Goal: Transaction & Acquisition: Purchase product/service

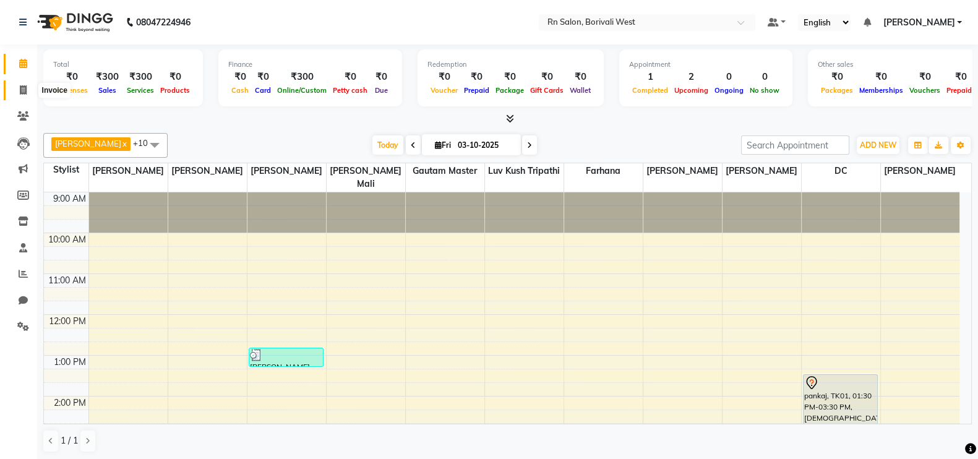
click at [25, 92] on icon at bounding box center [23, 89] width 7 height 9
select select "service"
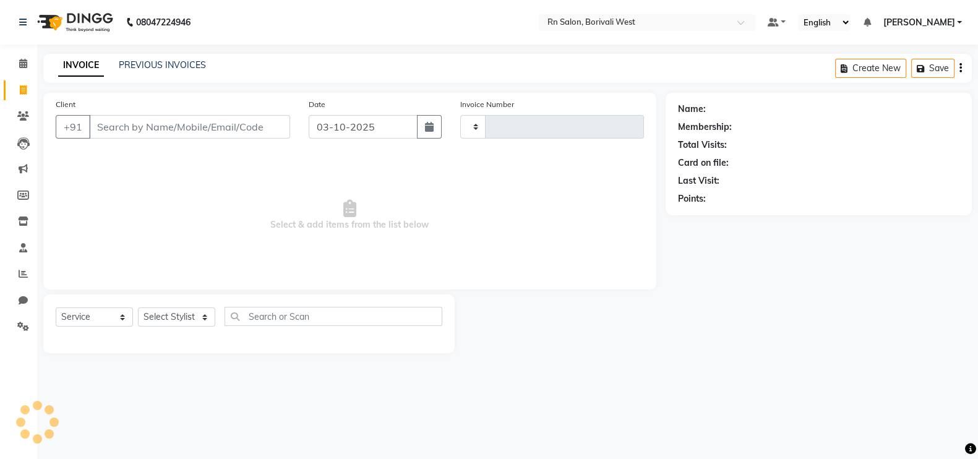
type input "1210"
select select "8515"
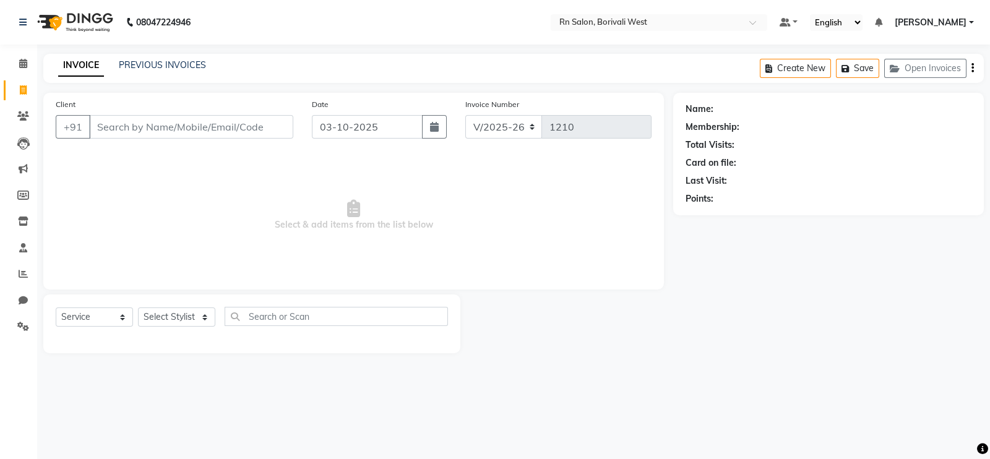
click at [114, 124] on input "Client" at bounding box center [191, 127] width 204 height 24
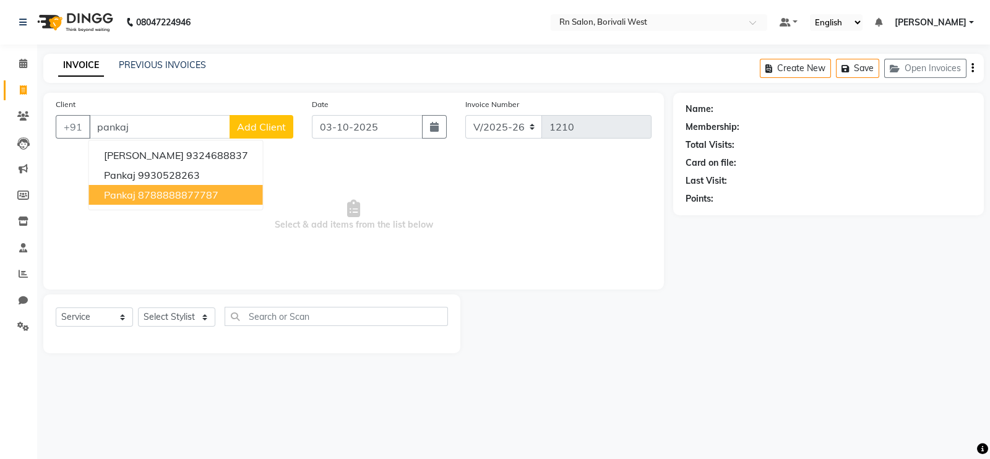
type input "pankaj"
click at [517, 348] on div at bounding box center [566, 323] width 213 height 59
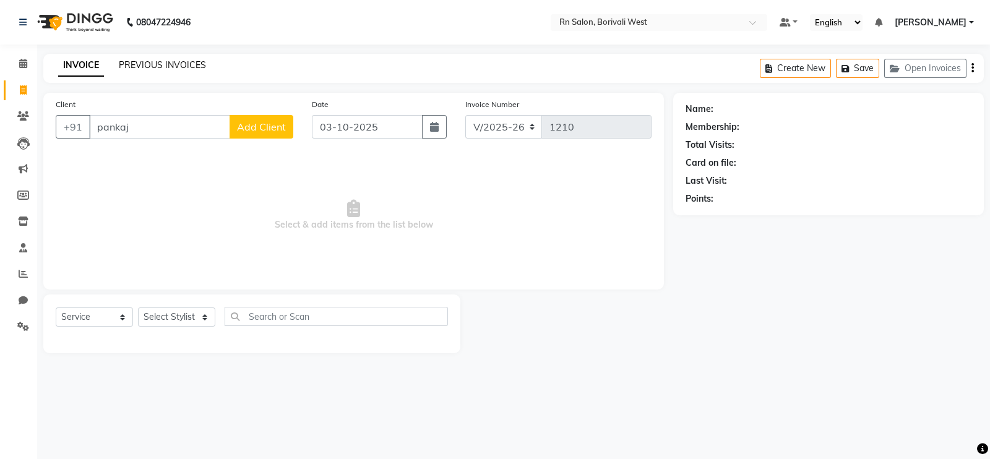
click at [174, 66] on link "PREVIOUS INVOICES" at bounding box center [162, 64] width 87 height 11
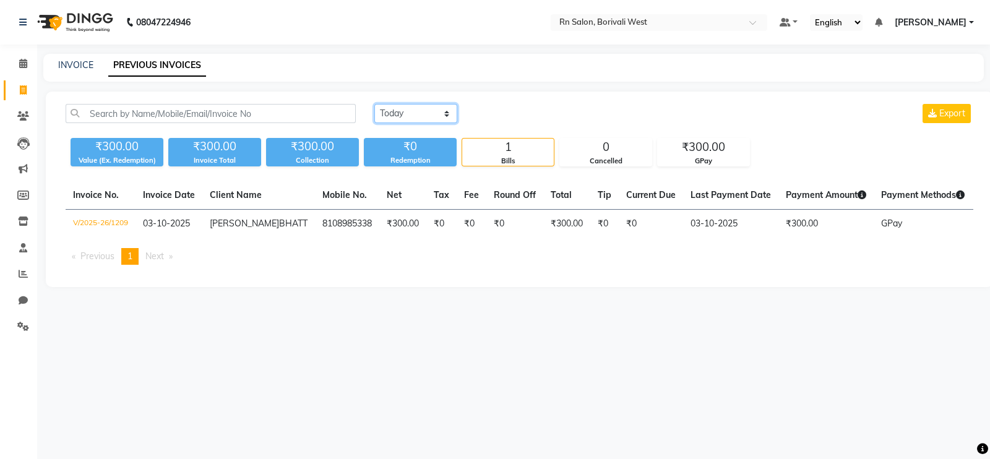
click at [406, 110] on select "Today Yesterday Custom Range" at bounding box center [415, 113] width 83 height 19
click at [374, 104] on select "Today Yesterday Custom Range" at bounding box center [415, 113] width 83 height 19
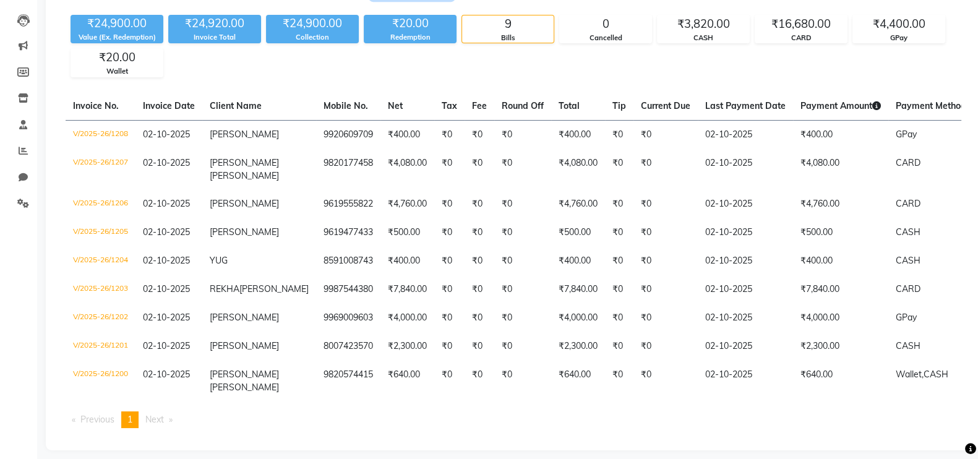
scroll to position [77, 0]
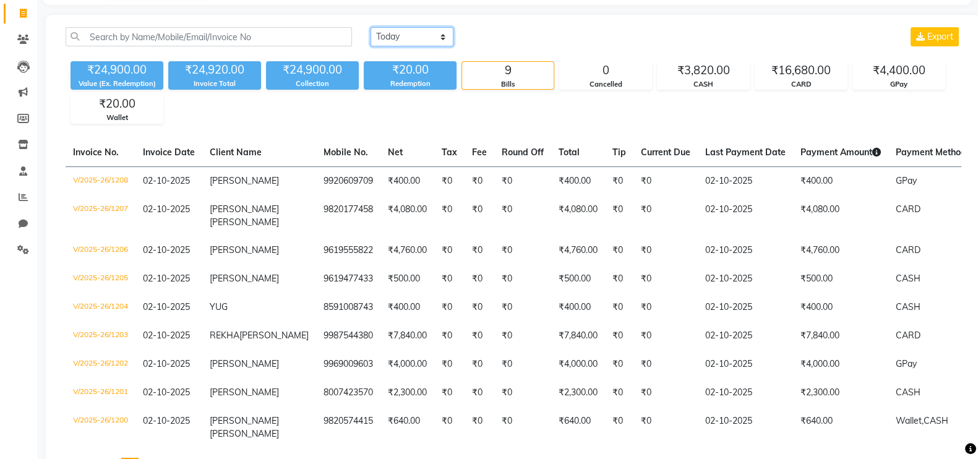
click at [426, 45] on select "Today Yesterday Custom Range" at bounding box center [412, 36] width 83 height 19
select select "range"
click at [371, 27] on select "Today Yesterday Custom Range" at bounding box center [412, 36] width 83 height 19
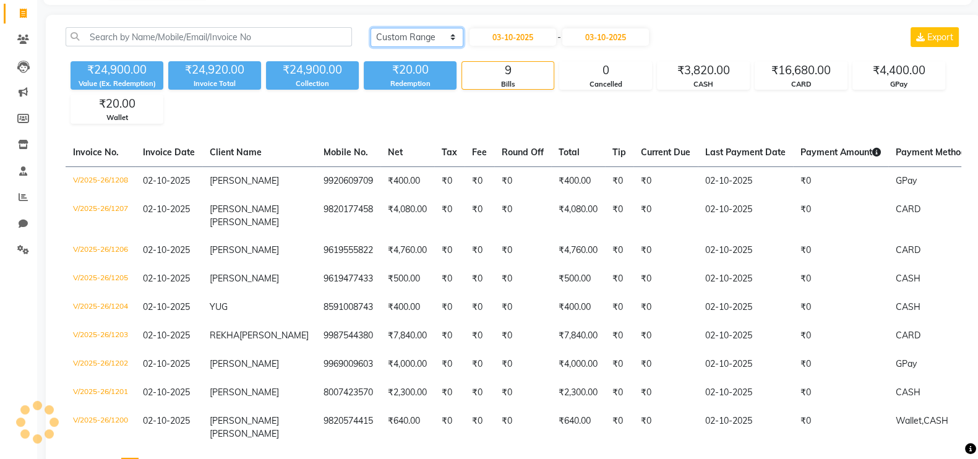
scroll to position [0, 0]
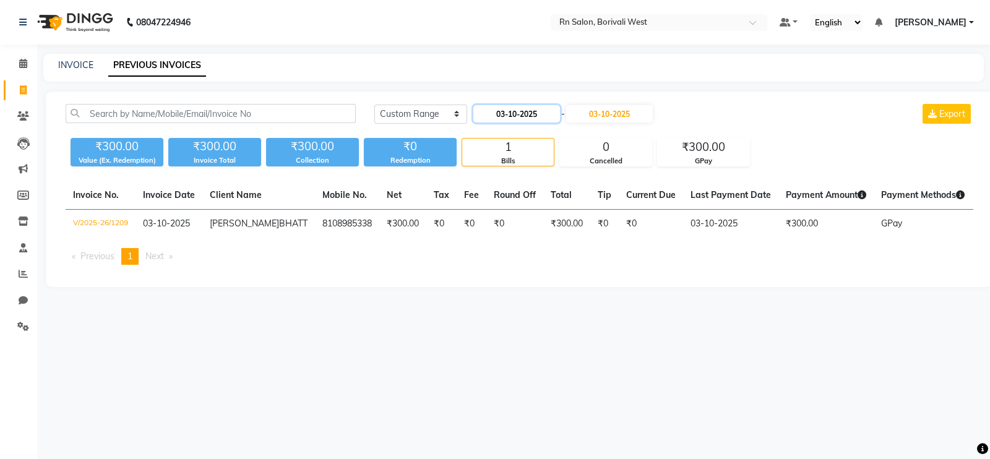
click at [534, 115] on input "03-10-2025" at bounding box center [516, 113] width 87 height 17
select select "10"
select select "2025"
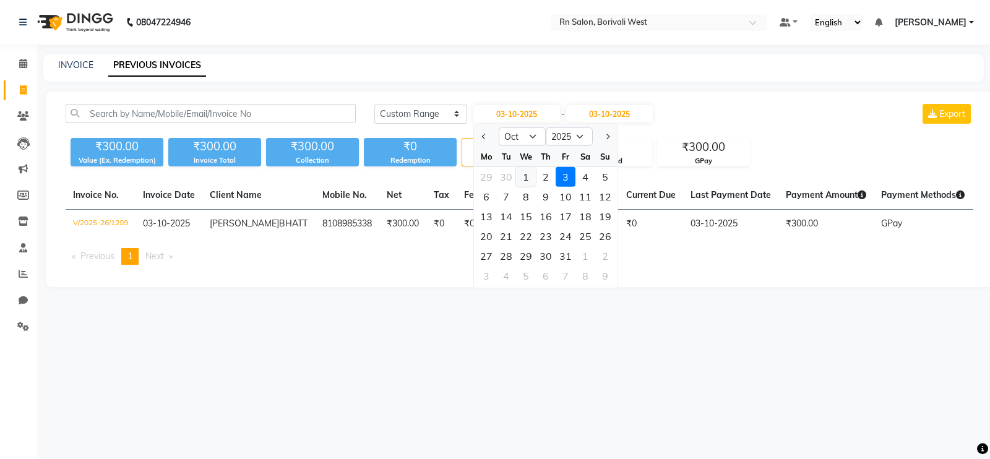
click at [522, 177] on div "1" at bounding box center [526, 177] width 20 height 20
type input "01-10-2025"
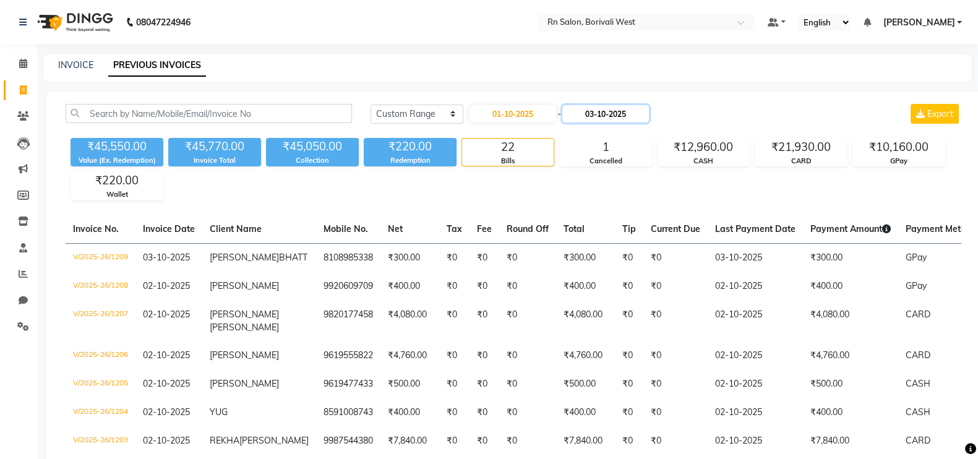
click at [603, 113] on input "03-10-2025" at bounding box center [605, 113] width 87 height 17
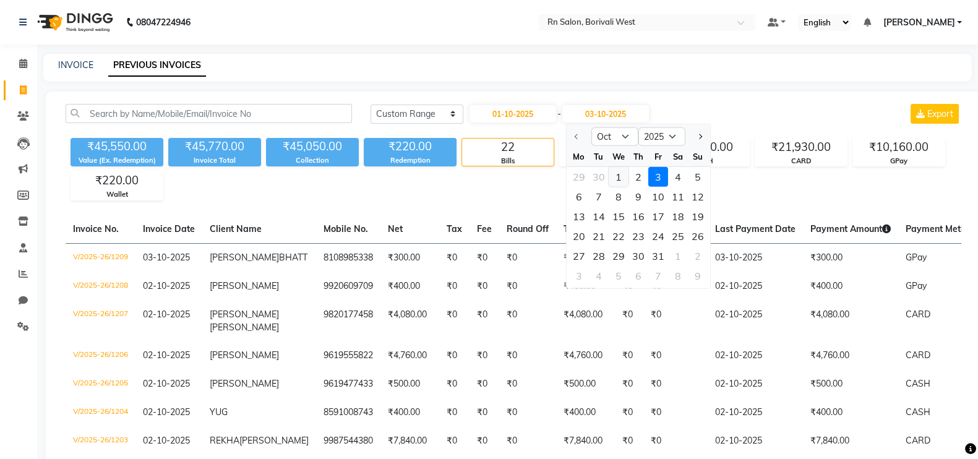
click at [615, 178] on div "1" at bounding box center [618, 177] width 20 height 20
type input "01-10-2025"
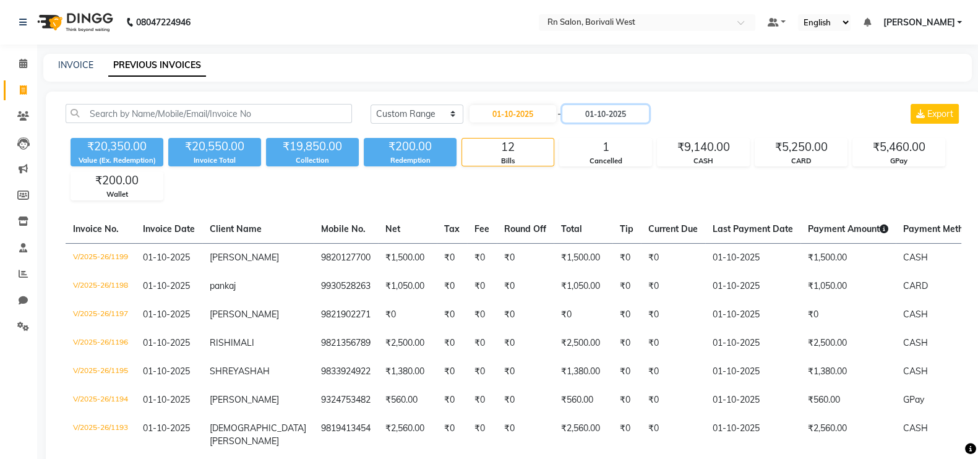
scroll to position [154, 0]
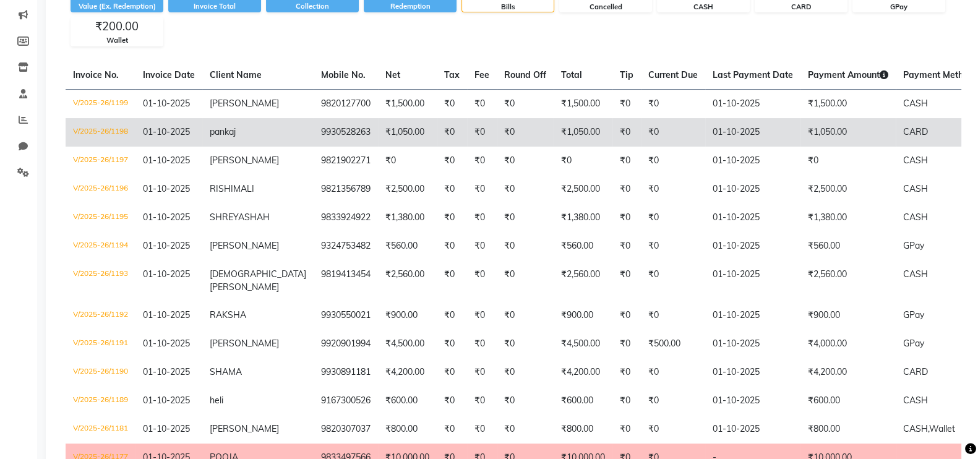
click at [314, 131] on td "9930528263" at bounding box center [346, 132] width 64 height 28
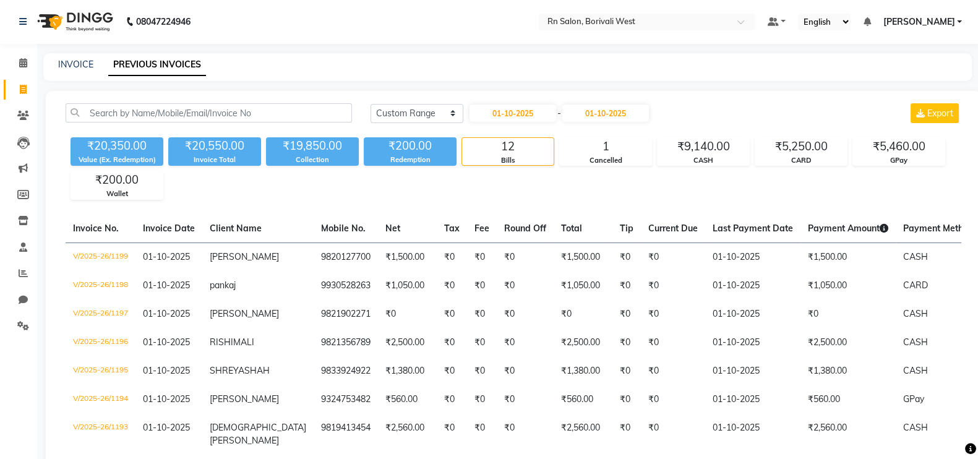
scroll to position [0, 0]
click at [62, 66] on link "INVOICE" at bounding box center [75, 64] width 35 height 11
select select "8515"
select select "service"
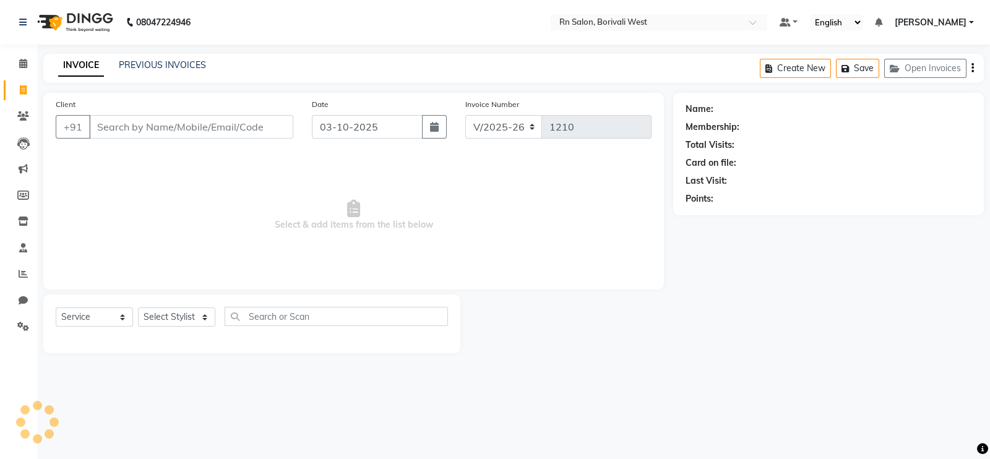
click at [115, 131] on input "Client" at bounding box center [191, 127] width 204 height 24
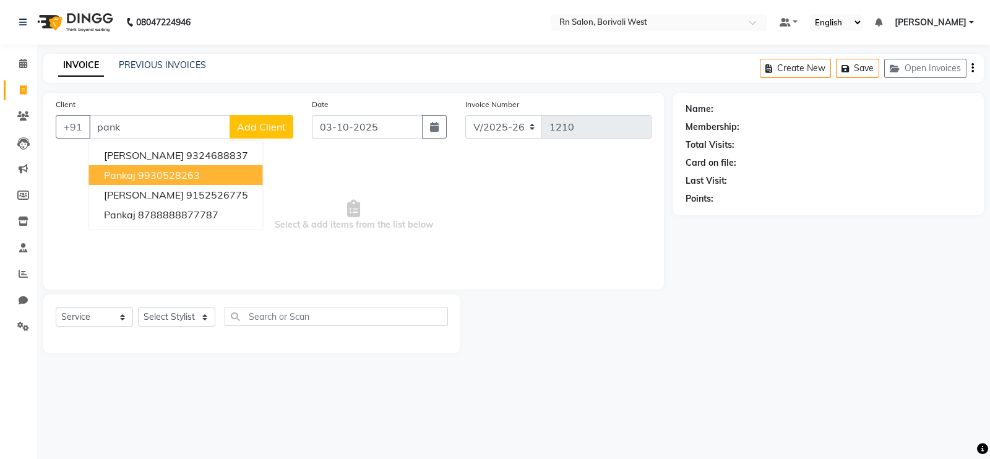
click at [189, 171] on ngb-highlight "9930528263" at bounding box center [169, 175] width 62 height 12
type input "9930528263"
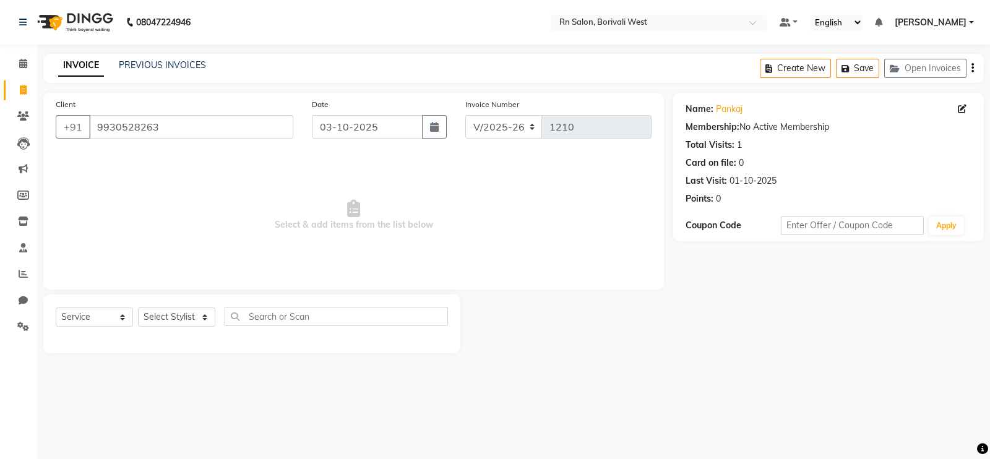
click at [203, 304] on div "Select Service Product Membership Package Voucher Prepaid Gift Card Select Styl…" at bounding box center [251, 323] width 417 height 59
click at [201, 312] on select "Select Stylist [PERSON_NAME] [PERSON_NAME] DC [PERSON_NAME] [PERSON_NAME] maste…" at bounding box center [176, 316] width 77 height 19
select select "83940"
click at [138, 308] on select "Select Stylist [PERSON_NAME] [PERSON_NAME] DC [PERSON_NAME] [PERSON_NAME] maste…" at bounding box center [176, 316] width 77 height 19
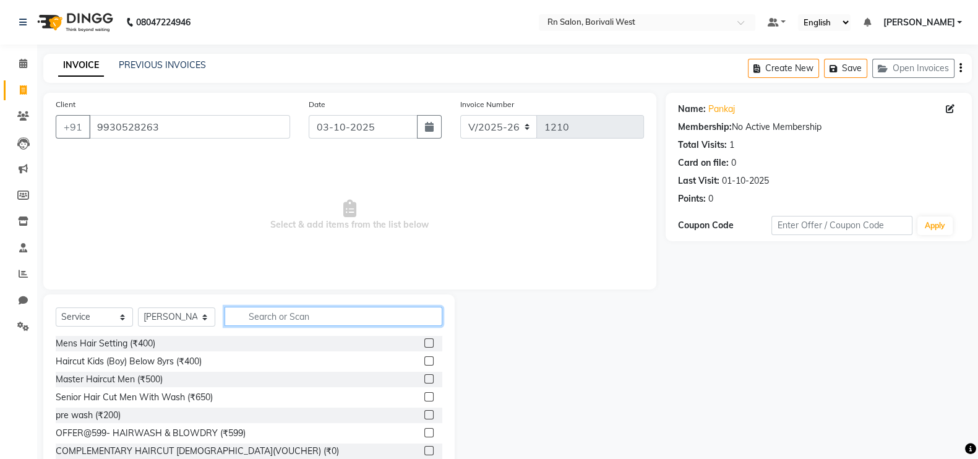
click at [252, 311] on input "text" at bounding box center [334, 316] width 218 height 19
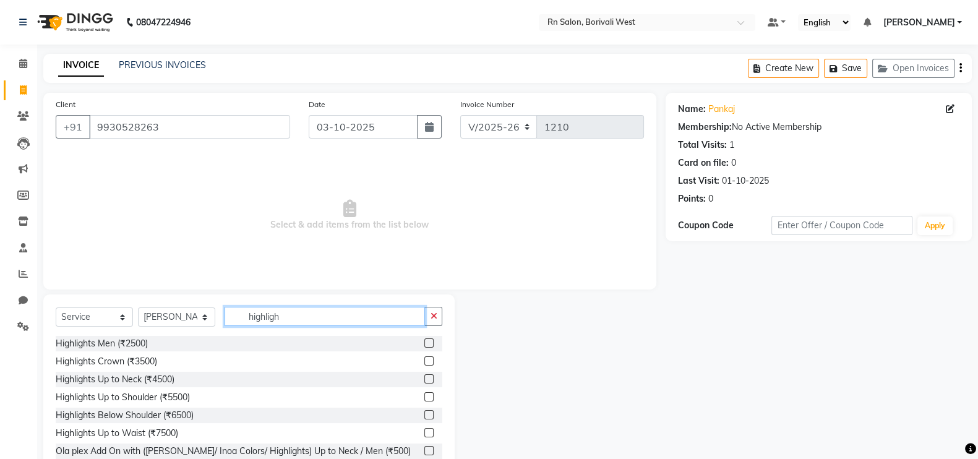
type input "highligh"
click at [424, 413] on label at bounding box center [428, 414] width 9 height 9
click at [424, 413] on input "checkbox" at bounding box center [428, 415] width 8 height 8
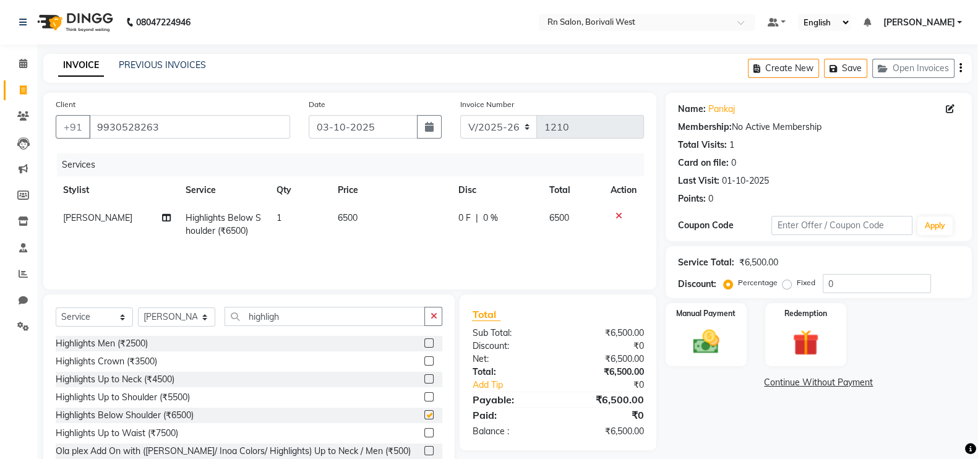
checkbox input "false"
click at [338, 323] on input "highligh" at bounding box center [325, 316] width 200 height 19
type input "h"
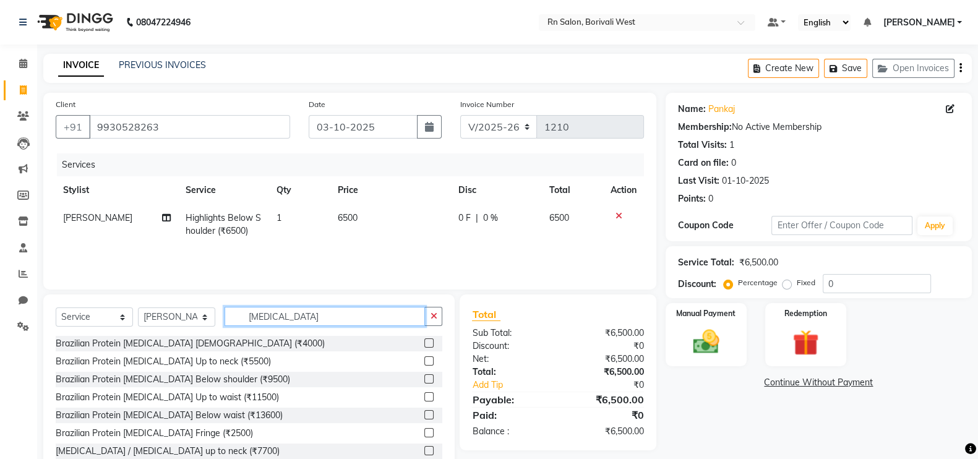
type input "botox"
click at [424, 380] on label at bounding box center [428, 378] width 9 height 9
click at [424, 380] on input "checkbox" at bounding box center [428, 380] width 8 height 8
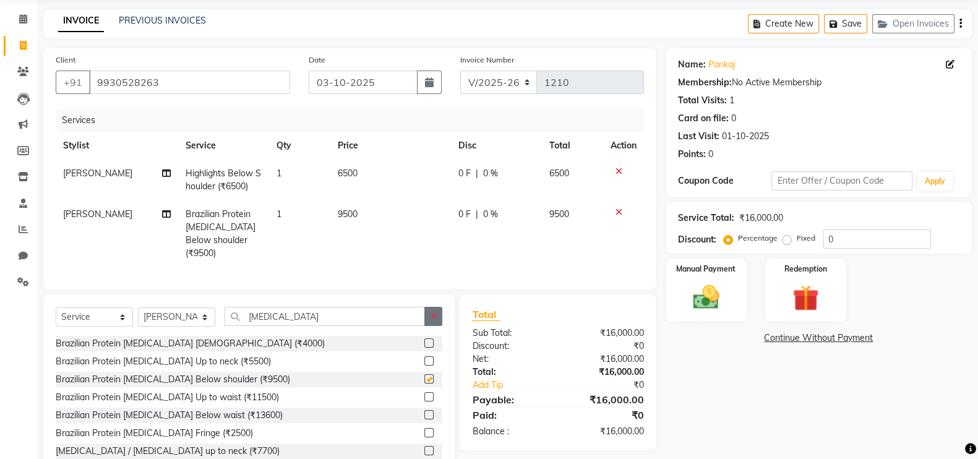
scroll to position [80, 0]
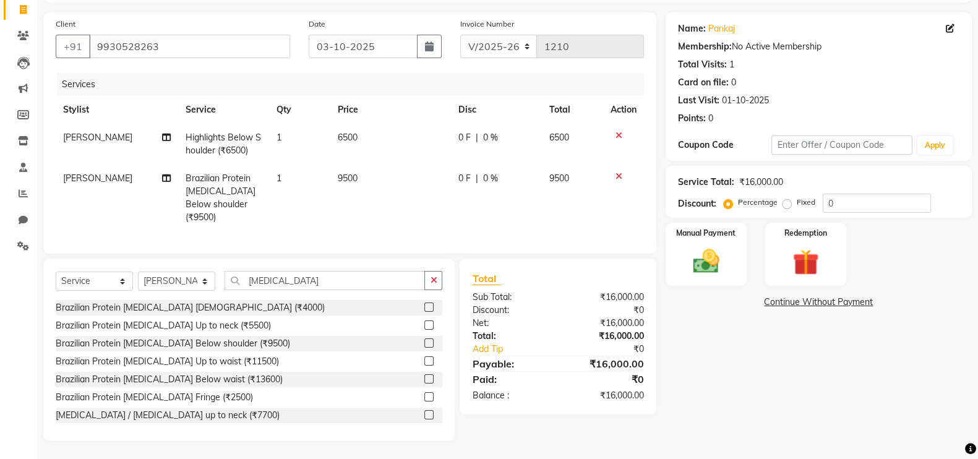
checkbox input "false"
drag, startPoint x: 281, startPoint y: 289, endPoint x: 281, endPoint y: 296, distance: 6.8
click at [281, 296] on div "Select Service Product Membership Package Voucher Prepaid Gift Card Select Styl…" at bounding box center [249, 285] width 387 height 29
type input "b"
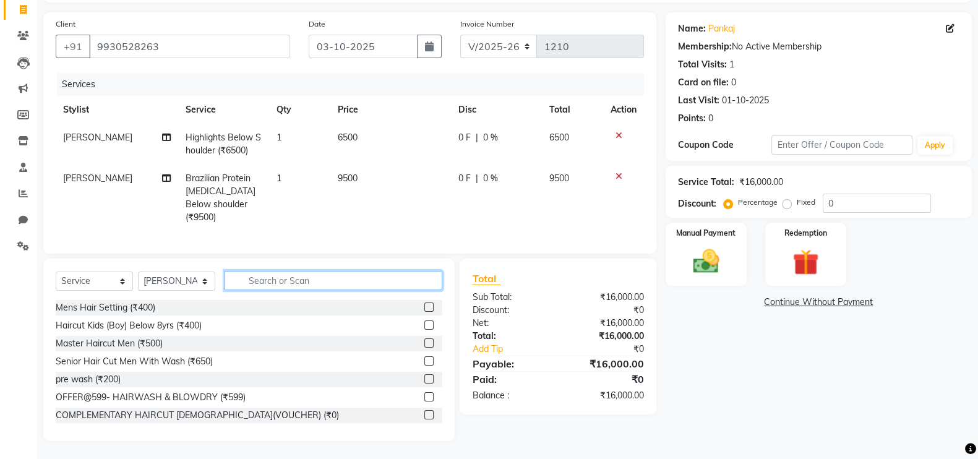
click at [343, 283] on input "text" at bounding box center [334, 280] width 218 height 19
click at [156, 285] on select "Select Stylist Arpita Deshmukh Beena jaiswar DC Deepak Parbat Farhana Gautam ma…" at bounding box center [176, 281] width 77 height 19
select select "84270"
click at [138, 272] on select "Select Stylist Arpita Deshmukh Beena jaiswar DC Deepak Parbat Farhana Gautam ma…" at bounding box center [176, 281] width 77 height 19
click at [263, 281] on input "text" at bounding box center [334, 280] width 218 height 19
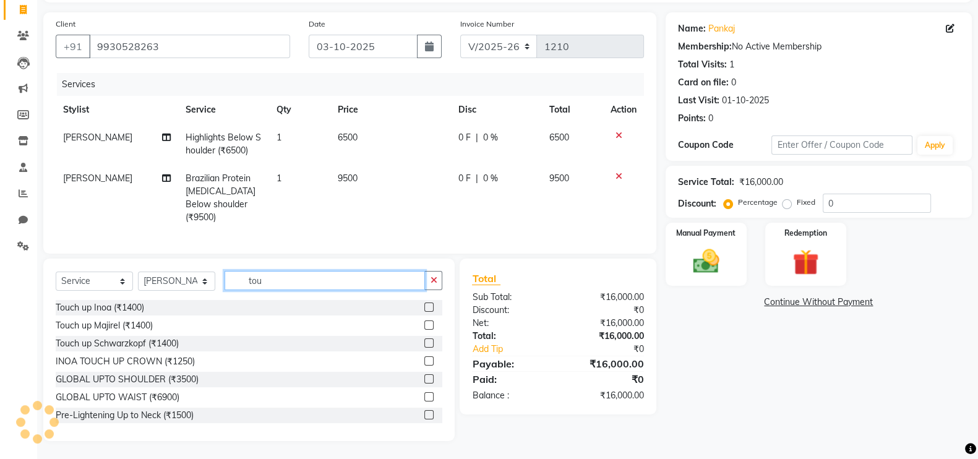
scroll to position [53, 0]
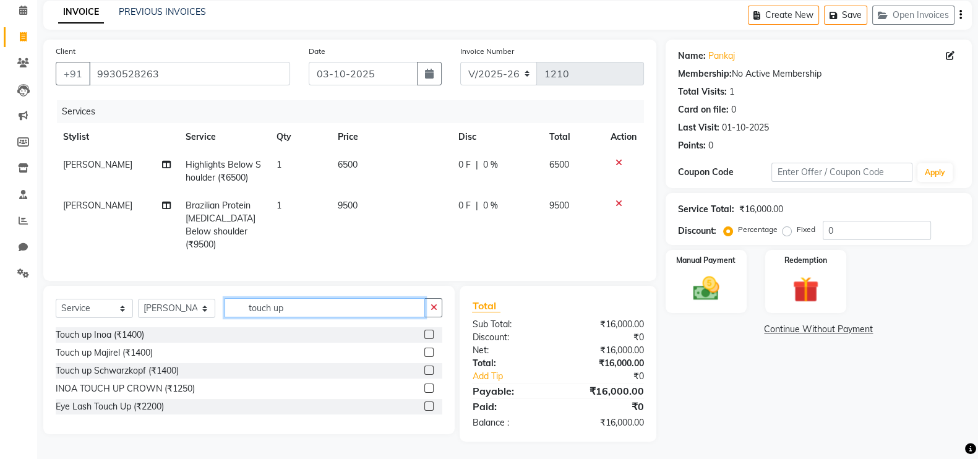
type input "touch up"
click at [430, 337] on label at bounding box center [428, 334] width 9 height 9
click at [430, 337] on input "checkbox" at bounding box center [428, 335] width 8 height 8
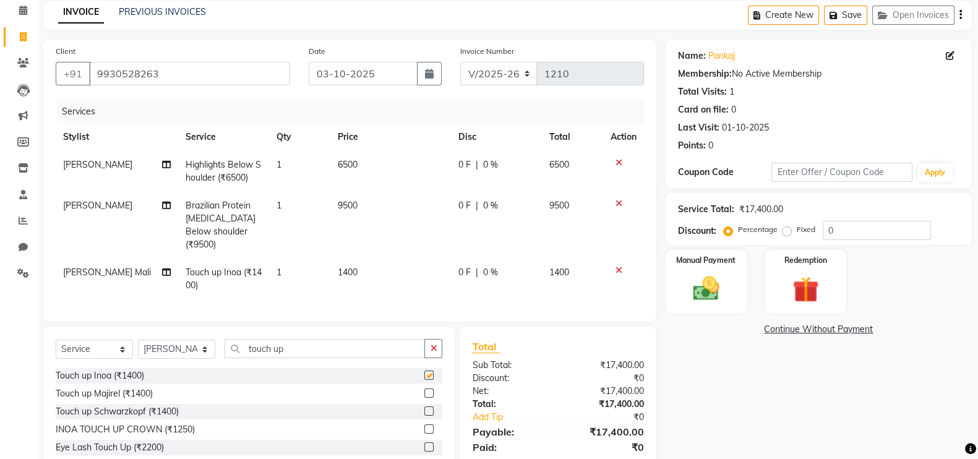
checkbox input "false"
click at [372, 262] on td "1400" at bounding box center [390, 279] width 121 height 41
select select "84270"
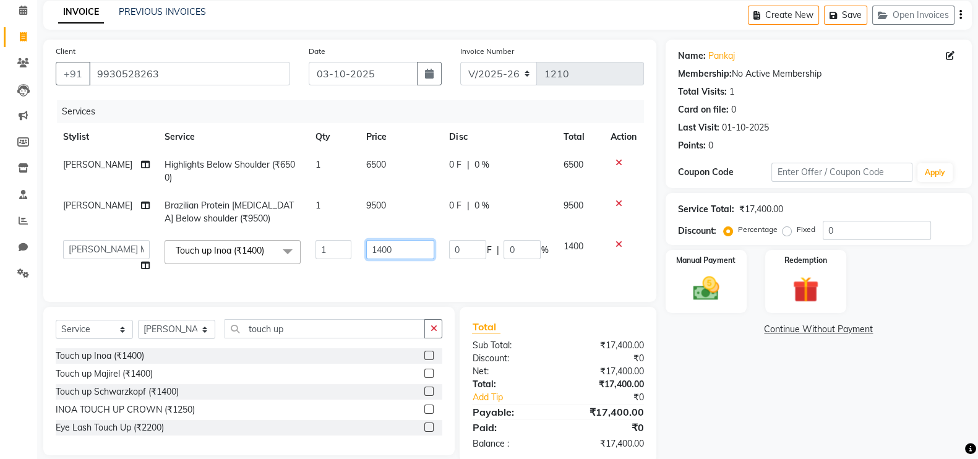
click at [389, 252] on input "1400" at bounding box center [400, 249] width 68 height 19
type input "1750"
click at [833, 421] on div "Name: Pankaj Membership: No Active Membership Total Visits: 1 Card on file: 0 L…" at bounding box center [824, 251] width 316 height 423
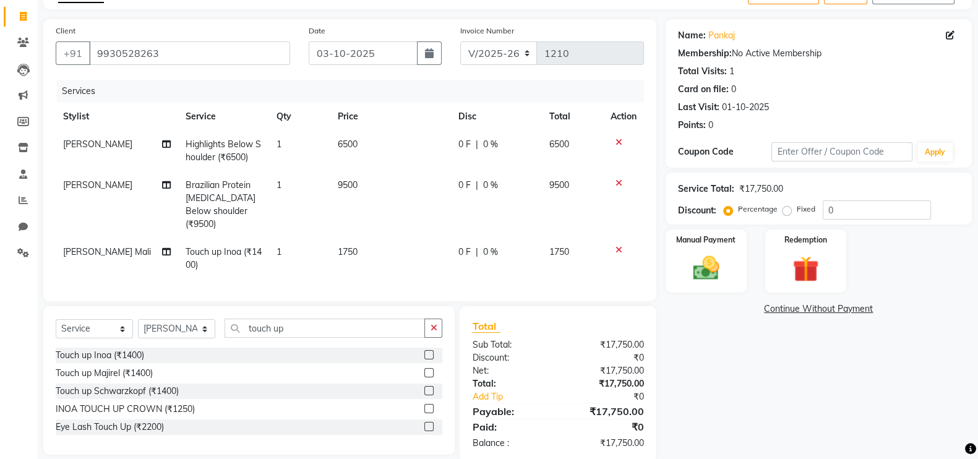
scroll to position [94, 0]
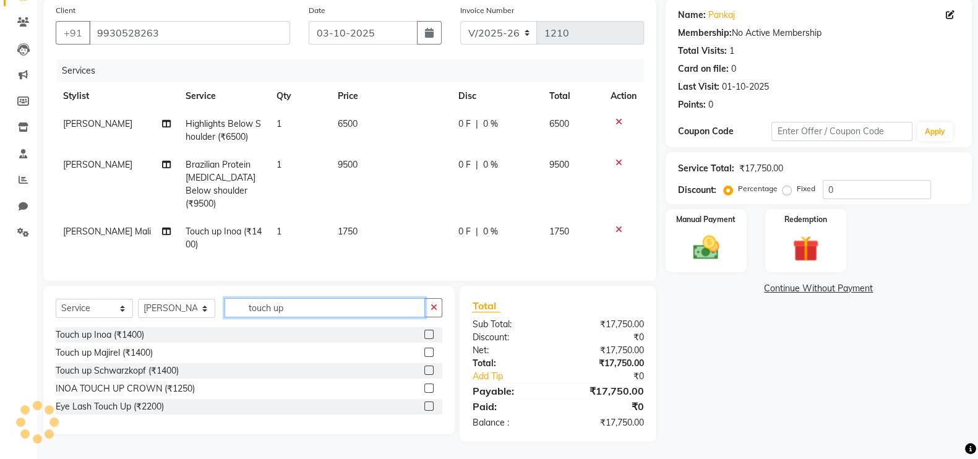
click at [325, 307] on input "touch up" at bounding box center [325, 307] width 200 height 19
type input "t"
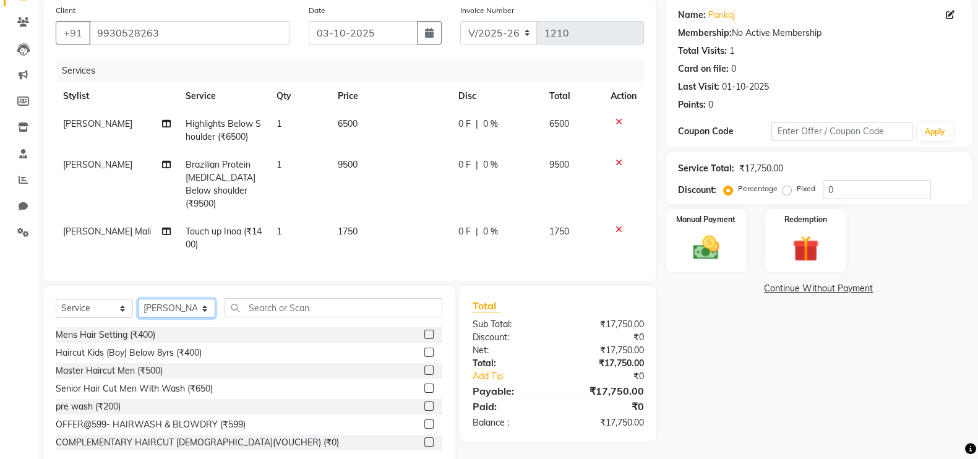
click at [198, 311] on select "Select Stylist [PERSON_NAME] [PERSON_NAME] DC [PERSON_NAME] [PERSON_NAME] maste…" at bounding box center [176, 308] width 77 height 19
click at [798, 360] on div "Name: Pankaj Membership: No Active Membership Total Visits: 1 Card on file: 0 L…" at bounding box center [824, 234] width 316 height 470
click at [320, 304] on input "text" at bounding box center [334, 307] width 218 height 19
click at [168, 311] on select "Select Stylist [PERSON_NAME] [PERSON_NAME] DC [PERSON_NAME] [PERSON_NAME] maste…" at bounding box center [176, 308] width 77 height 19
select select "83940"
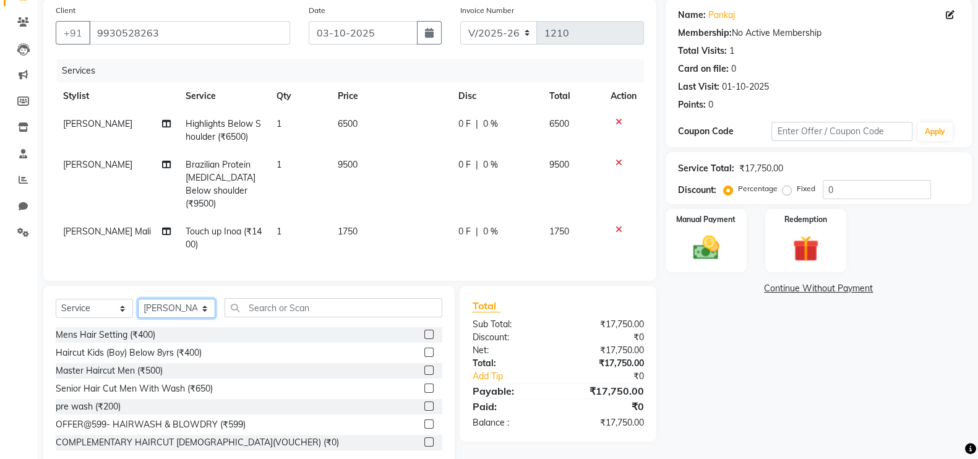
click at [138, 299] on select "Select Stylist [PERSON_NAME] [PERSON_NAME] DC [PERSON_NAME] [PERSON_NAME] maste…" at bounding box center [176, 308] width 77 height 19
click at [283, 304] on input "text" at bounding box center [334, 307] width 218 height 19
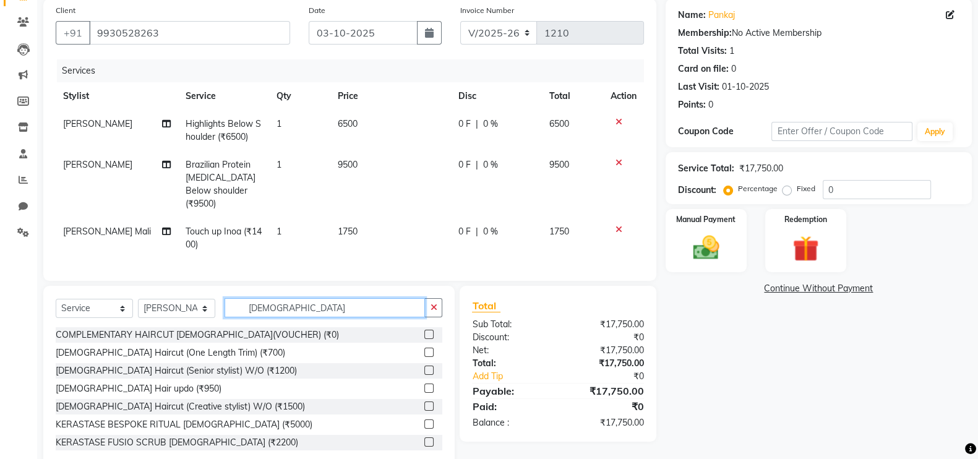
type input "female"
click at [424, 403] on label at bounding box center [428, 406] width 9 height 9
click at [424, 403] on input "checkbox" at bounding box center [428, 407] width 8 height 8
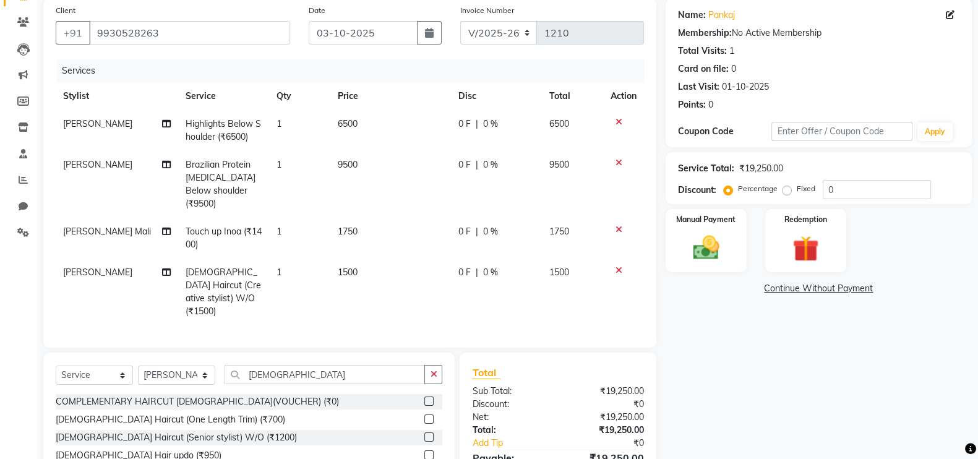
checkbox input "false"
click at [296, 259] on td "1" at bounding box center [299, 292] width 61 height 67
select select "83940"
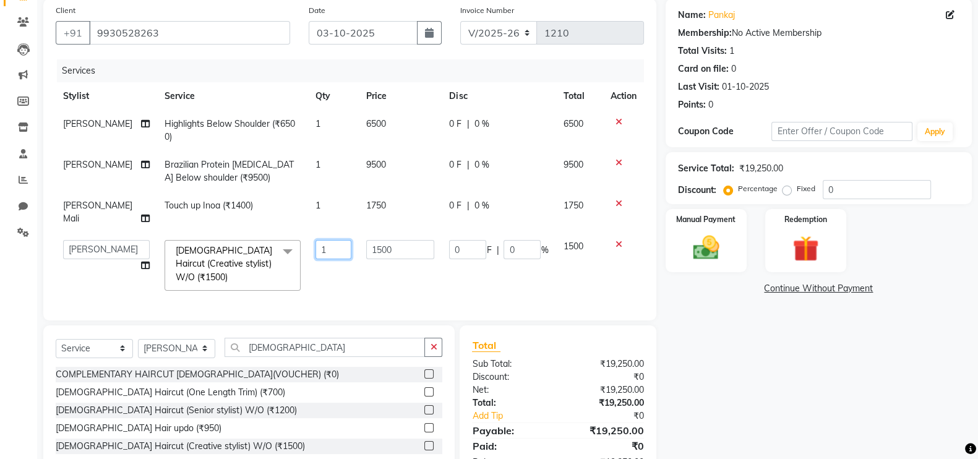
click at [319, 240] on input "1" at bounding box center [334, 249] width 36 height 19
type input "2"
click at [812, 402] on div "Name: Pankaj Membership: No Active Membership Total Visits: 1 Card on file: 0 L…" at bounding box center [824, 253] width 316 height 509
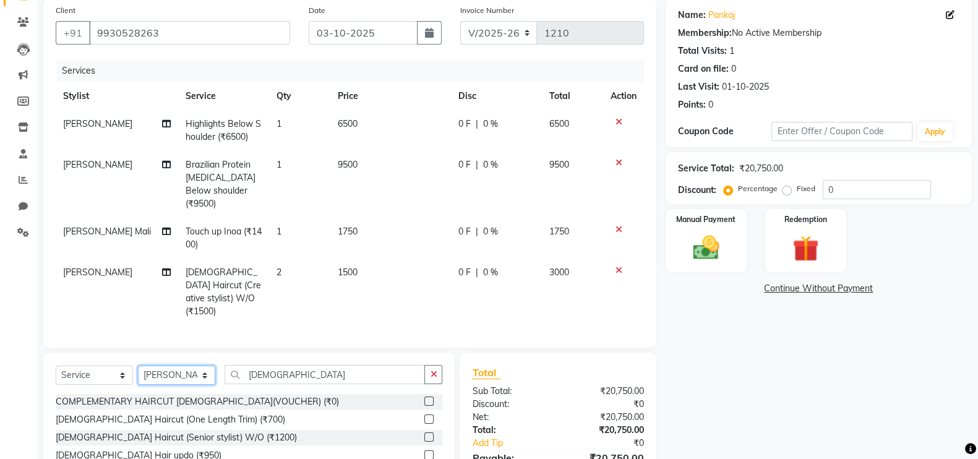
click at [192, 366] on select "Select Stylist [PERSON_NAME] [PERSON_NAME] DC [PERSON_NAME] [PERSON_NAME] maste…" at bounding box center [176, 375] width 77 height 19
select select "84275"
click at [138, 366] on select "Select Stylist [PERSON_NAME] [PERSON_NAME] DC [PERSON_NAME] [PERSON_NAME] maste…" at bounding box center [176, 375] width 77 height 19
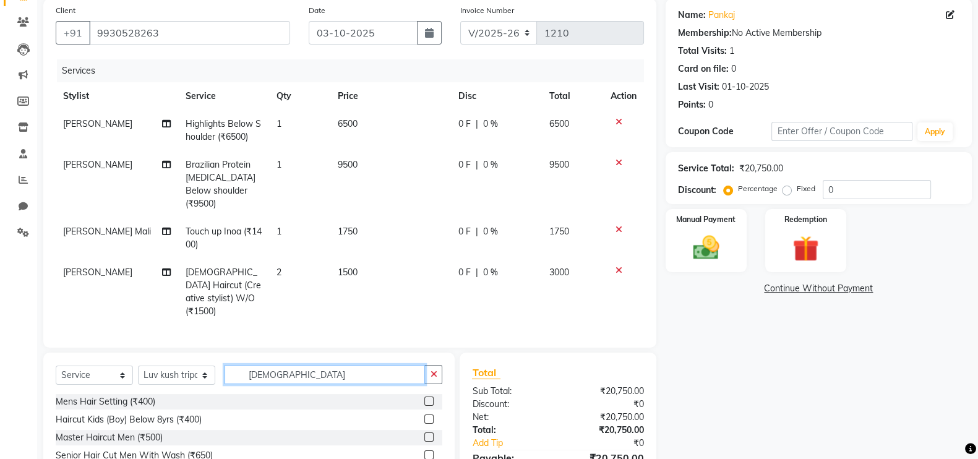
click at [295, 365] on input "female" at bounding box center [325, 374] width 200 height 19
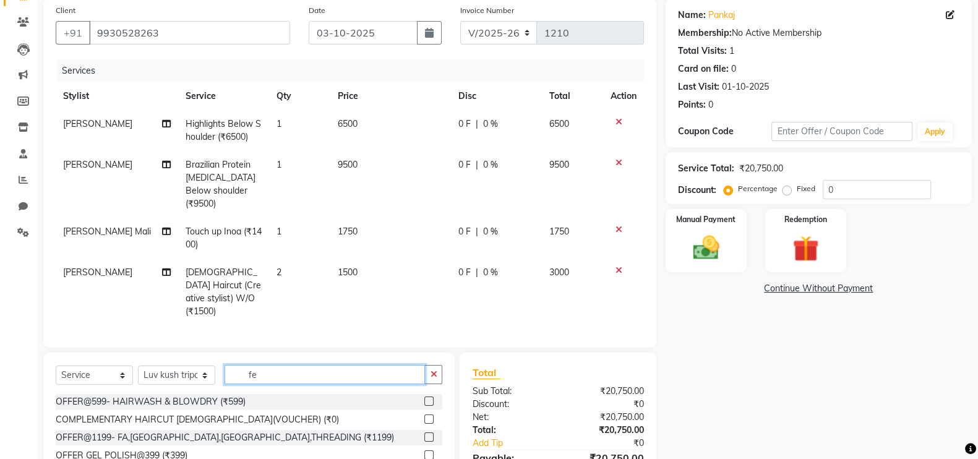
type input "f"
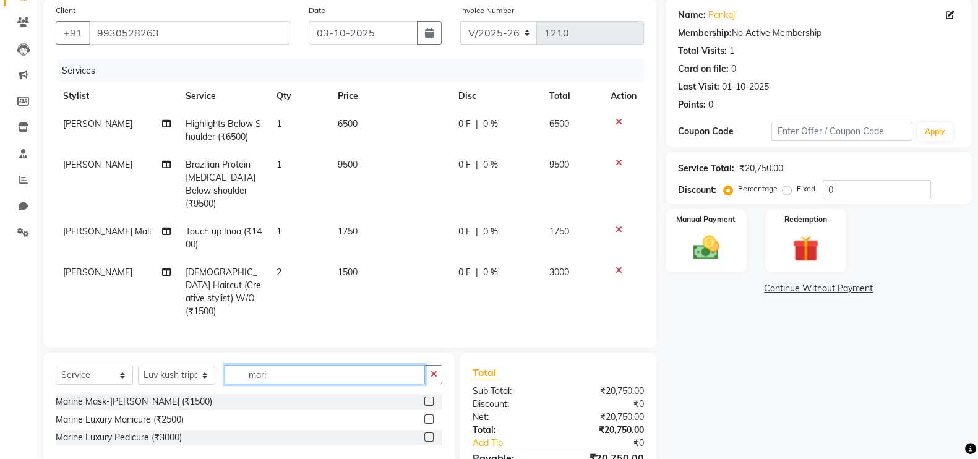
type input "mari"
click at [433, 432] on label at bounding box center [428, 436] width 9 height 9
click at [432, 434] on input "checkbox" at bounding box center [428, 438] width 8 height 8
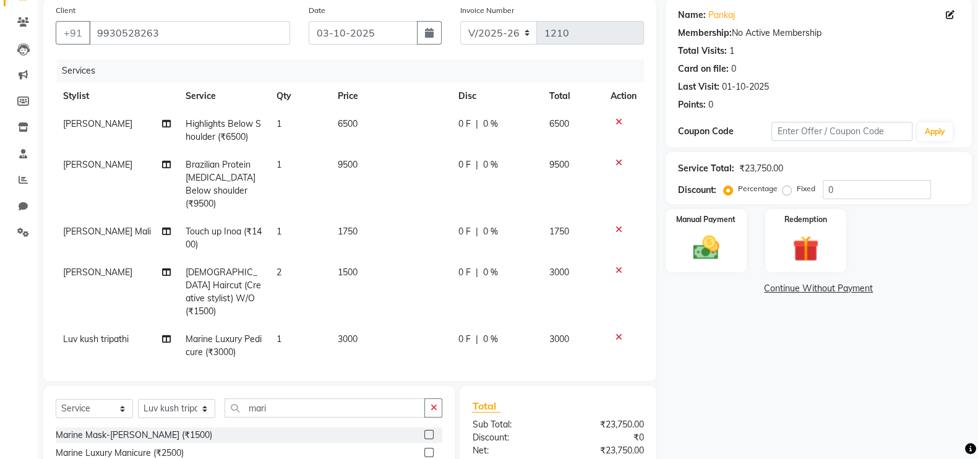
checkbox input "false"
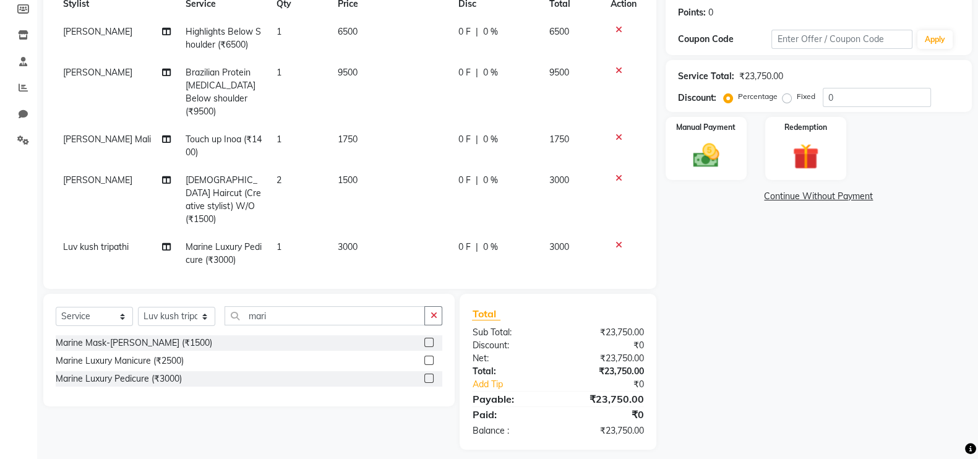
scroll to position [189, 0]
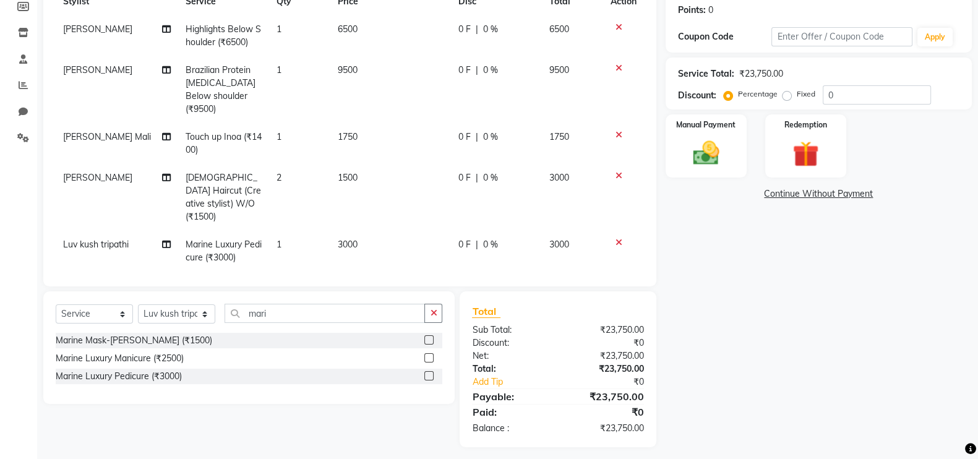
click at [311, 231] on td "1" at bounding box center [299, 251] width 61 height 41
select select "84275"
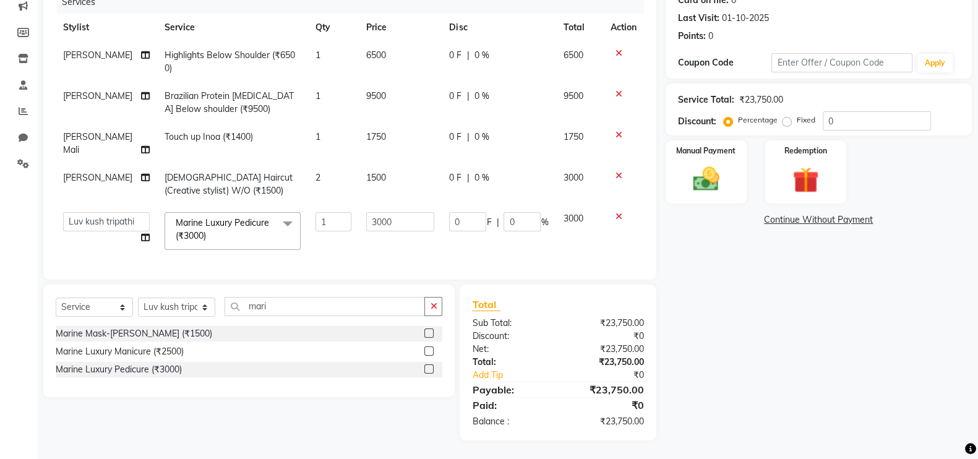
scroll to position [161, 0]
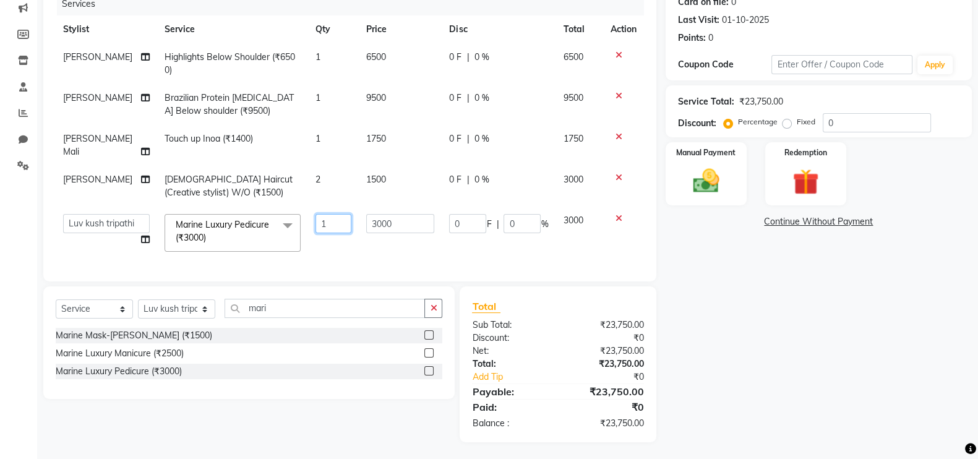
click at [321, 215] on input "1" at bounding box center [334, 223] width 36 height 19
type input "2"
click at [804, 327] on div "Name: Pankaj Membership: No Active Membership Total Visits: 1 Card on file: 0 L…" at bounding box center [824, 187] width 316 height 510
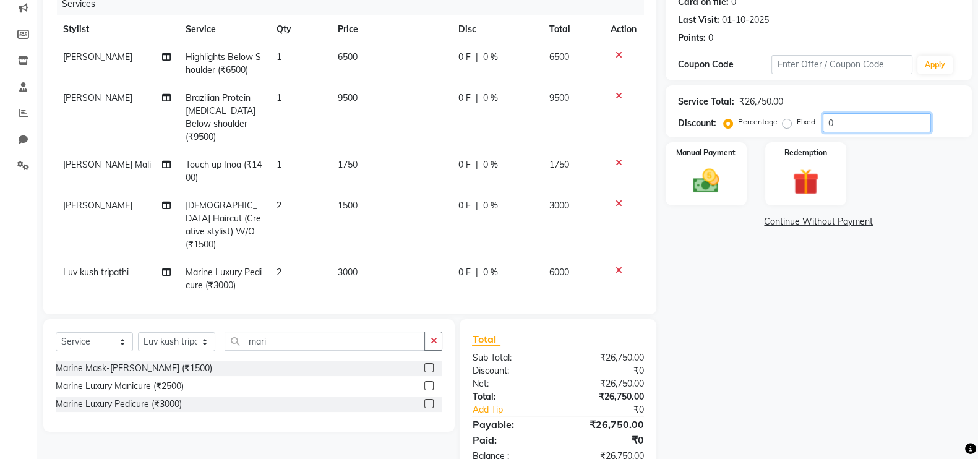
click at [841, 119] on input "0" at bounding box center [877, 122] width 108 height 19
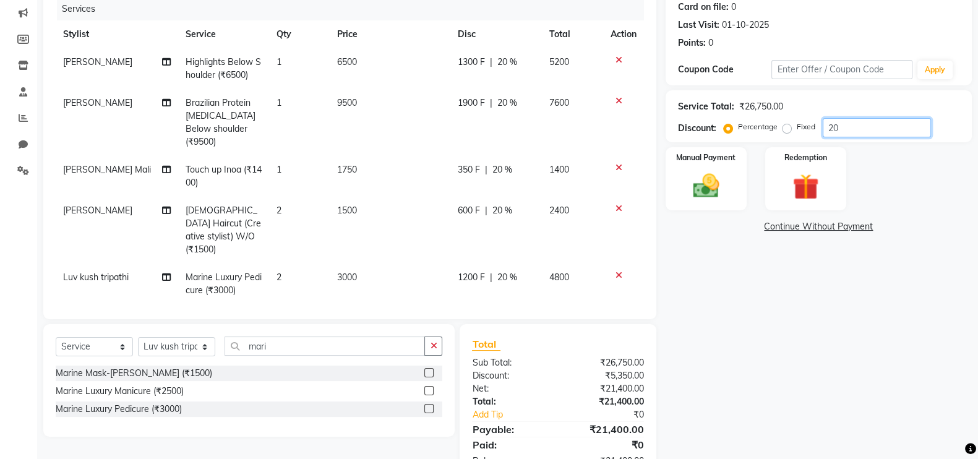
scroll to position [189, 0]
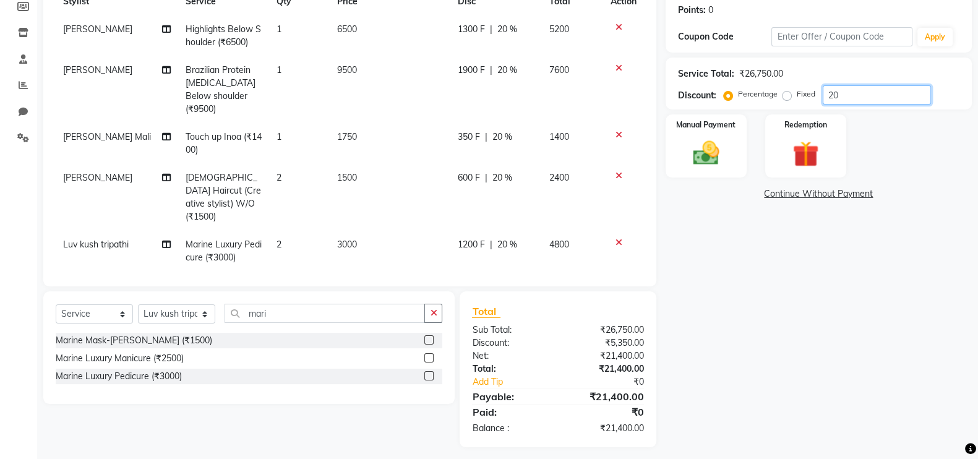
type input "20"
click at [344, 239] on span "3000" at bounding box center [347, 244] width 20 height 11
select select "84275"
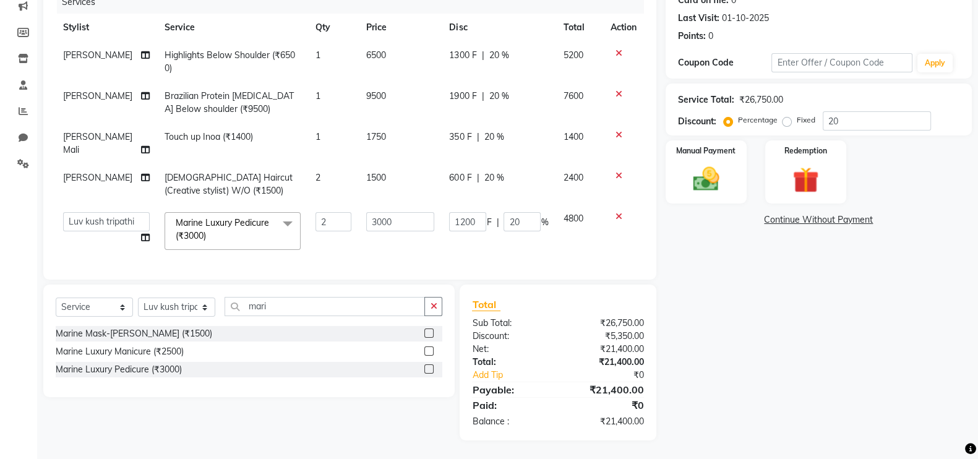
scroll to position [161, 0]
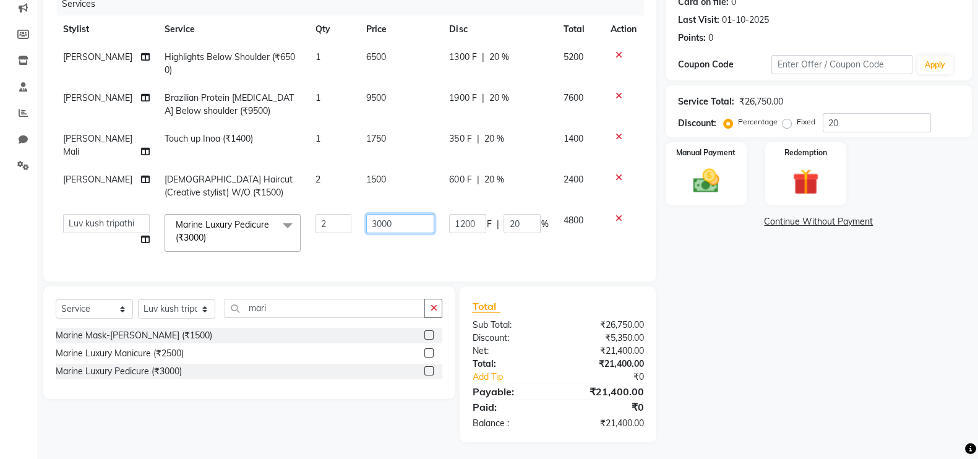
click at [375, 214] on input "3000" at bounding box center [400, 223] width 68 height 19
type input "3500"
click at [794, 340] on div "Name: Pankaj Membership: No Active Membership Total Visits: 1 Card on file: 0 L…" at bounding box center [824, 187] width 316 height 510
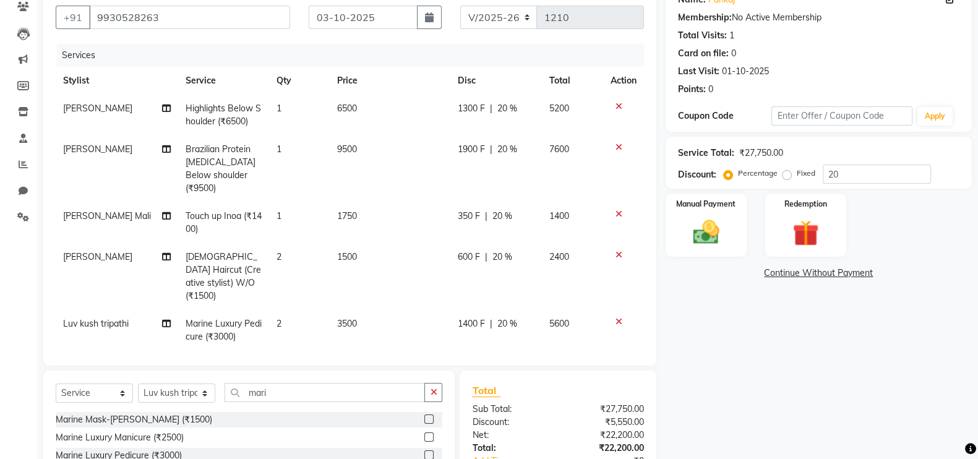
scroll to position [34, 0]
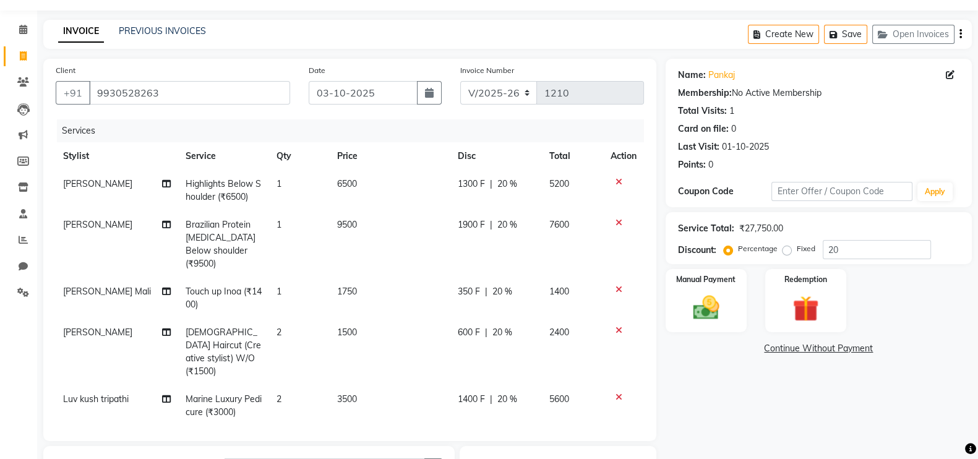
click at [216, 230] on span "Brazilian Protein [MEDICAL_DATA] Below shoulder (₹9500)" at bounding box center [221, 244] width 70 height 50
select select "83940"
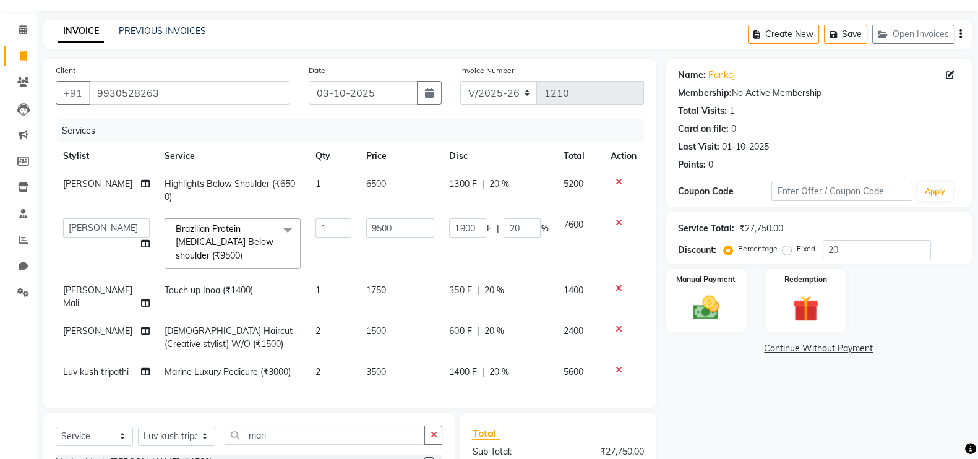
click at [275, 226] on span at bounding box center [287, 230] width 25 height 24
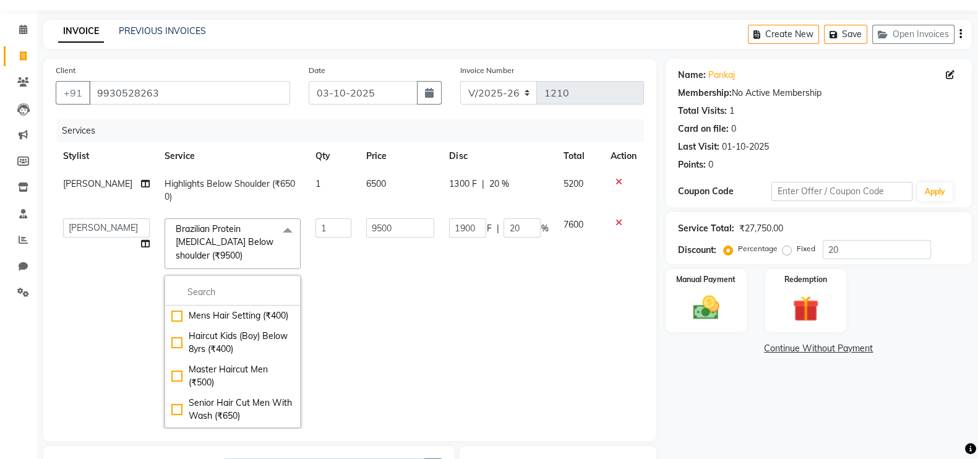
drag, startPoint x: 767, startPoint y: 382, endPoint x: 755, endPoint y: 380, distance: 12.6
click at [767, 383] on div "Name: Pankaj Membership: No Active Membership Total Visits: 1 Card on file: 0 L…" at bounding box center [824, 330] width 316 height 543
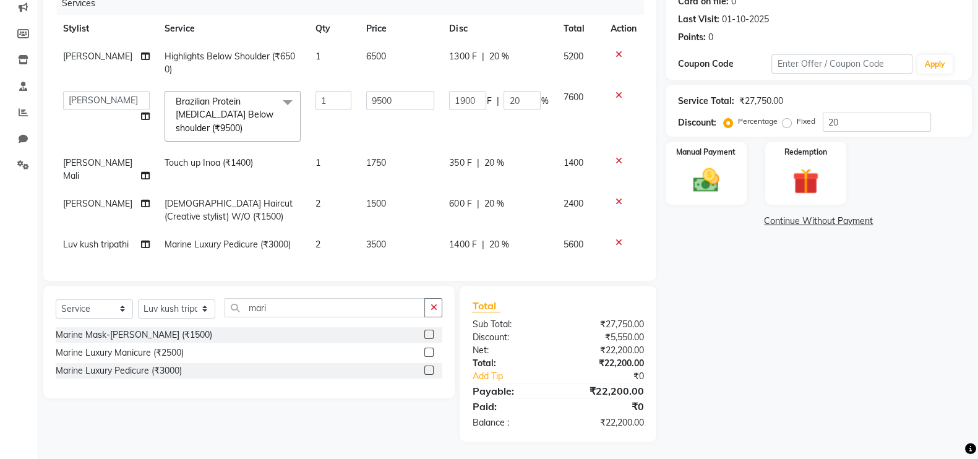
scroll to position [84, 0]
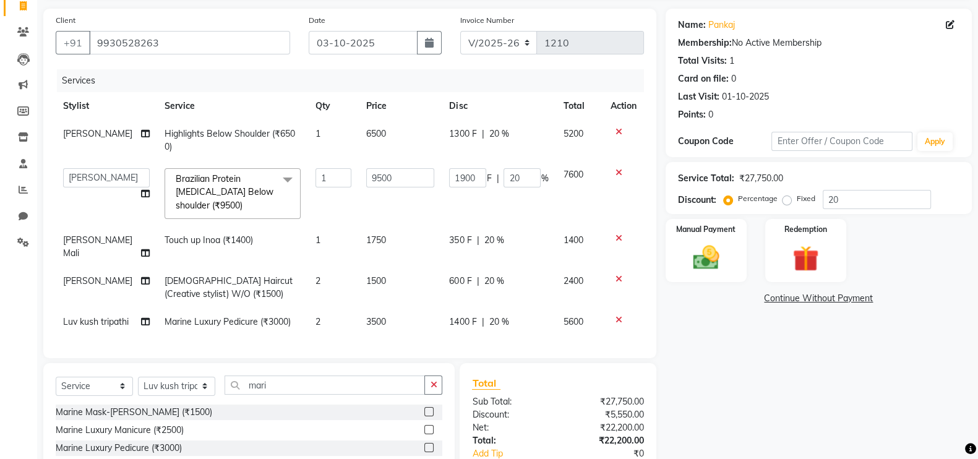
click at [275, 176] on span at bounding box center [287, 180] width 25 height 24
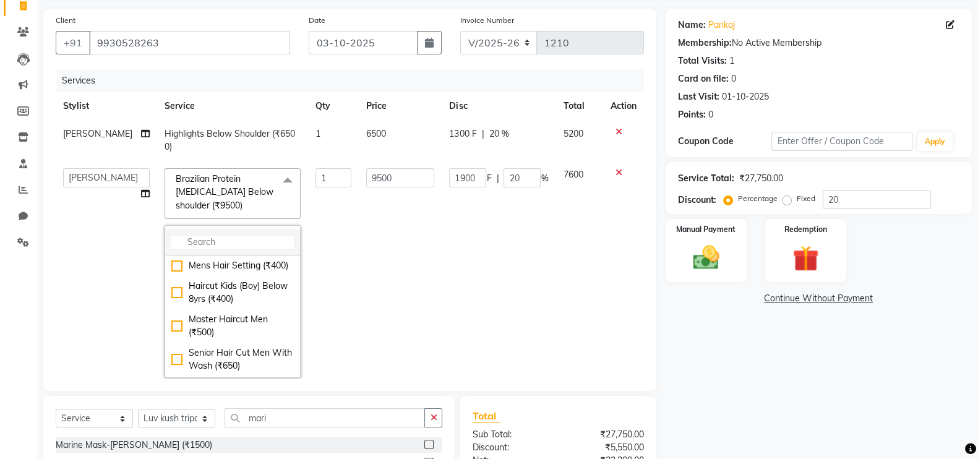
click at [238, 245] on input "multiselect-search" at bounding box center [232, 242] width 123 height 13
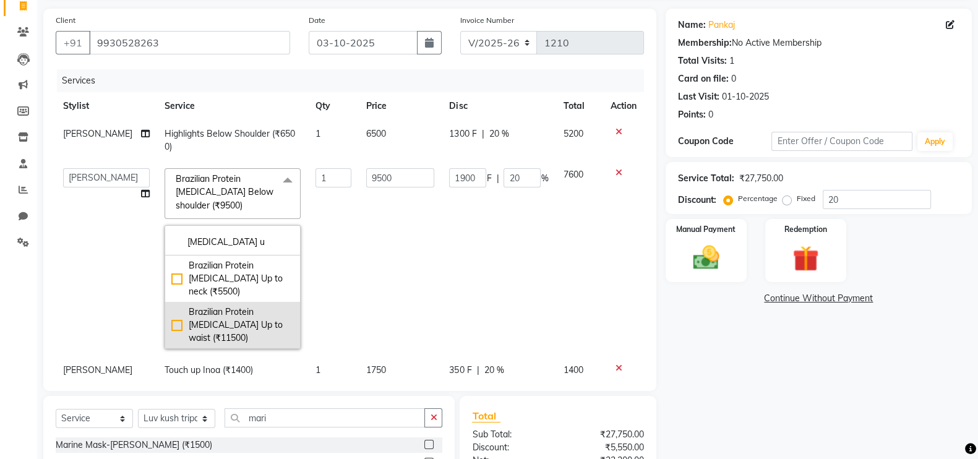
type input "botox u"
click at [171, 306] on div "Brazilian Protein Botox Up to waist (₹11500)" at bounding box center [232, 325] width 123 height 39
checkbox input "true"
type input "11500"
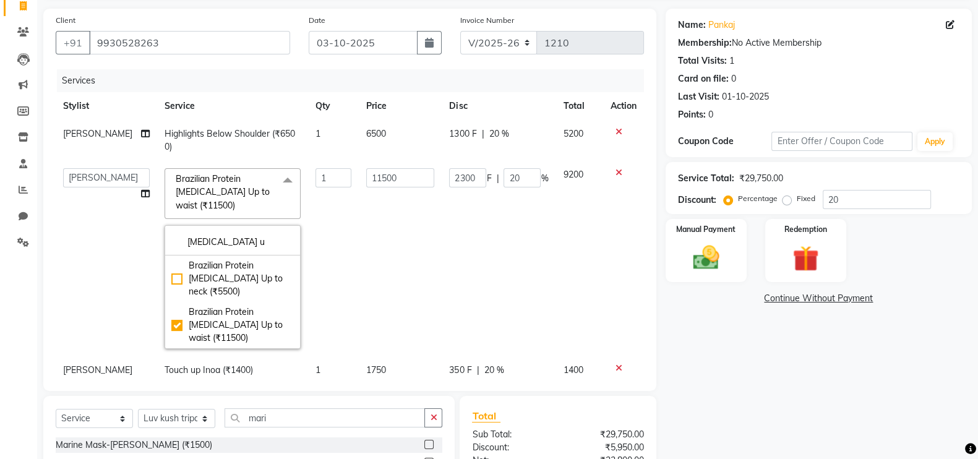
click at [773, 374] on div "Name: Pankaj Membership: No Active Membership Total Visits: 1 Card on file: 0 L…" at bounding box center [824, 280] width 316 height 543
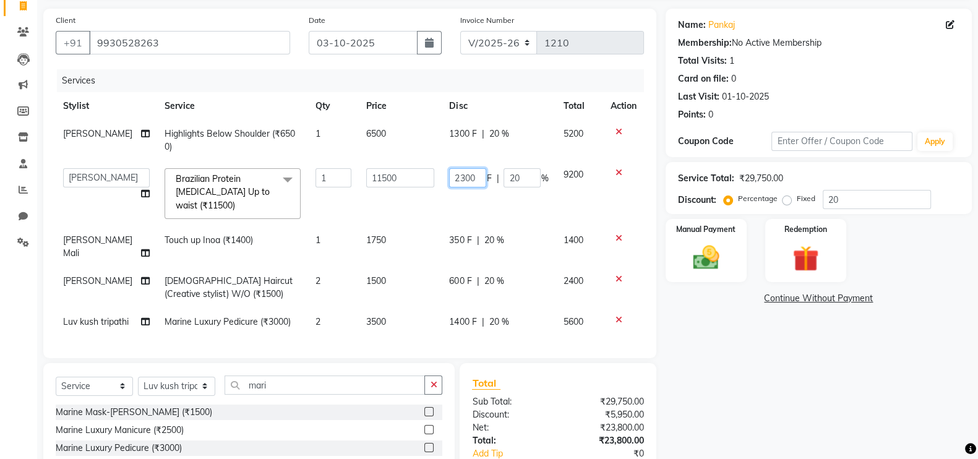
click at [471, 178] on input "2300" at bounding box center [467, 177] width 37 height 19
click at [480, 178] on input "2300" at bounding box center [467, 177] width 37 height 19
type input "2"
type input "4500"
click at [811, 412] on div "Name: Pankaj Membership: No Active Membership Total Visits: 1 Card on file: 0 L…" at bounding box center [824, 264] width 316 height 510
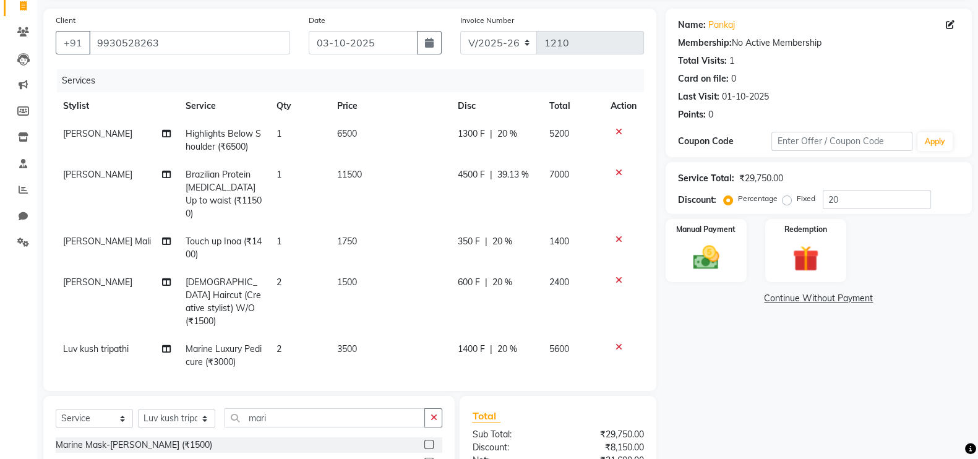
click at [465, 139] on span "1300 F" at bounding box center [471, 133] width 27 height 13
select select "83940"
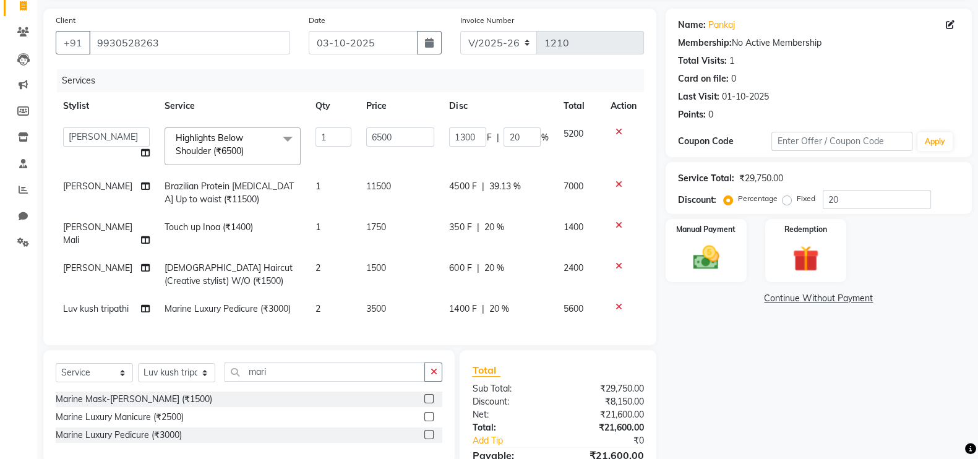
click at [280, 138] on span at bounding box center [287, 139] width 25 height 24
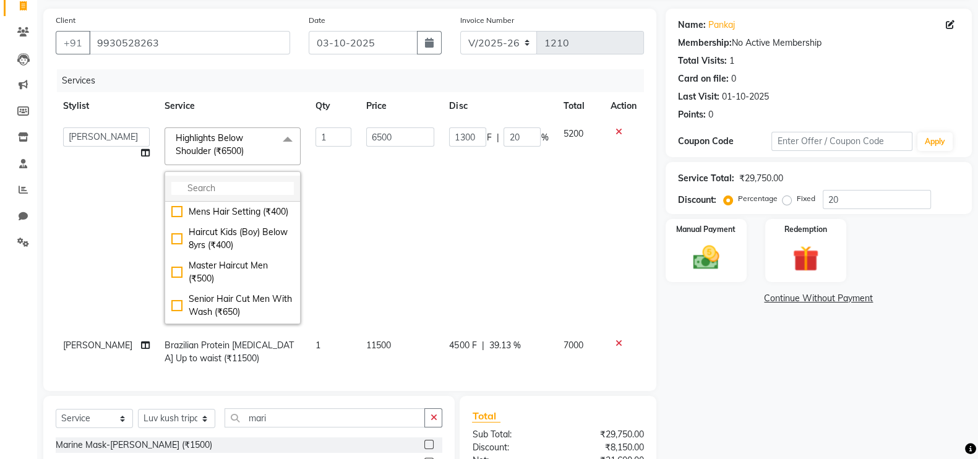
click at [235, 189] on input "multiselect-search" at bounding box center [232, 188] width 123 height 13
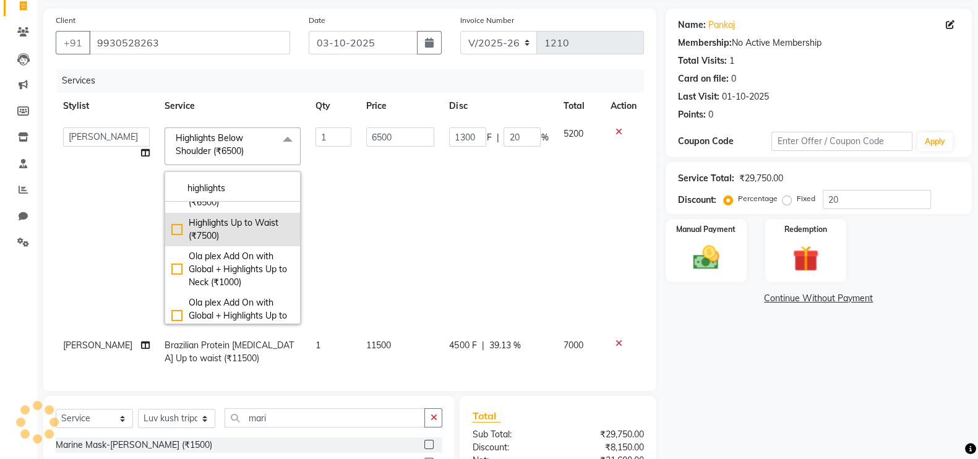
scroll to position [154, 0]
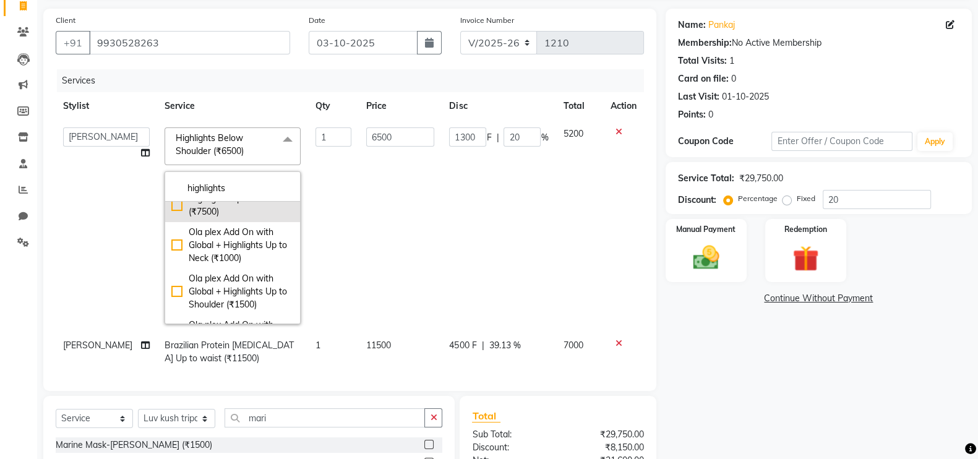
type input "highlights"
click at [171, 218] on div "Highlights Up to Waist (₹7500)" at bounding box center [232, 205] width 123 height 26
type input "7500"
type input "1500"
checkbox input "true"
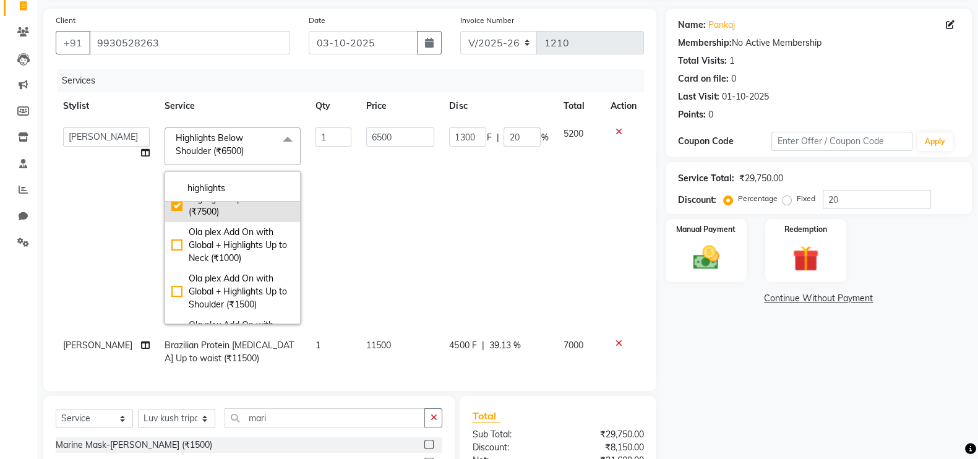
checkbox input "false"
click at [715, 332] on div "Name: Pankaj Membership: No Active Membership Total Visits: 1 Card on file: 0 L…" at bounding box center [824, 280] width 316 height 543
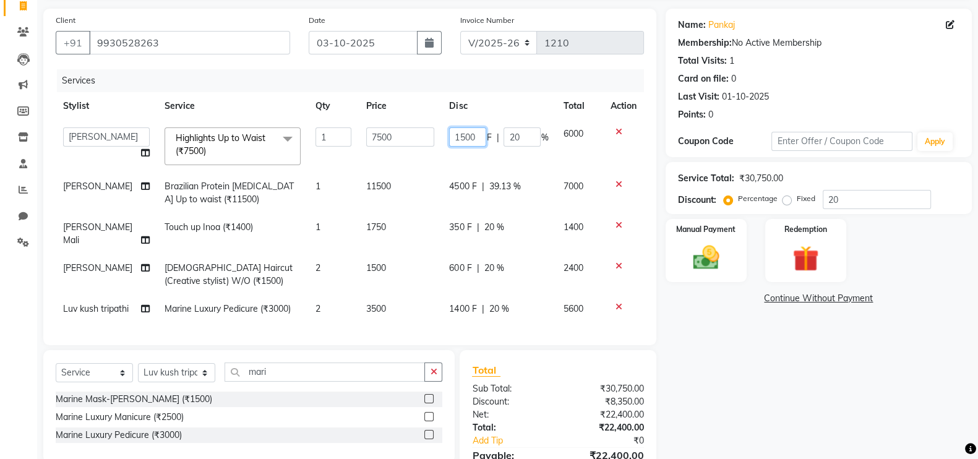
click at [480, 134] on input "1500" at bounding box center [467, 136] width 37 height 19
type input "1"
type input "2000"
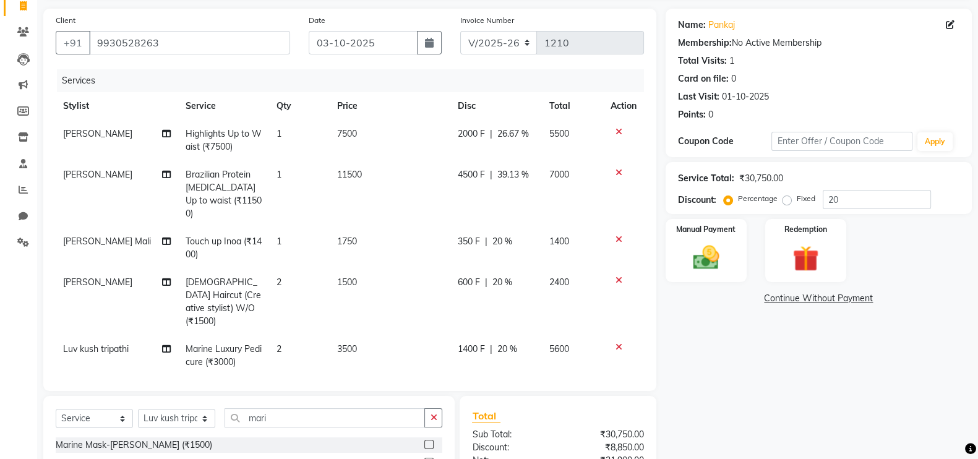
click at [712, 390] on div "Name: Pankaj Membership: No Active Membership Total Visits: 1 Card on file: 0 L…" at bounding box center [824, 280] width 316 height 543
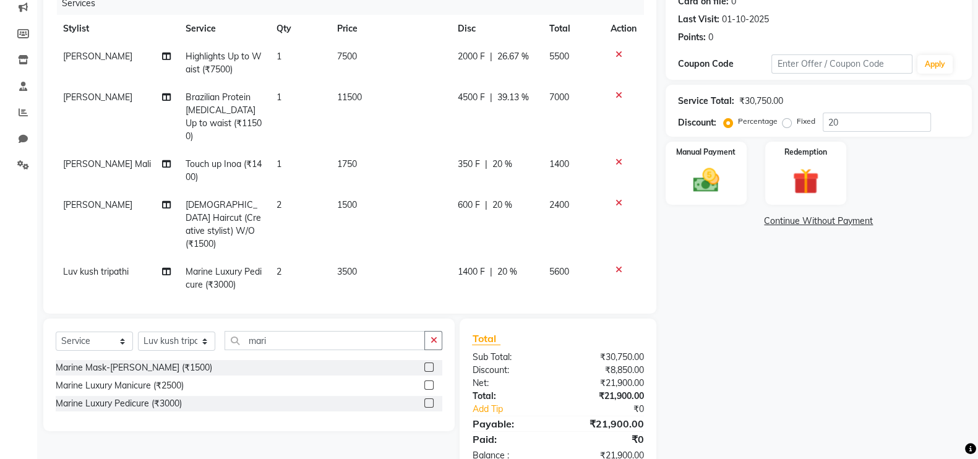
scroll to position [189, 0]
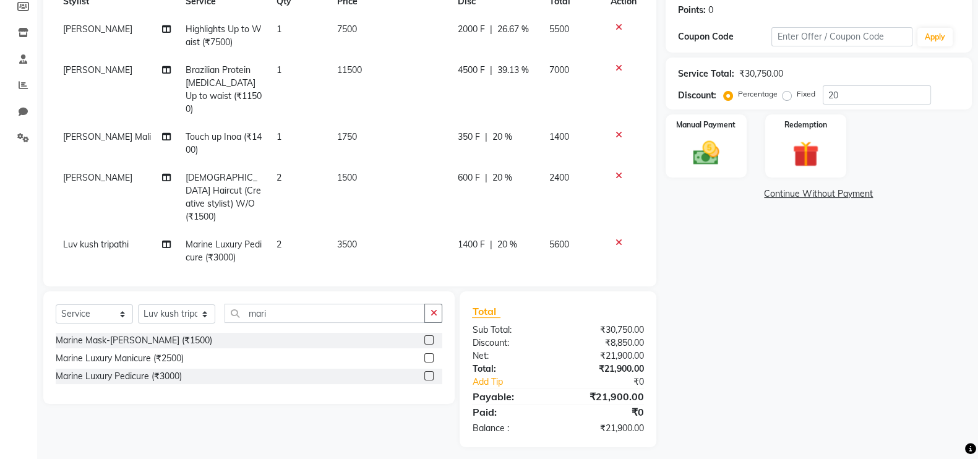
click at [501, 131] on span "20 %" at bounding box center [502, 137] width 20 height 13
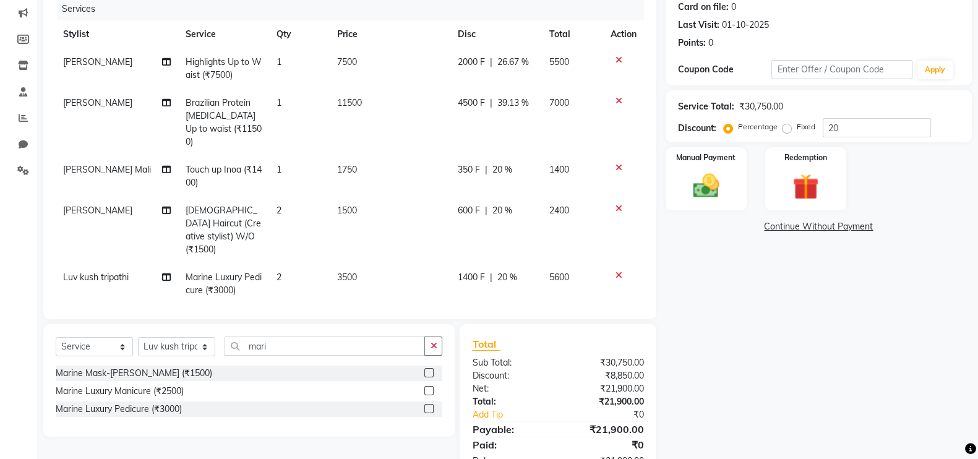
select select "84270"
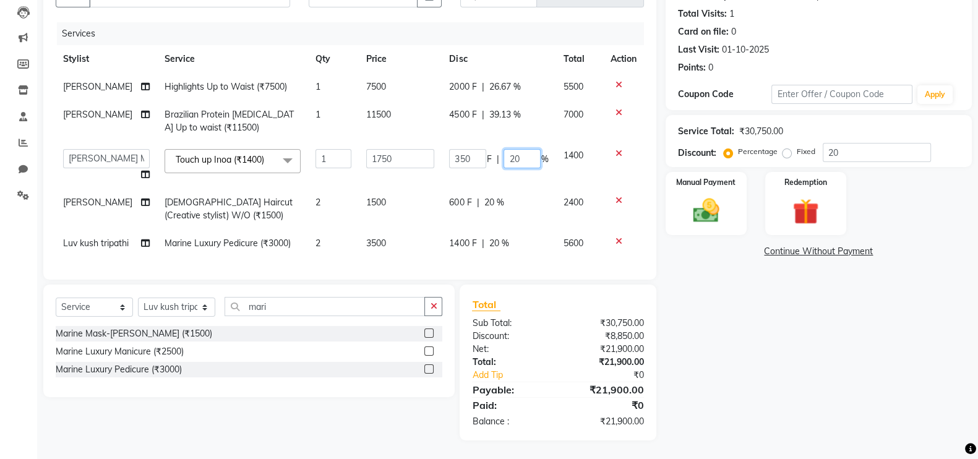
click at [523, 149] on input "20" at bounding box center [522, 158] width 37 height 19
type input "2"
type input "30"
click at [832, 363] on div "Name: Pankaj Membership: No Active Membership Total Visits: 1 Card on file: 0 L…" at bounding box center [824, 201] width 316 height 479
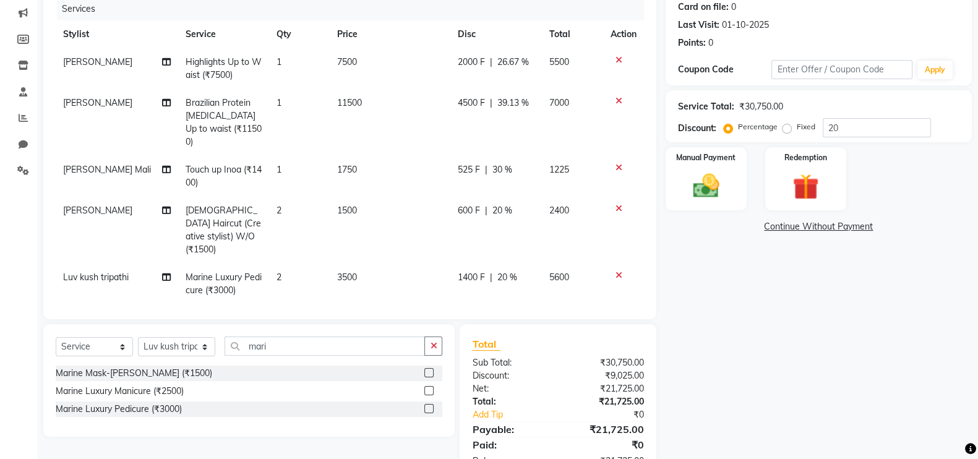
click at [503, 156] on td "525 F | 30 %" at bounding box center [496, 176] width 92 height 41
select select "84270"
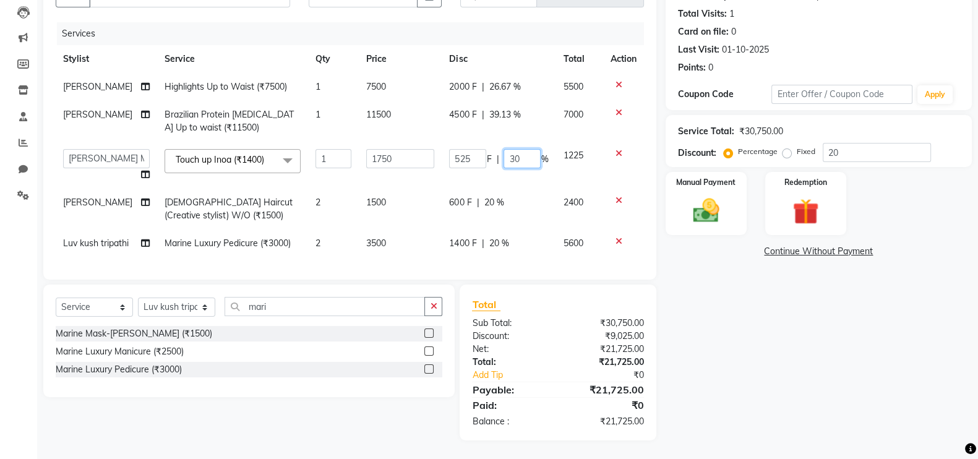
click at [527, 149] on input "30" at bounding box center [522, 158] width 37 height 19
type input "3"
type input "20"
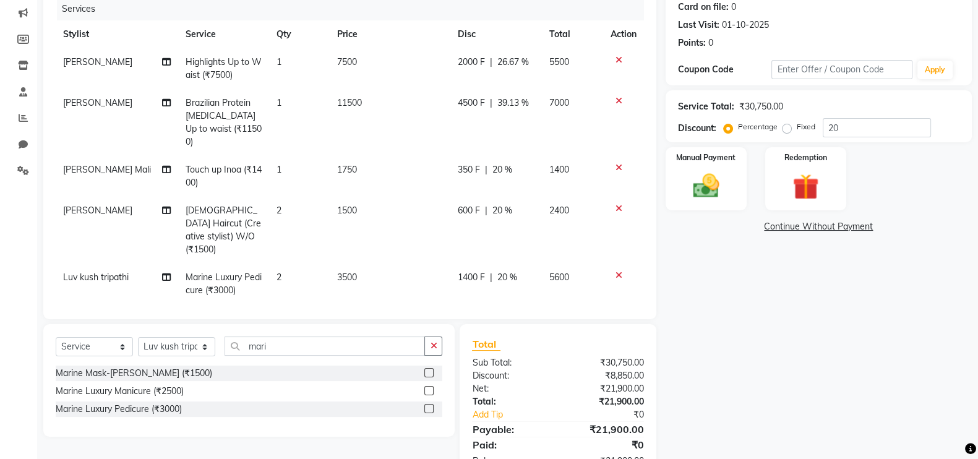
click at [765, 329] on div "Name: Pankaj Membership: No Active Membership Total Visits: 1 Card on file: 0 L…" at bounding box center [824, 208] width 316 height 543
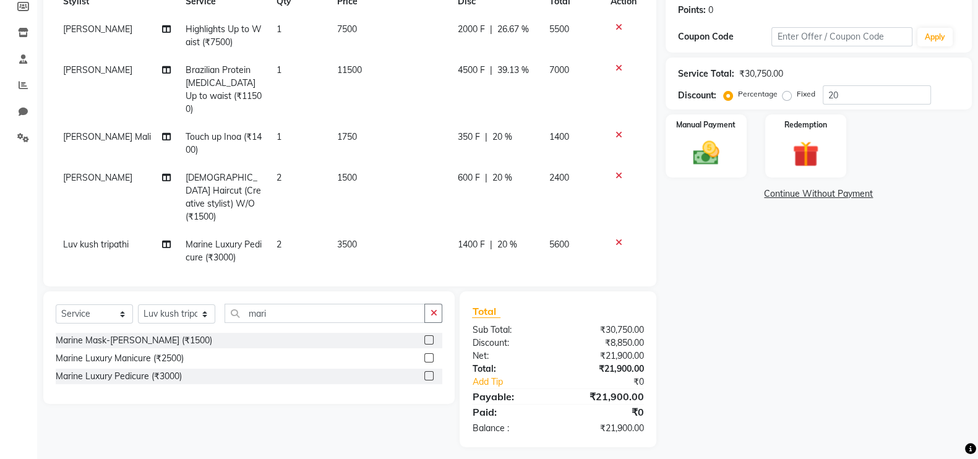
click at [715, 358] on div "Name: Pankaj Membership: No Active Membership Total Visits: 1 Card on file: 0 L…" at bounding box center [824, 175] width 316 height 543
click at [332, 231] on td "3500" at bounding box center [390, 251] width 121 height 41
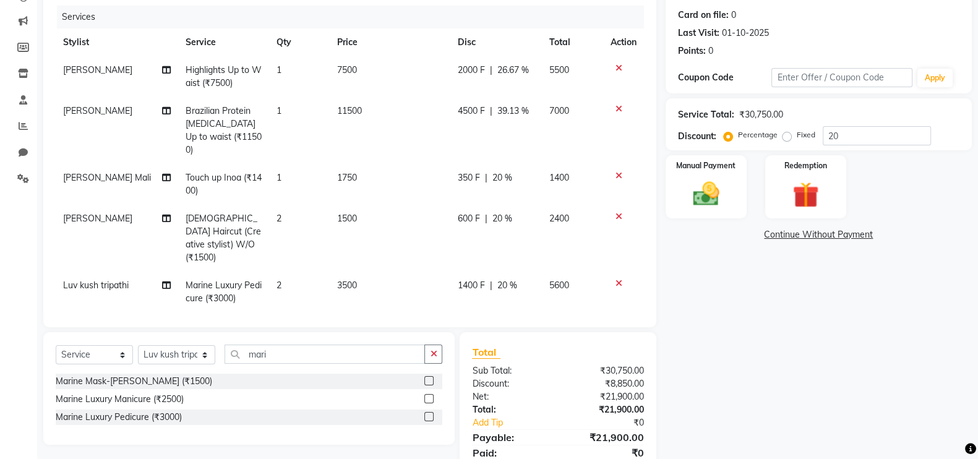
select select "84275"
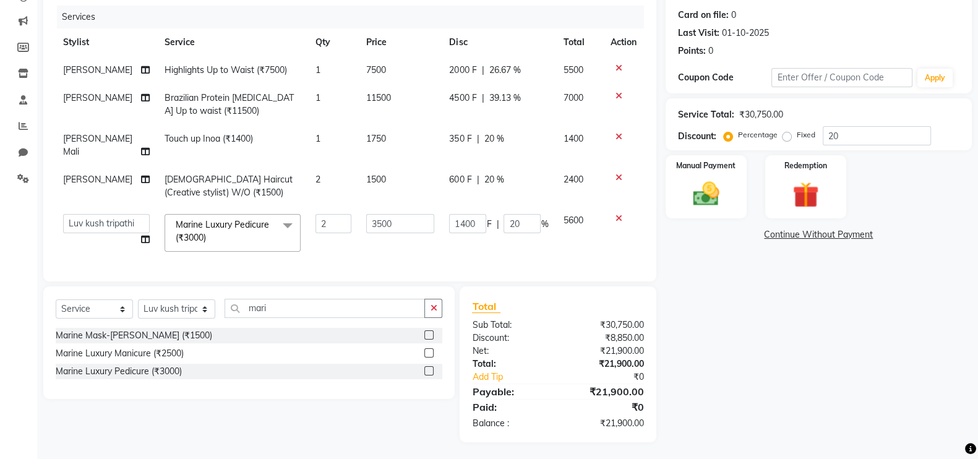
click at [717, 312] on div "Name: Pankaj Membership: No Active Membership Total Visits: 1 Card on file: 0 L…" at bounding box center [824, 193] width 316 height 497
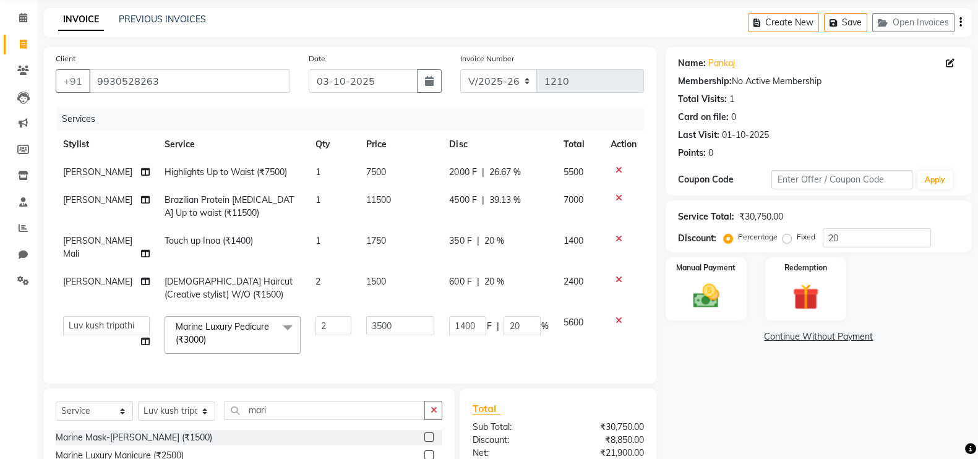
scroll to position [77, 0]
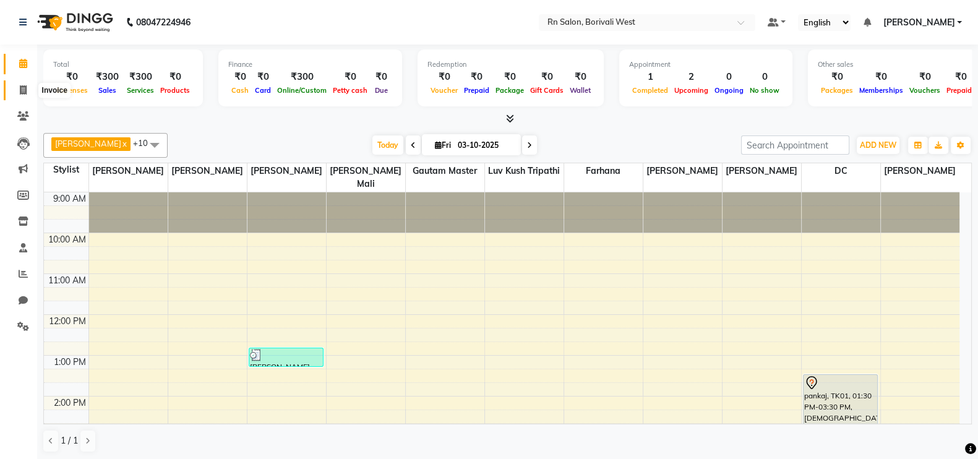
click at [28, 88] on span at bounding box center [23, 91] width 22 height 14
select select "8515"
select select "service"
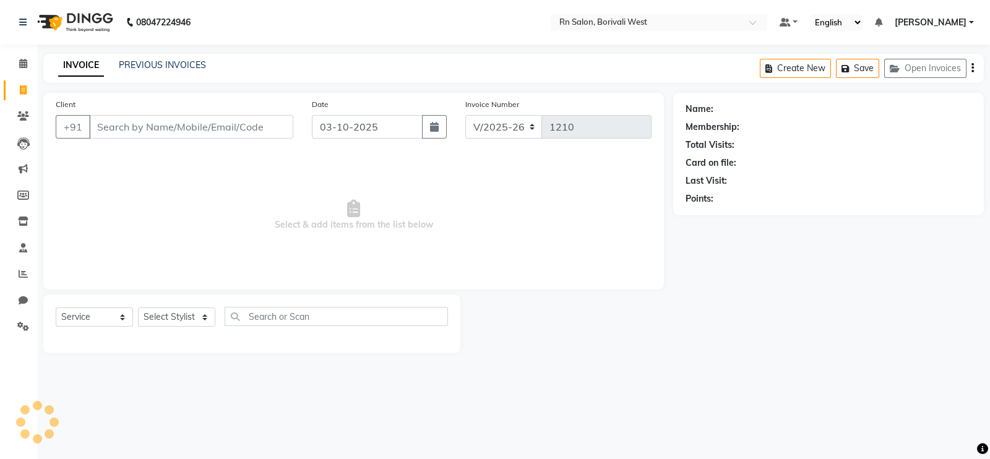
drag, startPoint x: 28, startPoint y: 88, endPoint x: 146, endPoint y: 122, distance: 123.0
click at [146, 122] on input "Client" at bounding box center [191, 127] width 204 height 24
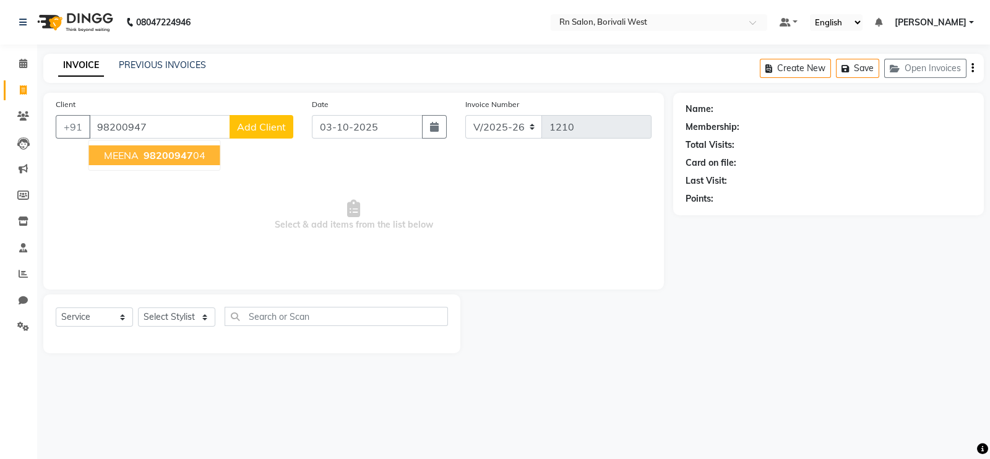
click at [167, 155] on span "98200947" at bounding box center [168, 155] width 49 height 12
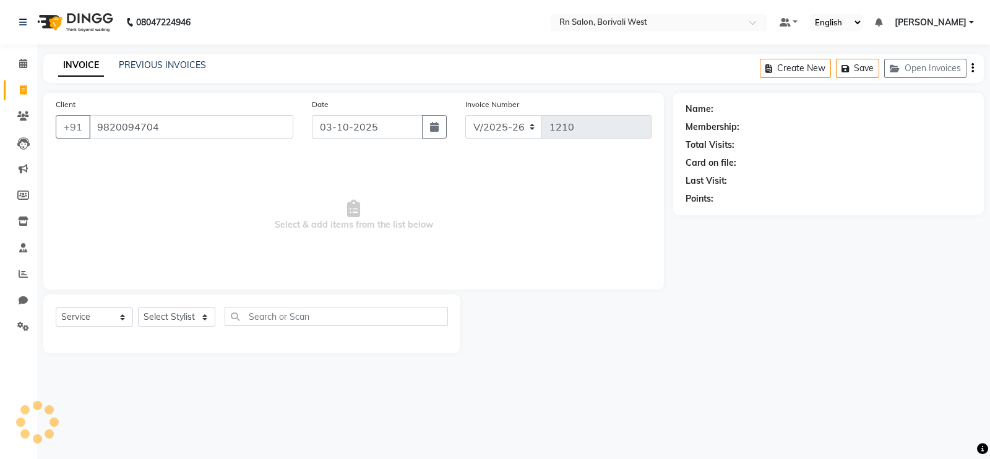
type input "9820094704"
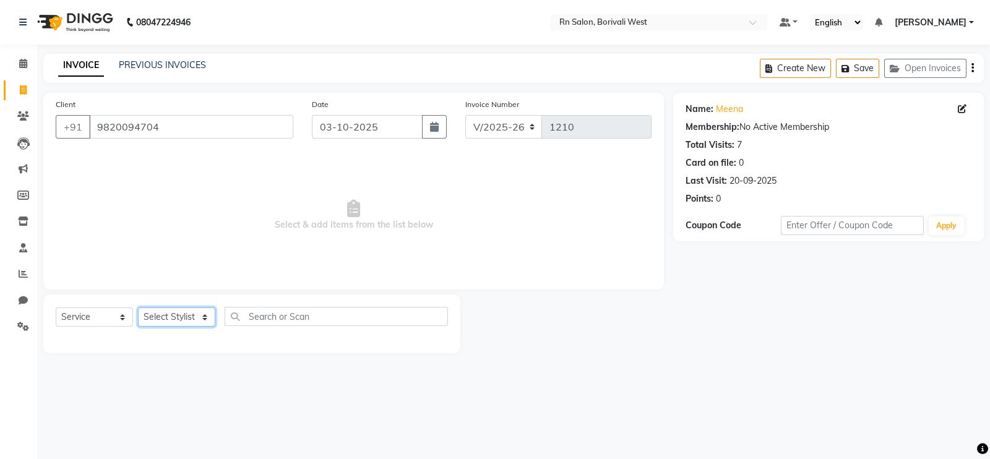
click at [179, 312] on select "Select Stylist [PERSON_NAME] [PERSON_NAME] DC [PERSON_NAME] [PERSON_NAME] maste…" at bounding box center [176, 316] width 77 height 19
select select "83940"
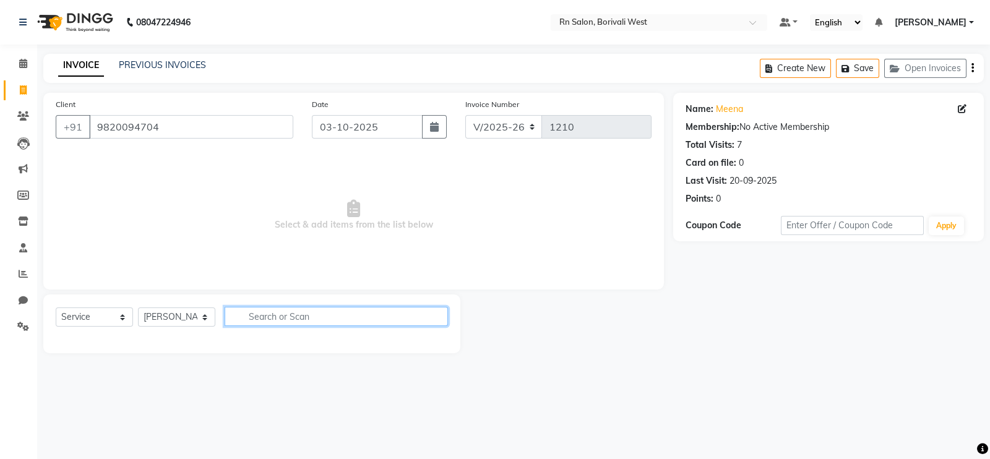
click at [284, 316] on input "text" at bounding box center [336, 316] width 223 height 19
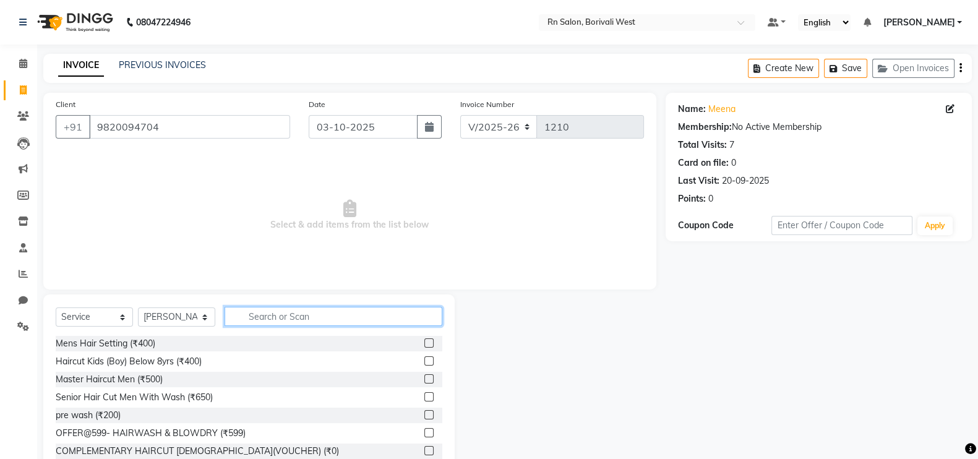
click at [284, 316] on input "text" at bounding box center [334, 316] width 218 height 19
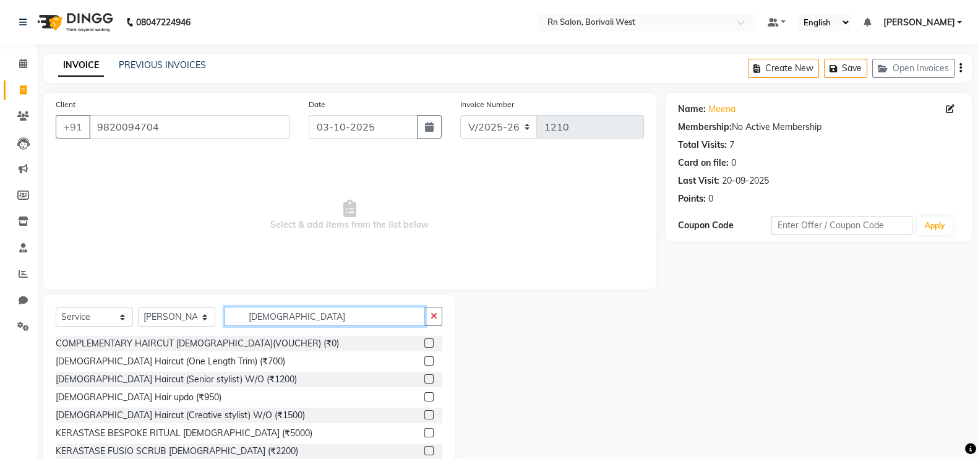
scroll to position [19, 0]
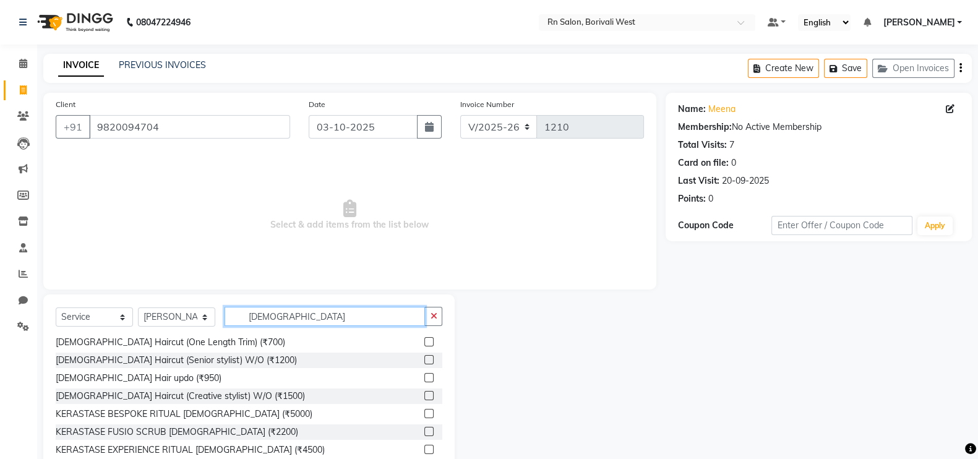
type input "female"
click at [424, 394] on label at bounding box center [428, 395] width 9 height 9
click at [424, 394] on input "checkbox" at bounding box center [428, 396] width 8 height 8
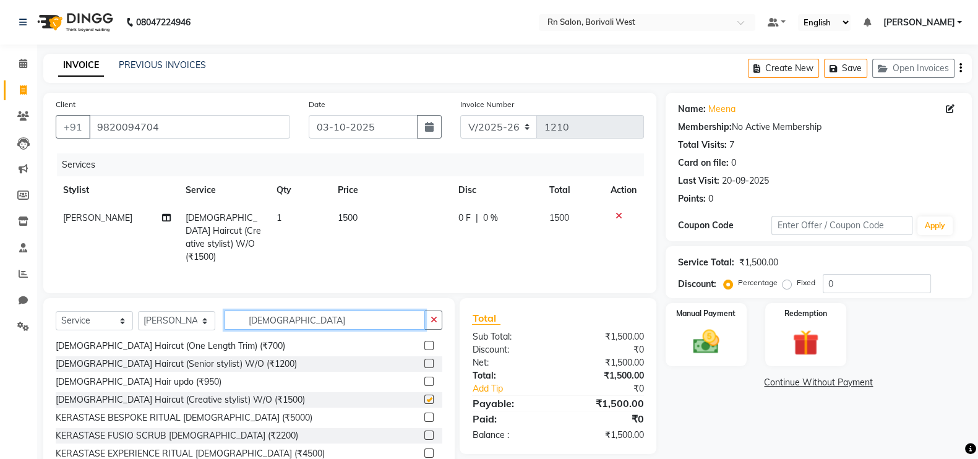
checkbox input "false"
click at [286, 317] on input "female" at bounding box center [325, 320] width 200 height 19
click at [476, 212] on span "|" at bounding box center [477, 218] width 2 height 13
select select "83940"
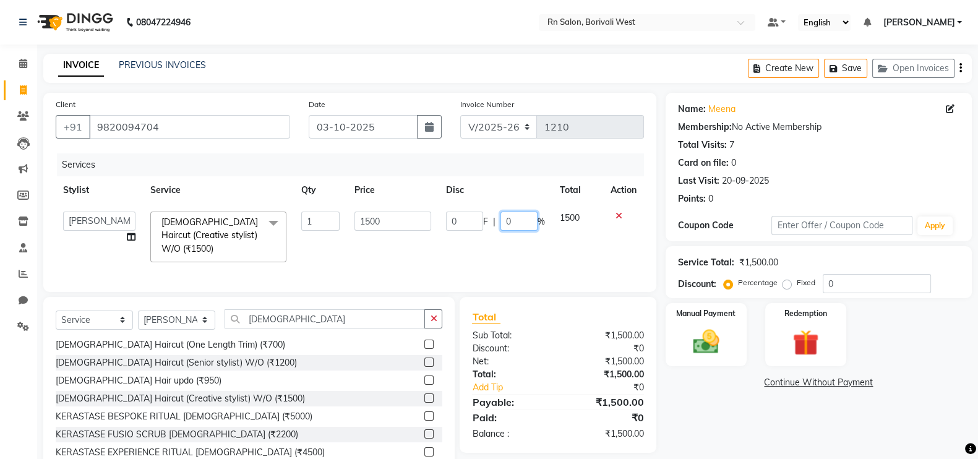
click at [528, 221] on input "0" at bounding box center [519, 221] width 37 height 19
type input "20"
click at [699, 397] on div "Name: Meena Membership: No Active Membership Total Visits: 7 Card on file: 0 La…" at bounding box center [824, 286] width 316 height 387
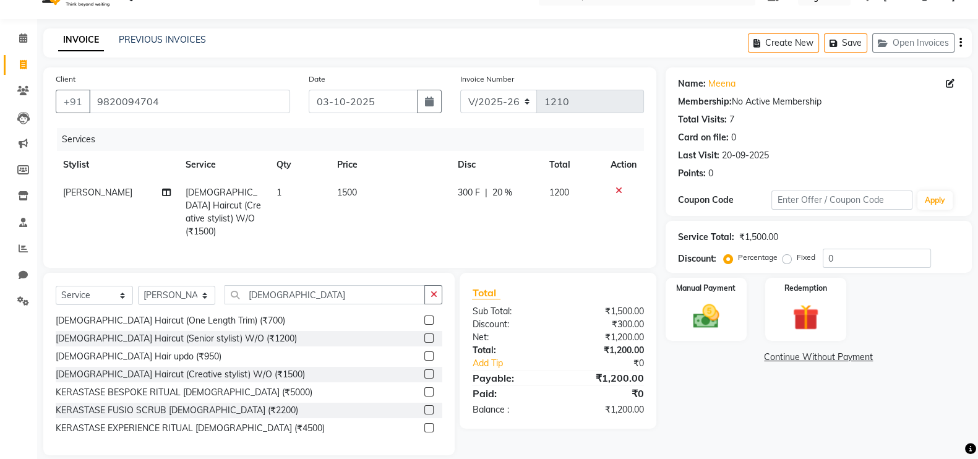
scroll to position [40, 0]
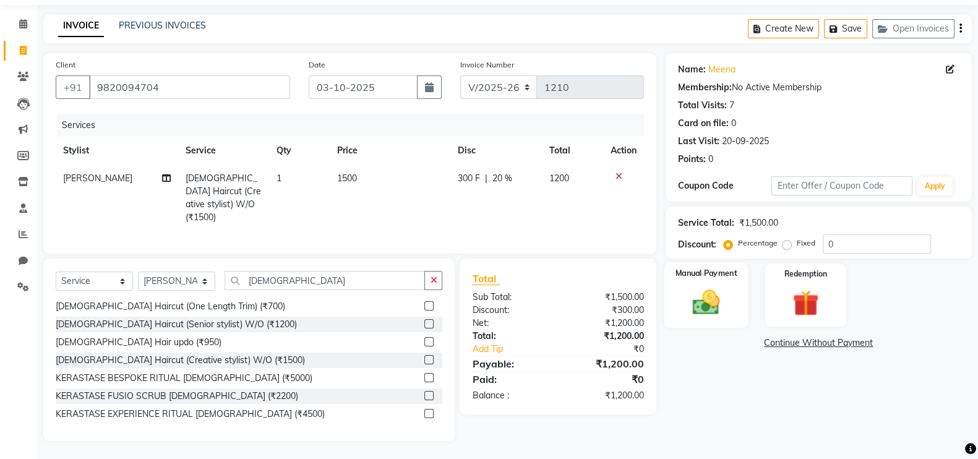
click at [713, 299] on img at bounding box center [706, 301] width 44 height 31
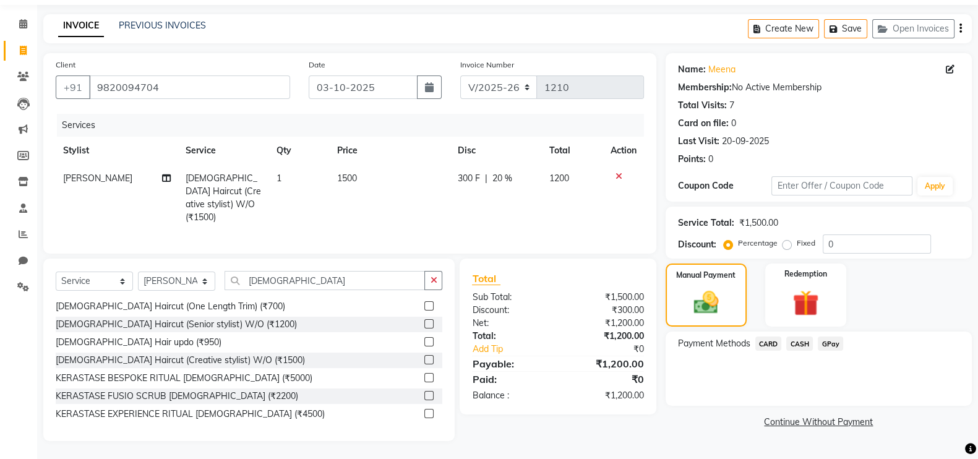
click at [833, 344] on span "GPay" at bounding box center [830, 344] width 25 height 14
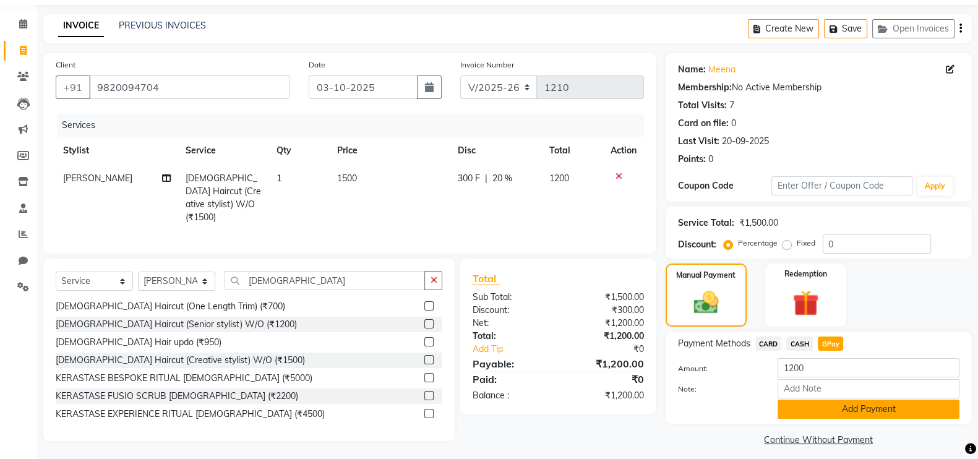
click at [829, 408] on button "Add Payment" at bounding box center [869, 409] width 182 height 19
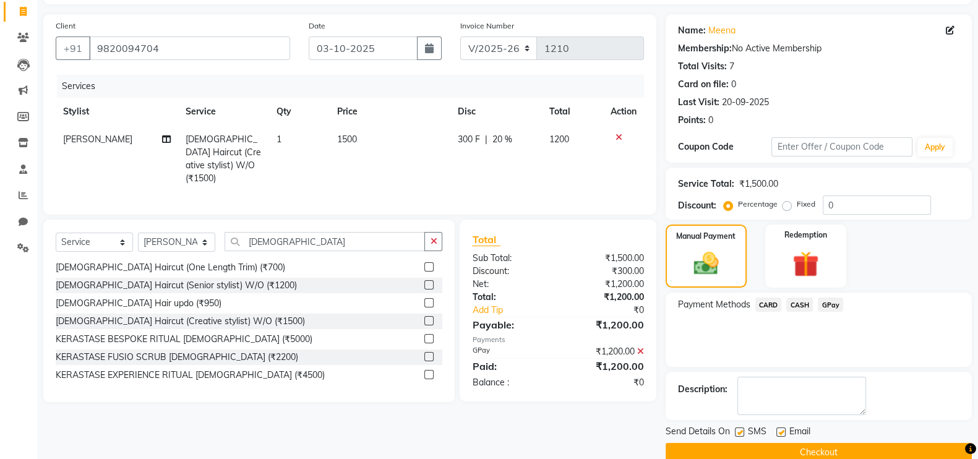
scroll to position [100, 0]
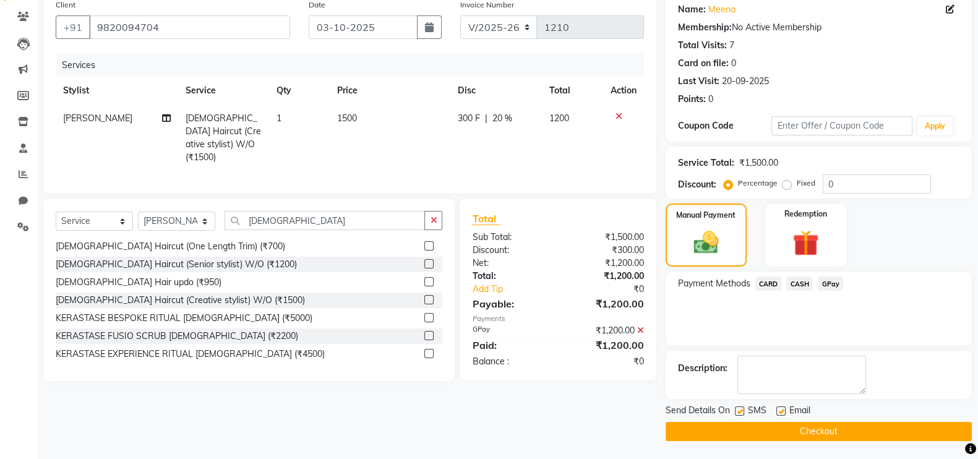
click at [778, 413] on label at bounding box center [780, 410] width 9 height 9
click at [778, 413] on input "checkbox" at bounding box center [780, 412] width 8 height 8
checkbox input "false"
click at [780, 434] on button "Checkout" at bounding box center [819, 431] width 306 height 19
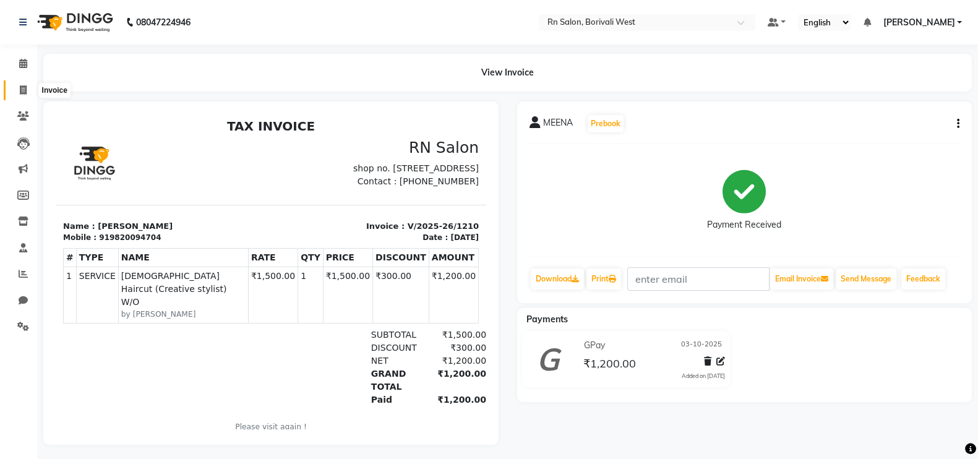
click at [16, 90] on span at bounding box center [23, 91] width 22 height 14
select select "service"
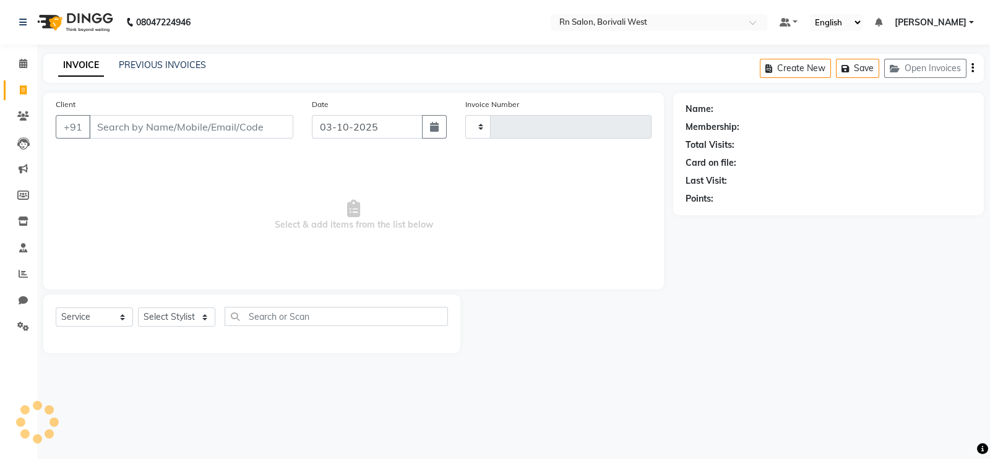
type input "1211"
select select "8515"
click at [183, 315] on select "Select Stylist" at bounding box center [176, 316] width 77 height 19
select select "83942"
click at [138, 308] on select "Select Stylist Arpita Deshmukh Beena jaiswar DC Deepak Parbat Farhana Gautam ma…" at bounding box center [176, 316] width 77 height 19
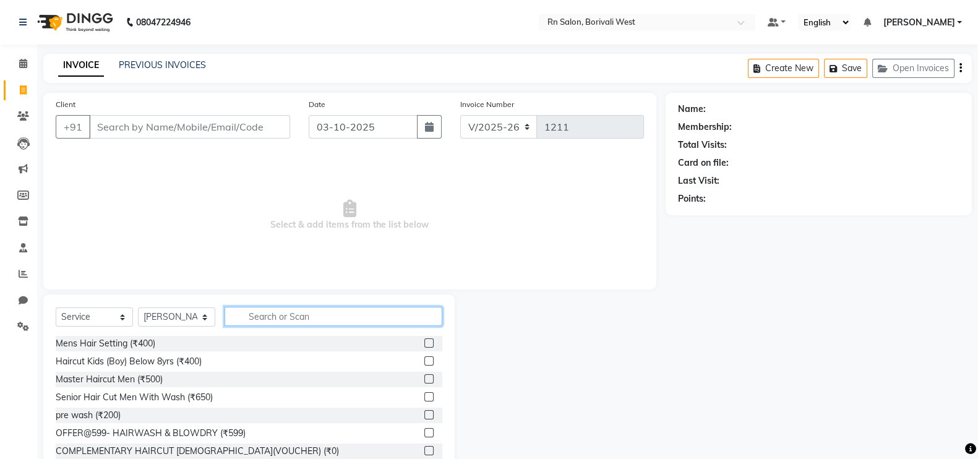
click at [251, 307] on input "text" at bounding box center [334, 316] width 218 height 19
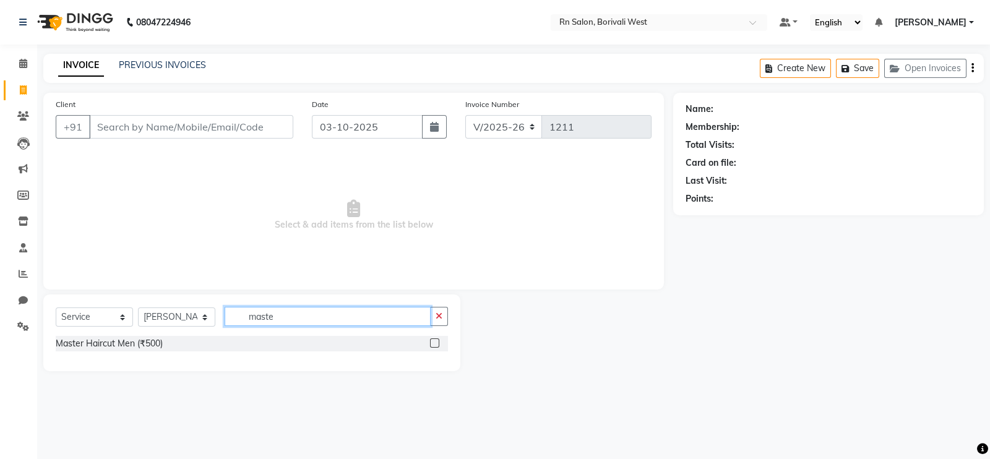
type input "maste"
click at [434, 345] on label at bounding box center [434, 342] width 9 height 9
click at [434, 345] on input "checkbox" at bounding box center [434, 344] width 8 height 8
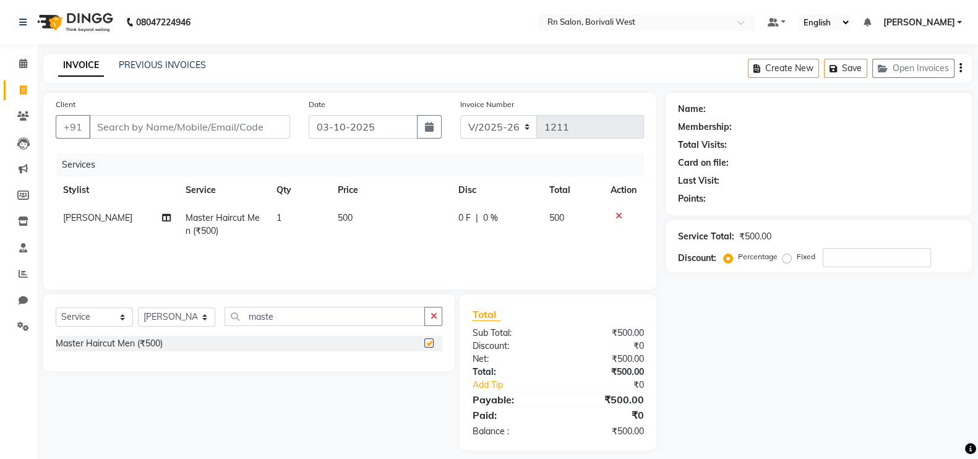
checkbox input "false"
click at [297, 316] on input "maste" at bounding box center [325, 316] width 200 height 19
type input "m"
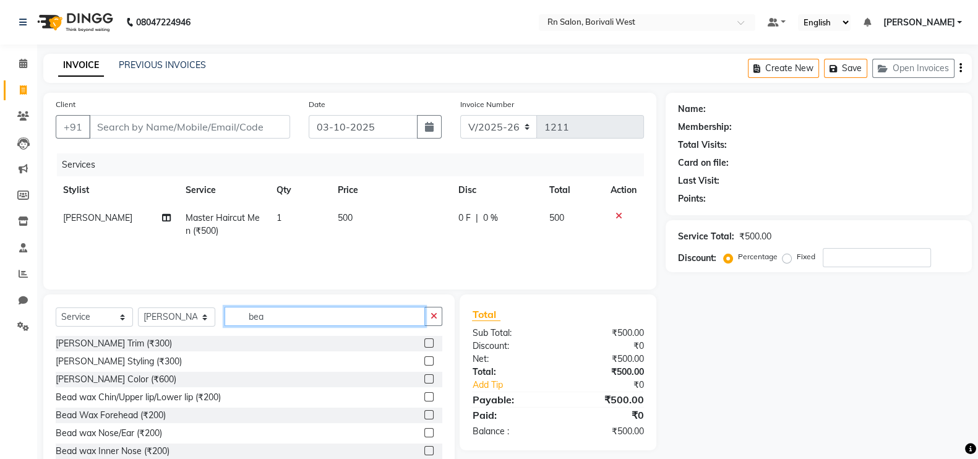
type input "bea"
click at [424, 363] on div at bounding box center [433, 361] width 18 height 15
click at [411, 363] on div "Beard Styling (₹300)" at bounding box center [249, 361] width 387 height 15
click at [424, 362] on label at bounding box center [428, 360] width 9 height 9
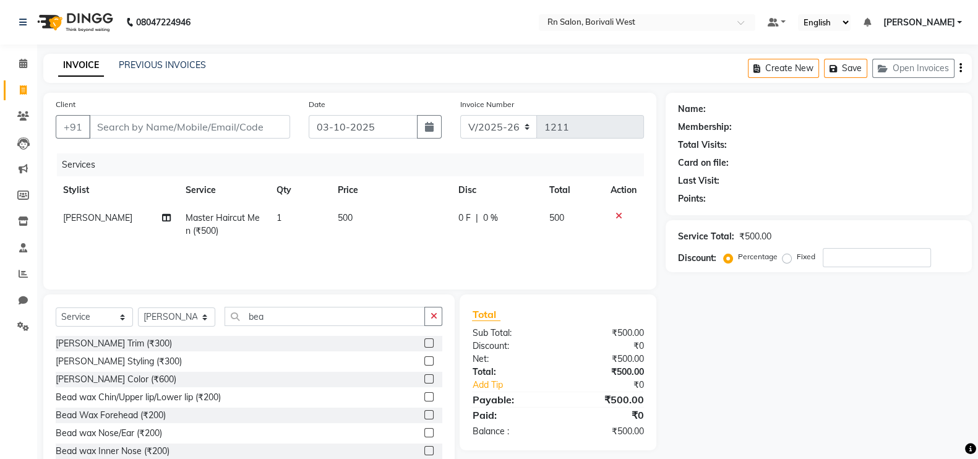
click at [424, 362] on input "checkbox" at bounding box center [428, 362] width 8 height 8
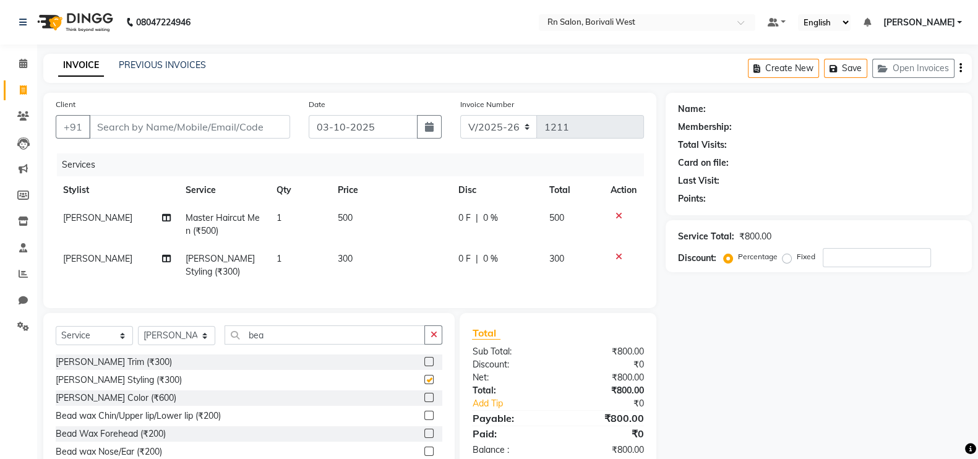
checkbox input "false"
click at [170, 131] on input "Client" at bounding box center [189, 127] width 201 height 24
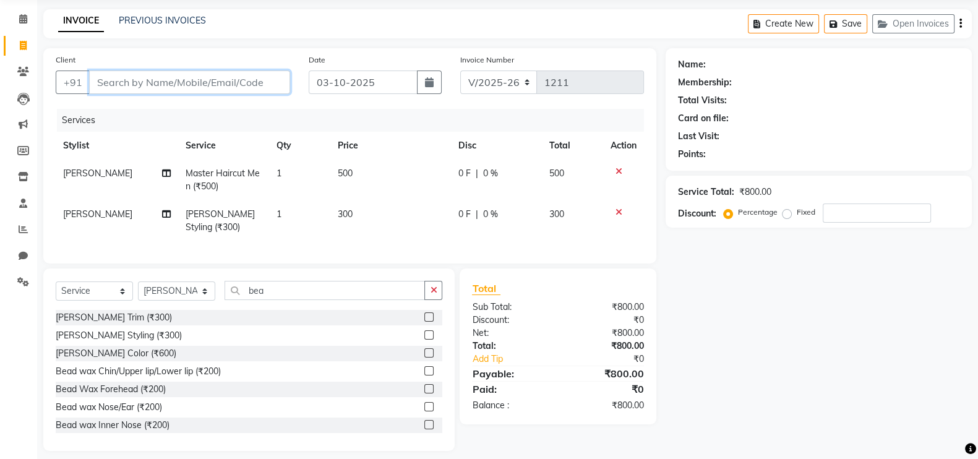
scroll to position [67, 0]
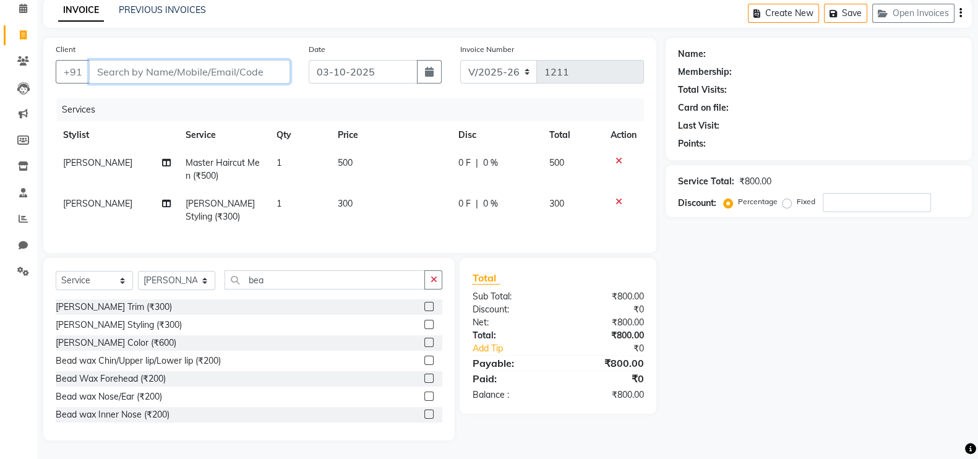
click at [190, 60] on input "Client" at bounding box center [189, 72] width 201 height 24
click at [176, 279] on select "Select Stylist Arpita Deshmukh Beena jaiswar DC Deepak Parbat Farhana Gautam ma…" at bounding box center [176, 280] width 77 height 19
select select "89777"
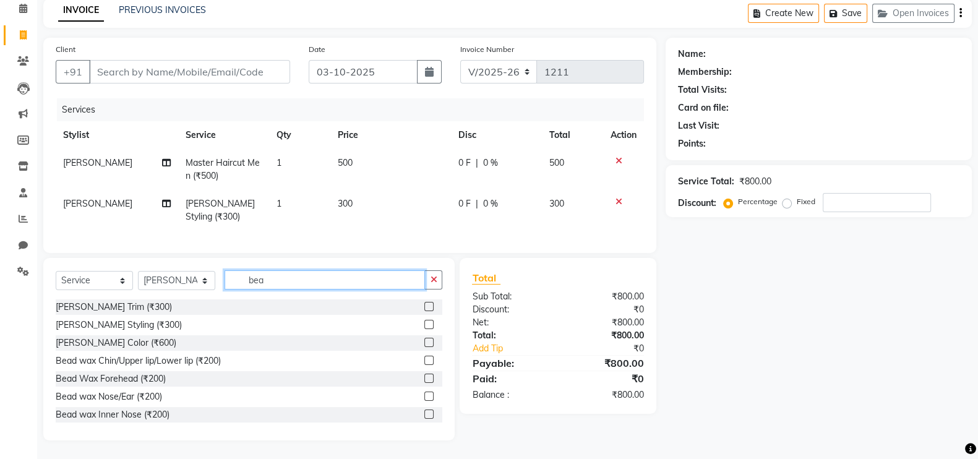
click at [285, 275] on input "bea" at bounding box center [325, 279] width 200 height 19
type input "b"
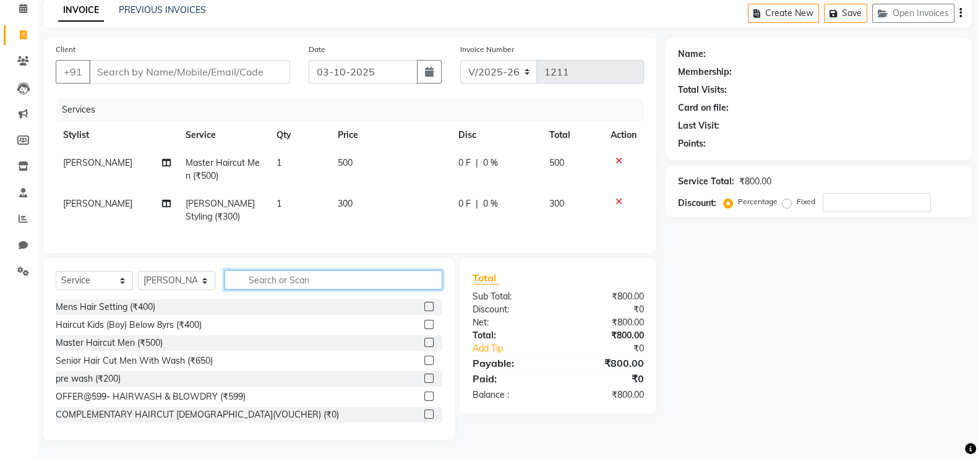
drag, startPoint x: 228, startPoint y: 280, endPoint x: 334, endPoint y: 277, distance: 105.8
click at [228, 278] on input "text" at bounding box center [334, 279] width 218 height 19
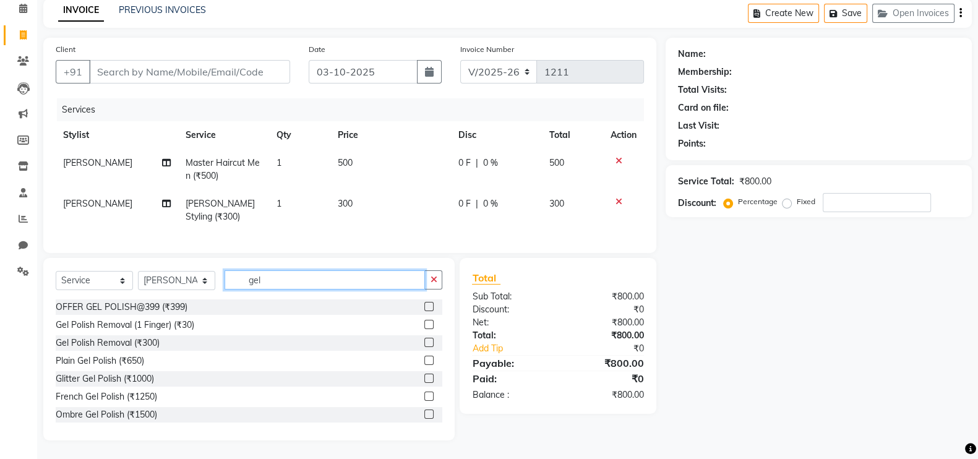
type input "gel"
click at [424, 307] on label at bounding box center [428, 306] width 9 height 9
click at [424, 307] on input "checkbox" at bounding box center [428, 307] width 8 height 8
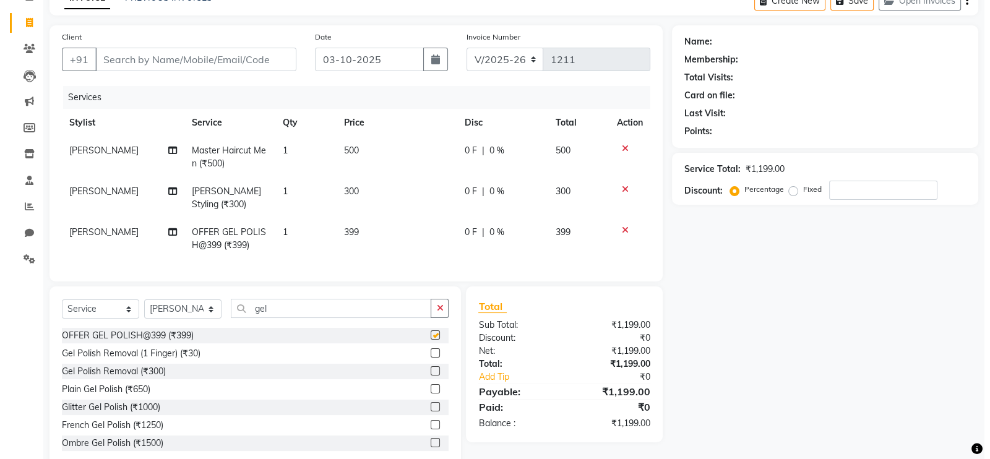
scroll to position [108, 0]
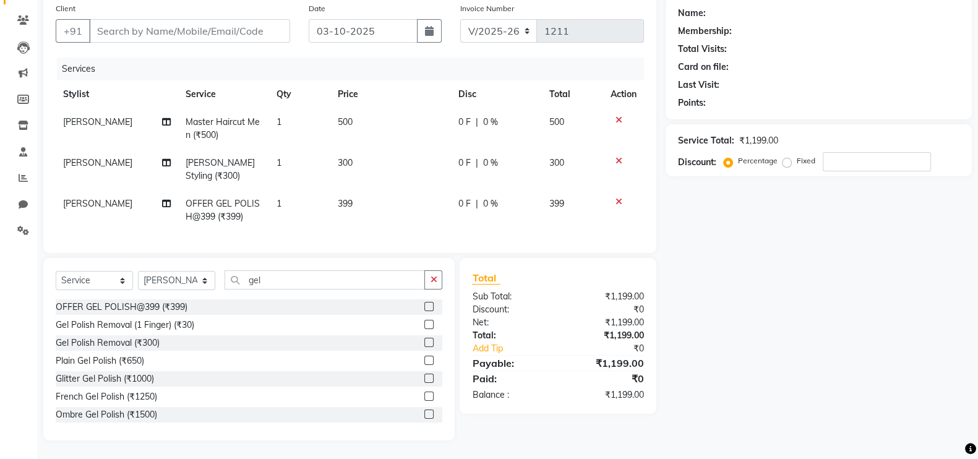
checkbox input "false"
click at [224, 20] on input "Client" at bounding box center [189, 31] width 201 height 24
type input "8"
type input "0"
type input "8355815724"
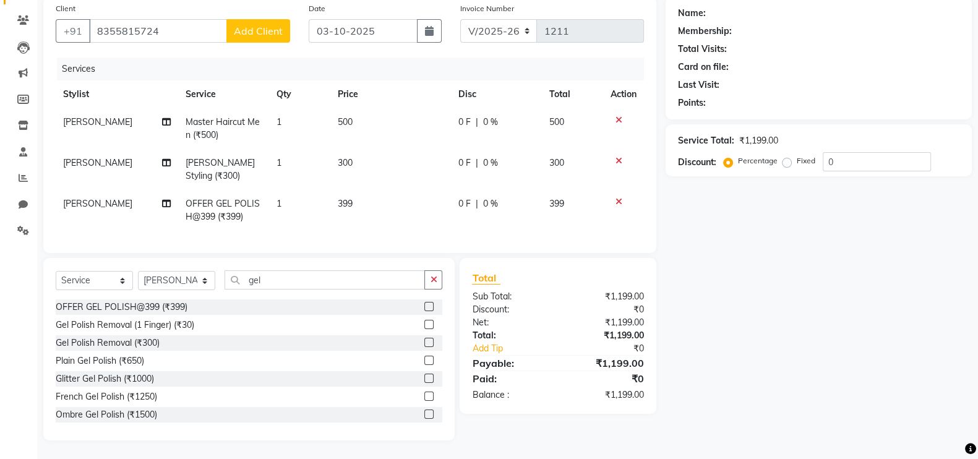
click at [252, 25] on span "Add Client" at bounding box center [258, 31] width 49 height 12
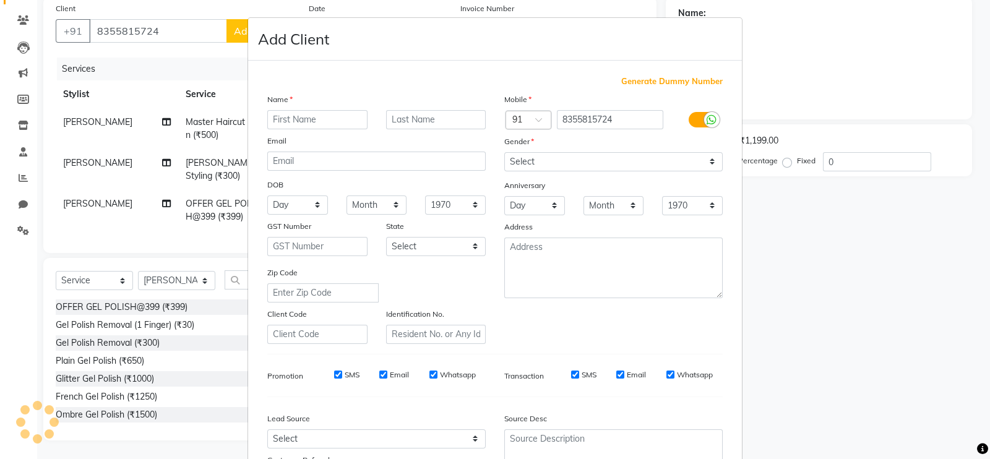
click at [297, 128] on input "text" at bounding box center [317, 119] width 100 height 19
type input "s"
type input "[PERSON_NAME]"
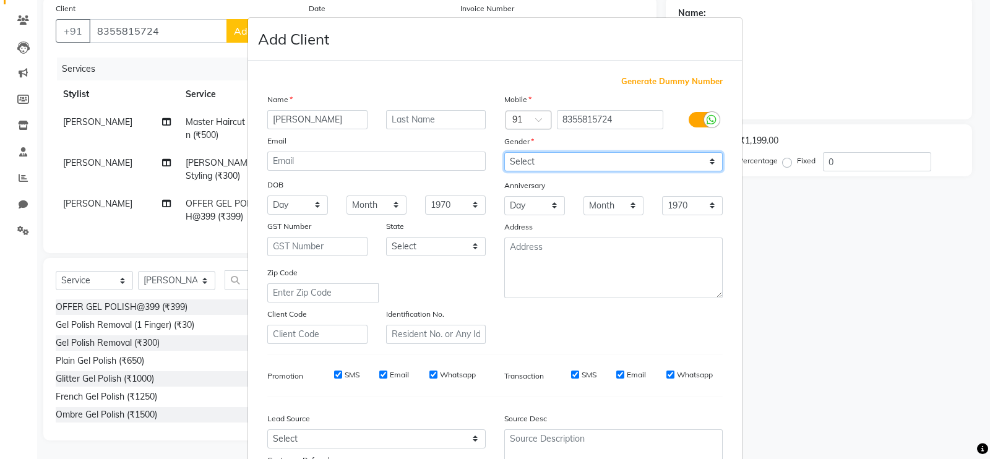
click at [622, 157] on select "Select Male Female Other Prefer Not To Say" at bounding box center [613, 161] width 218 height 19
select select "male"
click at [504, 153] on select "Select Male Female Other Prefer Not To Say" at bounding box center [613, 161] width 218 height 19
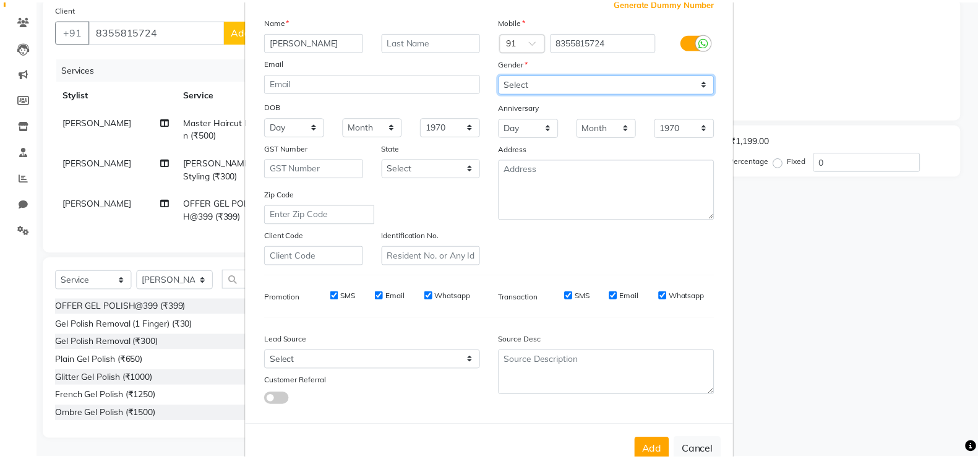
scroll to position [119, 0]
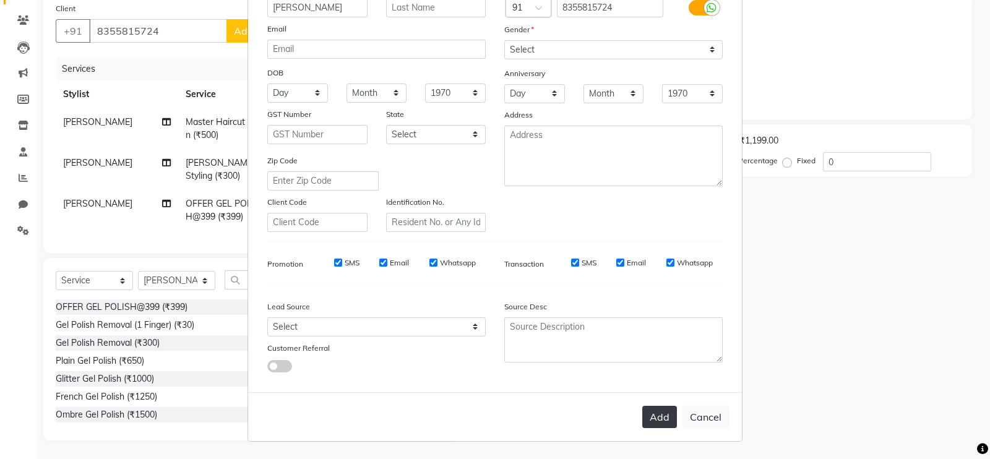
click at [658, 414] on button "Add" at bounding box center [659, 417] width 35 height 22
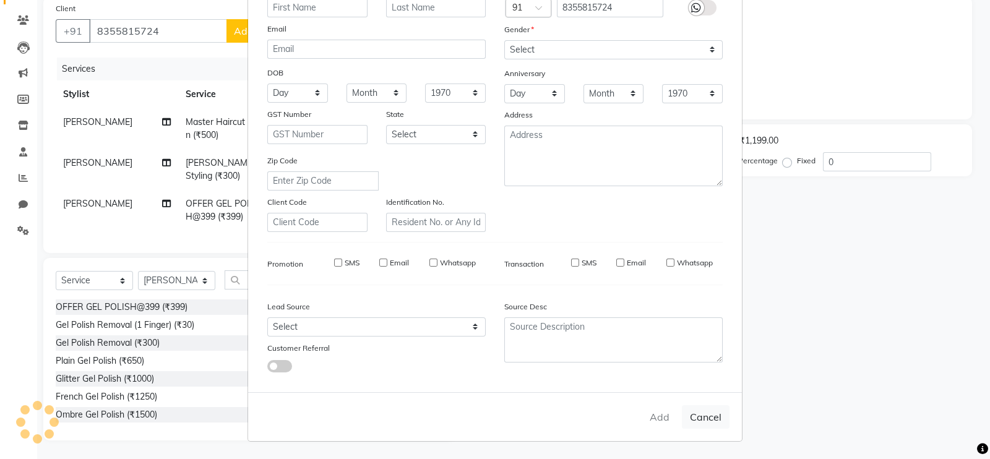
select select
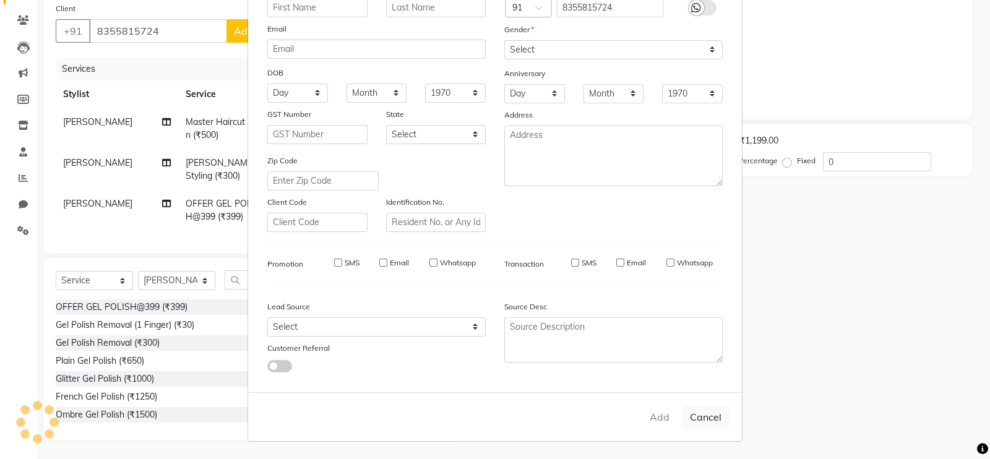
select select
checkbox input "false"
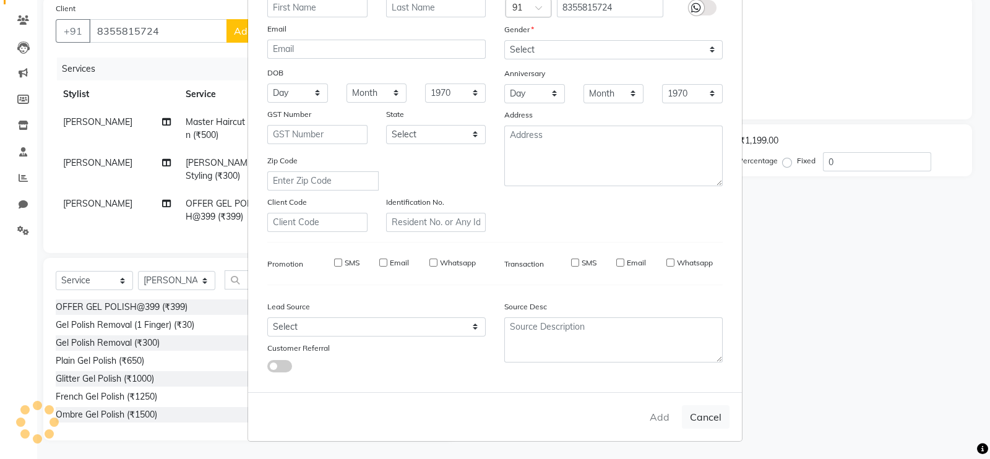
checkbox input "false"
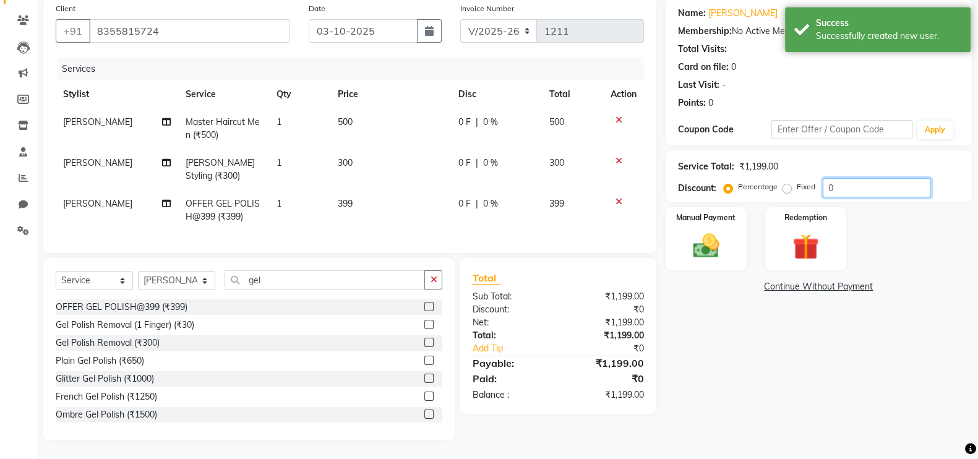
click at [842, 178] on input "0" at bounding box center [877, 187] width 108 height 19
type input "20"
drag, startPoint x: 885, startPoint y: 304, endPoint x: 690, endPoint y: 317, distance: 195.3
click at [885, 305] on div "Name: Sujit Membership: No Active Membership Total Visits: Card on file: 0 Last…" at bounding box center [824, 219] width 316 height 444
click at [499, 197] on span "20 %" at bounding box center [504, 203] width 20 height 13
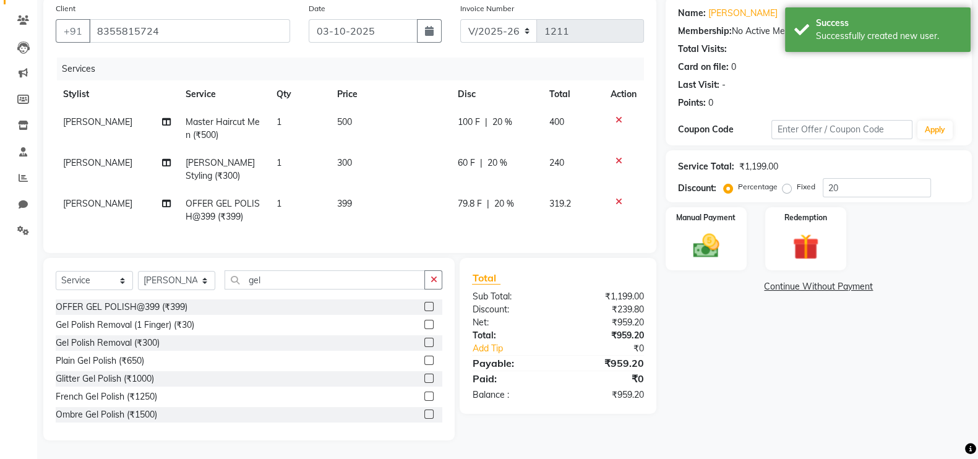
scroll to position [93, 0]
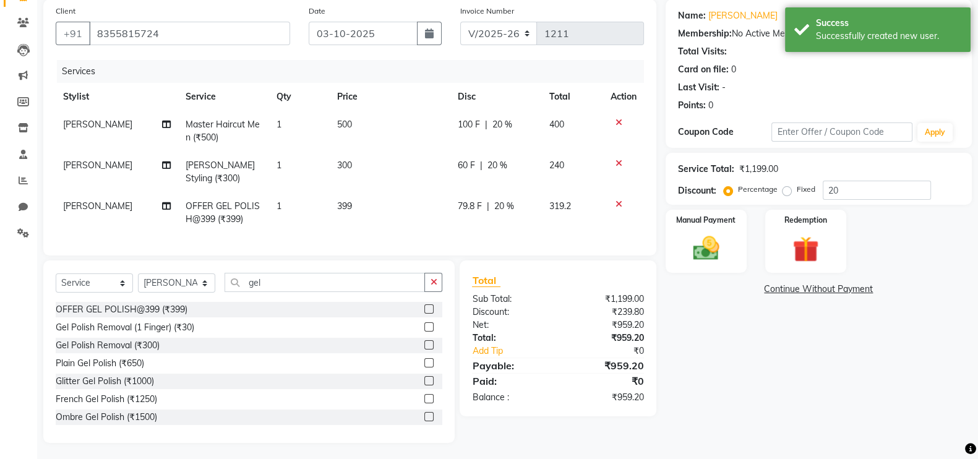
select select "89777"
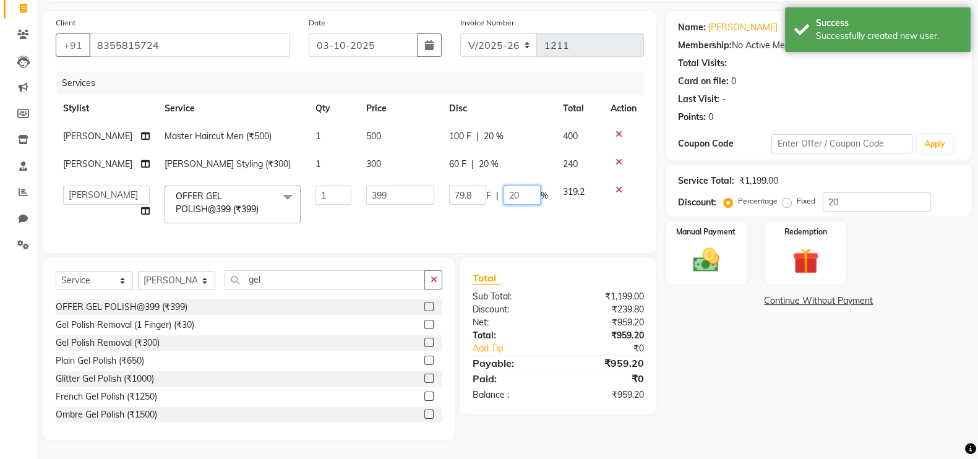
click at [522, 190] on input "20" at bounding box center [522, 195] width 37 height 19
type input "2"
type input "0"
click at [761, 357] on div "Name: Sujit Membership: No Active Membership Total Visits: Card on file: 0 Last…" at bounding box center [824, 225] width 316 height 429
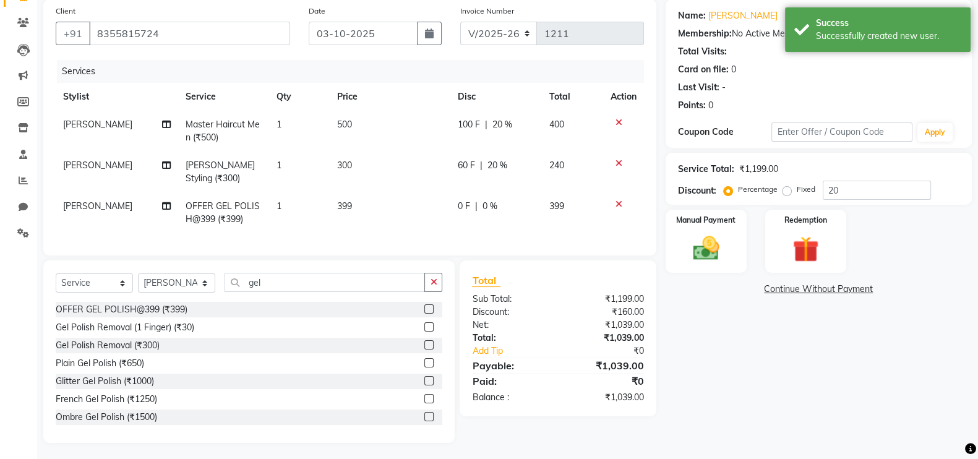
scroll to position [108, 0]
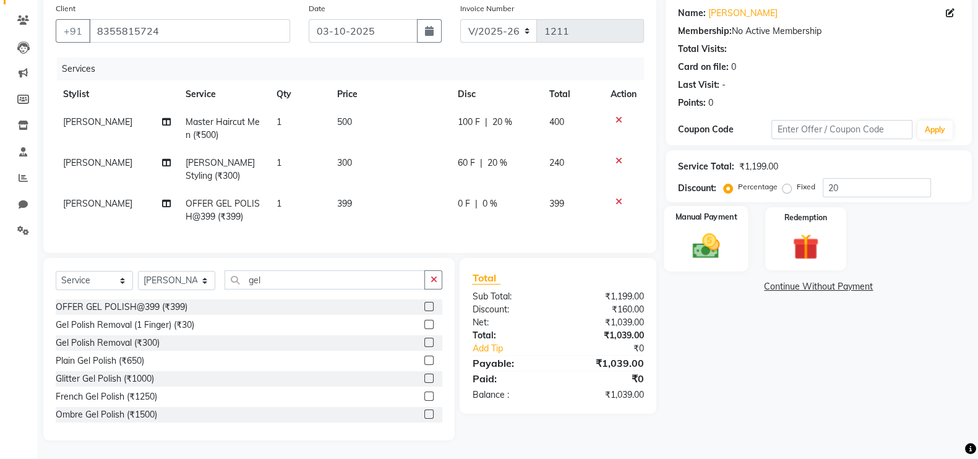
click at [730, 211] on label "Manual Payment" at bounding box center [706, 217] width 62 height 12
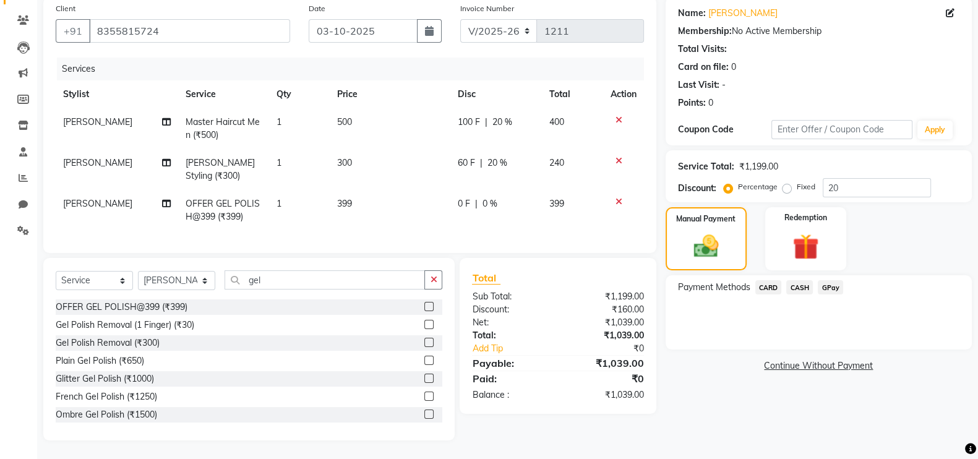
click at [804, 280] on span "CASH" at bounding box center [799, 287] width 27 height 14
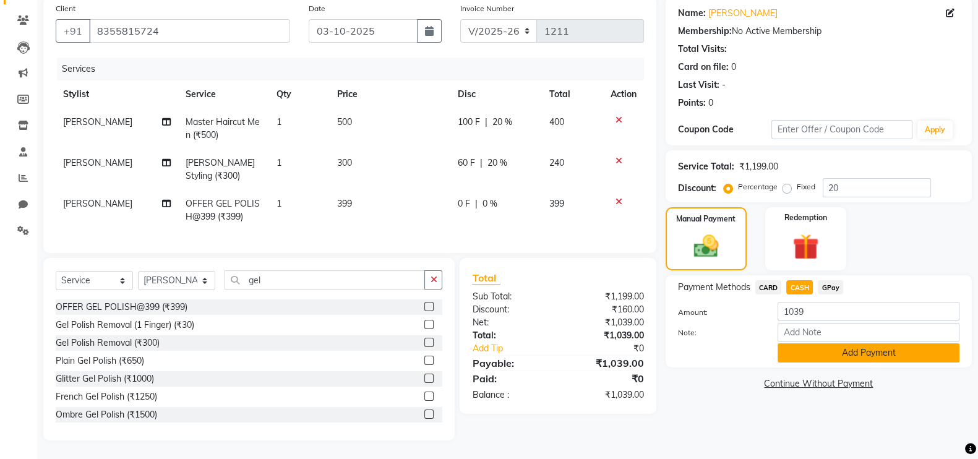
click at [814, 343] on button "Add Payment" at bounding box center [869, 352] width 182 height 19
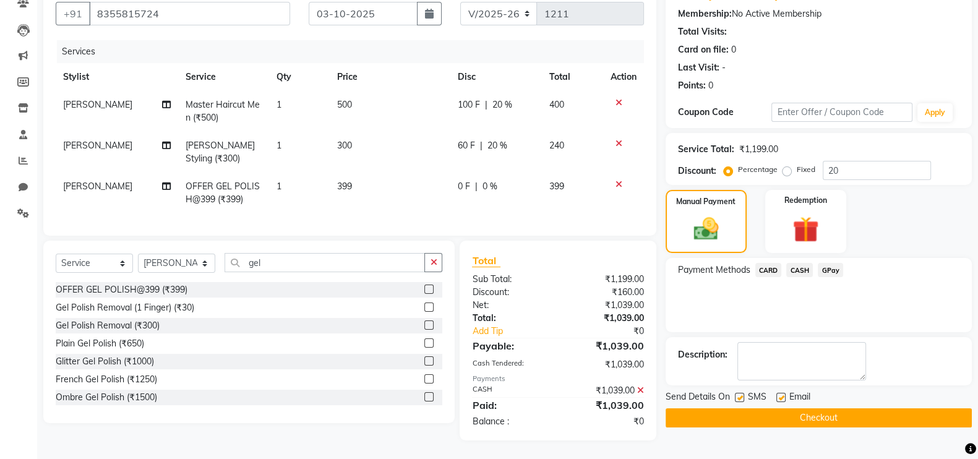
scroll to position [125, 0]
click at [783, 393] on div at bounding box center [780, 399] width 8 height 13
click at [780, 393] on label at bounding box center [780, 397] width 9 height 9
click at [780, 394] on input "checkbox" at bounding box center [780, 398] width 8 height 8
checkbox input "false"
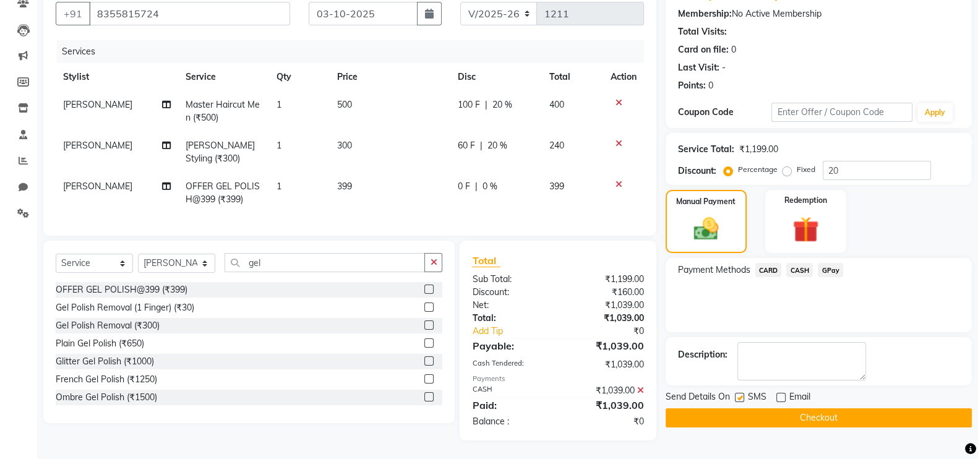
click at [801, 408] on button "Checkout" at bounding box center [819, 417] width 306 height 19
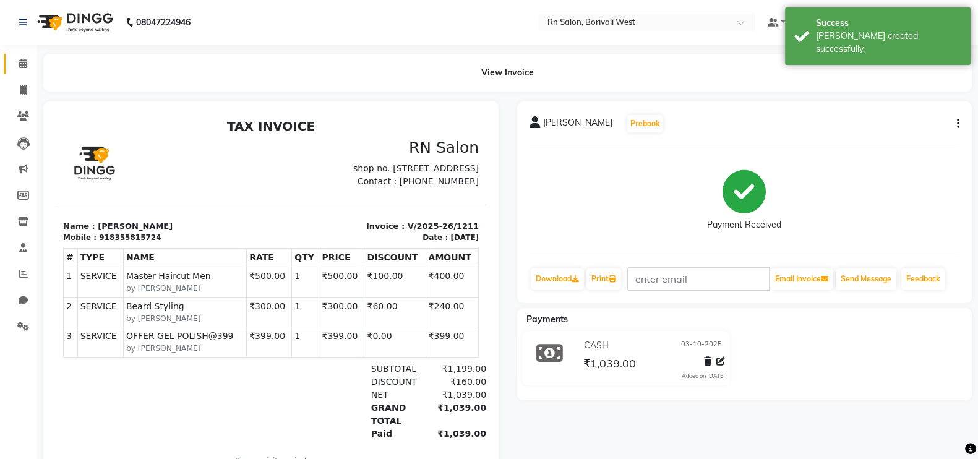
click at [22, 56] on link "Calendar" at bounding box center [19, 64] width 30 height 20
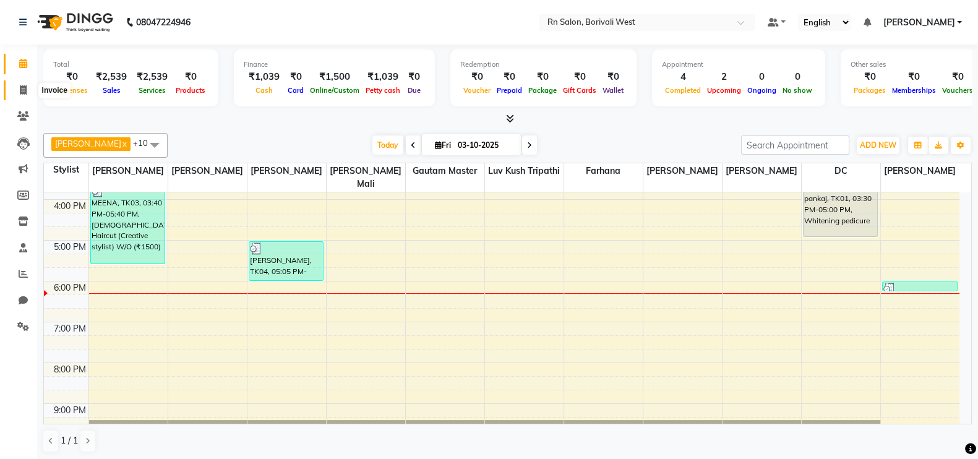
click at [26, 87] on icon at bounding box center [23, 89] width 7 height 9
select select "8515"
select select "service"
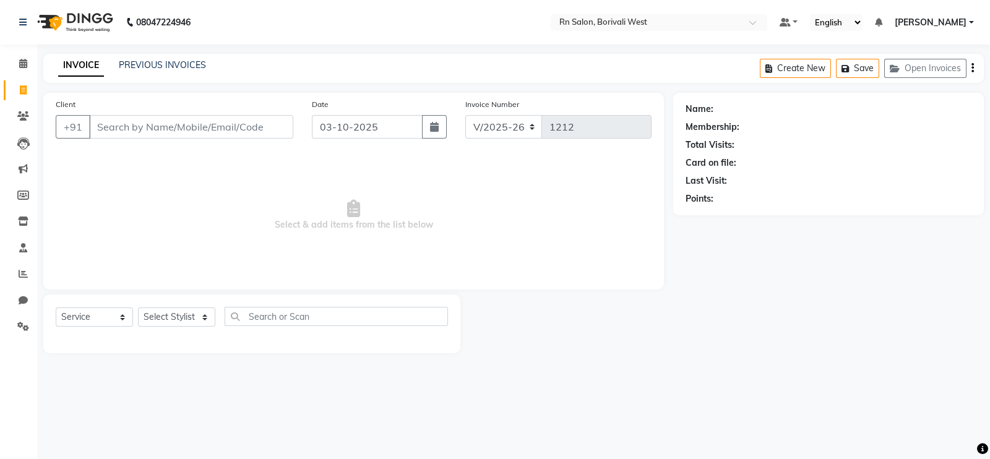
click at [106, 124] on input "Client" at bounding box center [191, 127] width 204 height 24
type input "7738887742"
click at [285, 127] on span "Add Client" at bounding box center [261, 127] width 49 height 12
click at [279, 132] on span "Add Client" at bounding box center [261, 127] width 49 height 12
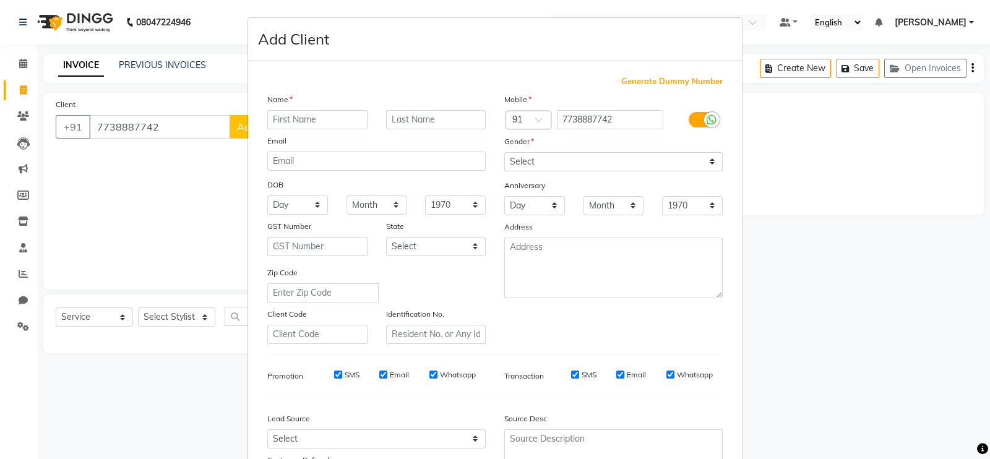
click at [309, 116] on input "text" at bounding box center [317, 119] width 100 height 19
type input "DHRUV"
click at [592, 149] on div "Gender" at bounding box center [613, 143] width 237 height 17
click at [592, 160] on select "Select [DEMOGRAPHIC_DATA] [DEMOGRAPHIC_DATA] Other Prefer Not To Say" at bounding box center [613, 161] width 218 height 19
select select "[DEMOGRAPHIC_DATA]"
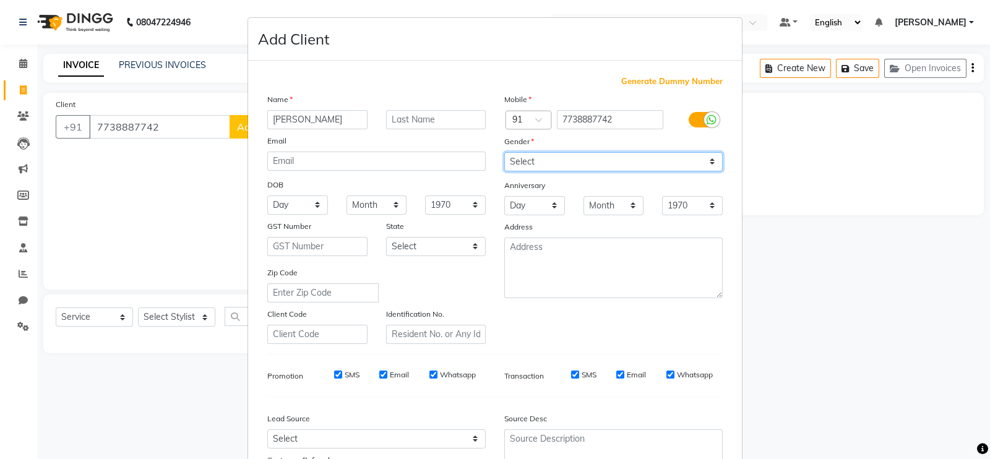
click at [504, 153] on select "Select [DEMOGRAPHIC_DATA] [DEMOGRAPHIC_DATA] Other Prefer Not To Say" at bounding box center [613, 161] width 218 height 19
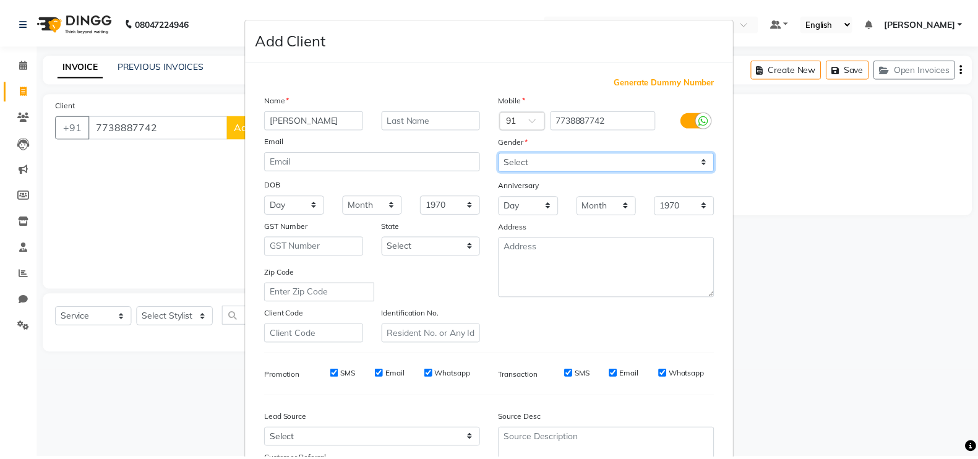
scroll to position [119, 0]
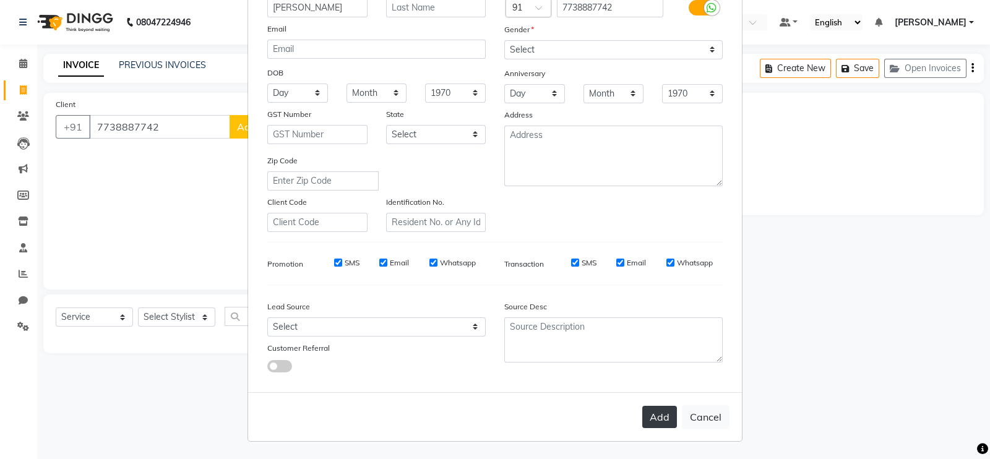
click at [653, 417] on button "Add" at bounding box center [659, 417] width 35 height 22
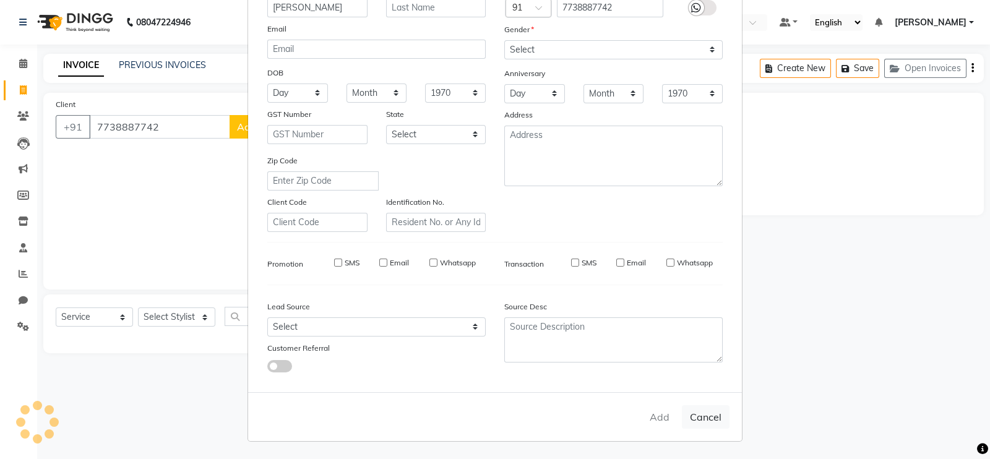
select select
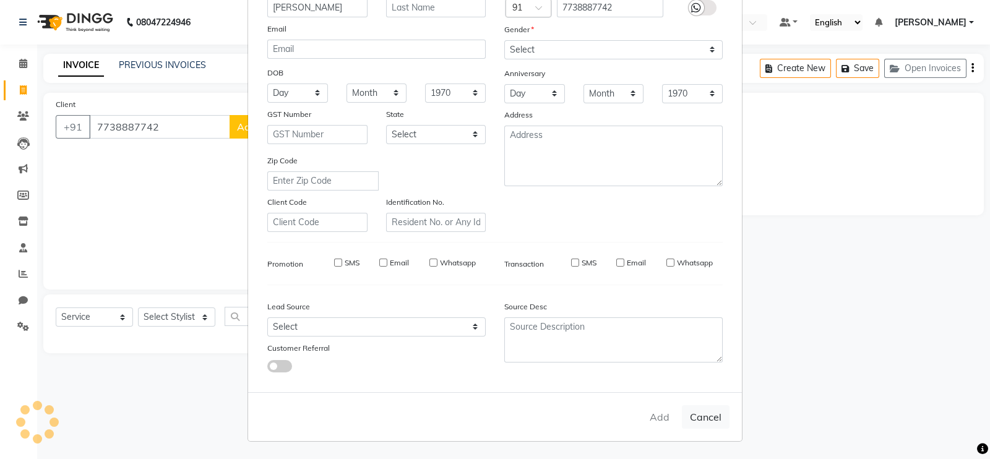
select select
checkbox input "false"
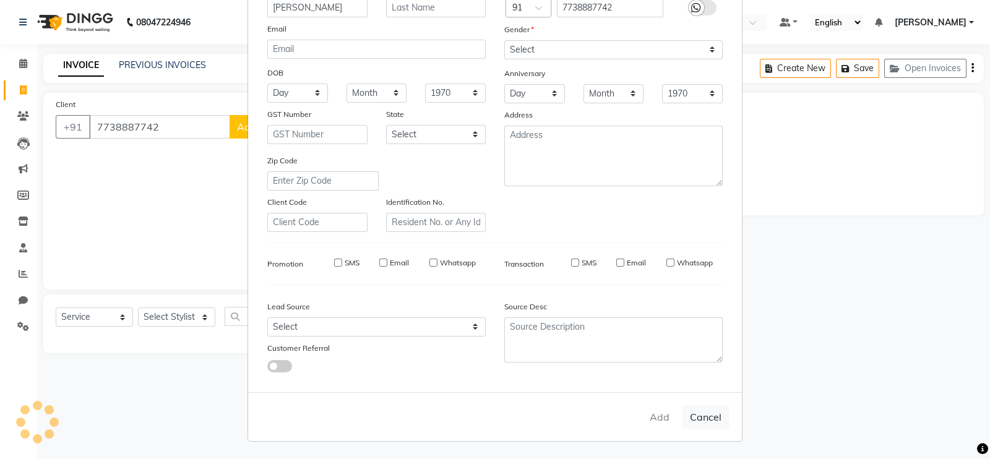
checkbox input "false"
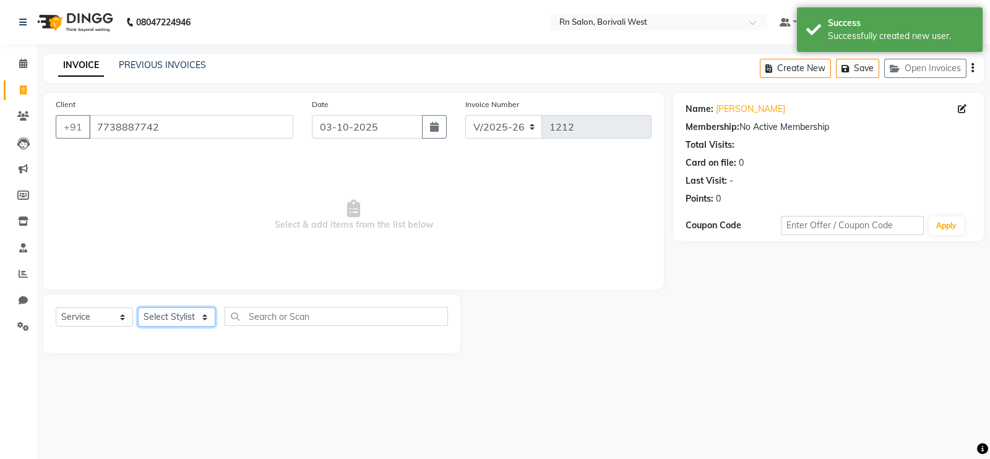
click at [174, 322] on select "Select Stylist [PERSON_NAME] [PERSON_NAME] DC [PERSON_NAME] [PERSON_NAME] maste…" at bounding box center [176, 316] width 77 height 19
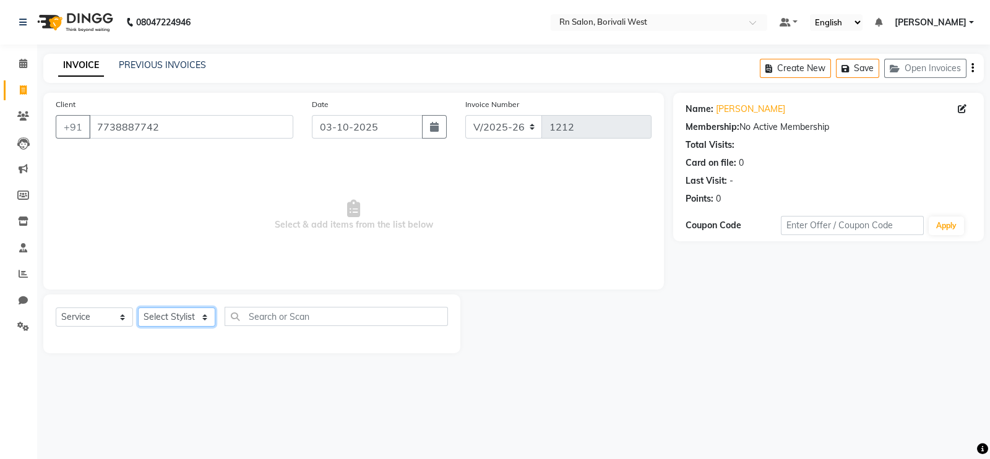
select select "84270"
click at [138, 308] on select "Select Stylist [PERSON_NAME] [PERSON_NAME] DC [PERSON_NAME] [PERSON_NAME] maste…" at bounding box center [176, 316] width 77 height 19
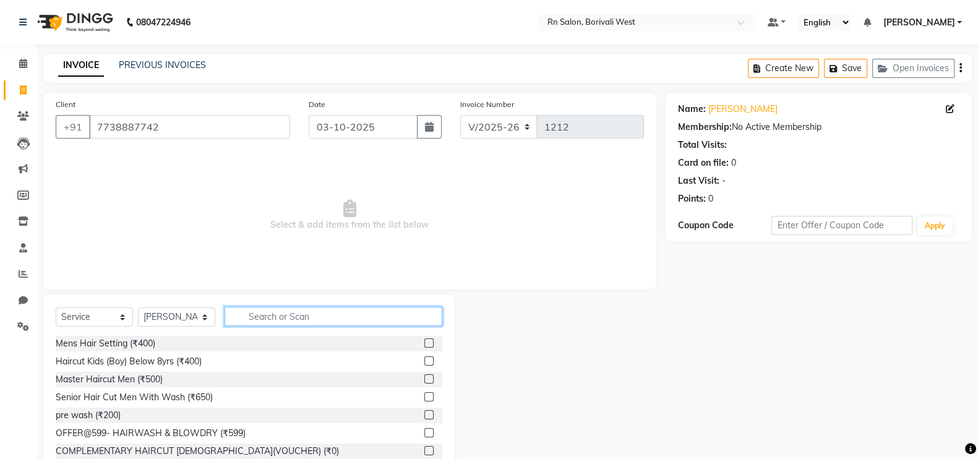
click at [250, 319] on input "text" at bounding box center [334, 316] width 218 height 19
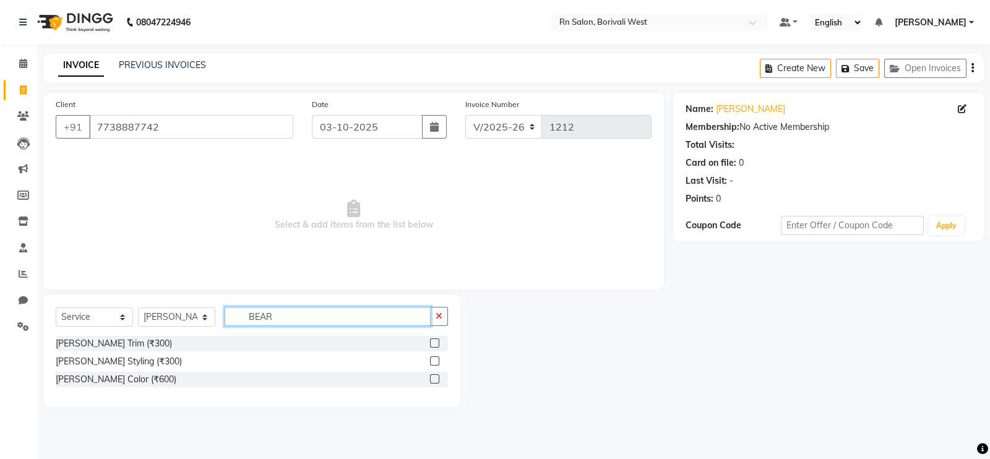
type input "BEAR"
click at [430, 342] on label at bounding box center [434, 342] width 9 height 9
click at [430, 342] on input "checkbox" at bounding box center [434, 344] width 8 height 8
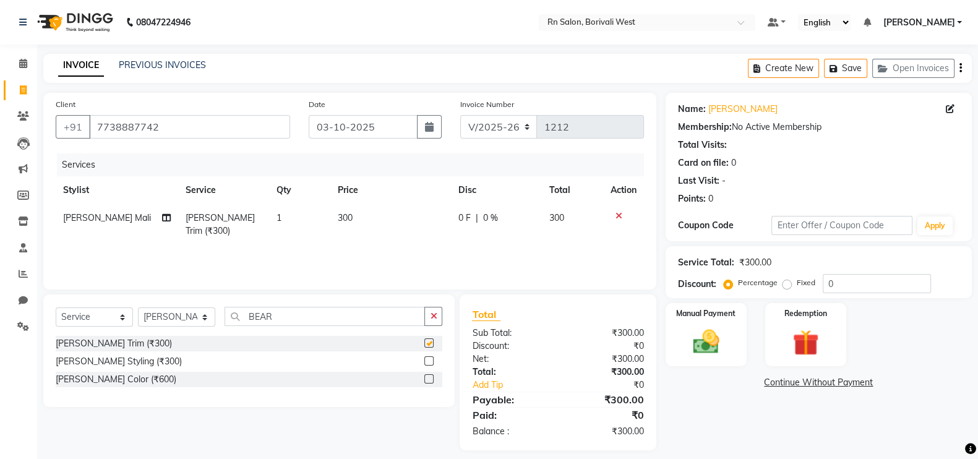
checkbox input "false"
click at [733, 403] on div "Name: Dhruv Membership: No Active Membership Total Visits: Card on file: 0 Last…" at bounding box center [824, 272] width 316 height 358
click at [676, 415] on div "Name: Dhruv Membership: No Active Membership Total Visits: Card on file: 0 Last…" at bounding box center [824, 272] width 316 height 358
click at [740, 272] on div "Service Total: ₹300.00 Discount: Percentage Fixed 0" at bounding box center [819, 272] width 282 height 42
click at [710, 345] on img at bounding box center [706, 341] width 44 height 31
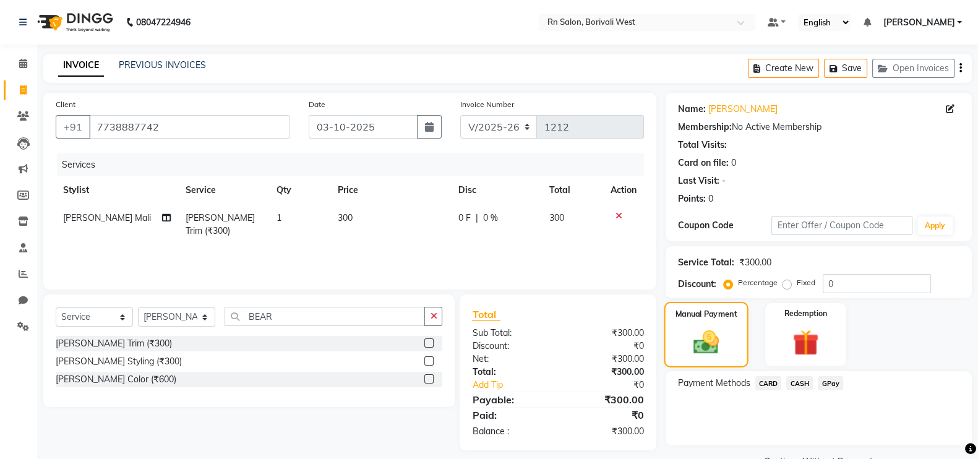
scroll to position [30, 0]
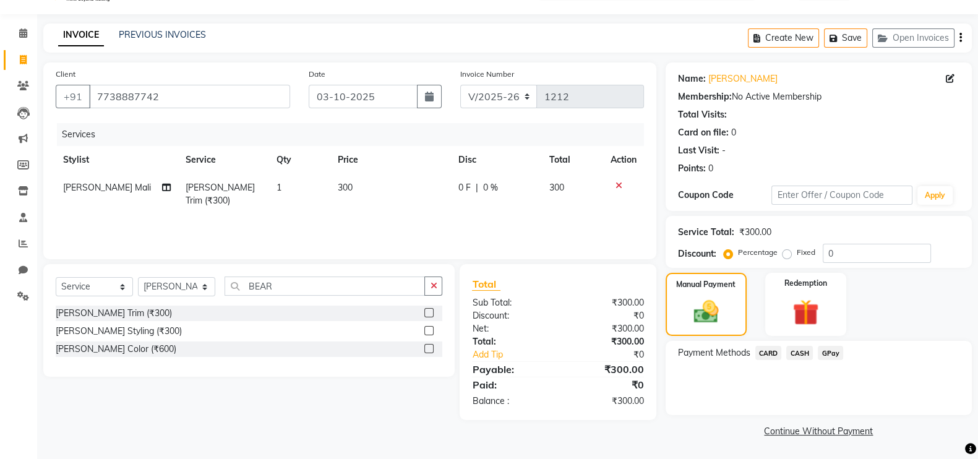
click at [668, 437] on link "Continue Without Payment" at bounding box center [818, 431] width 301 height 13
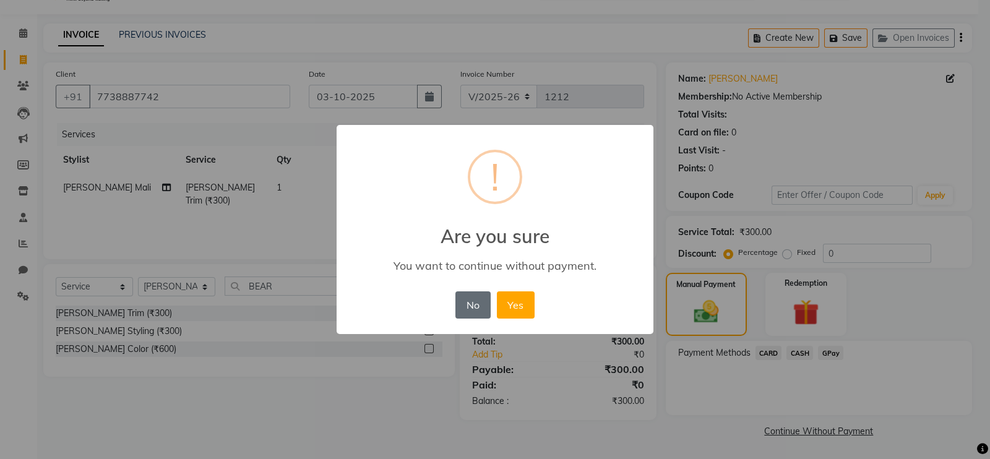
click at [468, 307] on button "No" at bounding box center [472, 304] width 35 height 27
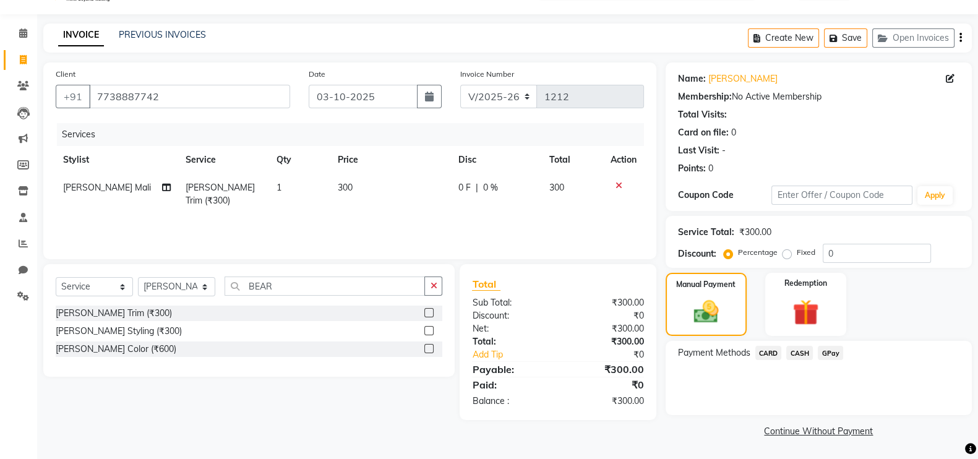
click at [712, 398] on div "Payment Methods CARD CASH GPay" at bounding box center [819, 378] width 306 height 74
click at [825, 355] on span "GPay" at bounding box center [830, 353] width 25 height 14
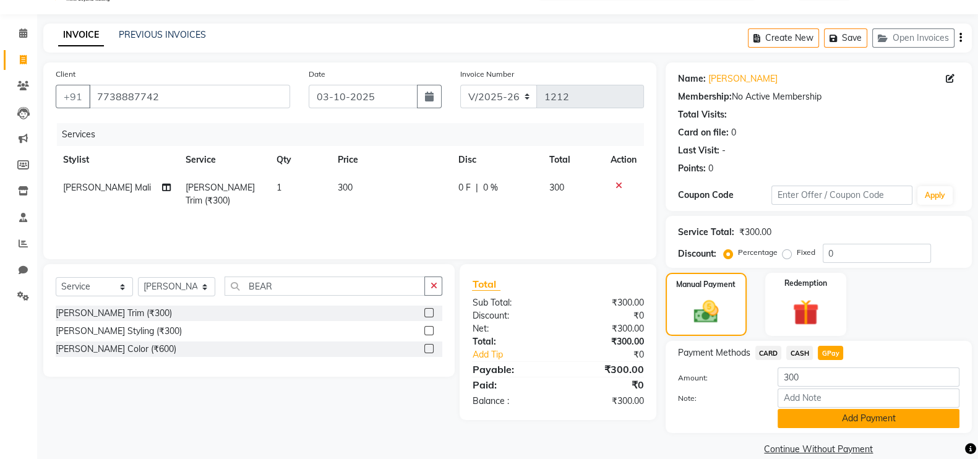
click at [847, 418] on button "Add Payment" at bounding box center [869, 418] width 182 height 19
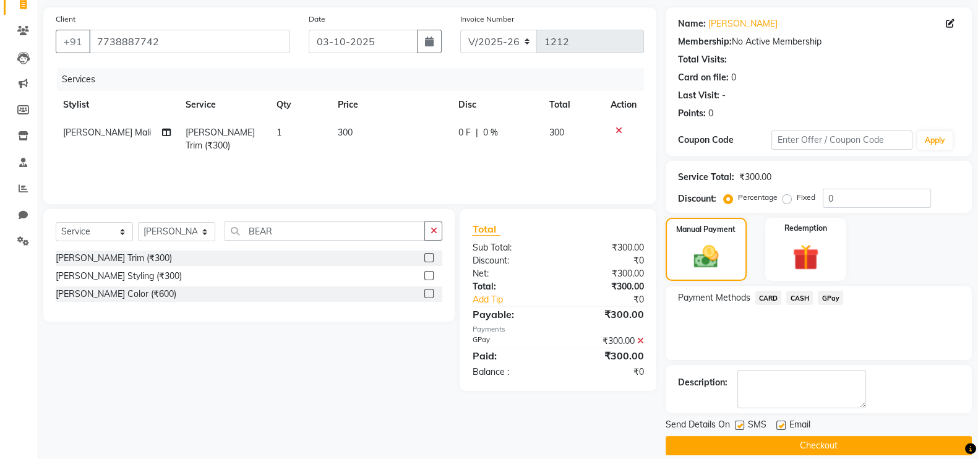
scroll to position [100, 0]
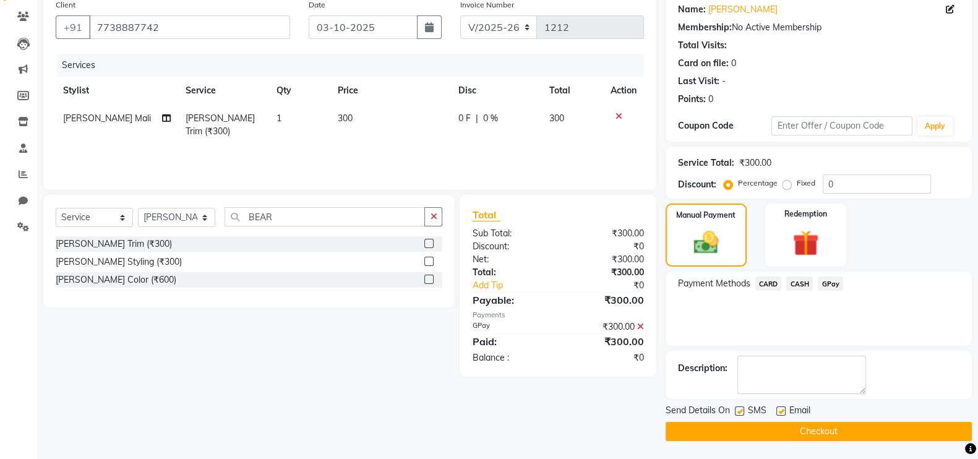
click at [783, 410] on label at bounding box center [780, 410] width 9 height 9
click at [783, 410] on input "checkbox" at bounding box center [780, 412] width 8 height 8
checkbox input "false"
click at [786, 428] on button "Checkout" at bounding box center [819, 431] width 306 height 19
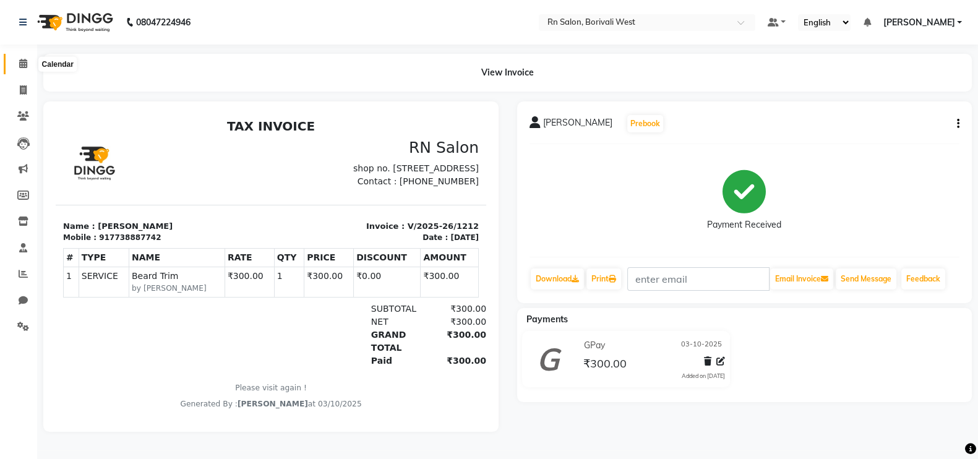
click at [28, 63] on span at bounding box center [23, 64] width 22 height 14
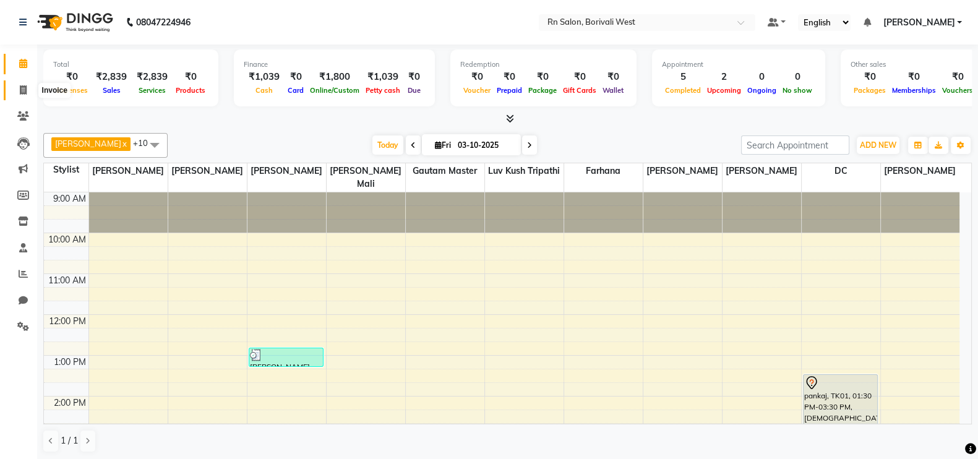
click at [21, 88] on icon at bounding box center [23, 89] width 7 height 9
select select "service"
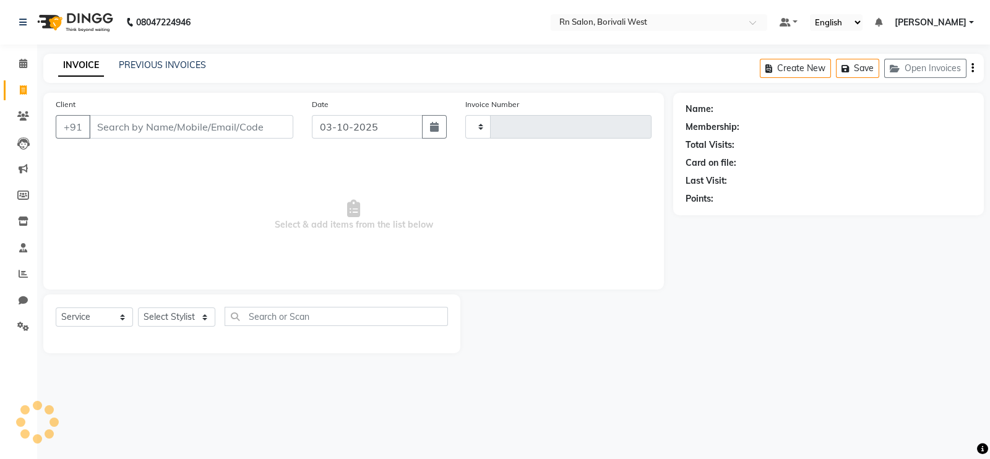
type input "1213"
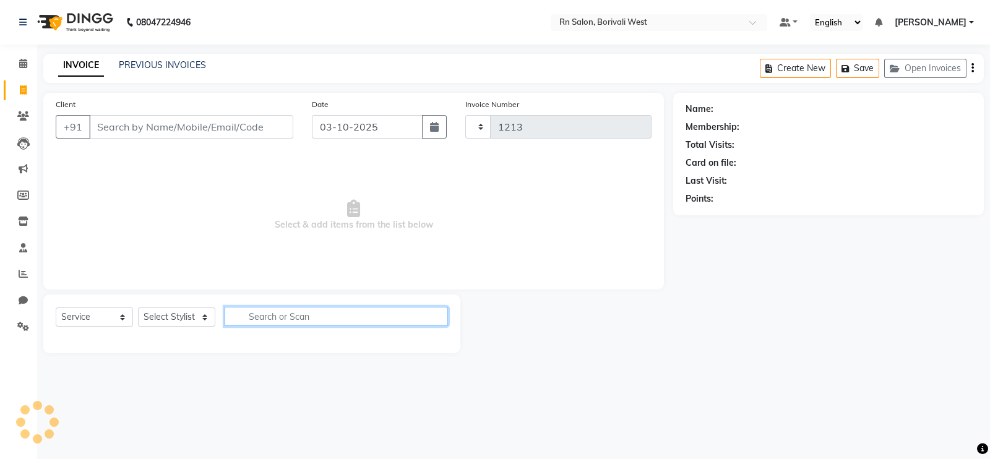
select select "8515"
click at [236, 317] on input "text" at bounding box center [336, 316] width 223 height 19
type input "H"
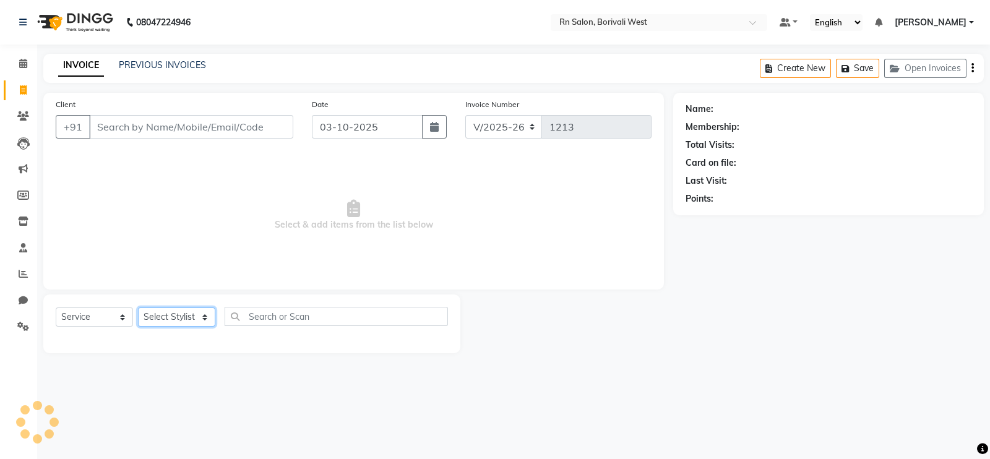
click at [186, 321] on select "Select Stylist [PERSON_NAME] [PERSON_NAME] DC [PERSON_NAME] [PERSON_NAME] maste…" at bounding box center [176, 316] width 77 height 19
select select "89777"
click at [138, 308] on select "Select Stylist [PERSON_NAME] [PERSON_NAME] DC [PERSON_NAME] [PERSON_NAME] maste…" at bounding box center [176, 316] width 77 height 19
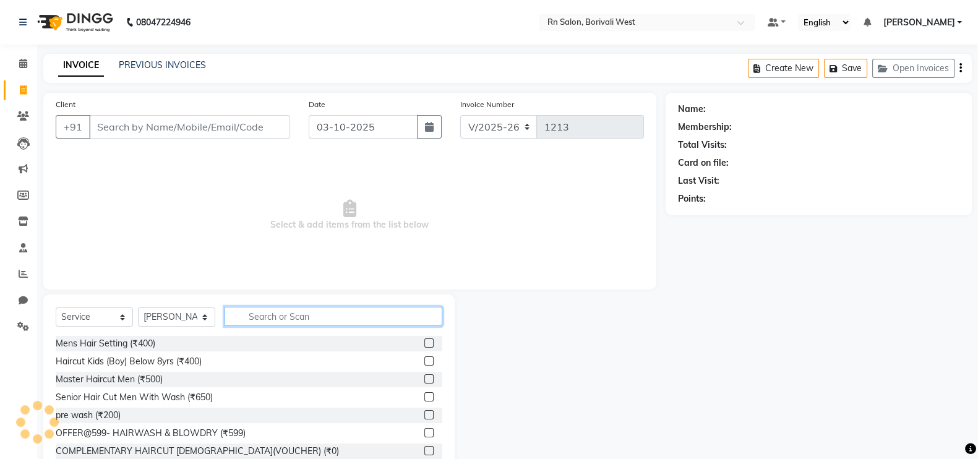
click at [266, 318] on input "text" at bounding box center [334, 316] width 218 height 19
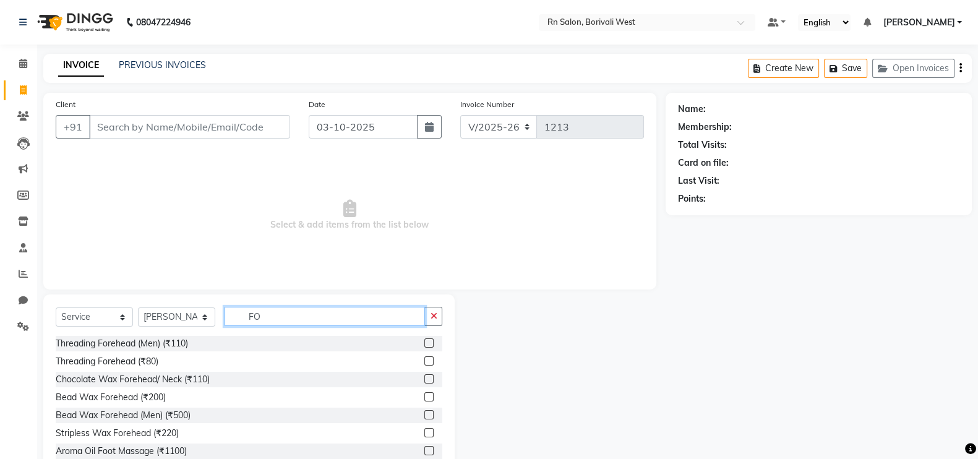
type input "F"
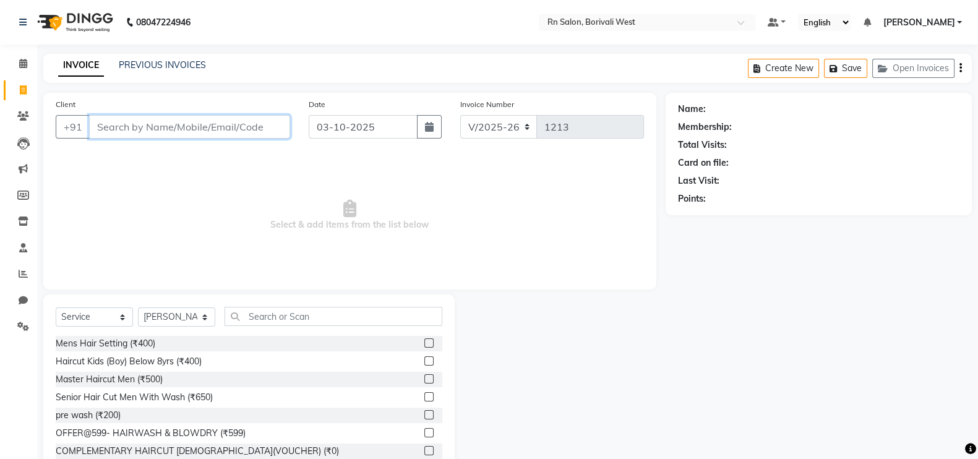
click at [201, 125] on input "Client" at bounding box center [189, 127] width 201 height 24
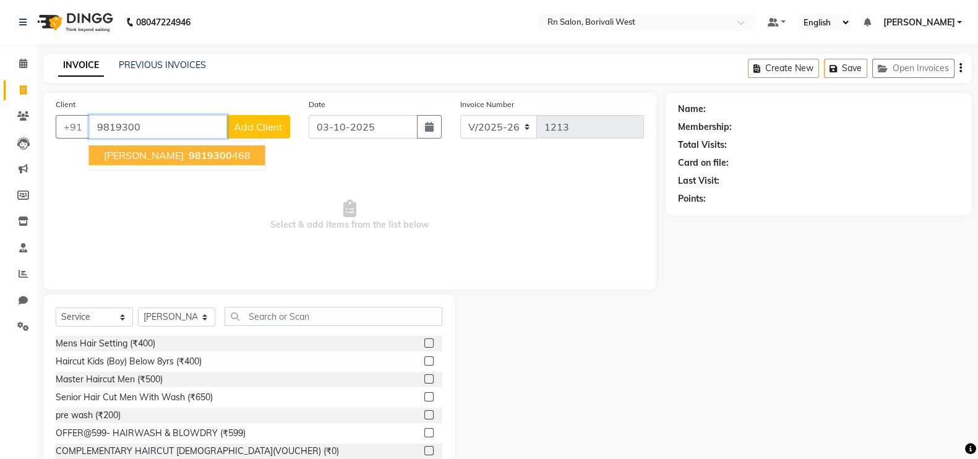
click at [186, 153] on ngb-highlight "9819300 468" at bounding box center [218, 155] width 64 height 12
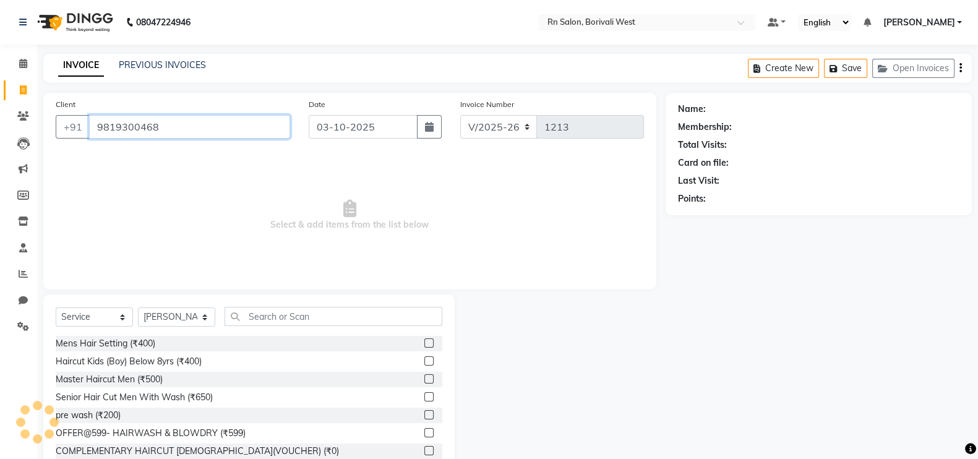
type input "9819300468"
click at [180, 320] on select "Select Stylist Arpita Deshmukh Beena jaiswar DC Deepak Parbat Farhana Gautam ma…" at bounding box center [176, 316] width 77 height 19
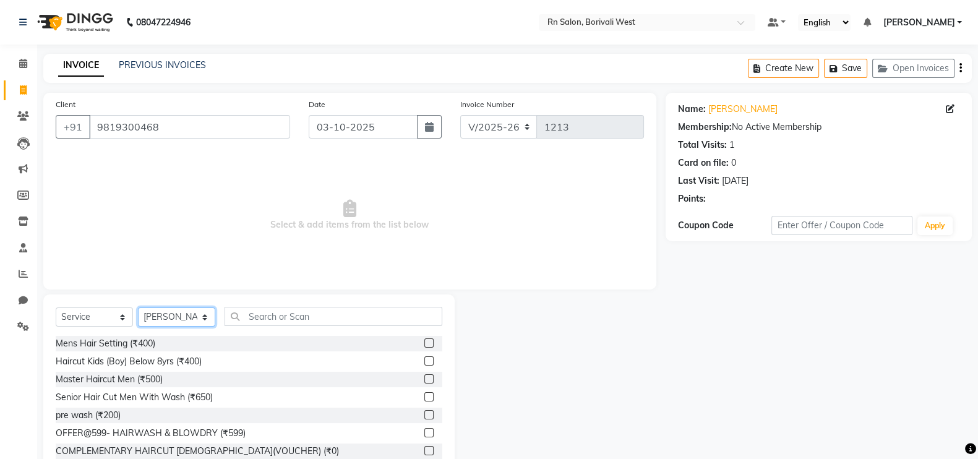
select select "83942"
click at [138, 308] on select "Select Stylist Arpita Deshmukh Beena jaiswar DC Deepak Parbat Farhana Gautam ma…" at bounding box center [176, 316] width 77 height 19
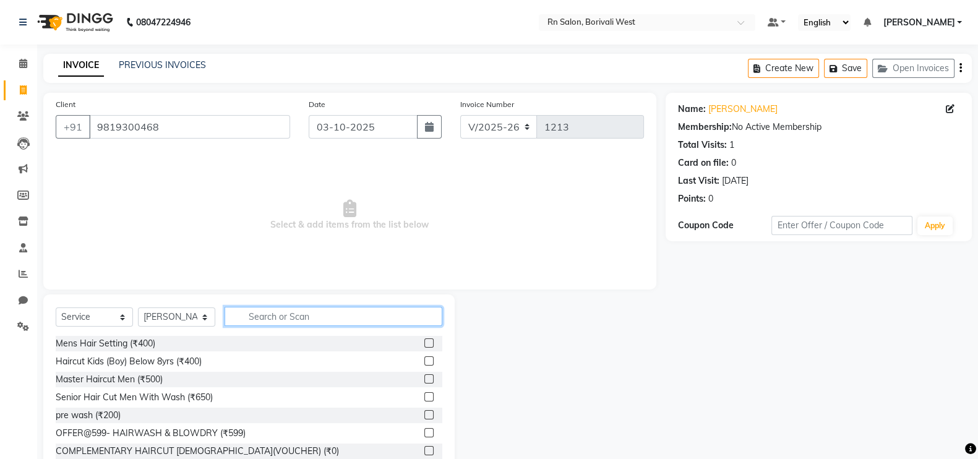
click at [278, 325] on input "text" at bounding box center [334, 316] width 218 height 19
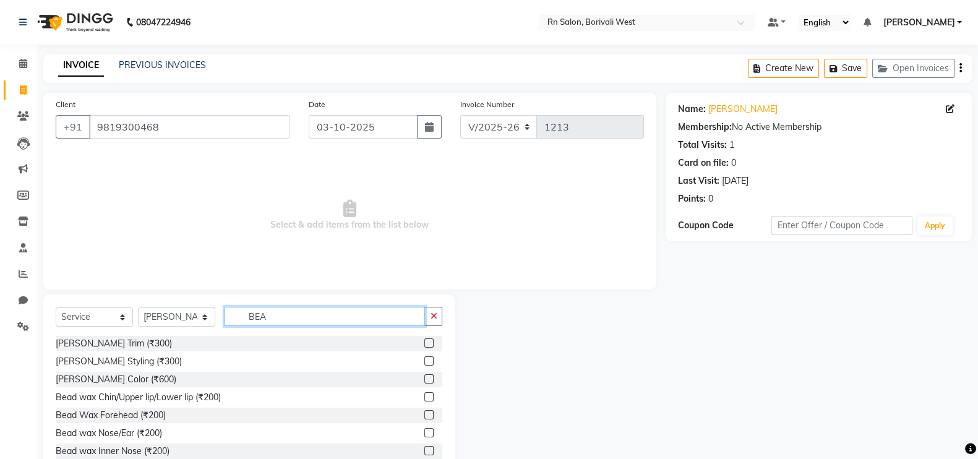
type input "BEA"
click at [424, 363] on label at bounding box center [428, 360] width 9 height 9
click at [424, 363] on input "checkbox" at bounding box center [428, 362] width 8 height 8
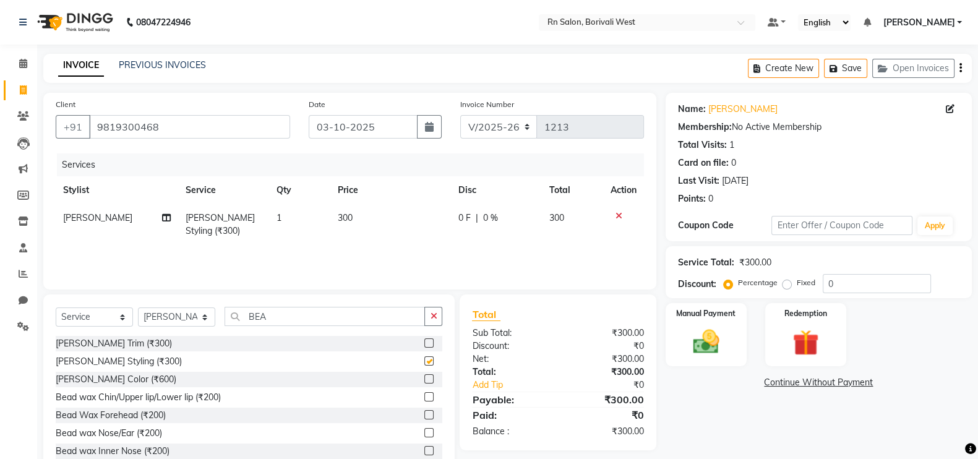
checkbox input "false"
click at [707, 345] on img at bounding box center [706, 341] width 44 height 31
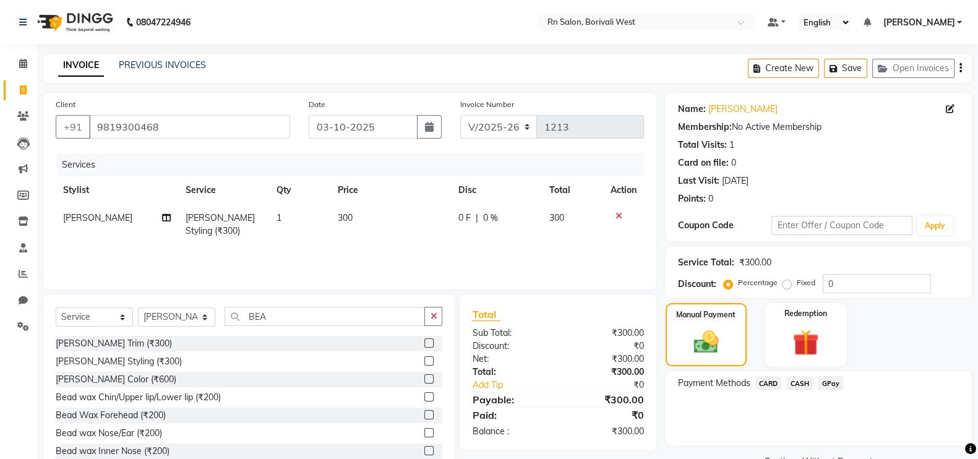
click at [803, 382] on span "CASH" at bounding box center [799, 383] width 27 height 14
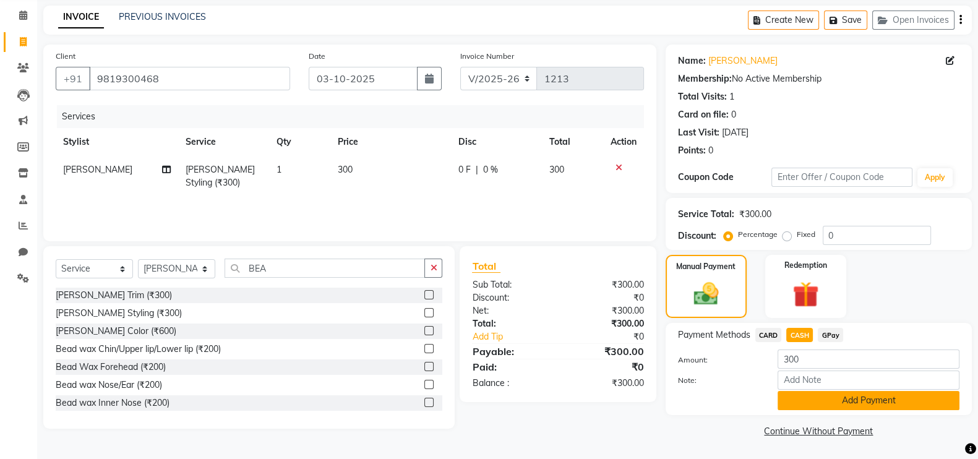
click at [818, 395] on button "Add Payment" at bounding box center [869, 400] width 182 height 19
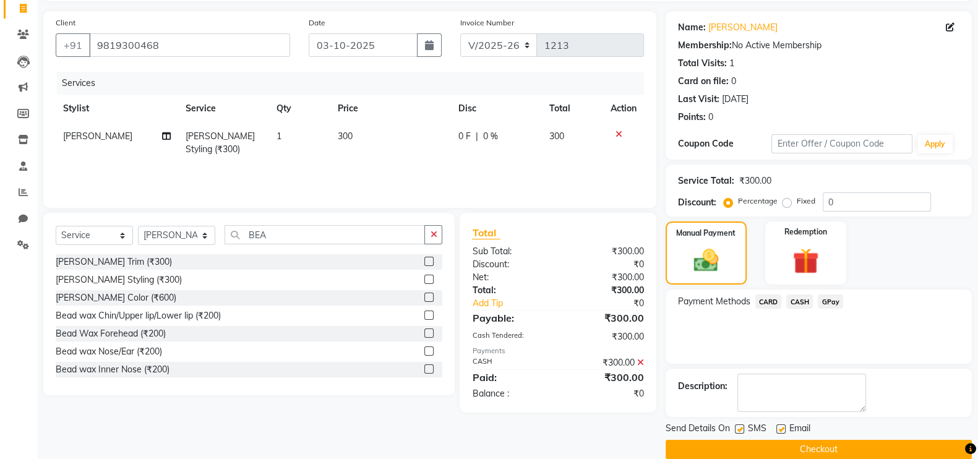
scroll to position [100, 0]
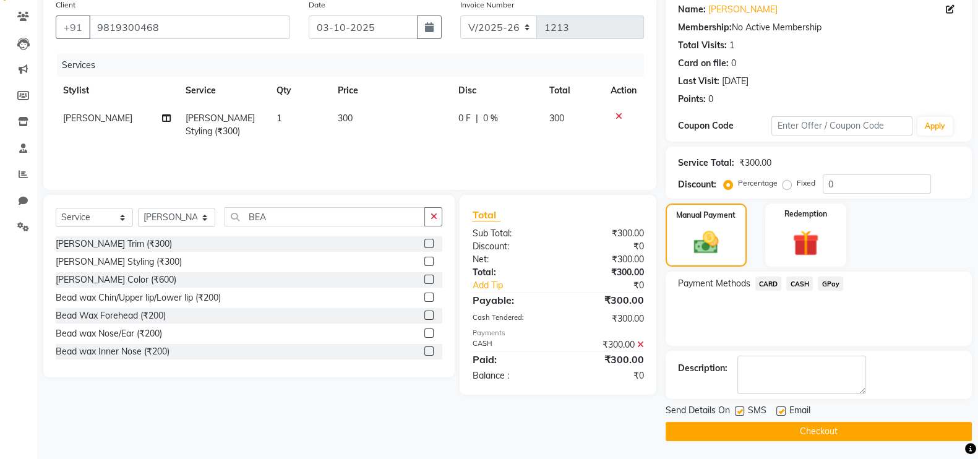
click at [778, 410] on label at bounding box center [780, 410] width 9 height 9
click at [778, 410] on input "checkbox" at bounding box center [780, 412] width 8 height 8
checkbox input "false"
click at [793, 434] on button "Checkout" at bounding box center [819, 431] width 306 height 19
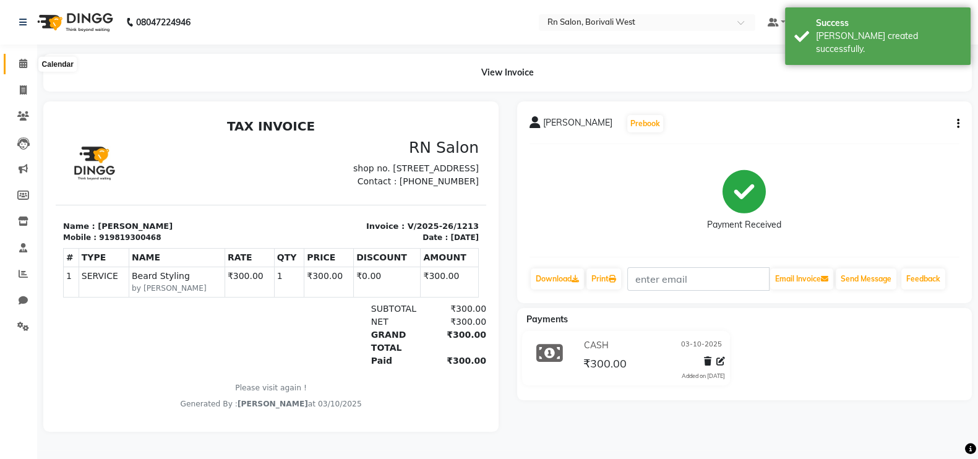
click at [20, 69] on span at bounding box center [23, 64] width 22 height 14
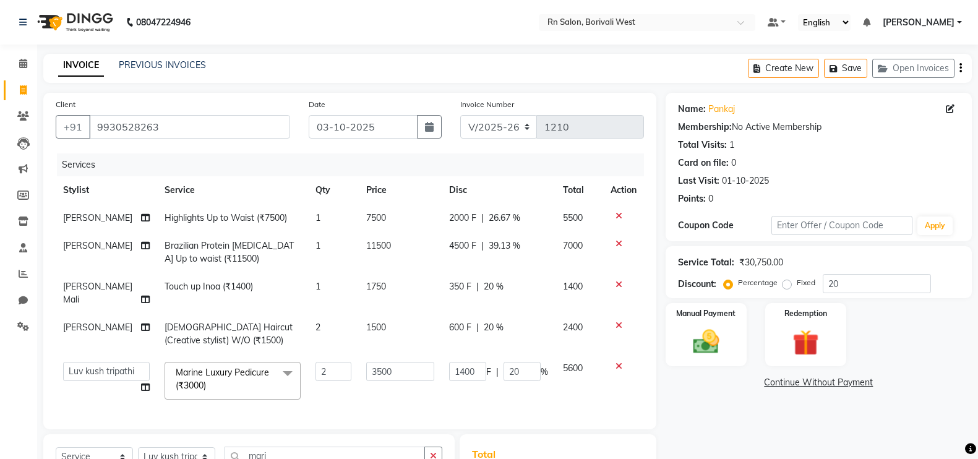
select select "8515"
select select "84275"
select select "service"
select select "84275"
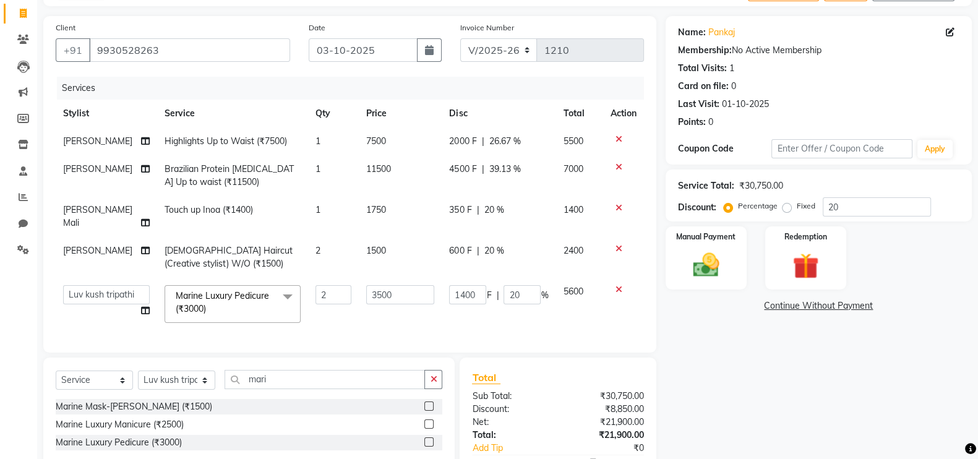
scroll to position [148, 0]
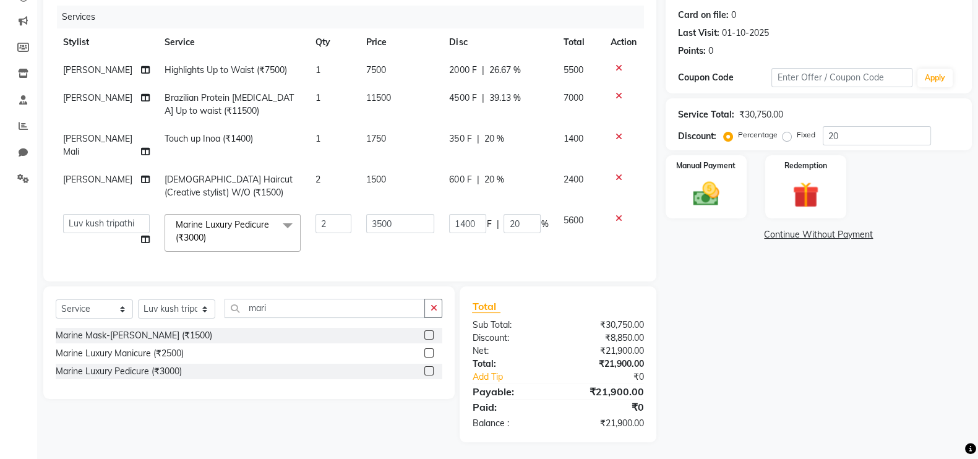
click at [749, 277] on div "Name: Pankaj Membership: No Active Membership Total Visits: 1 Card on file: 0 L…" at bounding box center [824, 193] width 316 height 497
click at [335, 214] on input "2" at bounding box center [334, 223] width 36 height 19
type input "1"
click at [830, 315] on div "Name: Pankaj Membership: No Active Membership Total Visits: 1 Card on file: 0 L…" at bounding box center [824, 193] width 316 height 497
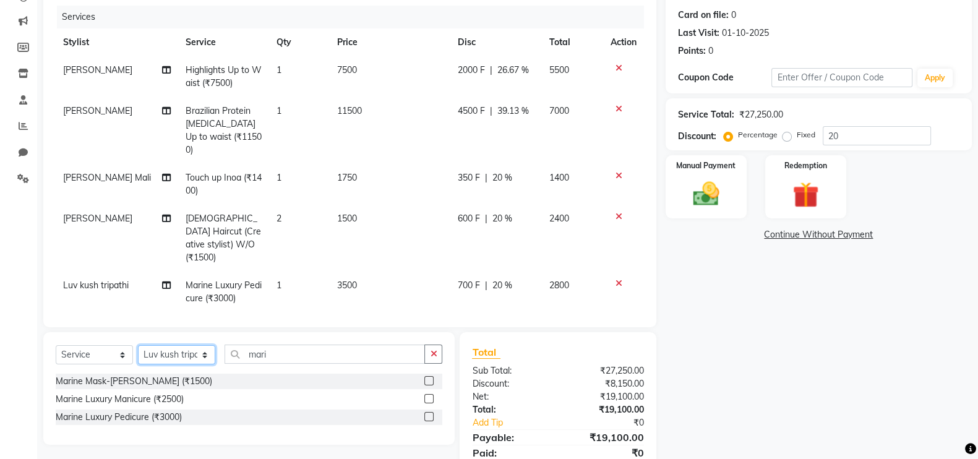
click at [171, 345] on select "Select Stylist [PERSON_NAME] [PERSON_NAME] DC [PERSON_NAME] [PERSON_NAME] maste…" at bounding box center [176, 354] width 77 height 19
select select "85153"
click at [138, 345] on select "Select Stylist [PERSON_NAME] [PERSON_NAME] DC [PERSON_NAME] [PERSON_NAME] maste…" at bounding box center [176, 354] width 77 height 19
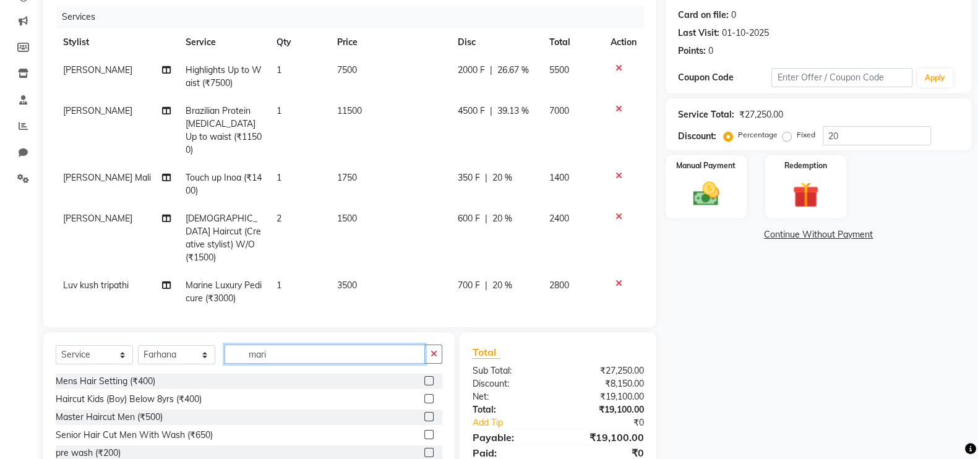
click at [312, 350] on input "mari" at bounding box center [325, 354] width 200 height 19
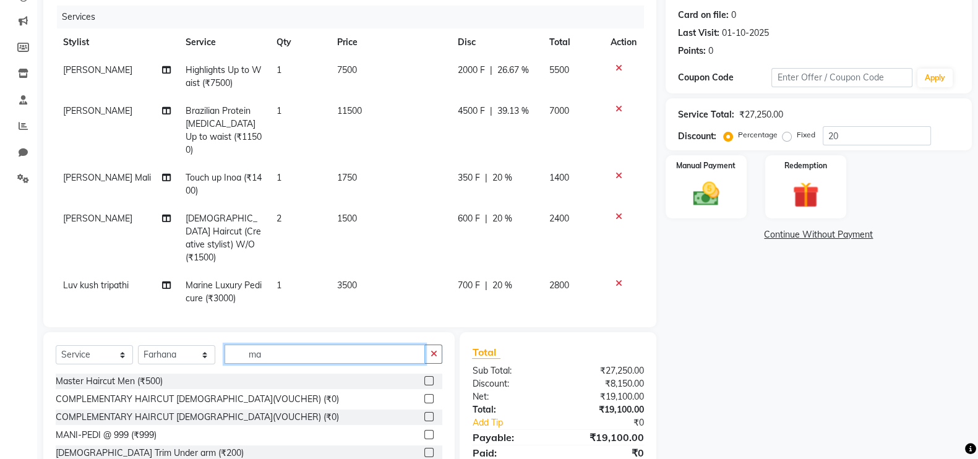
type input "m"
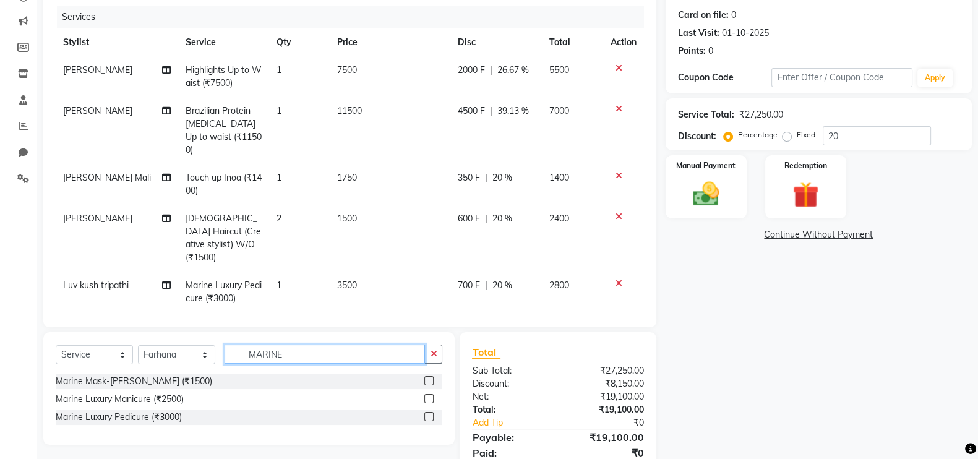
type input "MARINE"
click at [428, 412] on label at bounding box center [428, 416] width 9 height 9
click at [428, 413] on input "checkbox" at bounding box center [428, 417] width 8 height 8
checkbox input "false"
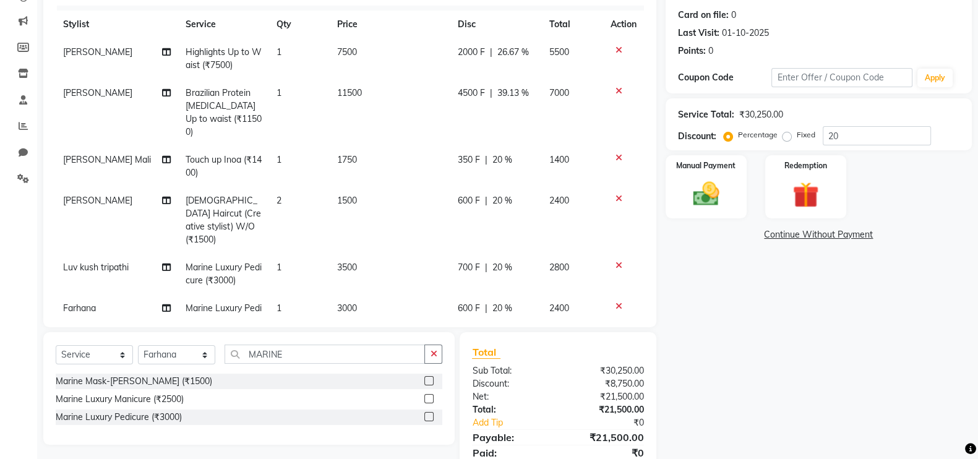
scroll to position [33, 0]
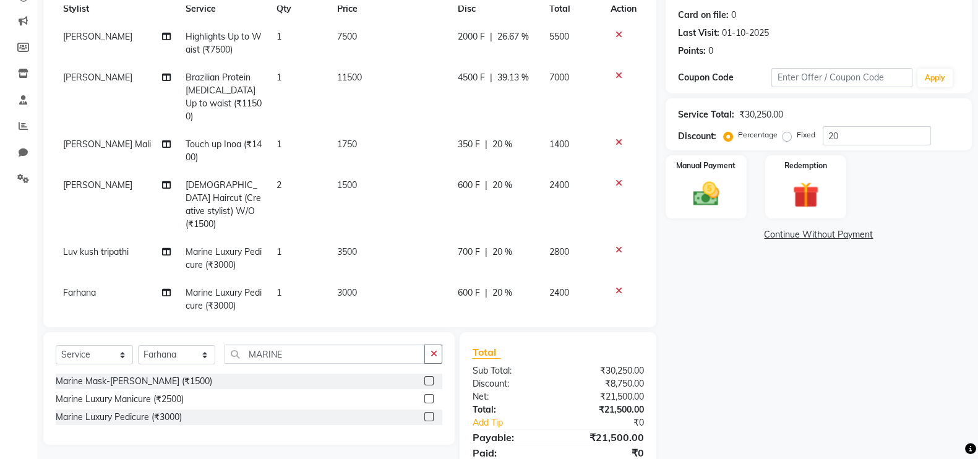
click at [375, 279] on td "3000" at bounding box center [390, 299] width 121 height 41
select select "85153"
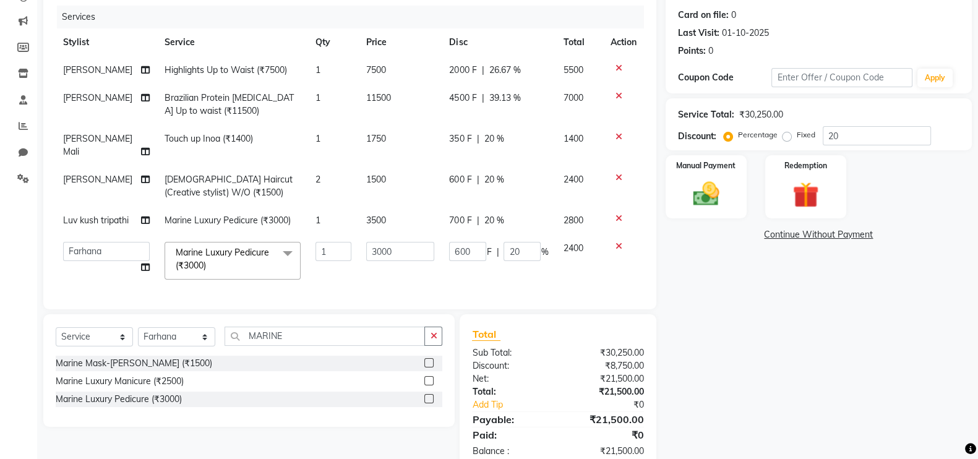
scroll to position [0, 0]
click at [393, 242] on input "3000" at bounding box center [400, 251] width 68 height 19
type input "3500"
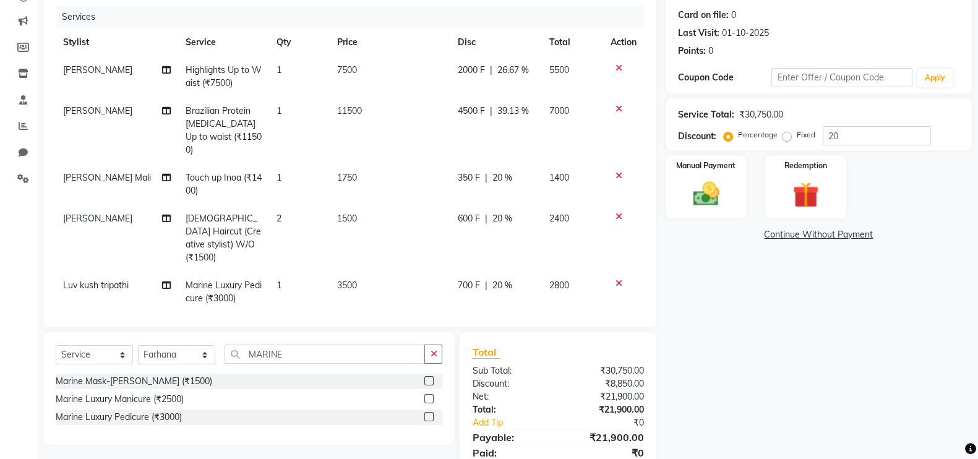
click at [807, 400] on div "Name: Pankaj Membership: No Active Membership Total Visits: 1 Card on file: 0 L…" at bounding box center [824, 216] width 316 height 543
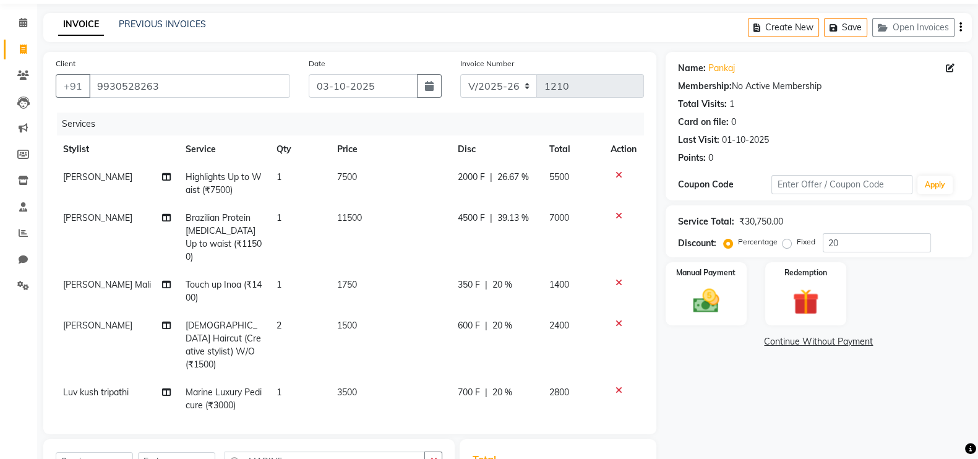
scroll to position [33, 0]
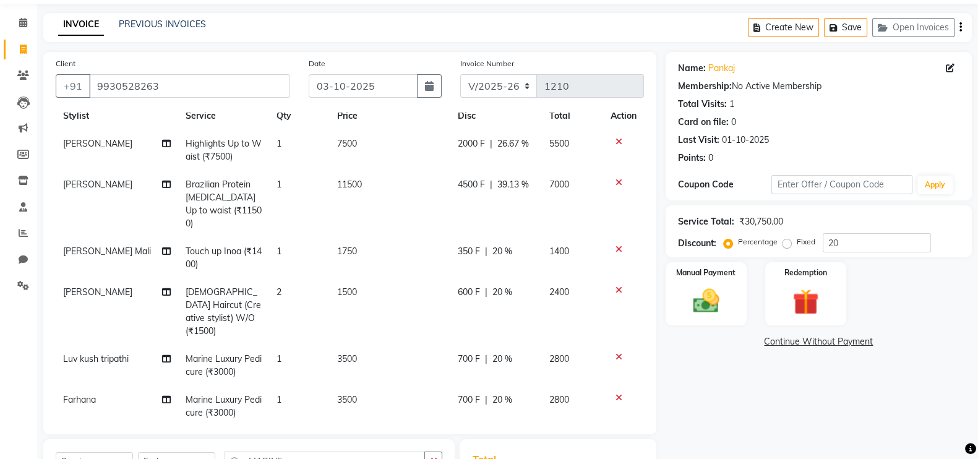
click at [344, 353] on span "3500" at bounding box center [347, 358] width 20 height 11
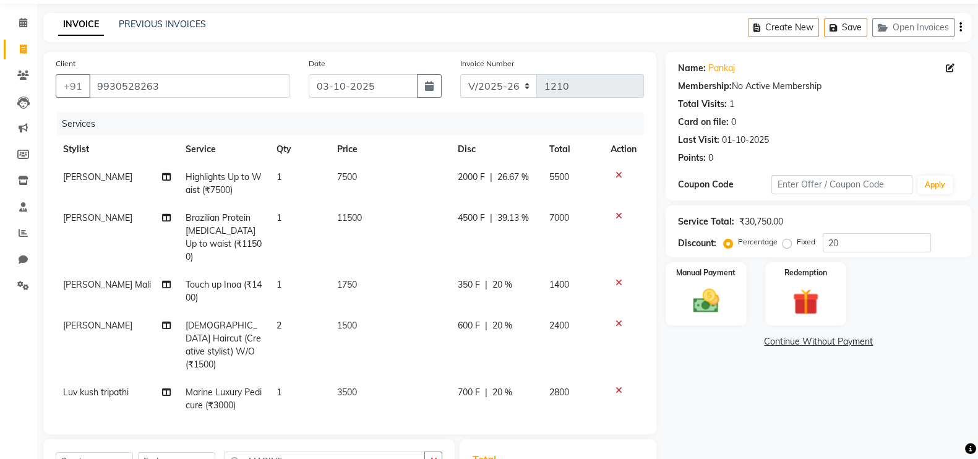
select select "84275"
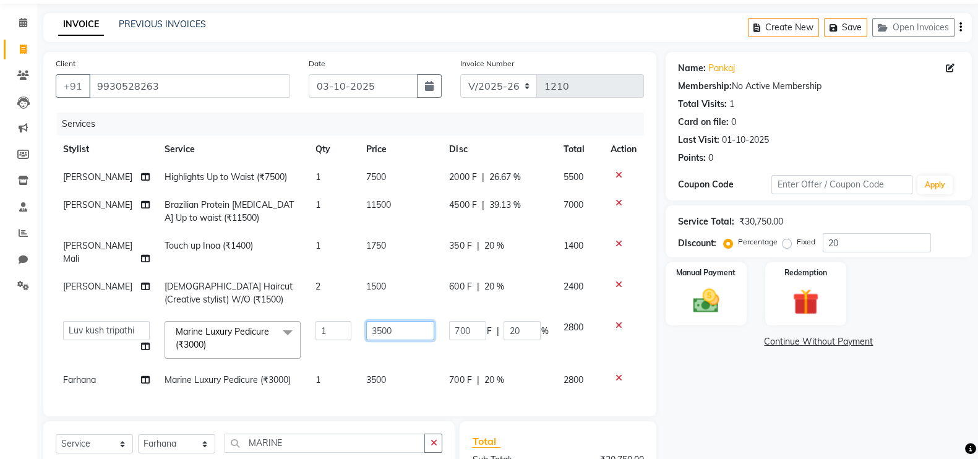
click at [397, 321] on input "3500" at bounding box center [400, 330] width 68 height 19
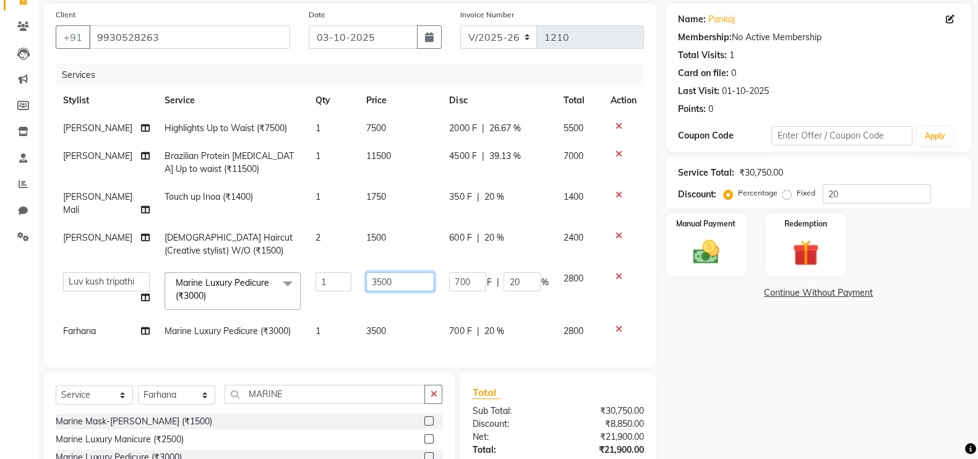
scroll to position [176, 0]
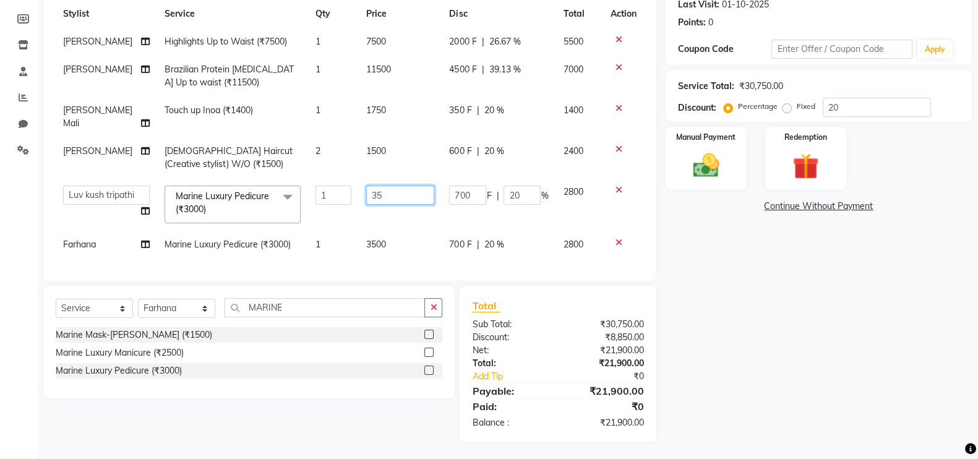
type input "3"
type input "4200"
click at [822, 283] on div "Name: Pankaj Membership: No Active Membership Total Visits: 1 Card on file: 0 L…" at bounding box center [824, 178] width 316 height 525
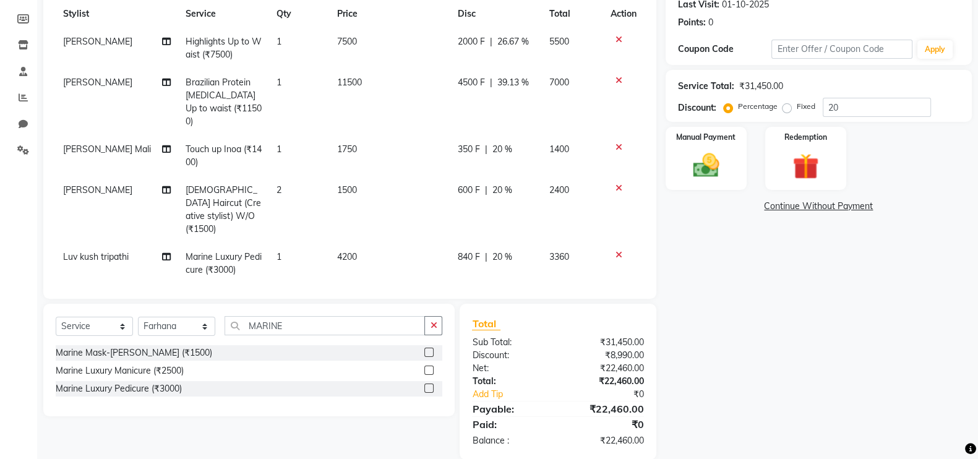
scroll to position [33, 0]
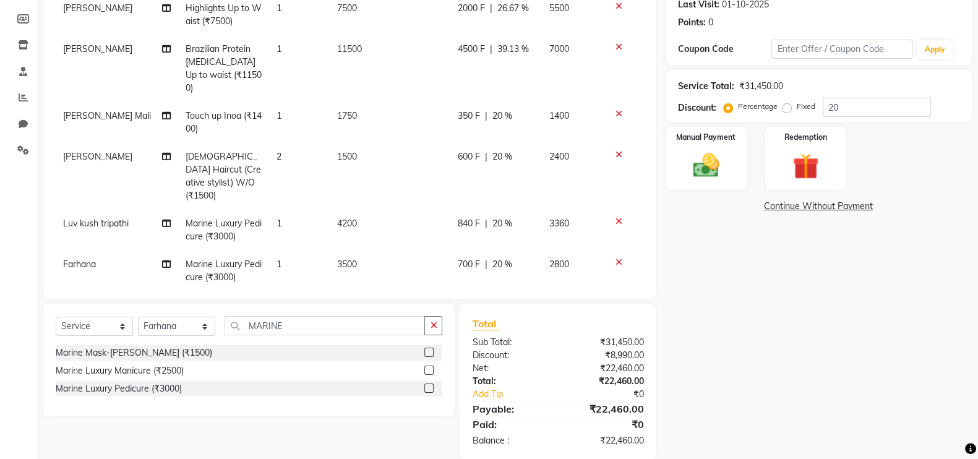
click at [492, 217] on span "20 %" at bounding box center [502, 223] width 20 height 13
select select "84275"
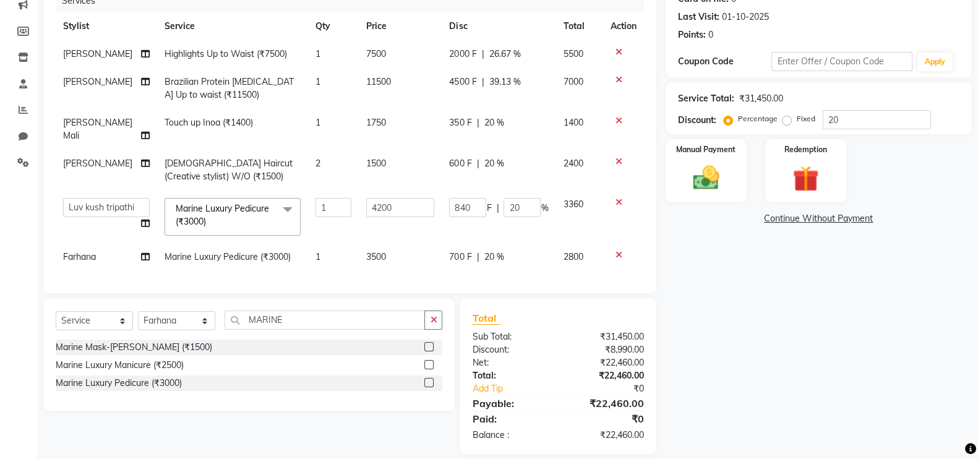
scroll to position [176, 0]
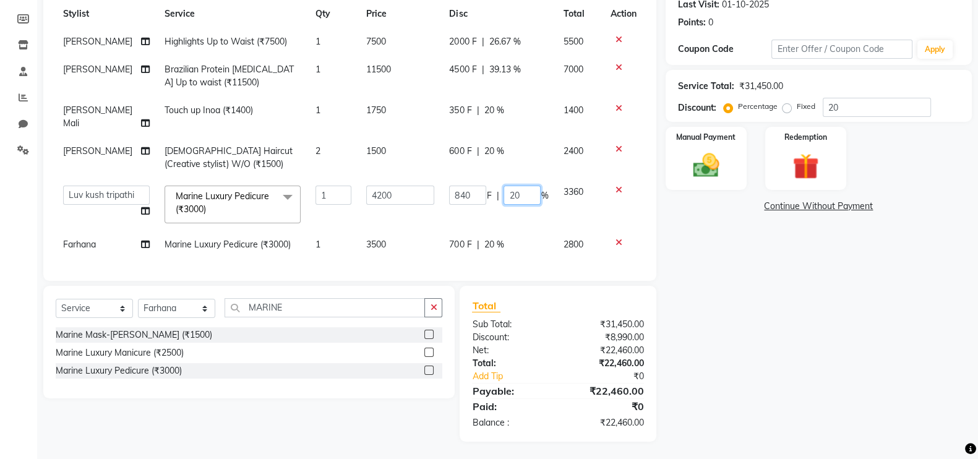
click at [521, 186] on input "20" at bounding box center [522, 195] width 37 height 19
type input "230"
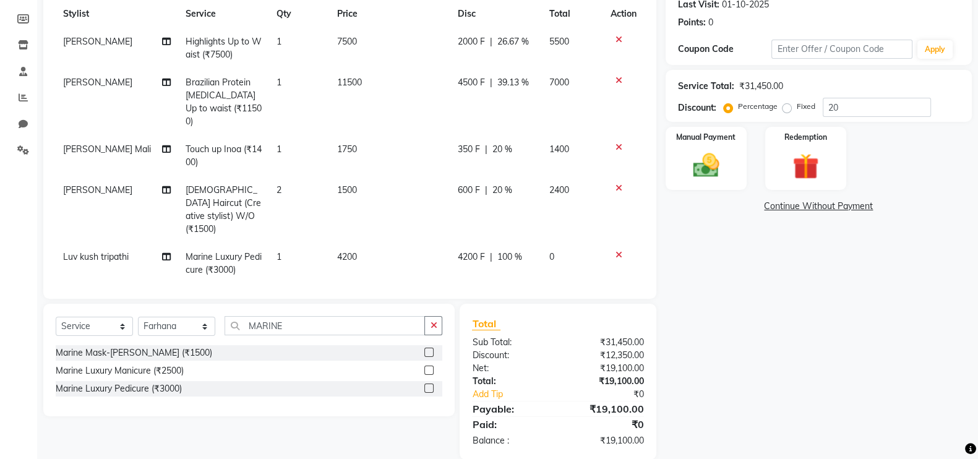
click at [916, 286] on div "Name: Pankaj Membership: No Active Membership Total Visits: 1 Card on file: 0 L…" at bounding box center [824, 187] width 316 height 543
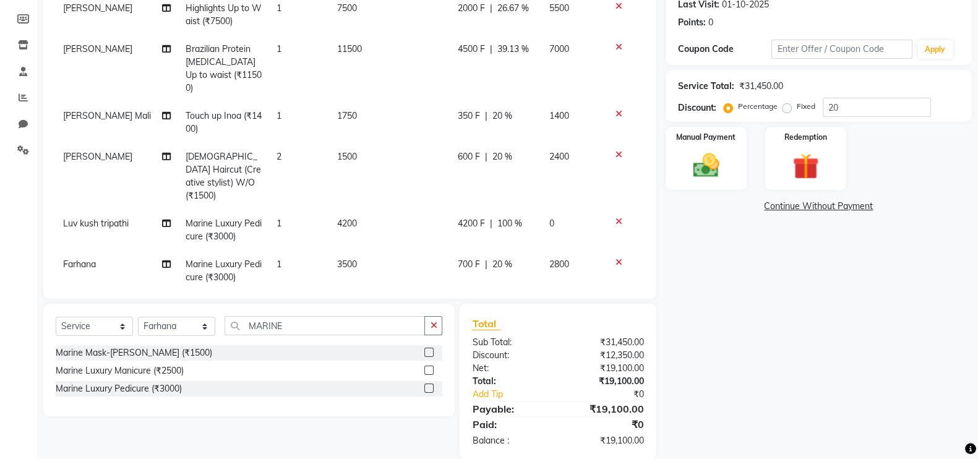
click at [497, 217] on span "100 %" at bounding box center [509, 223] width 25 height 13
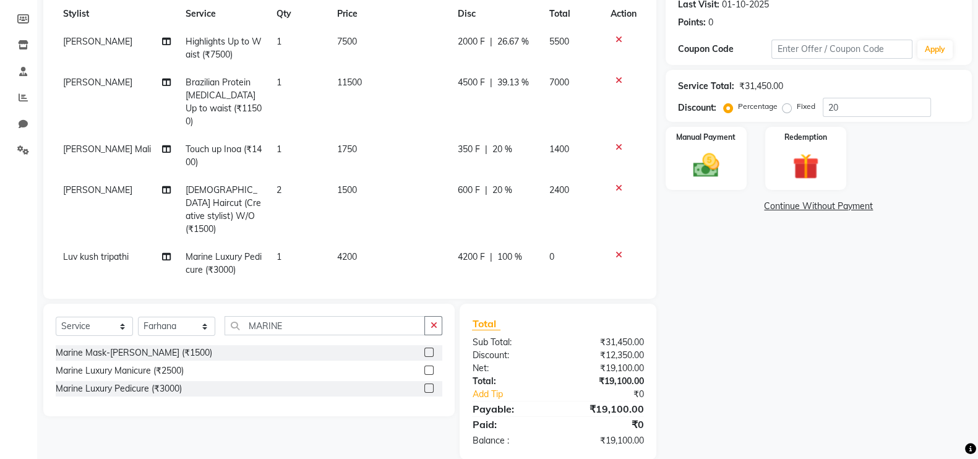
select select "84275"
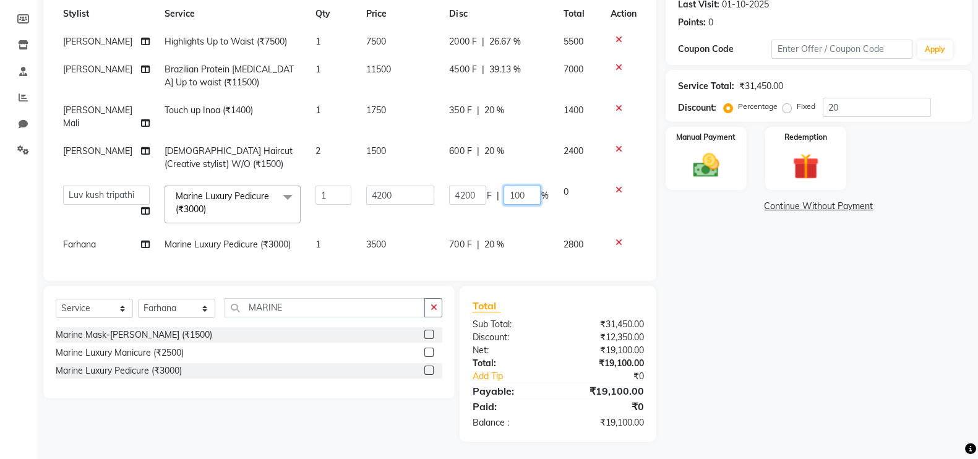
click at [530, 186] on input "100" at bounding box center [522, 195] width 37 height 19
type input "1"
type input "30"
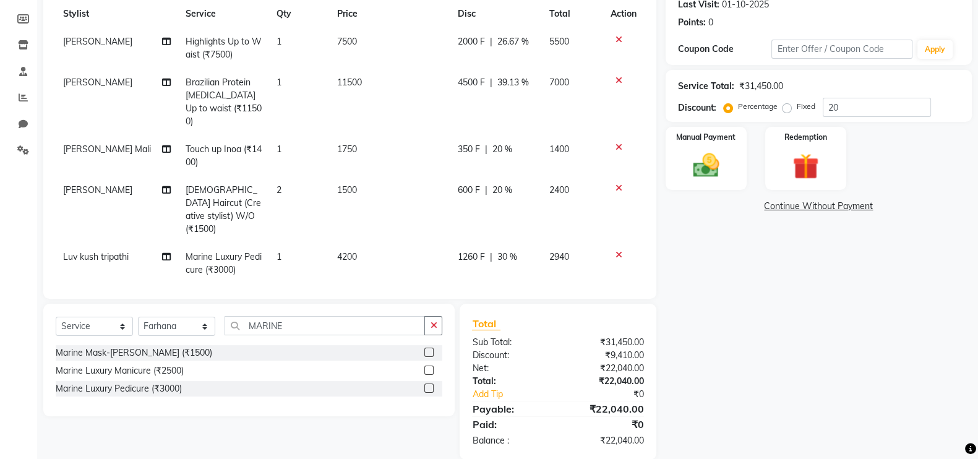
click at [711, 241] on div "Name: Pankaj Membership: No Active Membership Total Visits: 1 Card on file: 0 L…" at bounding box center [824, 187] width 316 height 543
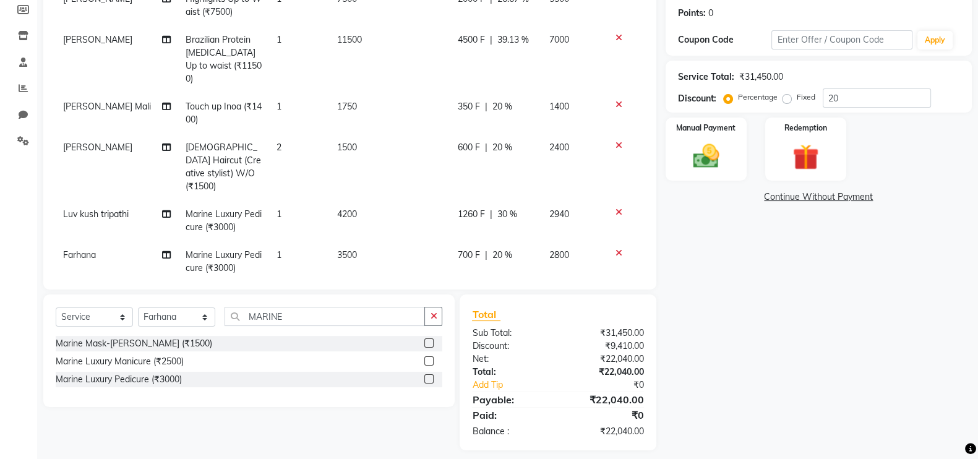
scroll to position [196, 0]
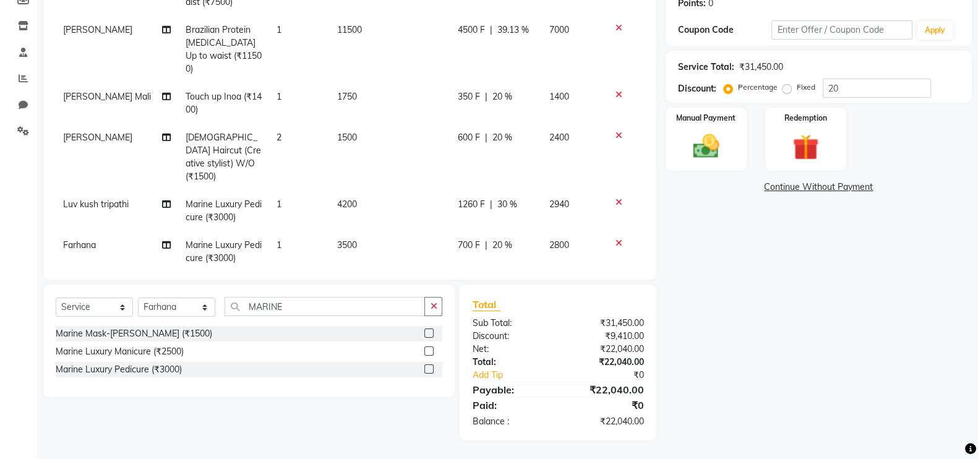
click at [343, 199] on span "4200" at bounding box center [347, 204] width 20 height 11
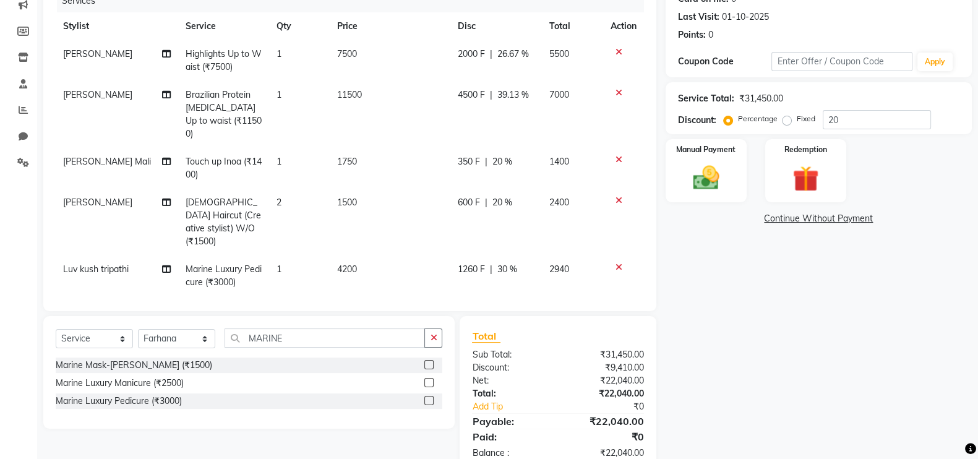
select select "84275"
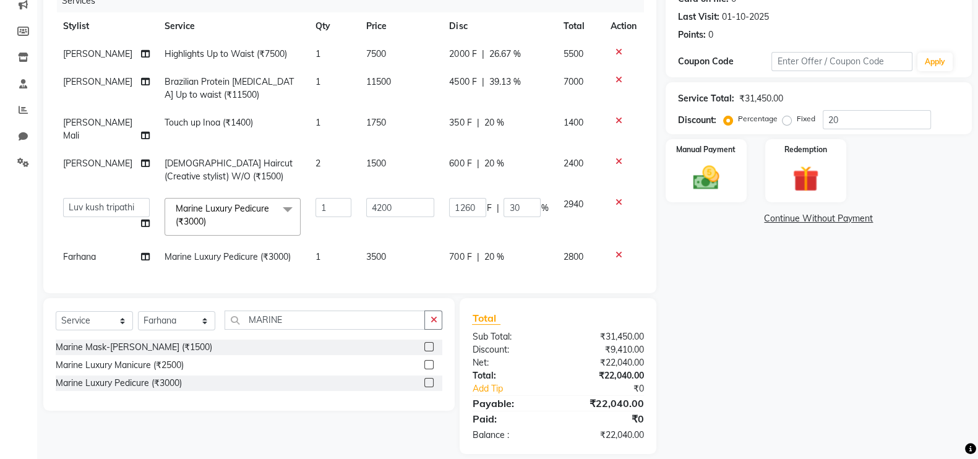
scroll to position [176, 0]
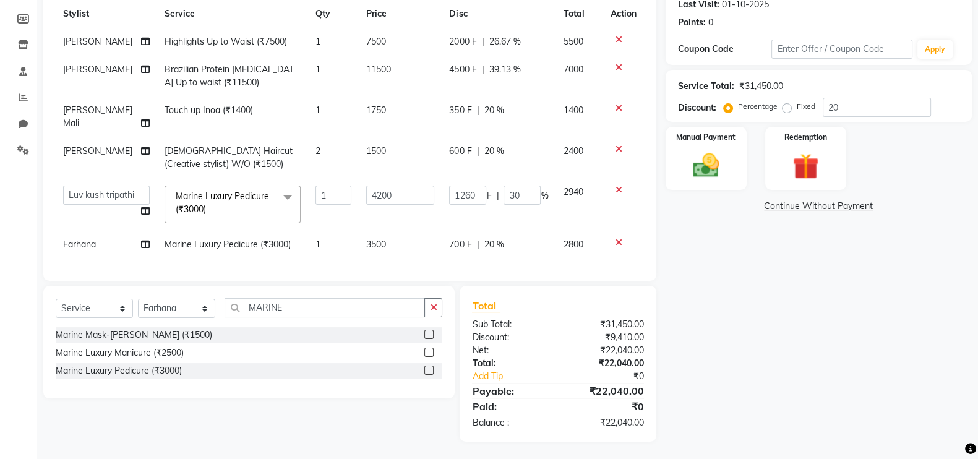
click at [390, 194] on td "4200" at bounding box center [400, 204] width 83 height 53
click at [396, 187] on input "4200" at bounding box center [400, 195] width 68 height 19
type input "4000"
click at [710, 257] on div "Name: Pankaj Membership: No Active Membership Total Visits: 1 Card on file: 0 L…" at bounding box center [824, 178] width 316 height 525
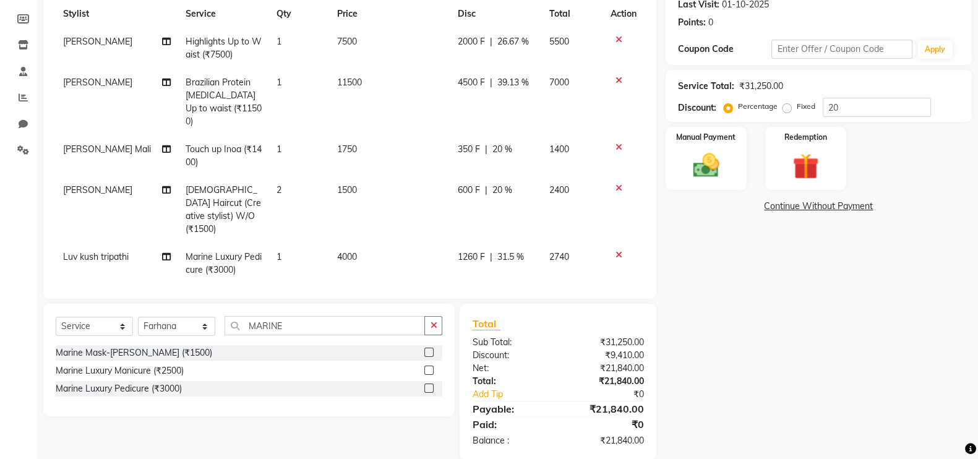
scroll to position [33, 0]
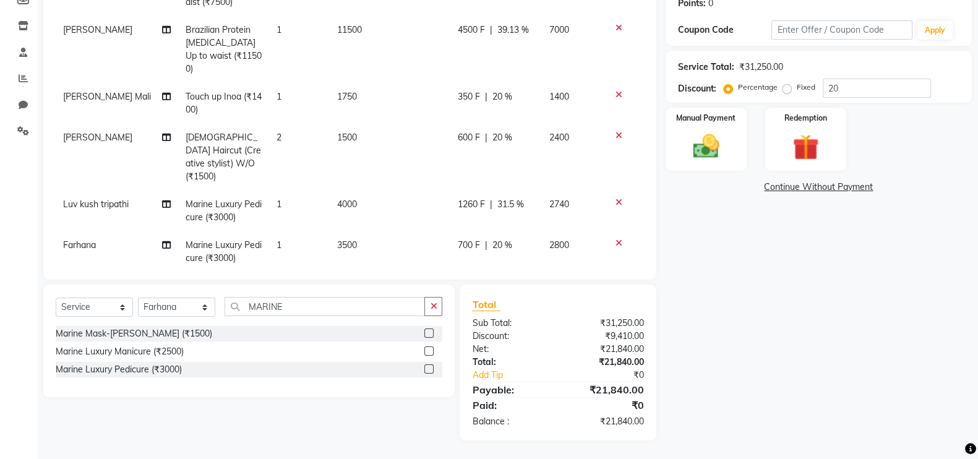
click at [342, 239] on span "3500" at bounding box center [347, 244] width 20 height 11
select select "85153"
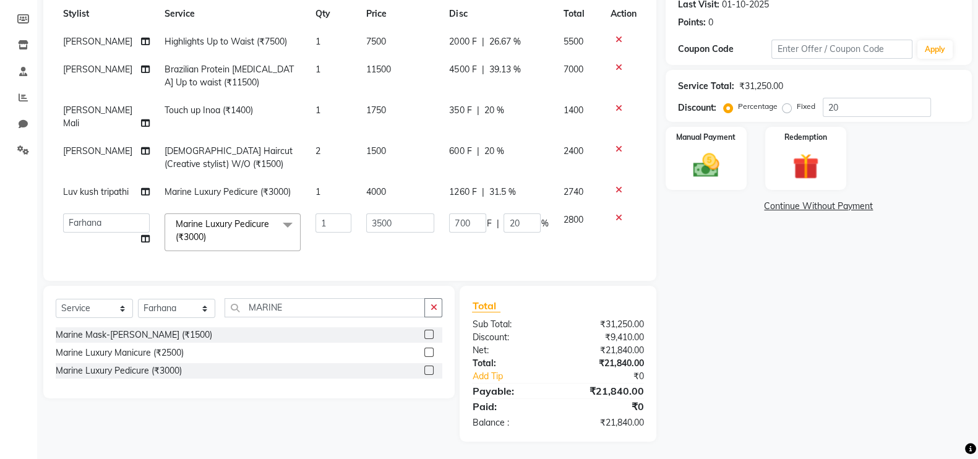
scroll to position [0, 0]
click at [402, 213] on input "3500" at bounding box center [400, 222] width 68 height 19
type input "3"
type input "4000"
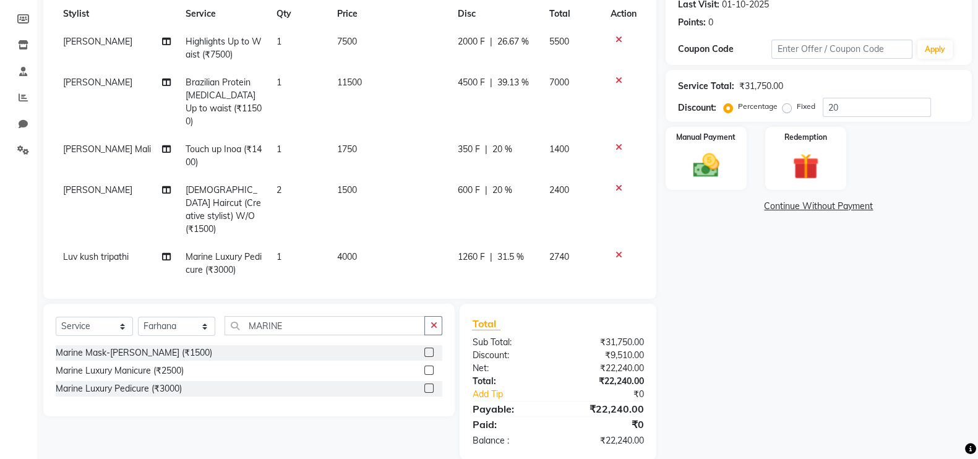
click at [743, 269] on div "Name: Pankaj Membership: No Active Membership Total Visits: 1 Card on file: 0 L…" at bounding box center [824, 187] width 316 height 543
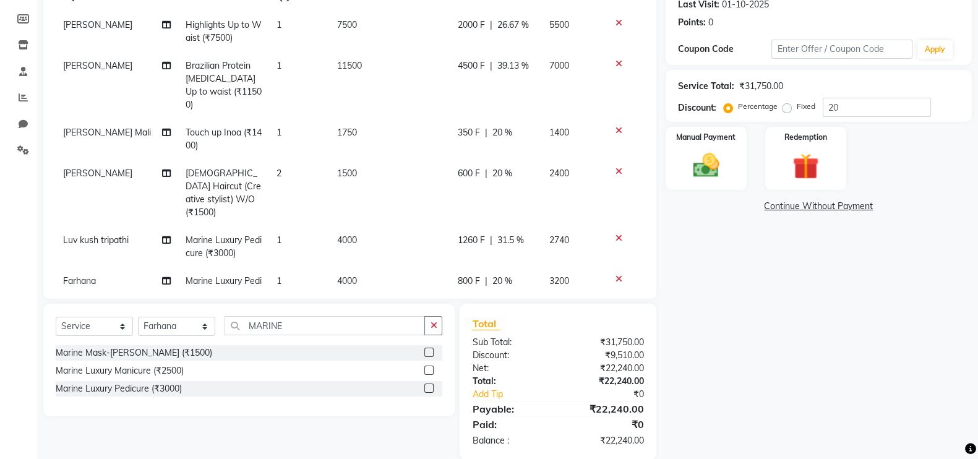
scroll to position [33, 0]
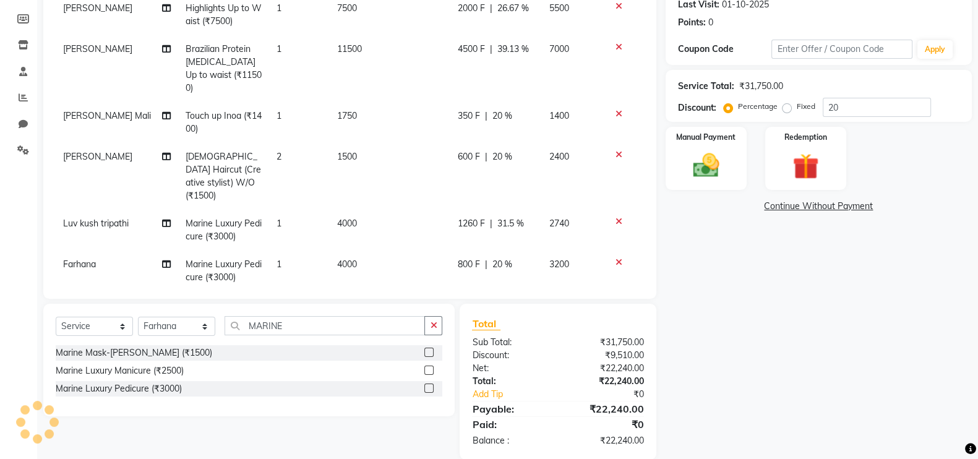
click at [492, 258] on span "20 %" at bounding box center [502, 264] width 20 height 13
select select "85153"
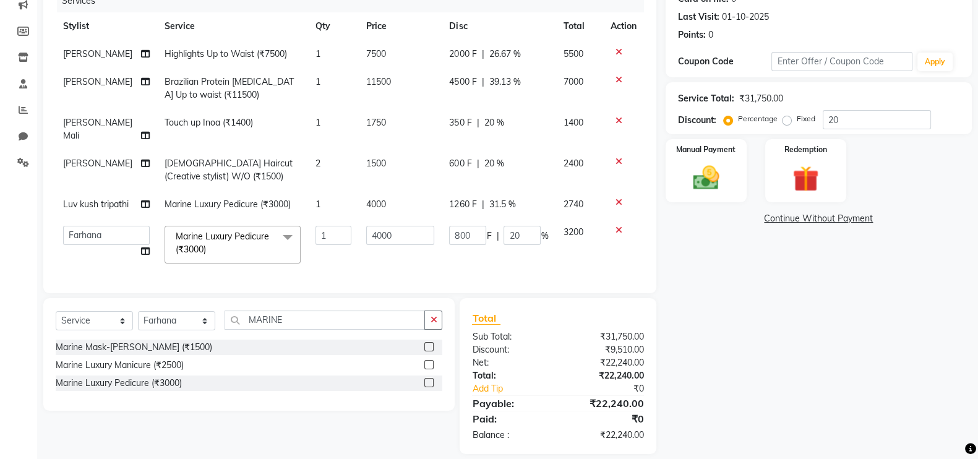
scroll to position [176, 0]
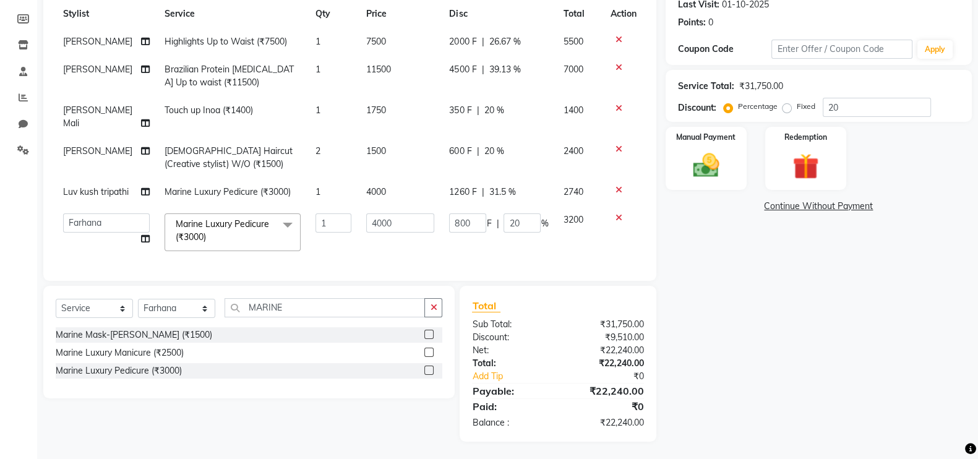
click at [499, 186] on span "31.5 %" at bounding box center [502, 192] width 27 height 13
select select "84275"
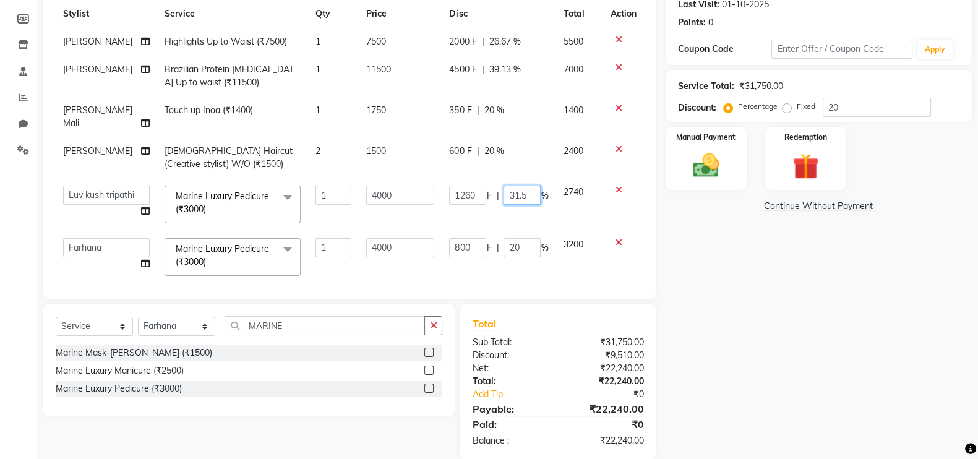
click at [531, 190] on input "31.5" at bounding box center [522, 195] width 37 height 19
type input "3"
type input "30"
click at [810, 337] on div "Name: Pankaj Membership: No Active Membership Total Visits: 1 Card on file: 0 L…" at bounding box center [824, 187] width 316 height 543
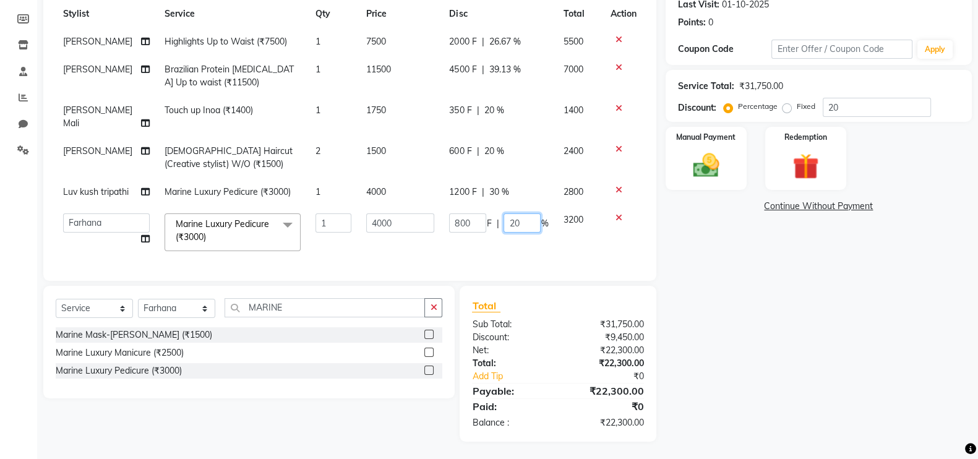
click at [518, 213] on input "20" at bounding box center [522, 222] width 37 height 19
type input "2"
type input "3"
type input "30"
click at [791, 272] on div "Name: Pankaj Membership: No Active Membership Total Visits: 1 Card on file: 0 L…" at bounding box center [824, 178] width 316 height 525
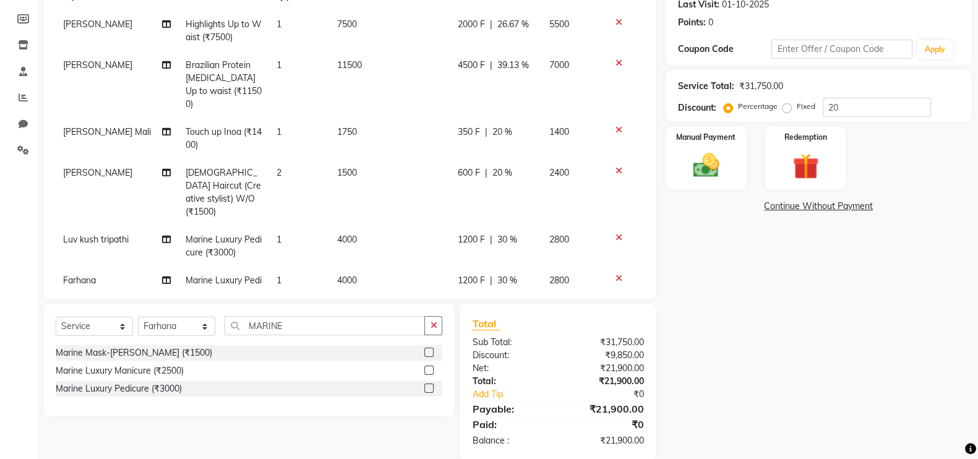
scroll to position [33, 0]
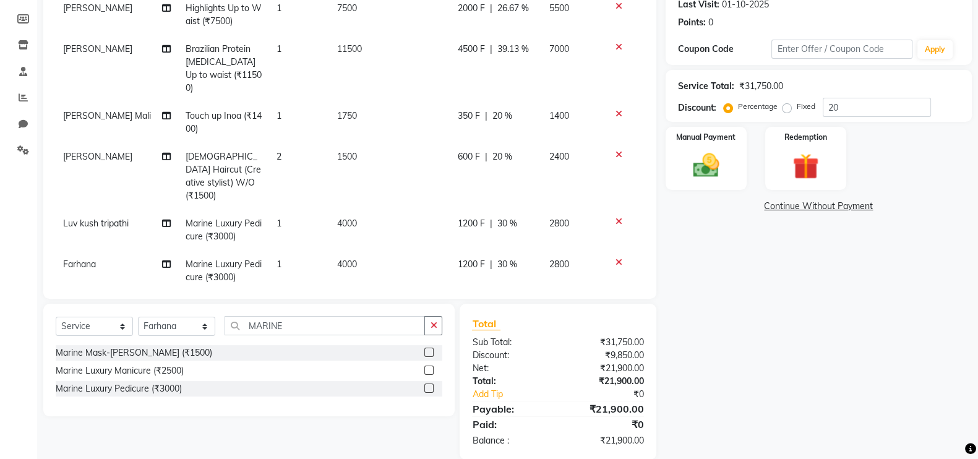
click at [906, 328] on div "Name: Pankaj Membership: No Active Membership Total Visits: 1 Card on file: 0 L…" at bounding box center [824, 187] width 316 height 543
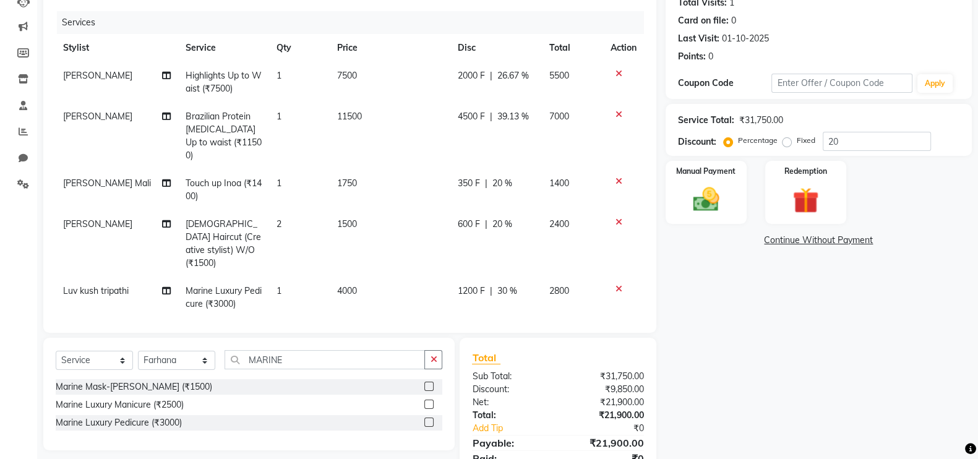
scroll to position [118, 0]
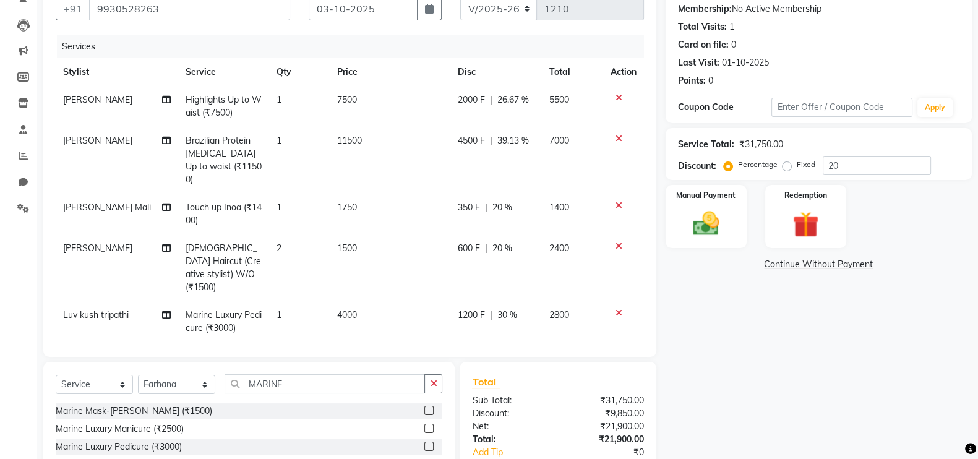
click at [504, 105] on span "26.67 %" at bounding box center [513, 99] width 32 height 13
select select "83940"
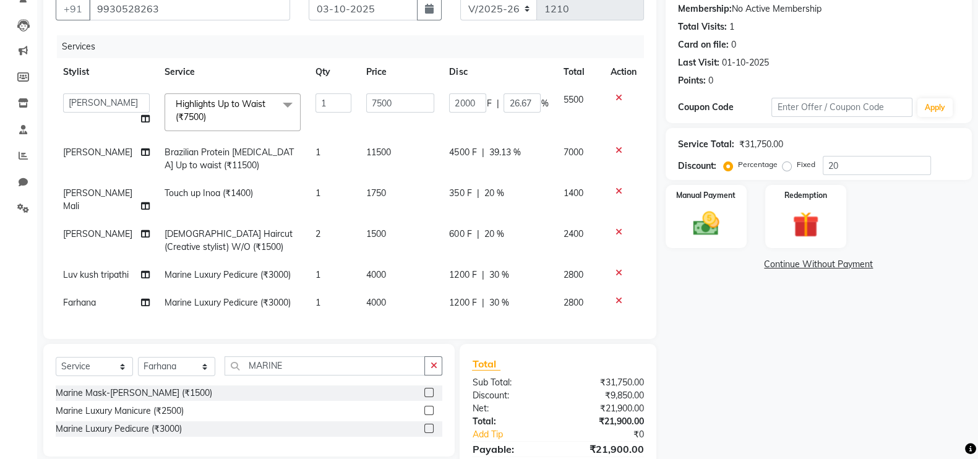
click at [749, 365] on div "Name: Pankaj Membership: No Active Membership Total Visits: 1 Card on file: 0 L…" at bounding box center [824, 237] width 316 height 525
click at [417, 103] on input "7500" at bounding box center [400, 102] width 68 height 19
type input "7"
type input "8000"
click at [776, 322] on div "Name: Pankaj Membership: No Active Membership Total Visits: 1 Card on file: 0 L…" at bounding box center [824, 237] width 316 height 525
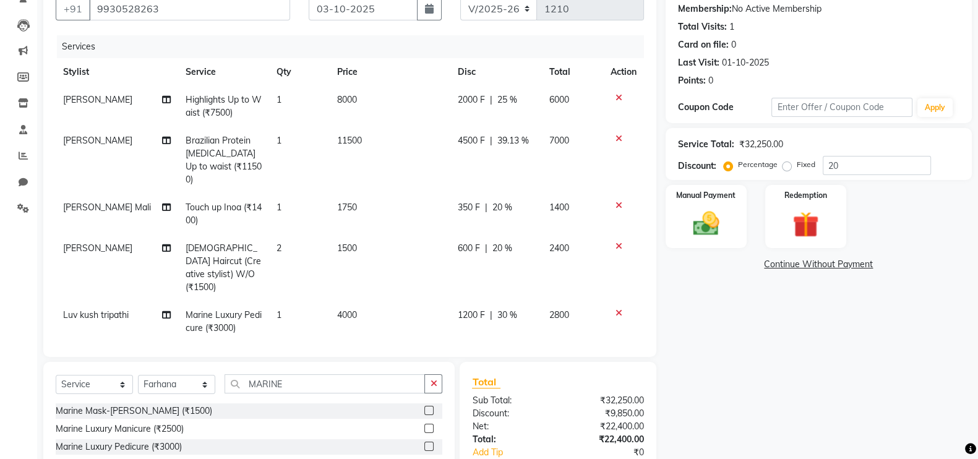
click at [497, 100] on span "25 %" at bounding box center [507, 99] width 20 height 13
select select "83940"
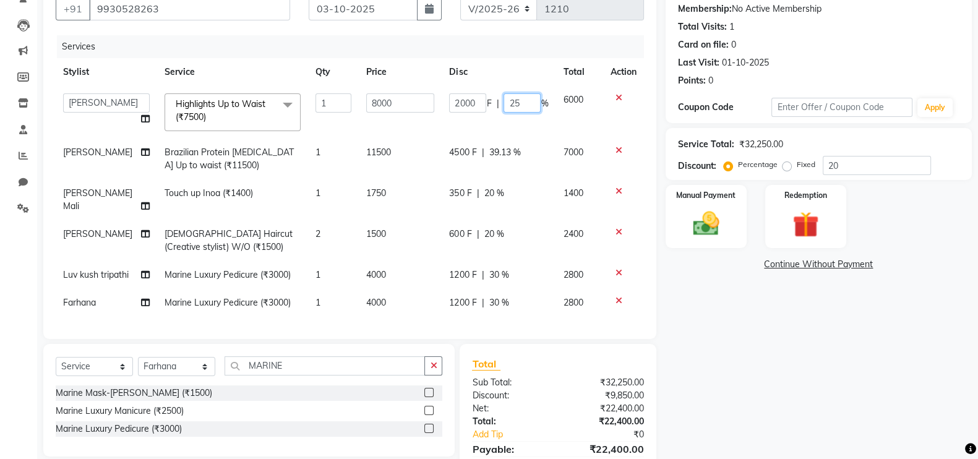
click at [528, 100] on input "25" at bounding box center [522, 102] width 37 height 19
type input "2"
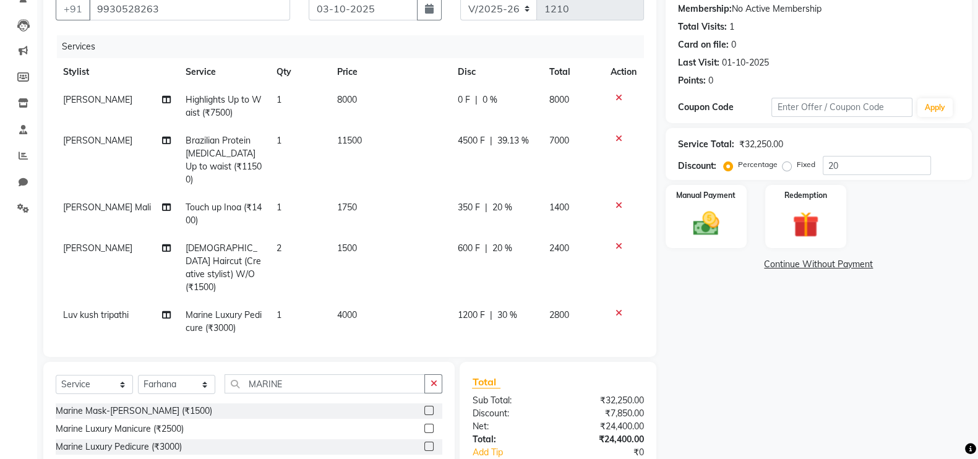
click at [458, 102] on span "0 F" at bounding box center [464, 99] width 12 height 13
select select "83940"
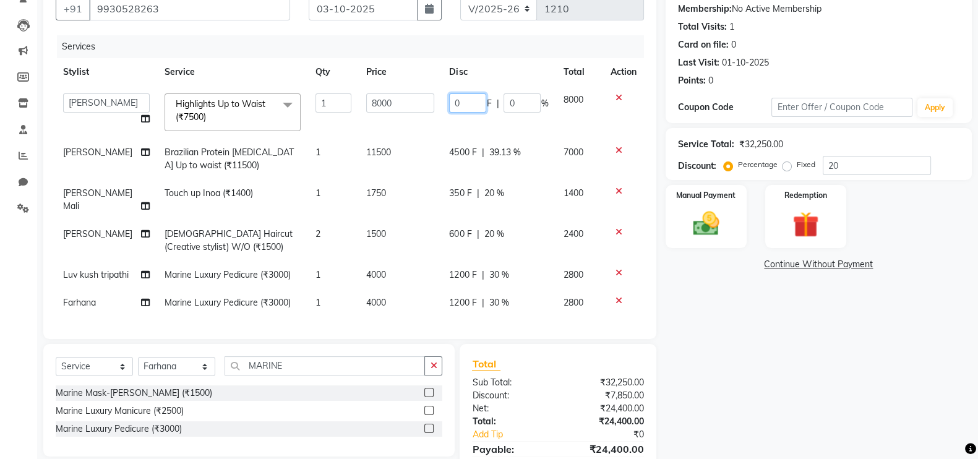
click at [469, 102] on input "0" at bounding box center [467, 102] width 37 height 19
type input "2500"
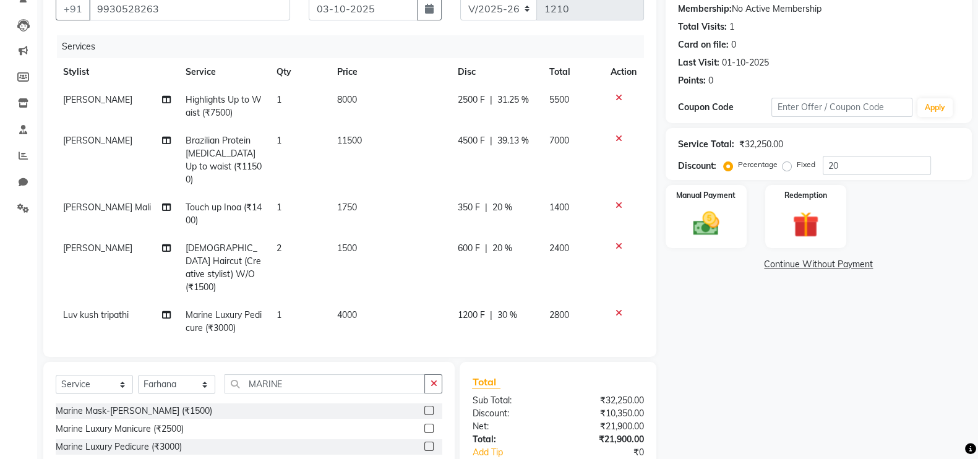
click at [858, 372] on div "Name: Pankaj Membership: No Active Membership Total Visits: 1 Card on file: 0 L…" at bounding box center [824, 246] width 316 height 543
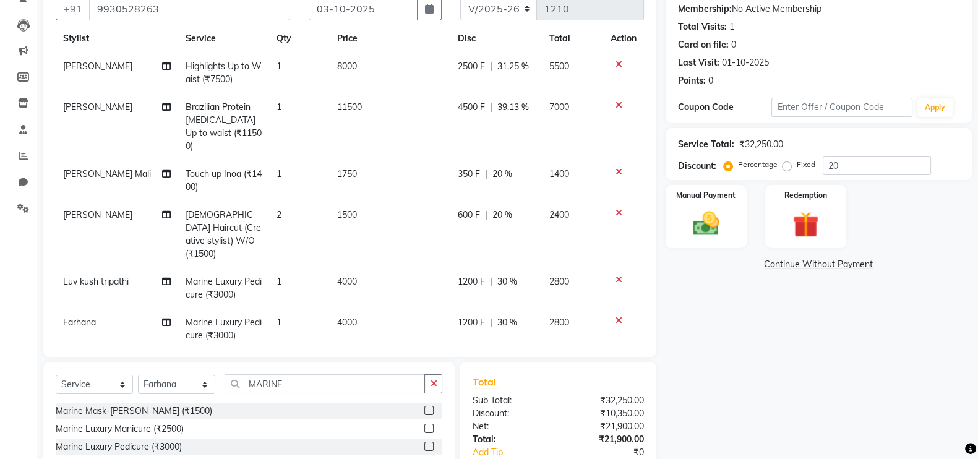
click at [775, 352] on div "Name: Pankaj Membership: No Active Membership Total Visits: 1 Card on file: 0 L…" at bounding box center [824, 246] width 316 height 543
click at [458, 103] on span "4500 F" at bounding box center [471, 107] width 27 height 13
select select "83940"
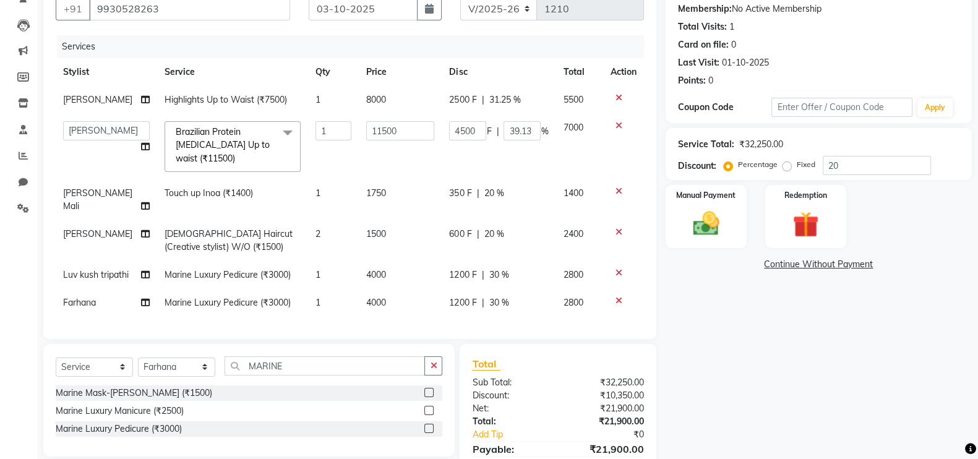
scroll to position [0, 0]
drag, startPoint x: 482, startPoint y: 137, endPoint x: 502, endPoint y: 160, distance: 30.7
click at [482, 137] on input "4500" at bounding box center [467, 130] width 37 height 19
type input "4000"
click at [717, 361] on div "Name: Pankaj Membership: No Active Membership Total Visits: 1 Card on file: 0 L…" at bounding box center [824, 237] width 316 height 525
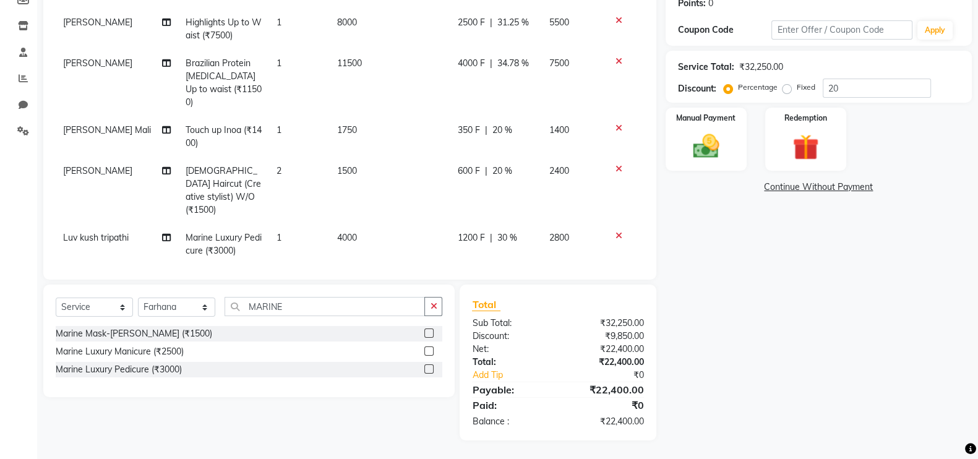
click at [337, 60] on span "11500" at bounding box center [349, 63] width 25 height 11
select select "83940"
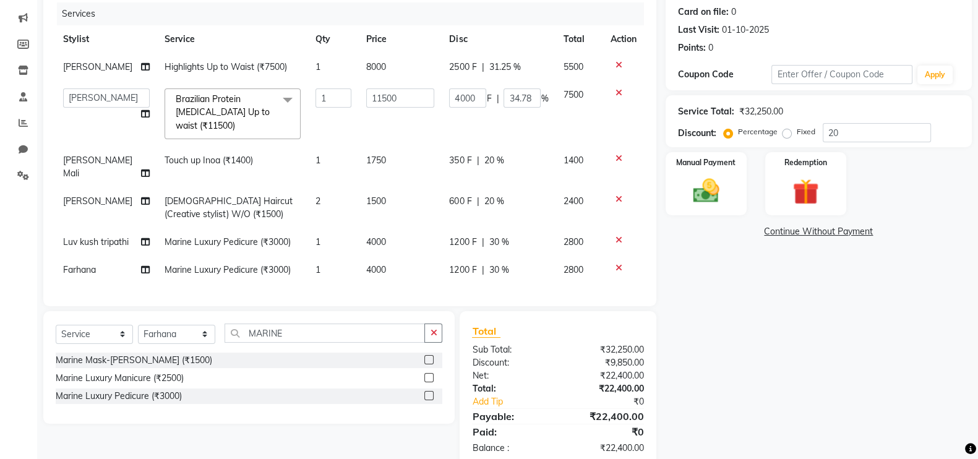
scroll to position [163, 0]
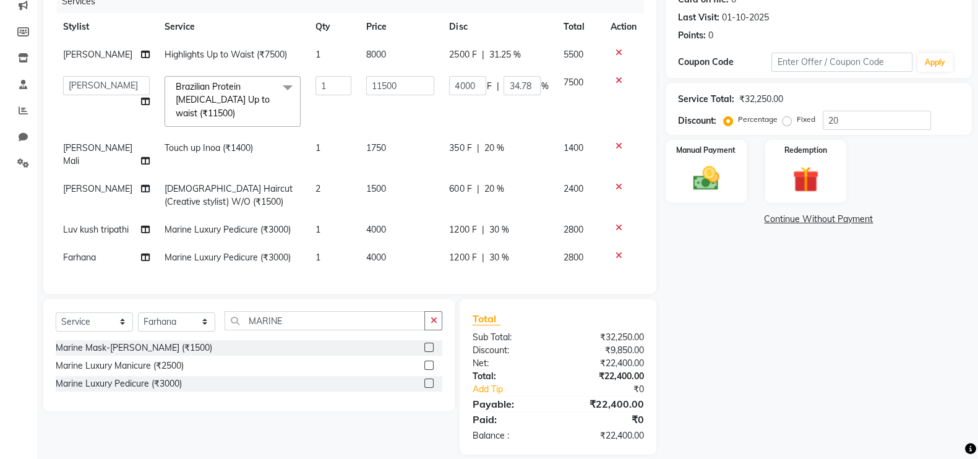
click at [396, 105] on td "11500" at bounding box center [400, 102] width 83 height 66
click at [413, 88] on input "11500" at bounding box center [400, 85] width 68 height 19
type input "1"
type input "12000"
click at [802, 374] on div "Name: Pankaj Membership: No Active Membership Total Visits: 1 Card on file: 0 L…" at bounding box center [824, 191] width 316 height 525
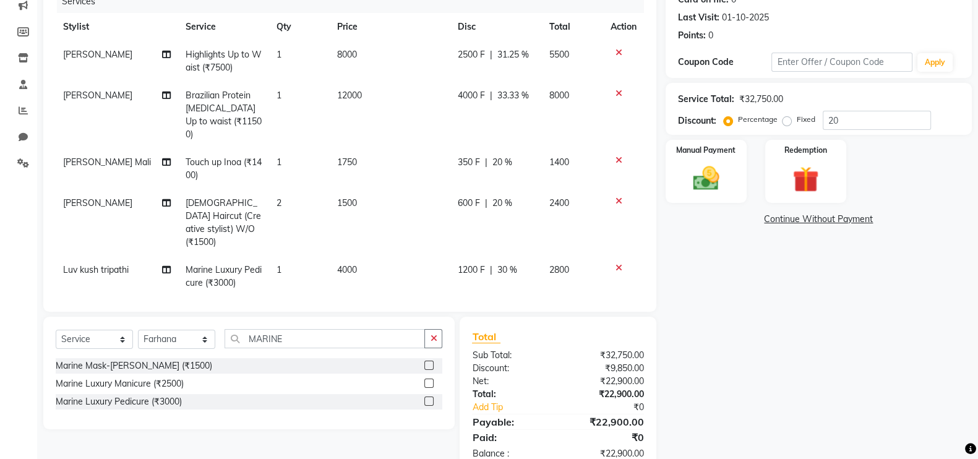
click at [458, 93] on span "4000 F" at bounding box center [471, 95] width 27 height 13
select select "83940"
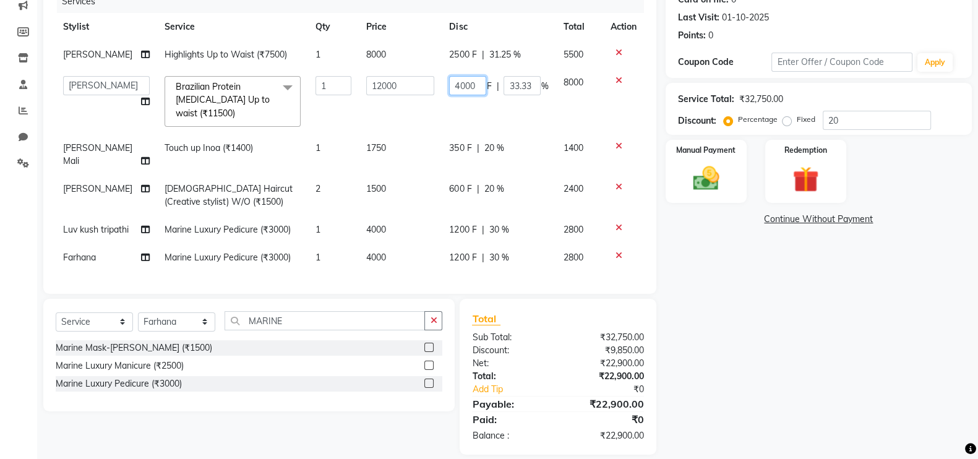
click at [478, 83] on input "4000" at bounding box center [467, 85] width 37 height 19
type input "4500"
click at [718, 305] on div "Name: Pankaj Membership: No Active Membership Total Visits: 1 Card on file: 0 L…" at bounding box center [824, 191] width 316 height 525
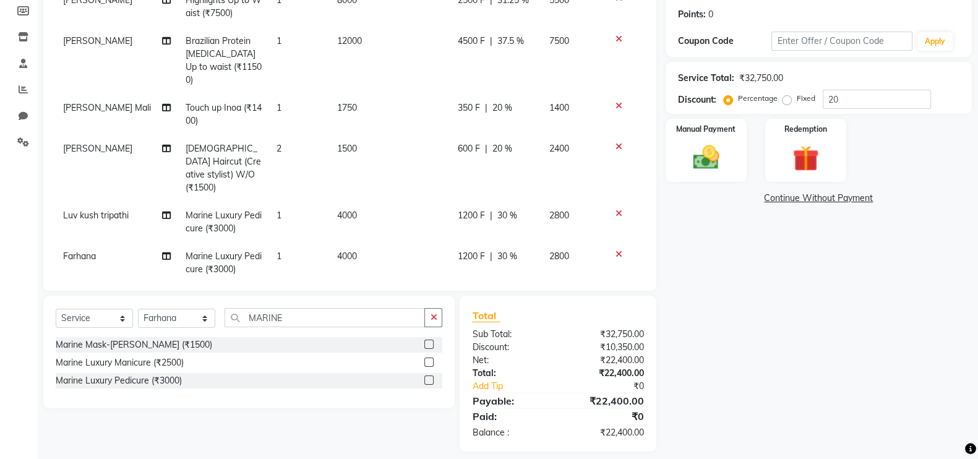
scroll to position [196, 0]
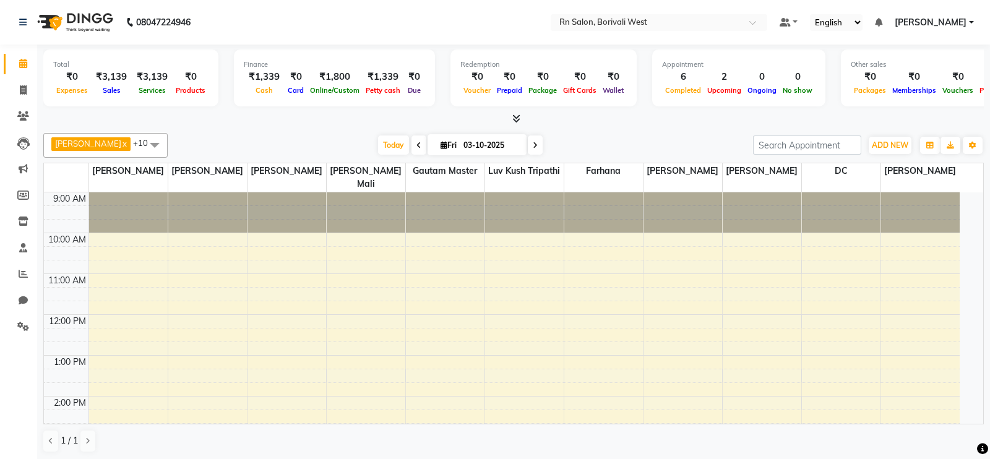
select select "en"
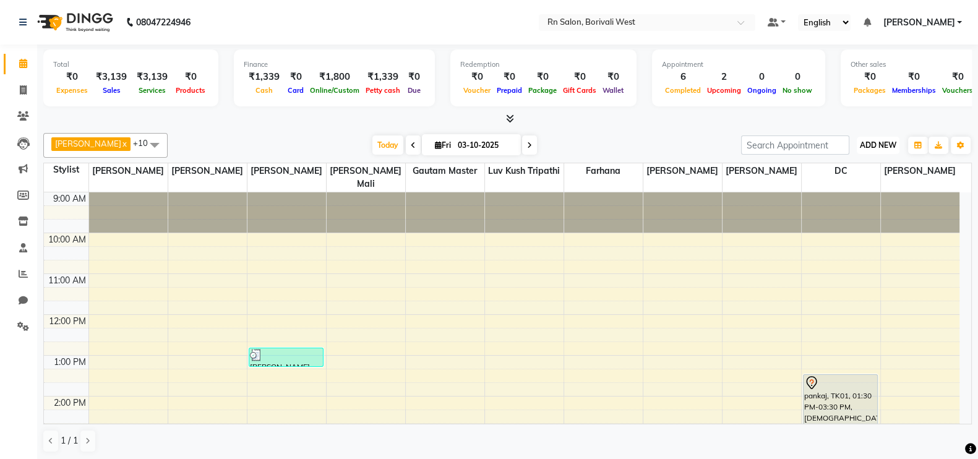
click at [880, 142] on span "ADD NEW" at bounding box center [878, 144] width 37 height 9
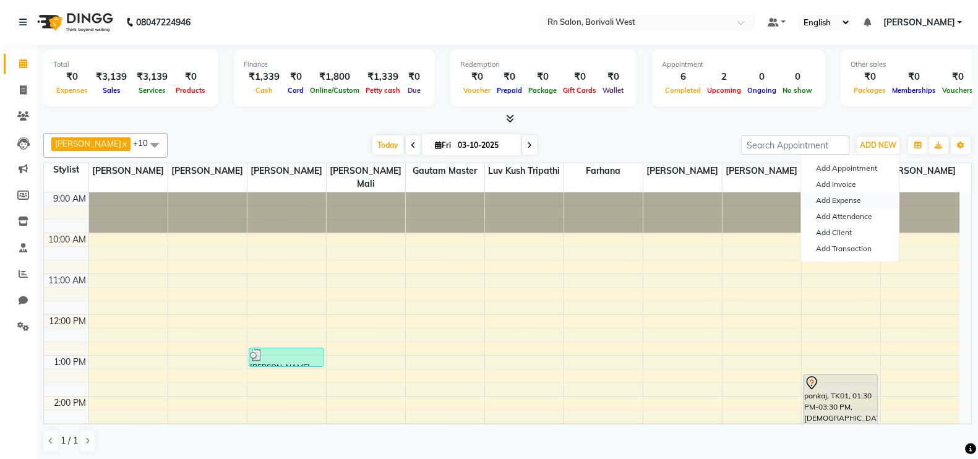
click at [860, 199] on link "Add Expense" at bounding box center [850, 200] width 98 height 16
select select "7704"
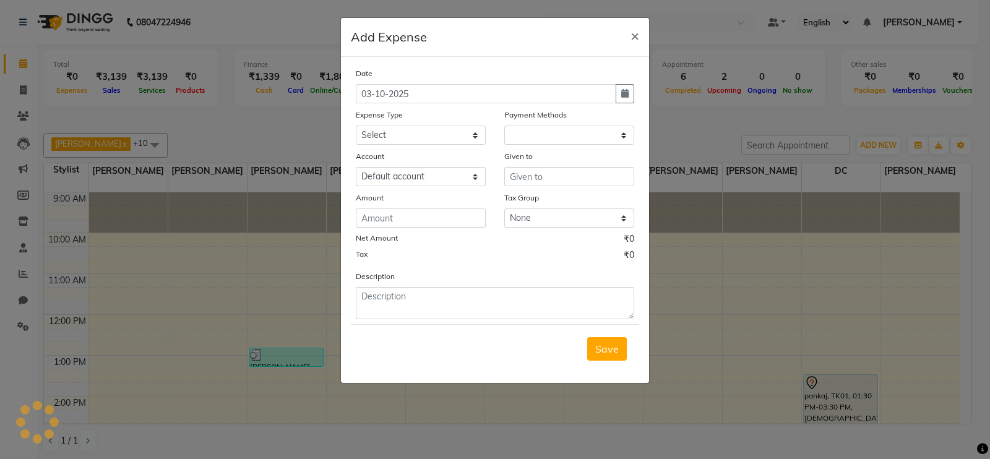
select select "1"
select select "7703"
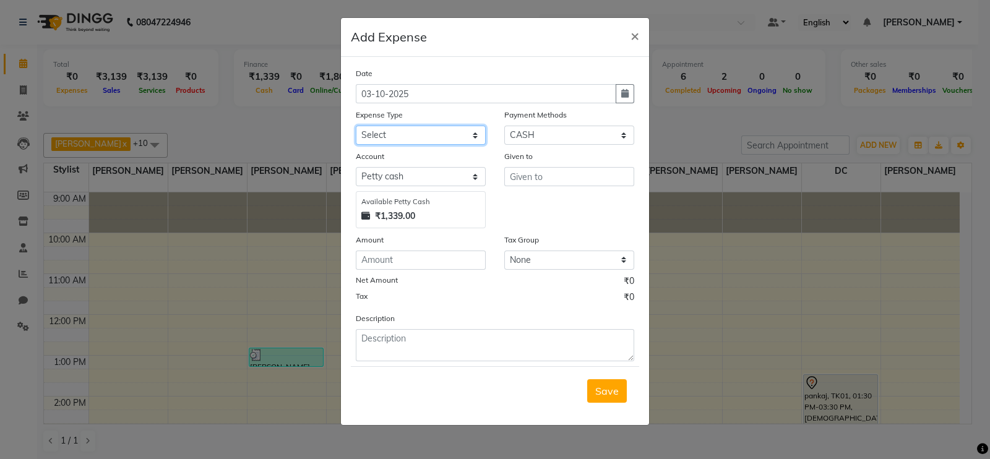
click at [434, 132] on select "Select Advance Salary Bank charges Cash transfer to hub Membership MILK Miscell…" at bounding box center [421, 135] width 130 height 19
select select "24234"
click at [356, 127] on select "Select Advance Salary Bank charges Cash transfer to hub Membership MILK Miscell…" at bounding box center [421, 135] width 130 height 19
click at [534, 174] on input "text" at bounding box center [569, 176] width 130 height 19
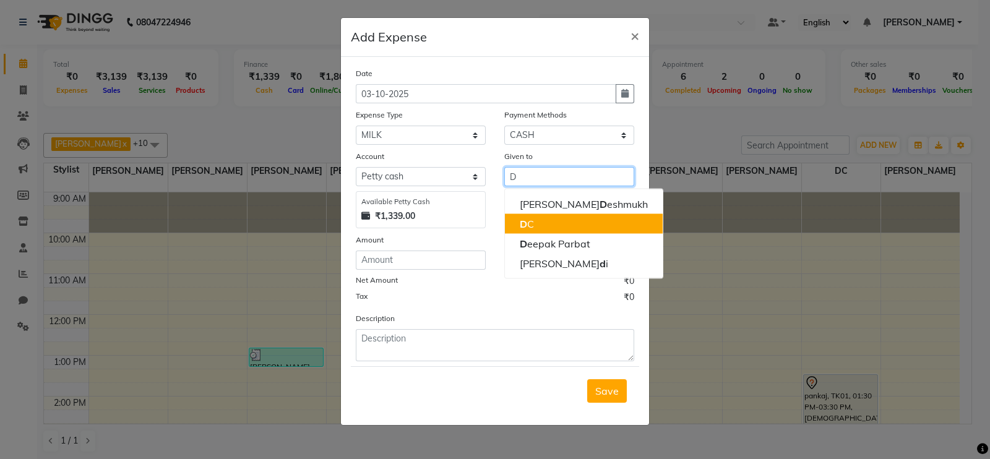
click at [551, 218] on button "D C" at bounding box center [584, 224] width 158 height 20
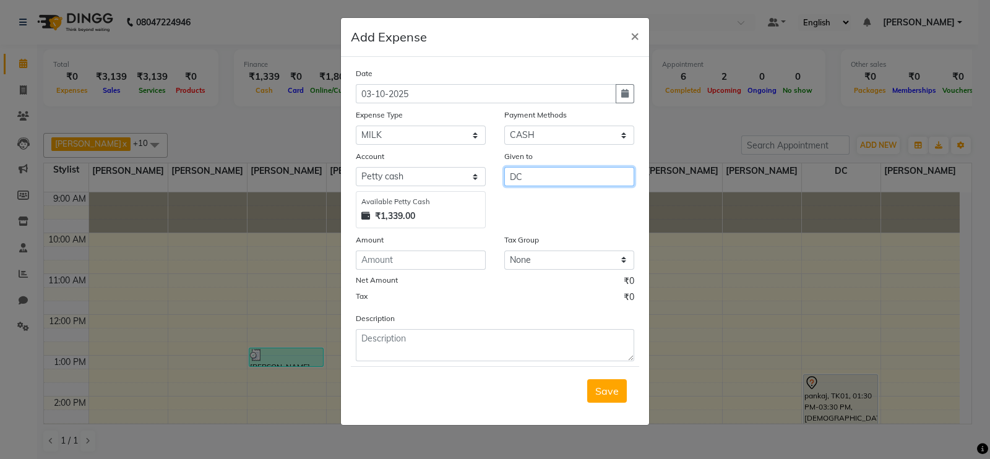
type input "DC"
click at [411, 262] on input "number" at bounding box center [421, 260] width 130 height 19
type input "87"
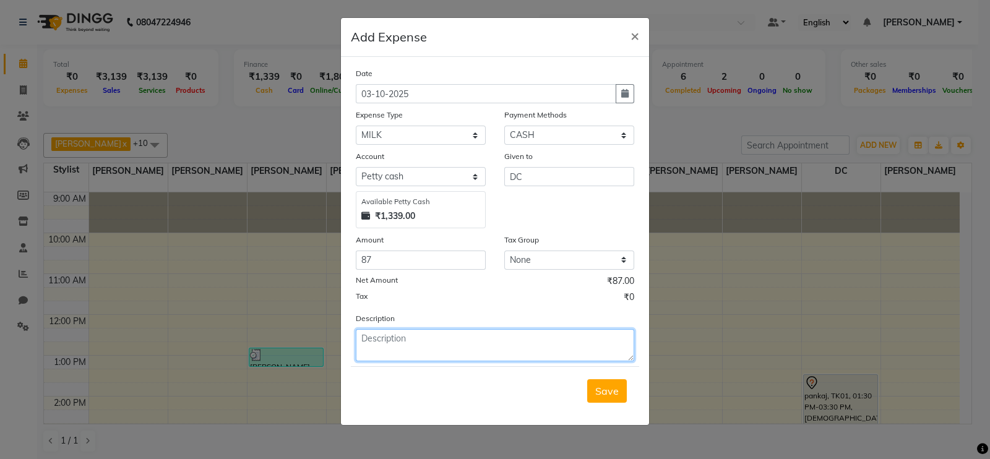
click at [418, 360] on textarea at bounding box center [495, 345] width 278 height 32
type textarea "1.5 LTRS"
click at [625, 398] on button "Save" at bounding box center [607, 391] width 40 height 24
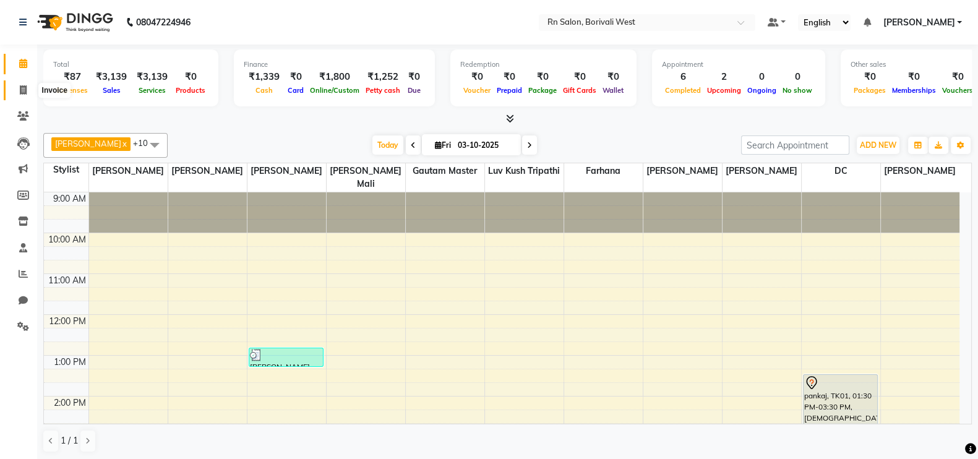
click at [23, 87] on icon at bounding box center [23, 89] width 7 height 9
select select "8515"
select select "service"
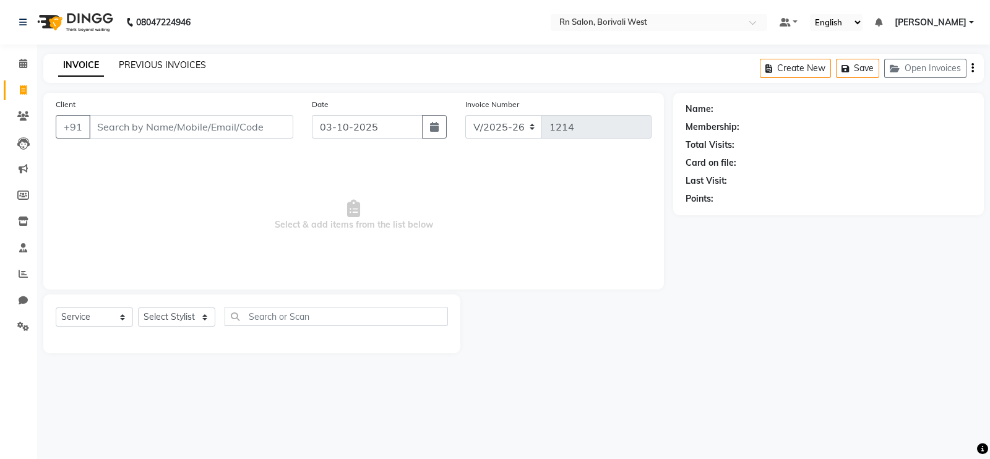
click at [184, 69] on link "PREVIOUS INVOICES" at bounding box center [162, 64] width 87 height 11
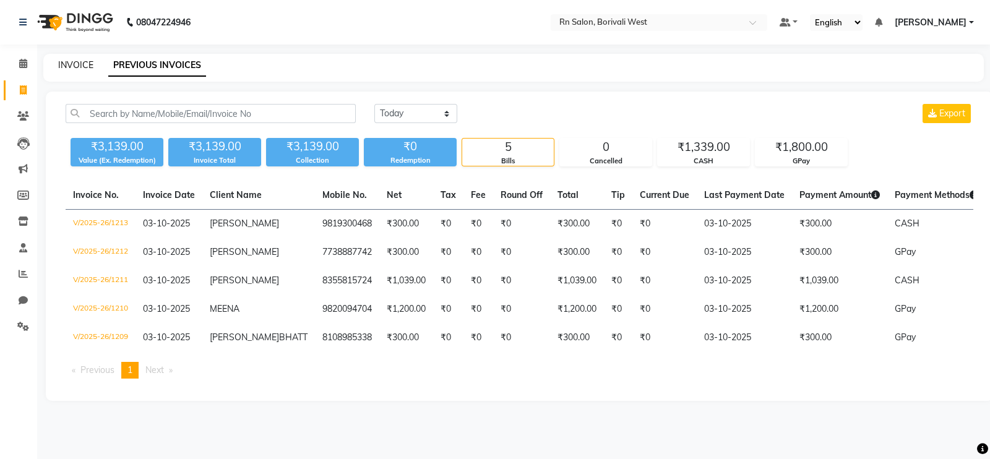
click at [65, 66] on link "INVOICE" at bounding box center [75, 64] width 35 height 11
select select "service"
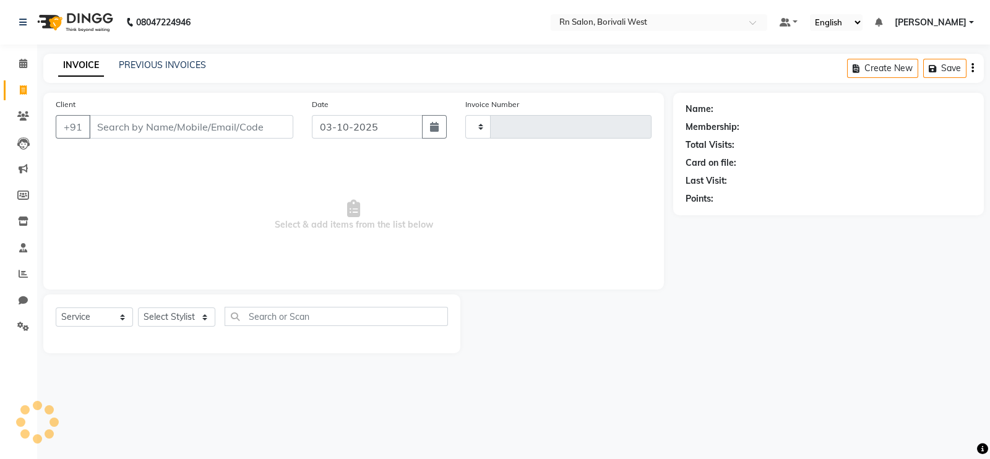
type input "1214"
select select "8515"
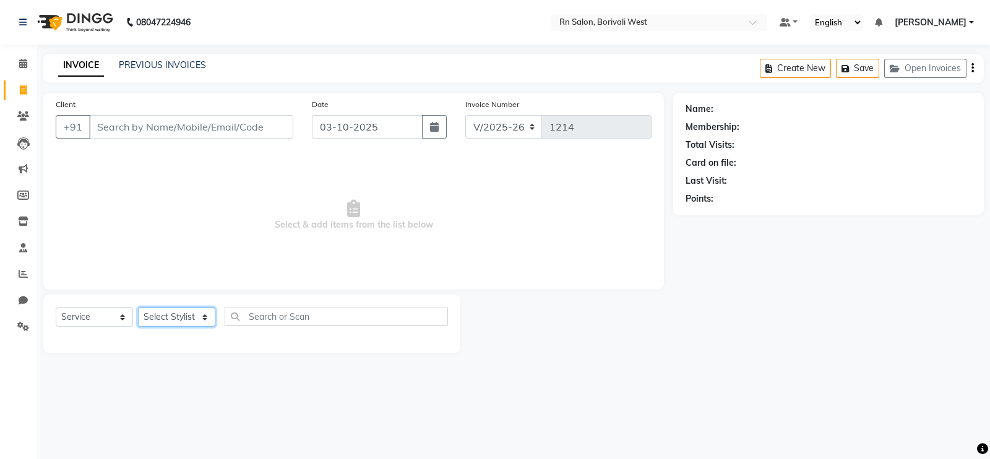
drag, startPoint x: 173, startPoint y: 320, endPoint x: 179, endPoint y: 318, distance: 7.1
click at [173, 320] on select "Select Stylist" at bounding box center [176, 316] width 77 height 19
select select "83942"
click at [138, 308] on select "Select Stylist [PERSON_NAME] [PERSON_NAME] DC [PERSON_NAME] [PERSON_NAME] maste…" at bounding box center [176, 316] width 77 height 19
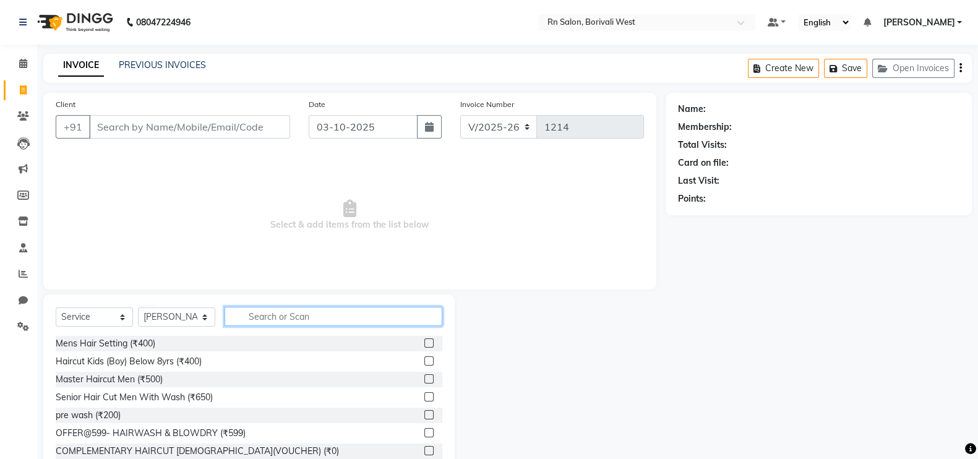
click at [249, 311] on input "text" at bounding box center [334, 316] width 218 height 19
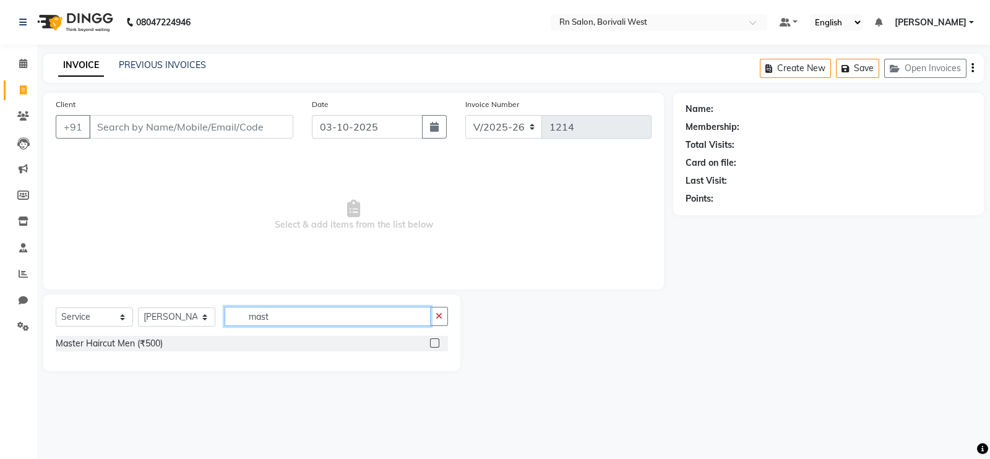
type input "mast"
click at [433, 343] on label at bounding box center [434, 342] width 9 height 9
click at [433, 343] on input "checkbox" at bounding box center [434, 344] width 8 height 8
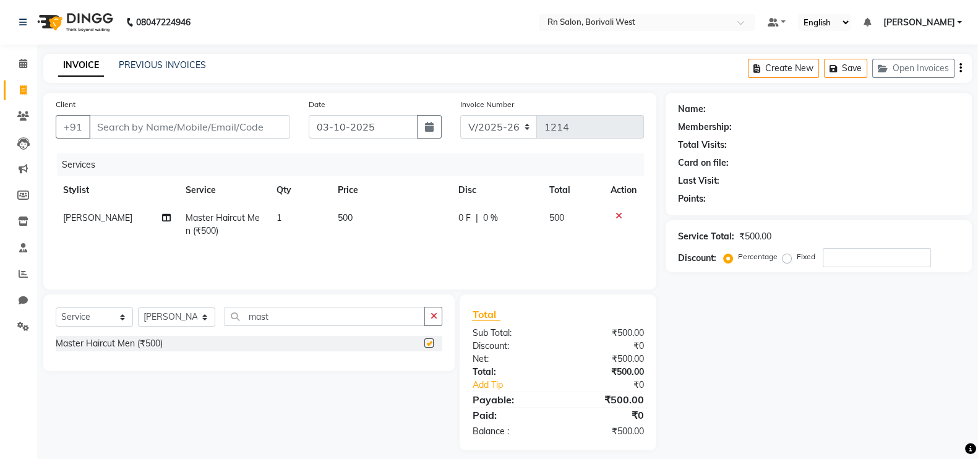
checkbox input "false"
click at [324, 321] on input "mast" at bounding box center [325, 316] width 200 height 19
click at [337, 314] on input "mast" at bounding box center [325, 316] width 200 height 19
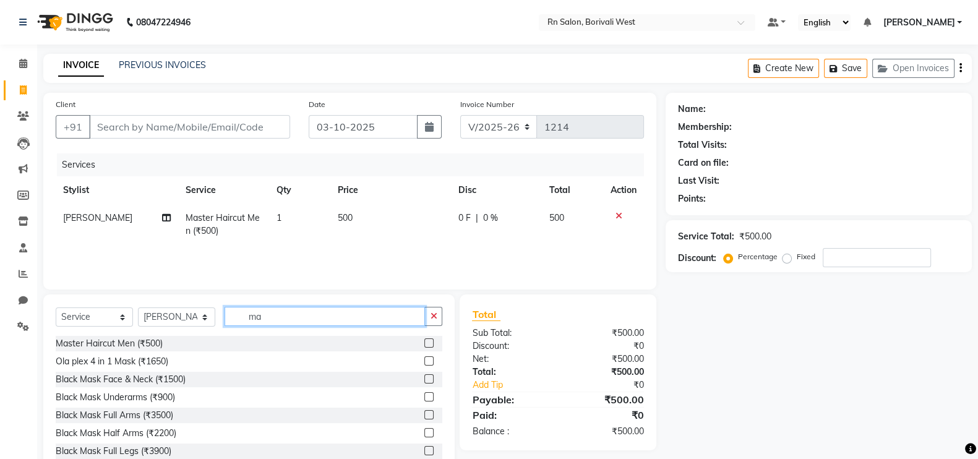
type input "m"
type input "global"
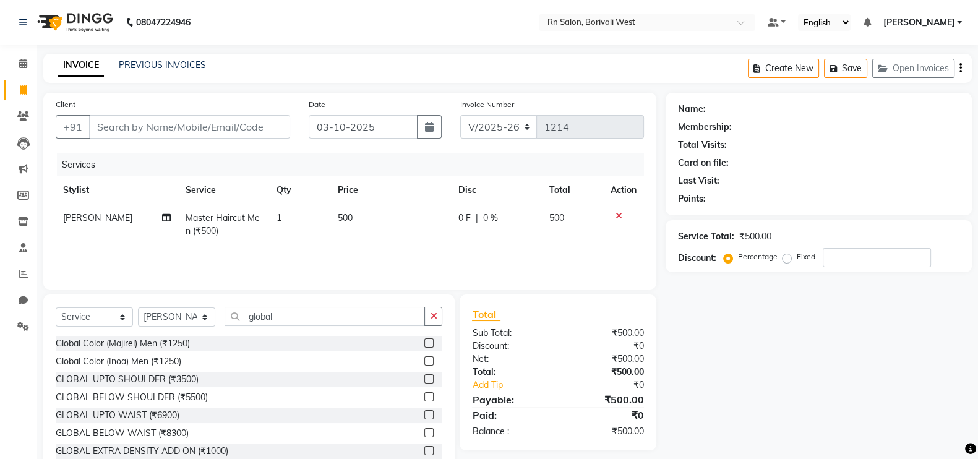
click at [424, 361] on label at bounding box center [428, 360] width 9 height 9
click at [424, 361] on input "checkbox" at bounding box center [428, 362] width 8 height 8
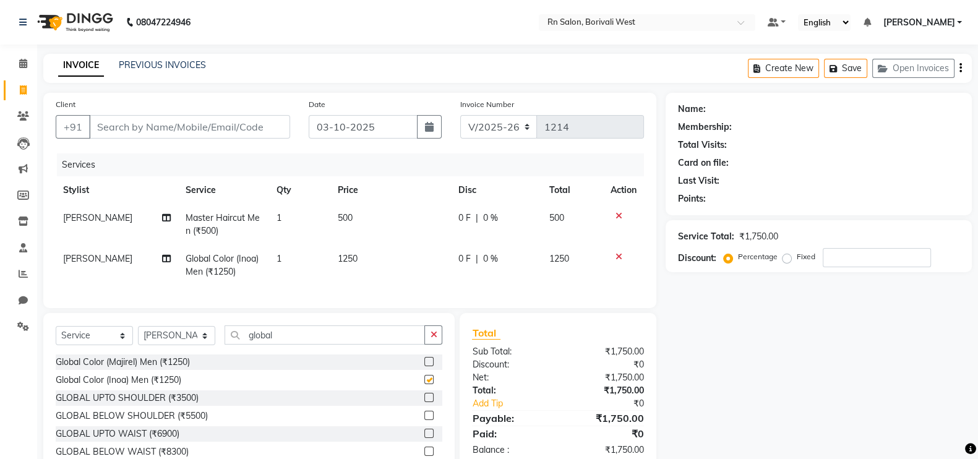
checkbox input "false"
click at [286, 345] on input "global" at bounding box center [325, 334] width 200 height 19
type input "g"
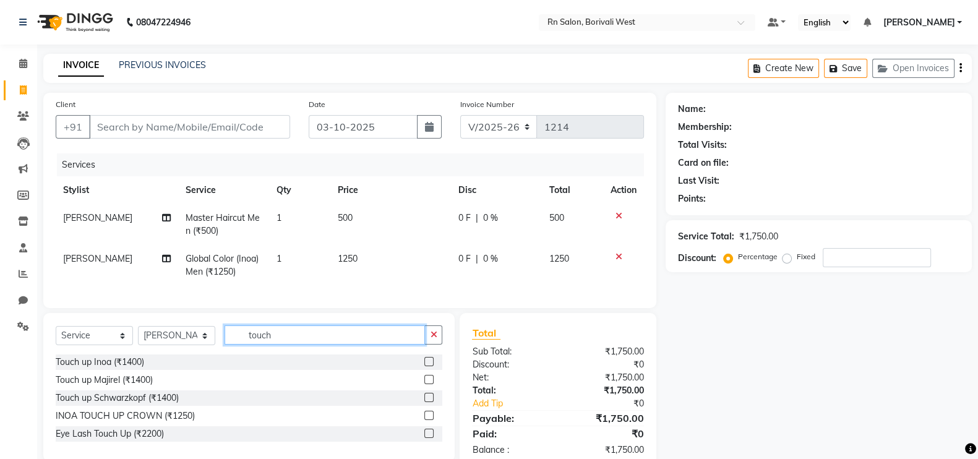
type input "touch"
click at [427, 366] on label at bounding box center [428, 361] width 9 height 9
click at [427, 366] on input "checkbox" at bounding box center [428, 362] width 8 height 8
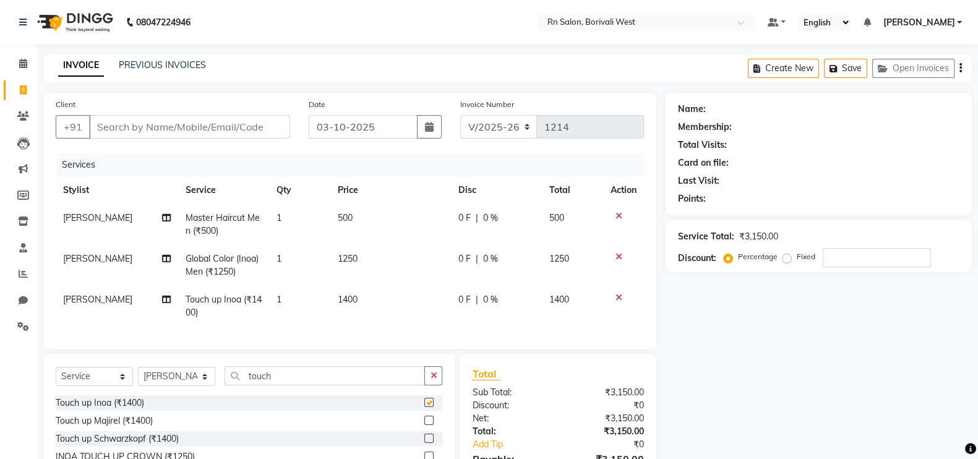
checkbox input "false"
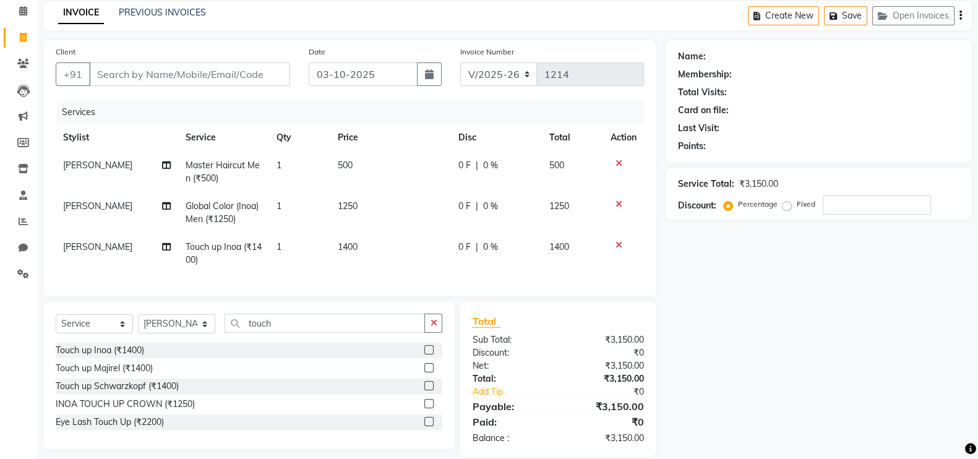
scroll to position [81, 0]
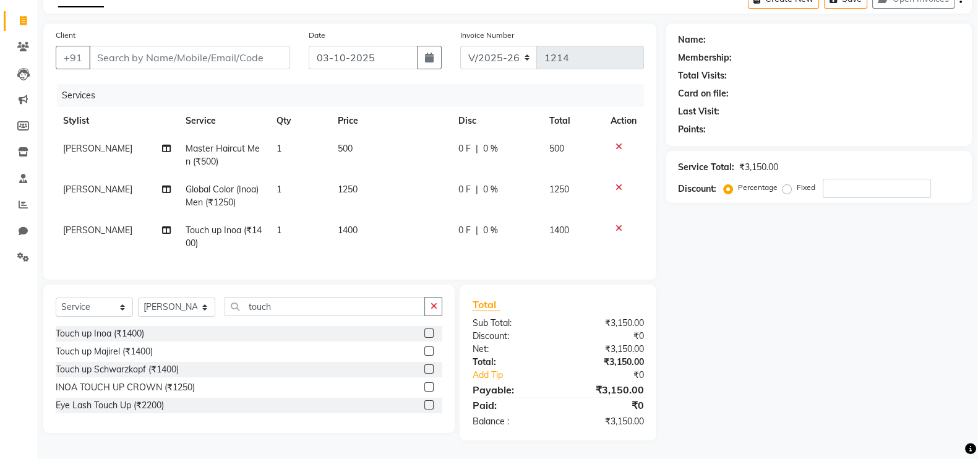
click at [480, 183] on div "0 F | 0 %" at bounding box center [496, 189] width 76 height 13
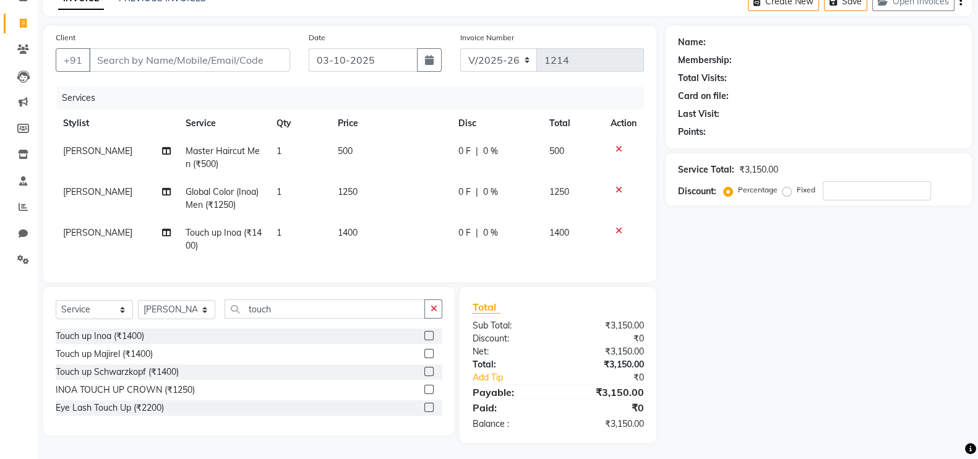
select select "83942"
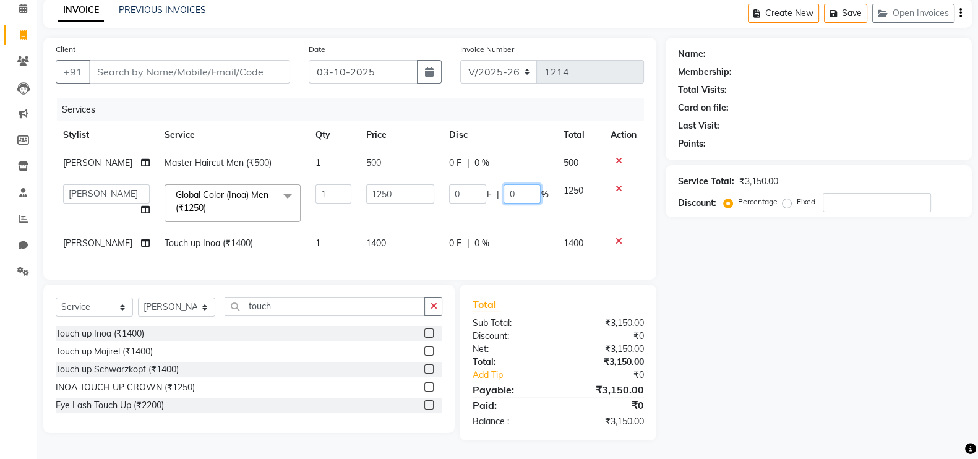
click at [518, 184] on input "0" at bounding box center [522, 193] width 37 height 19
type input "20"
click at [855, 345] on div "Name: Membership: Total Visits: Card on file: Last Visit: Points: Service Total…" at bounding box center [824, 239] width 316 height 403
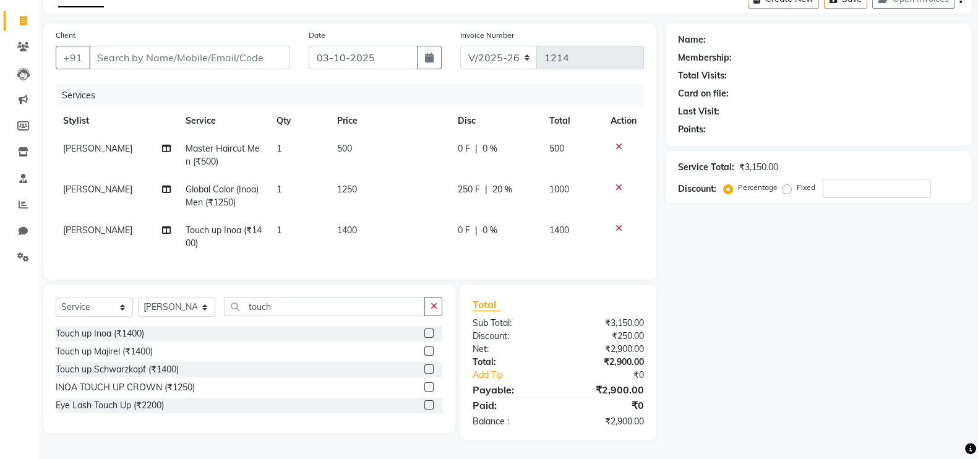
scroll to position [81, 0]
click at [353, 225] on span "1400" at bounding box center [347, 230] width 20 height 11
select select "83942"
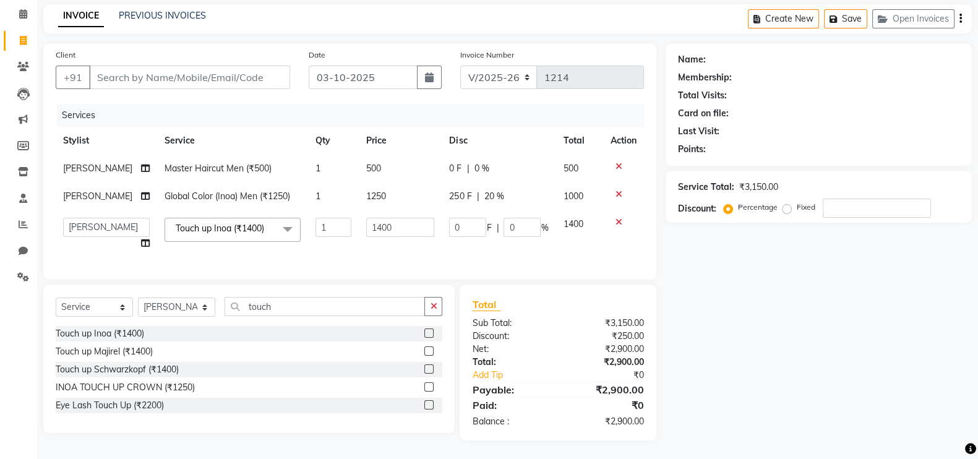
scroll to position [61, 0]
click at [392, 218] on input "1400" at bounding box center [400, 227] width 68 height 19
type input "1"
type input "1750"
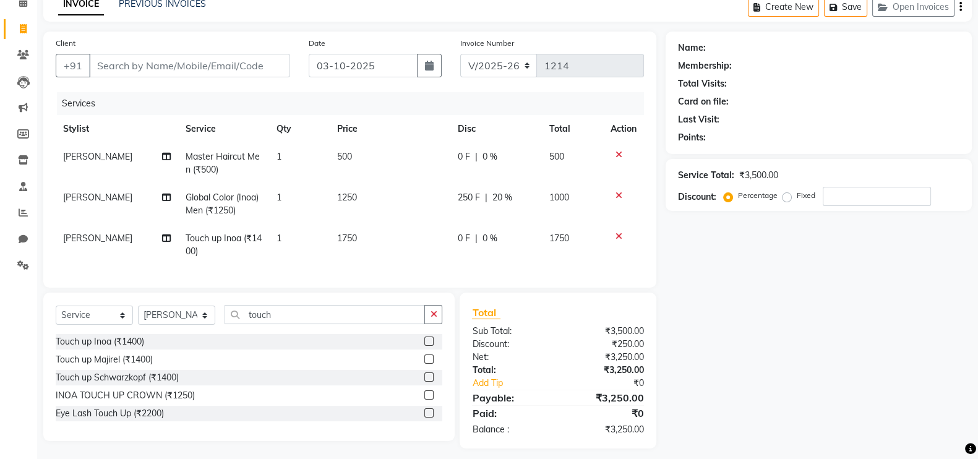
click at [491, 241] on span "0 %" at bounding box center [490, 238] width 15 height 13
select select "83942"
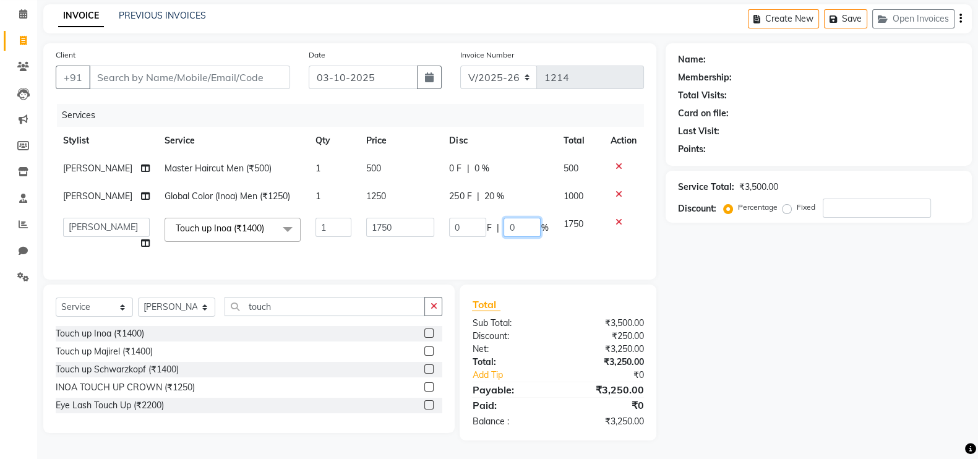
click at [520, 218] on input "0" at bounding box center [522, 227] width 37 height 19
type input "20"
click at [809, 311] on div "Name: Membership: Total Visits: Card on file: Last Visit: Points: Service Total…" at bounding box center [824, 241] width 316 height 397
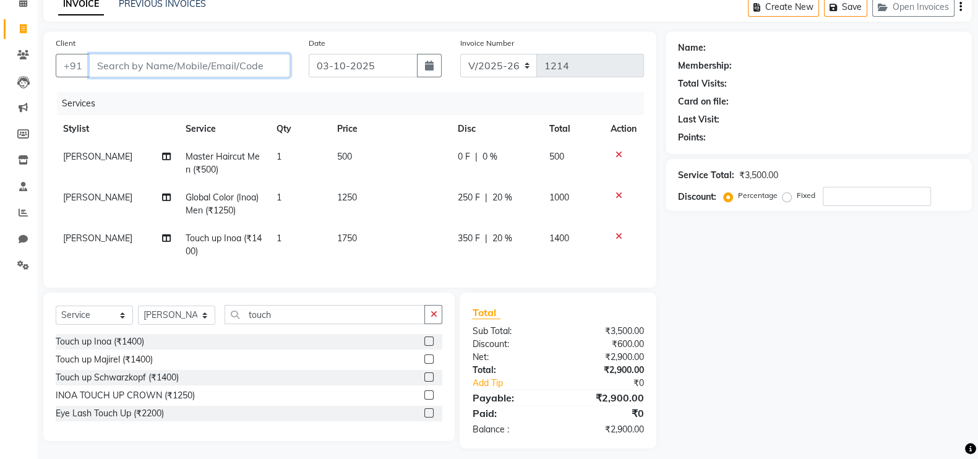
click at [153, 62] on input "Client" at bounding box center [189, 66] width 201 height 24
click at [210, 67] on input "Client" at bounding box center [189, 66] width 201 height 24
click at [183, 56] on input "Client" at bounding box center [189, 66] width 201 height 24
type input "s"
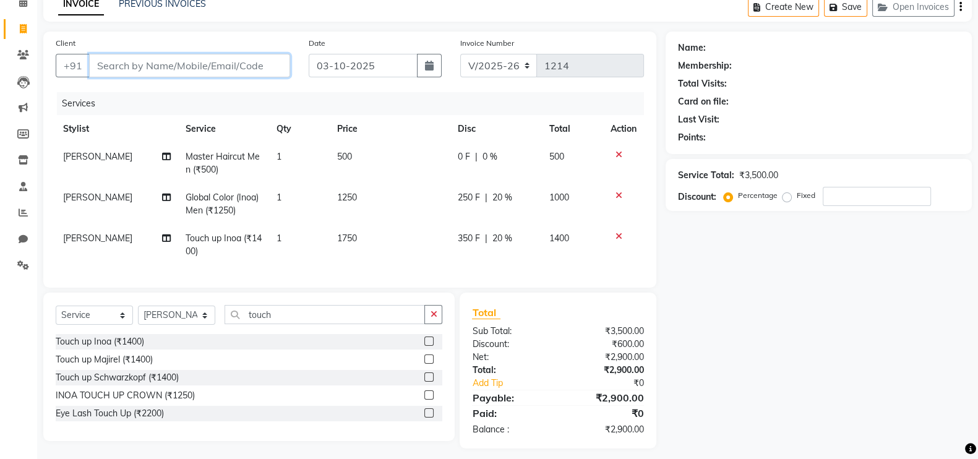
type input "0"
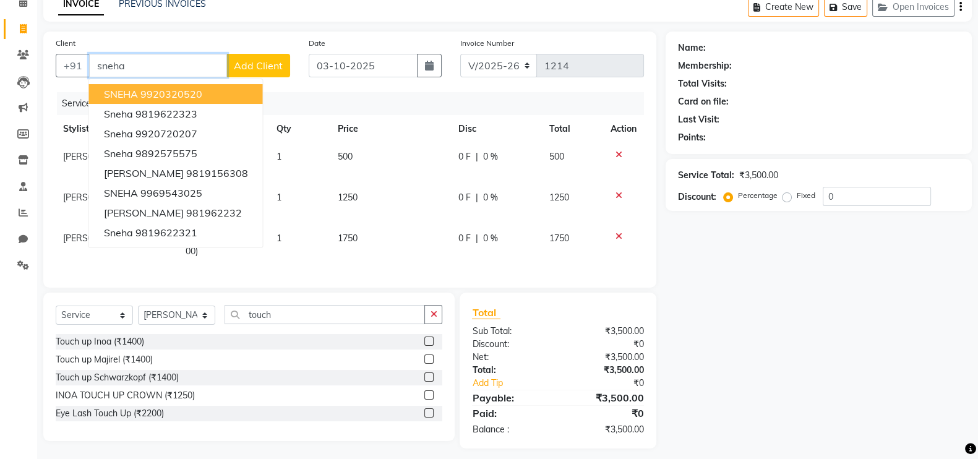
click at [125, 66] on input "sneha" at bounding box center [158, 66] width 138 height 24
type input "s"
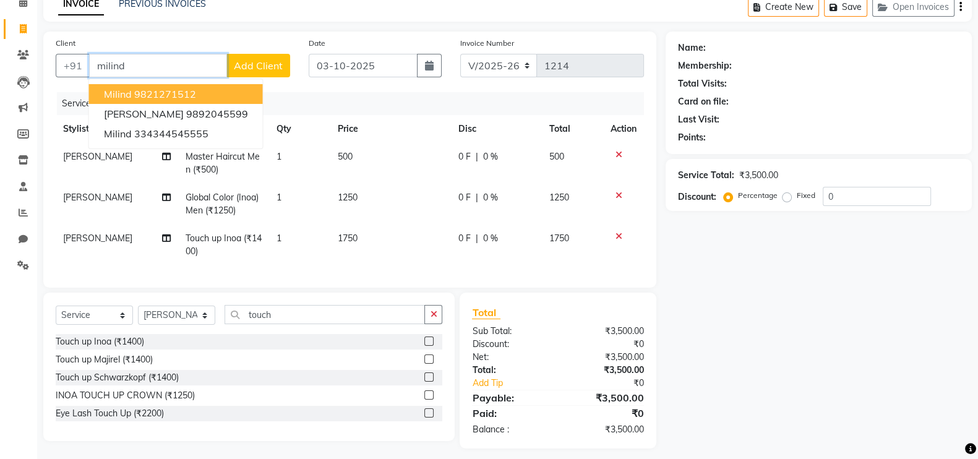
click at [157, 95] on ngb-highlight "9821271512" at bounding box center [165, 94] width 62 height 12
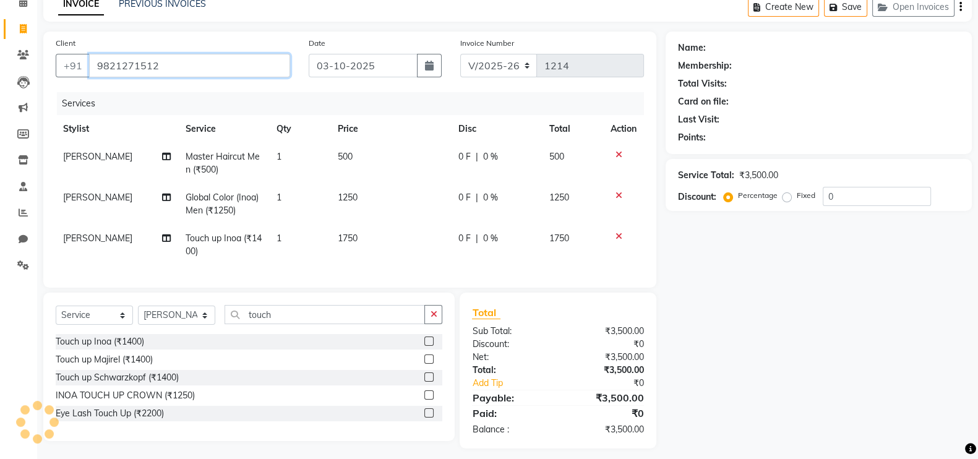
type input "9821271512"
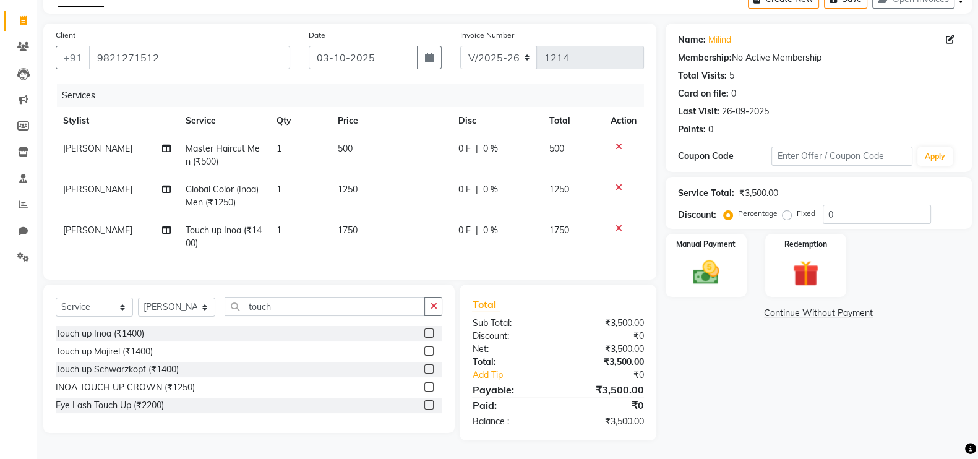
scroll to position [81, 0]
click at [846, 205] on input "0" at bounding box center [877, 214] width 108 height 19
type input "20"
click at [810, 373] on div "Name: Milind Membership: No Active Membership Total Visits: 5 Card on file: 0 L…" at bounding box center [824, 232] width 316 height 417
click at [494, 142] on span "20 %" at bounding box center [502, 148] width 20 height 13
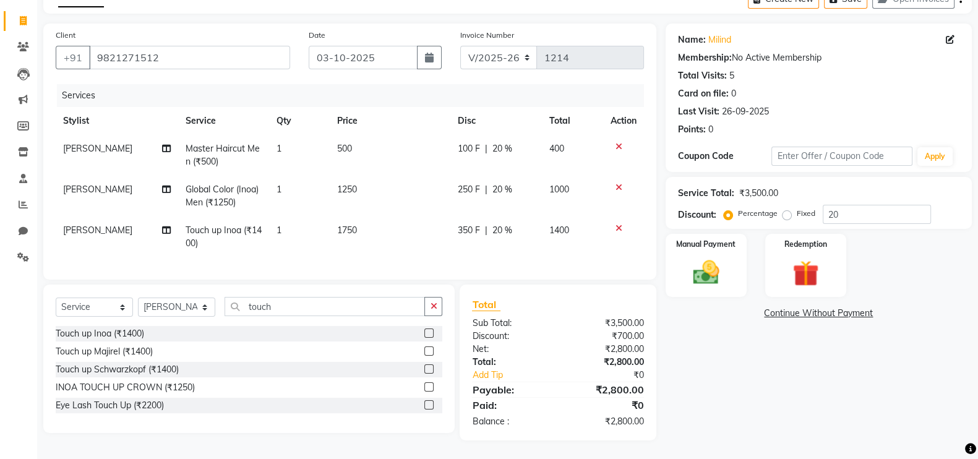
scroll to position [67, 0]
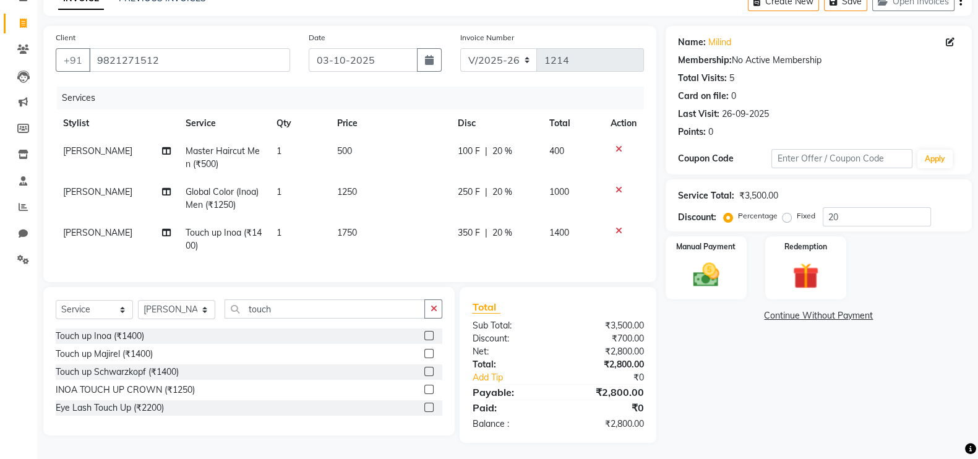
select select "83942"
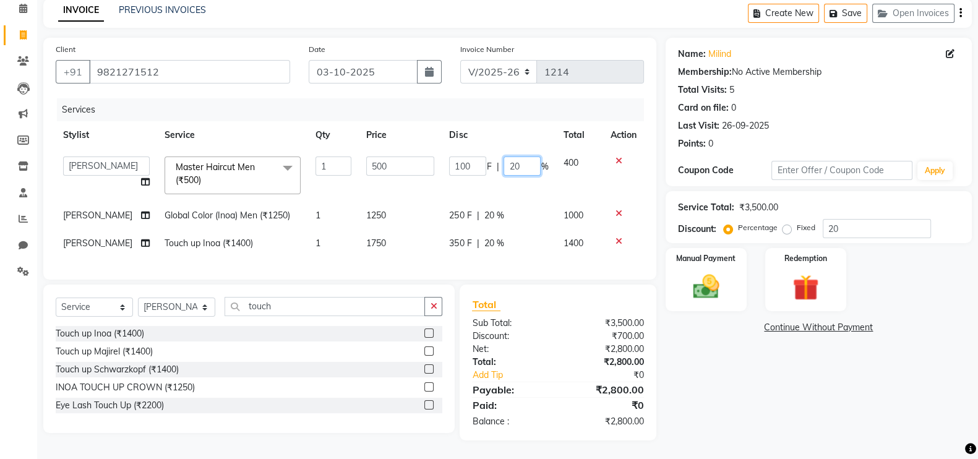
click at [523, 157] on input "20" at bounding box center [522, 166] width 37 height 19
type input "2"
type input "00"
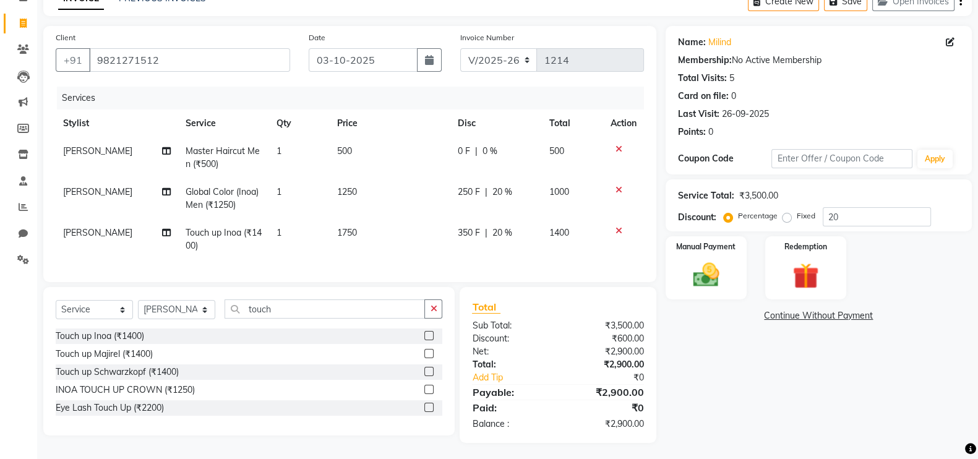
click at [787, 413] on div "Name: Milind Membership: No Active Membership Total Visits: 5 Card on file: 0 L…" at bounding box center [824, 234] width 316 height 417
click at [725, 251] on label "Manual Payment" at bounding box center [706, 246] width 62 height 12
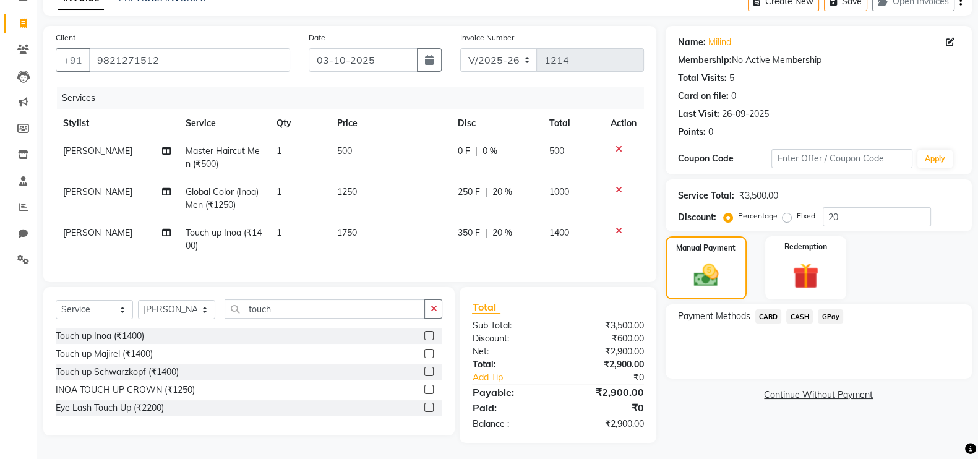
click at [833, 316] on span "GPay" at bounding box center [830, 316] width 25 height 14
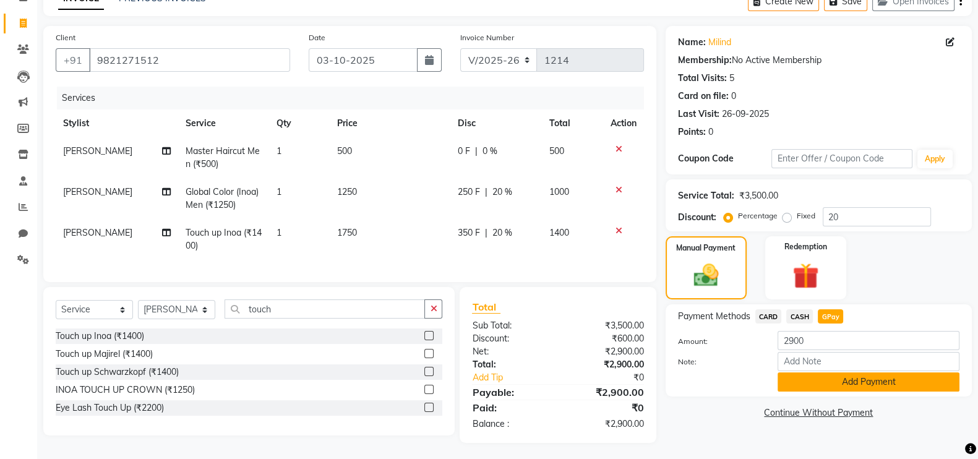
click at [851, 389] on button "Add Payment" at bounding box center [869, 381] width 182 height 19
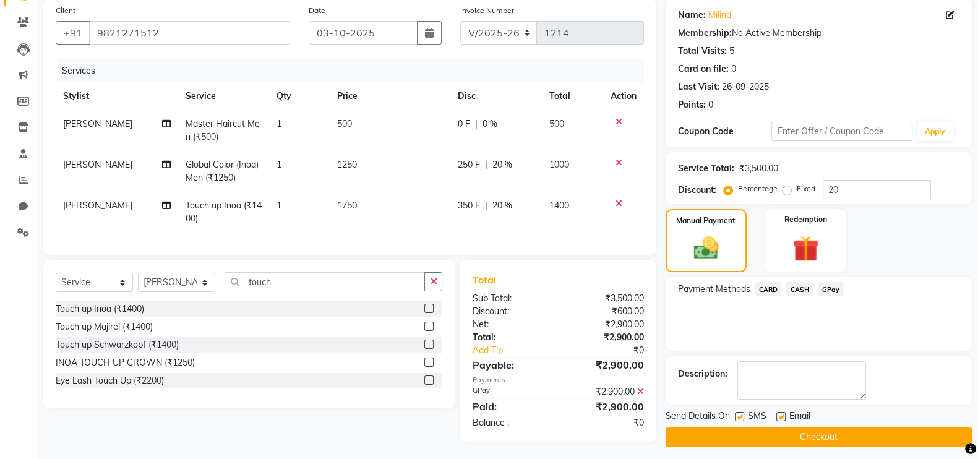
scroll to position [107, 0]
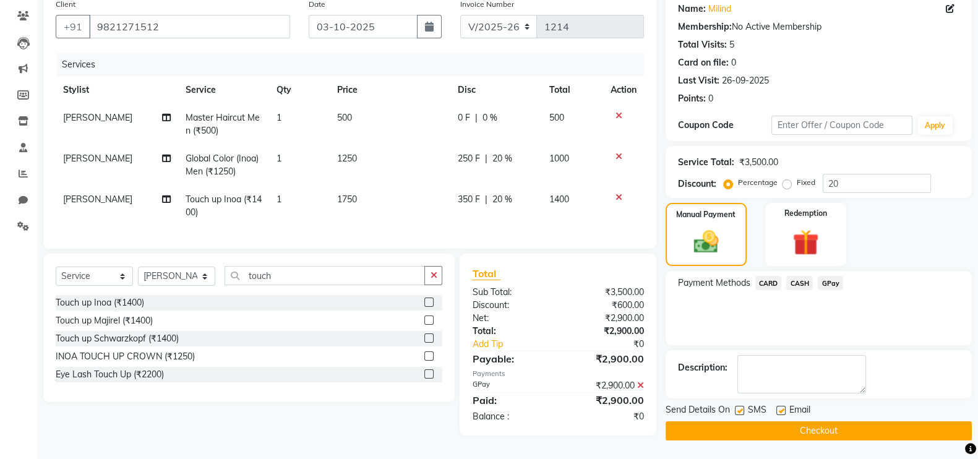
click at [780, 406] on label at bounding box center [780, 410] width 9 height 9
click at [780, 407] on input "checkbox" at bounding box center [780, 411] width 8 height 8
checkbox input "false"
click at [810, 421] on button "Checkout" at bounding box center [819, 430] width 306 height 19
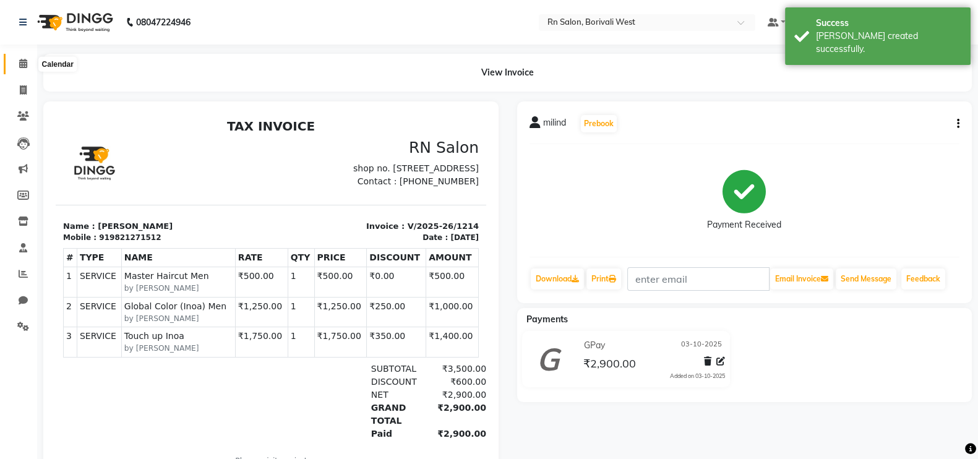
click at [19, 57] on span at bounding box center [23, 64] width 22 height 14
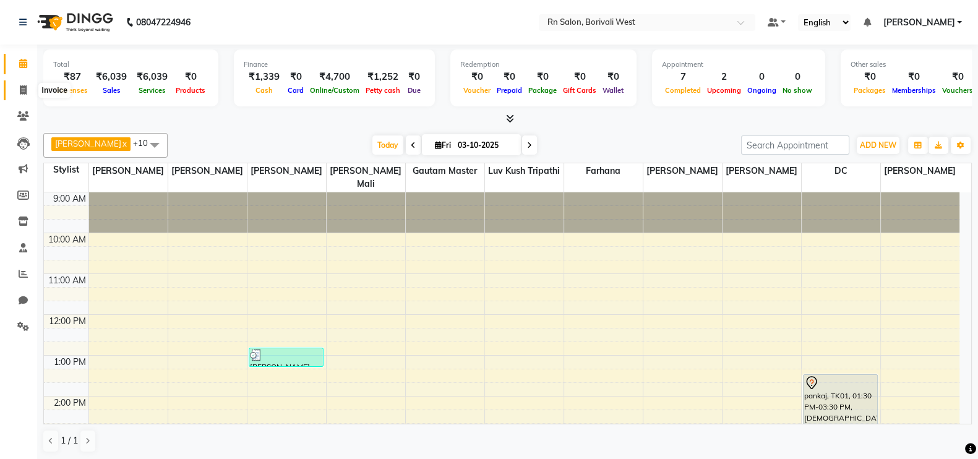
click at [23, 88] on icon at bounding box center [23, 89] width 7 height 9
select select "service"
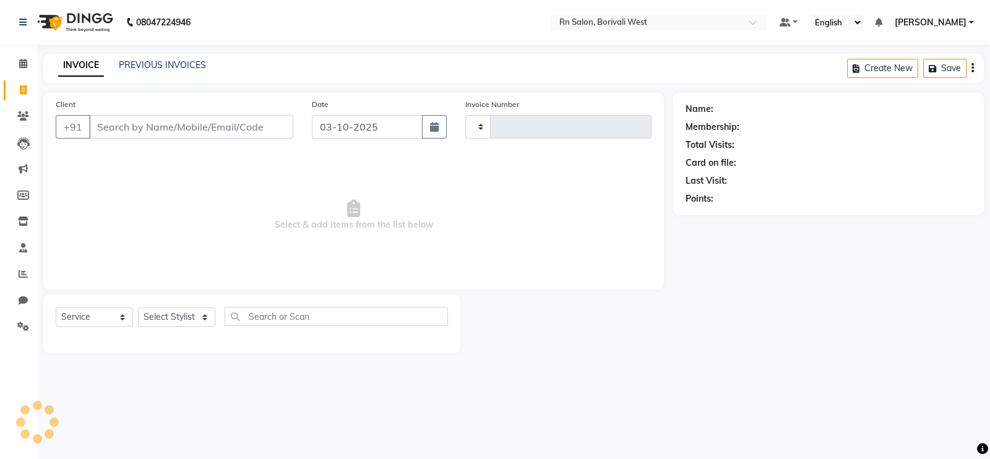
type input "1215"
select select "8515"
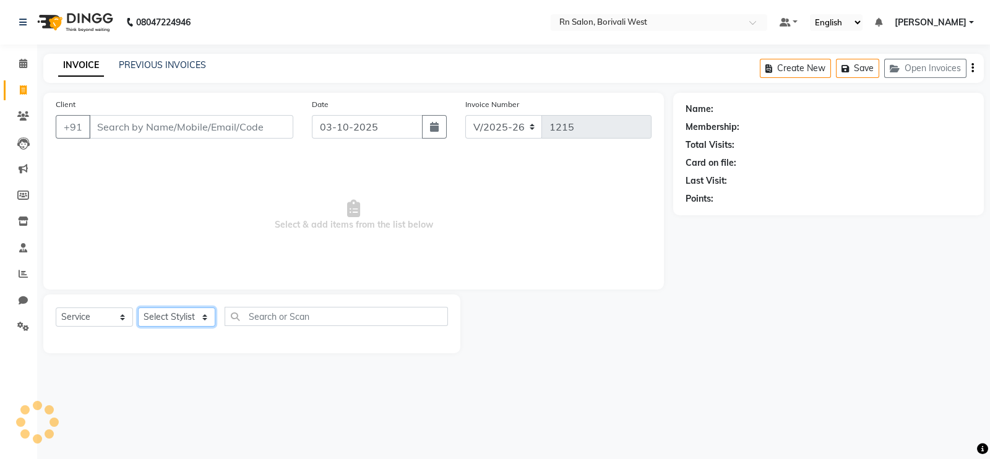
click at [183, 312] on select "Select Stylist Arpita Deshmukh Beena jaiswar DC Deepak Parbat Farhana Gautam ma…" at bounding box center [176, 316] width 77 height 19
select select "83942"
click at [138, 308] on select "Select Stylist Arpita Deshmukh Beena jaiswar DC Deepak Parbat Farhana Gautam ma…" at bounding box center [176, 316] width 77 height 19
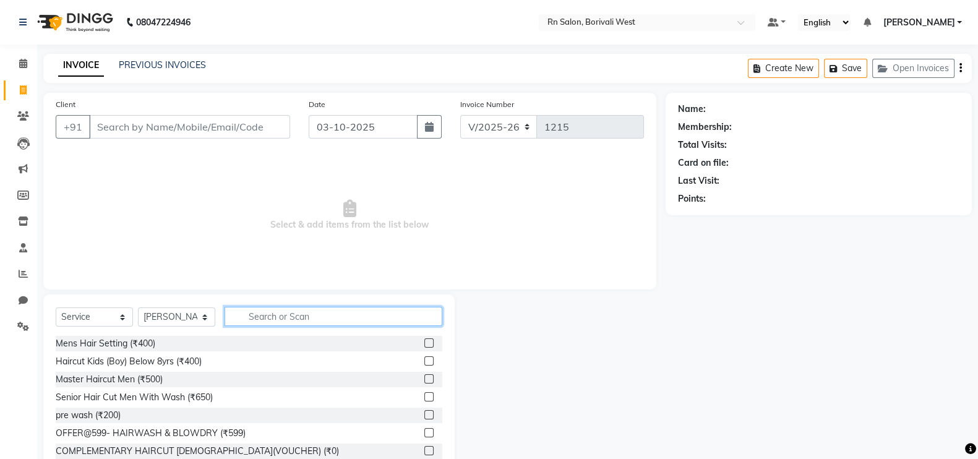
click at [289, 324] on input "text" at bounding box center [334, 316] width 218 height 19
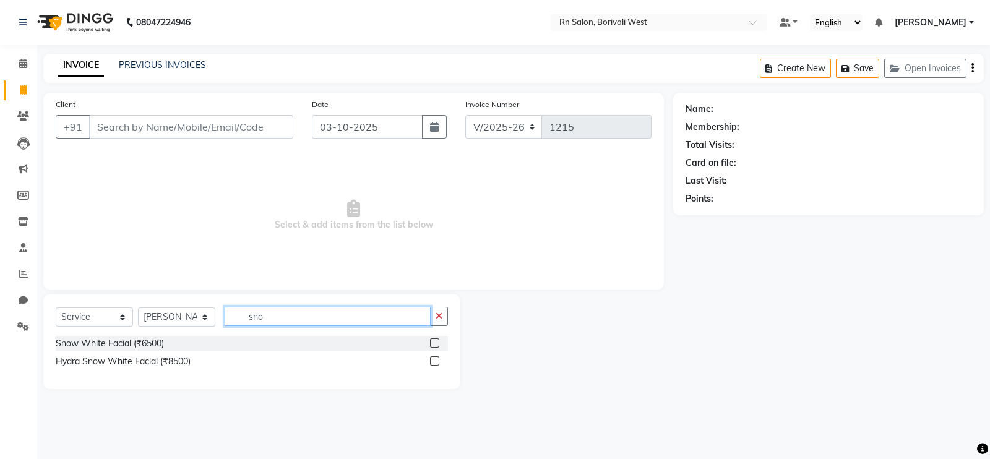
type input "sno"
click at [434, 364] on label at bounding box center [434, 360] width 9 height 9
click at [434, 364] on input "checkbox" at bounding box center [434, 362] width 8 height 8
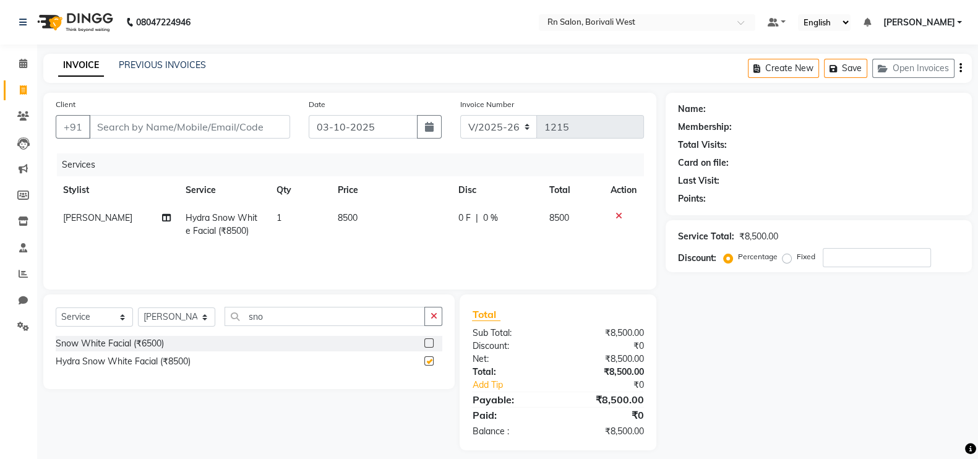
checkbox input "false"
click at [288, 220] on td "1" at bounding box center [299, 224] width 61 height 41
select select "83942"
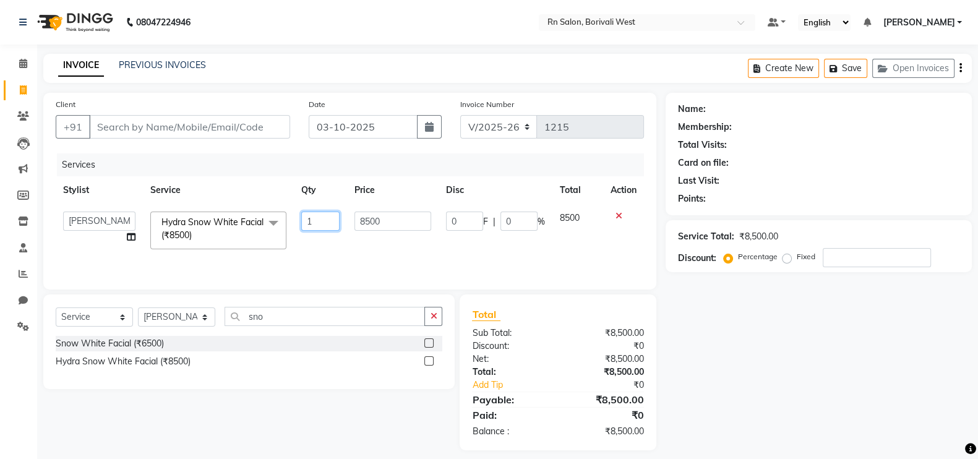
click at [322, 219] on input "1" at bounding box center [320, 221] width 38 height 19
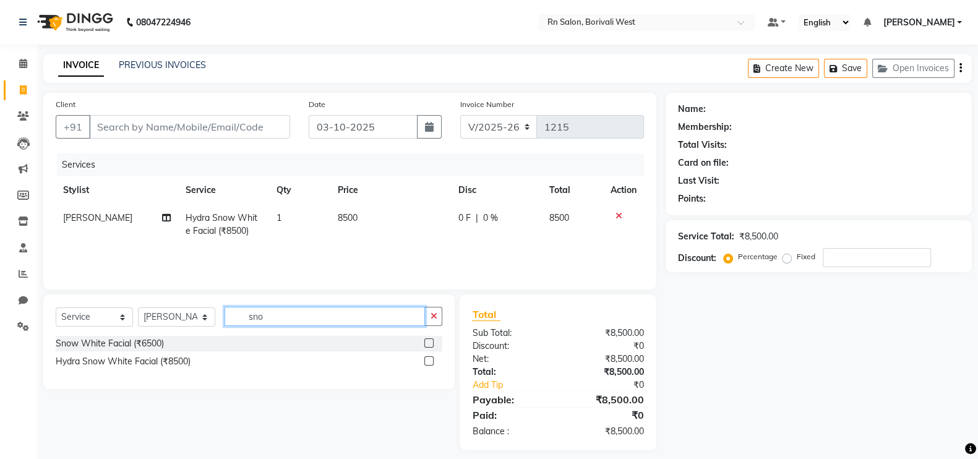
drag, startPoint x: 272, startPoint y: 307, endPoint x: 289, endPoint y: 316, distance: 18.8
click at [272, 308] on input "sno" at bounding box center [325, 316] width 200 height 19
type input "s"
type input "colla"
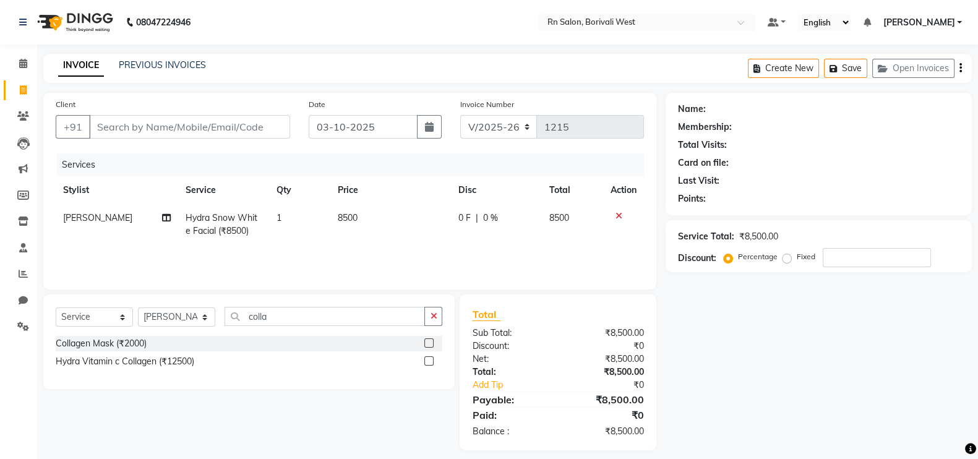
click at [430, 345] on label at bounding box center [428, 342] width 9 height 9
click at [430, 345] on input "checkbox" at bounding box center [428, 344] width 8 height 8
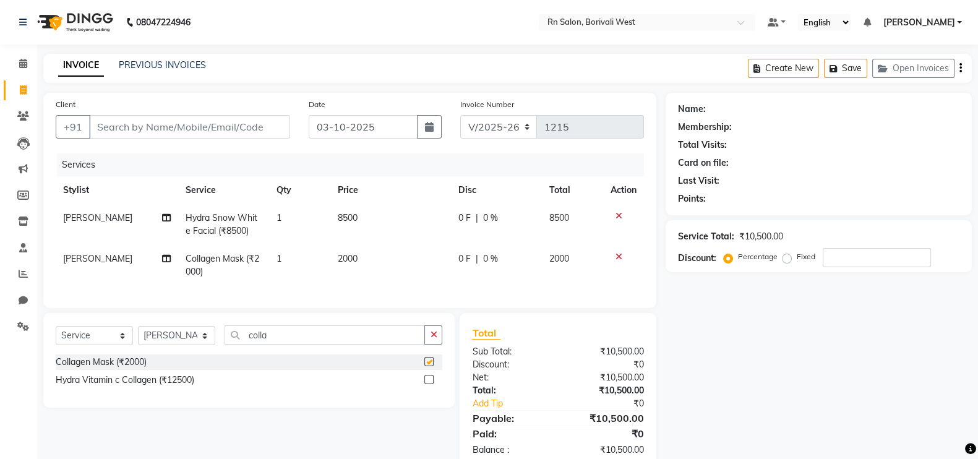
checkbox input "false"
click at [289, 342] on input "colla" at bounding box center [325, 334] width 200 height 19
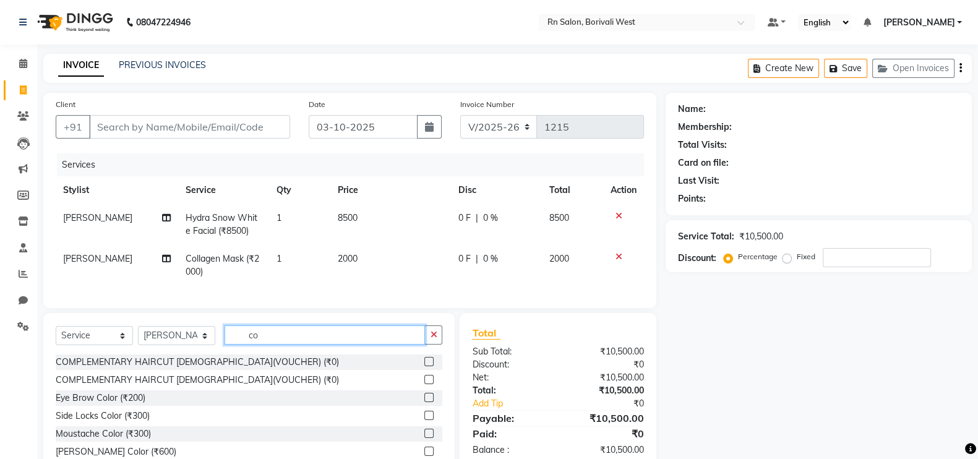
type input "c"
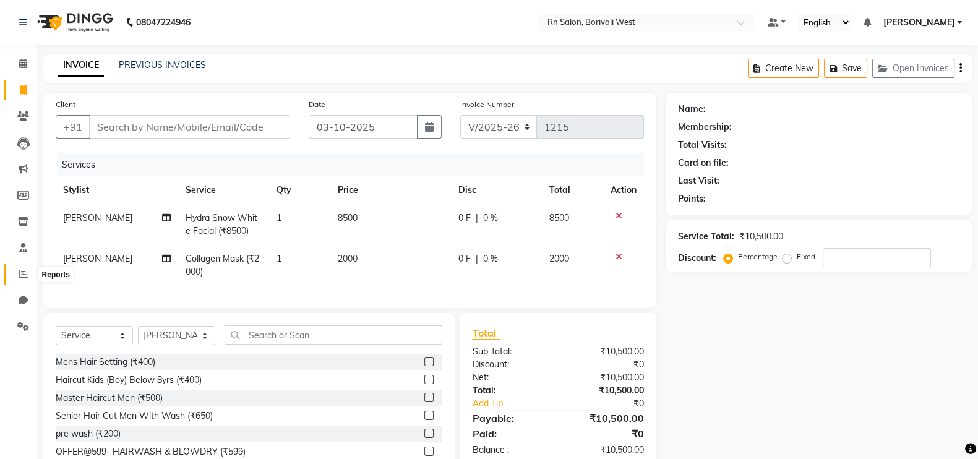
click at [25, 274] on icon at bounding box center [23, 273] width 9 height 9
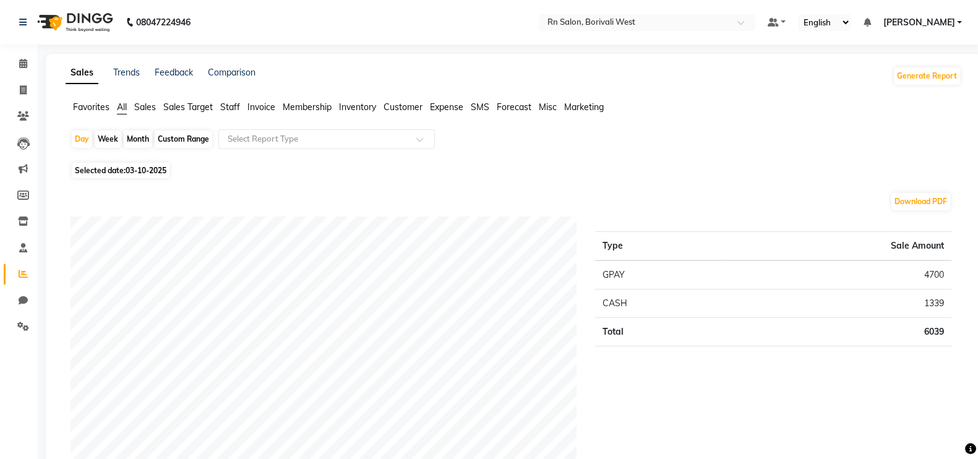
click at [130, 134] on div "Month" at bounding box center [138, 139] width 28 height 17
select select "10"
select select "2025"
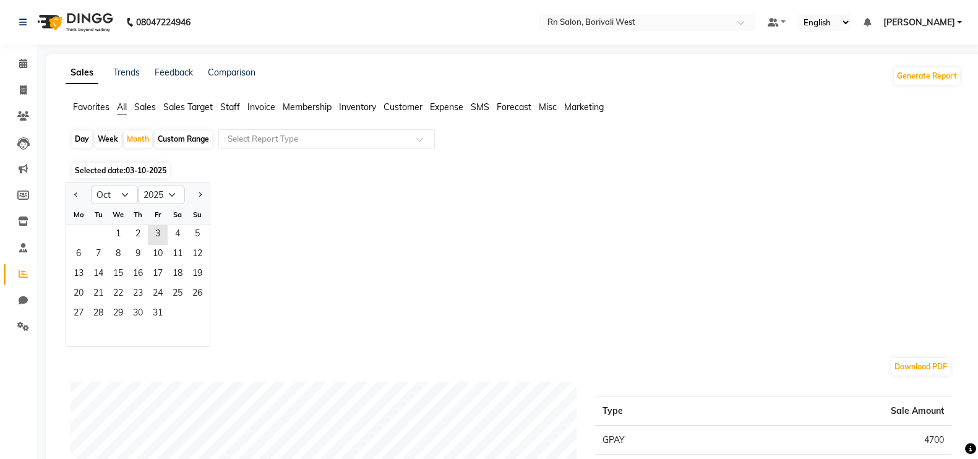
click at [67, 196] on div at bounding box center [78, 195] width 25 height 20
click at [77, 194] on span "Previous month" at bounding box center [76, 194] width 4 height 4
select select "9"
click at [80, 232] on span "1" at bounding box center [79, 235] width 20 height 20
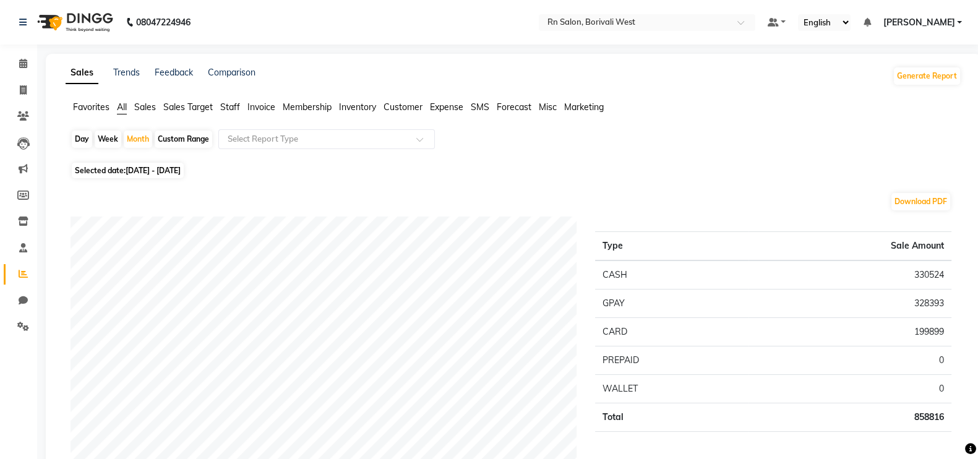
click at [436, 105] on span "Expense" at bounding box center [446, 106] width 33 height 11
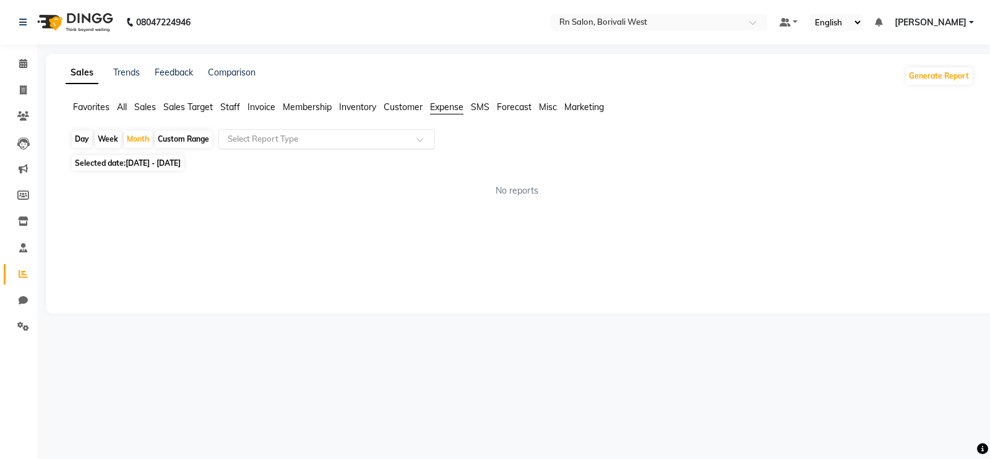
click at [414, 142] on div at bounding box center [326, 139] width 215 height 12
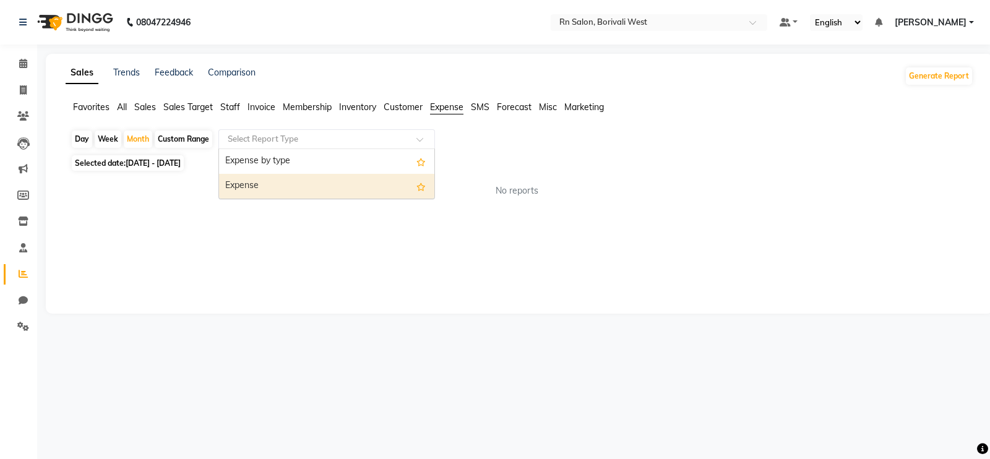
click at [345, 186] on div "Expense" at bounding box center [326, 186] width 215 height 25
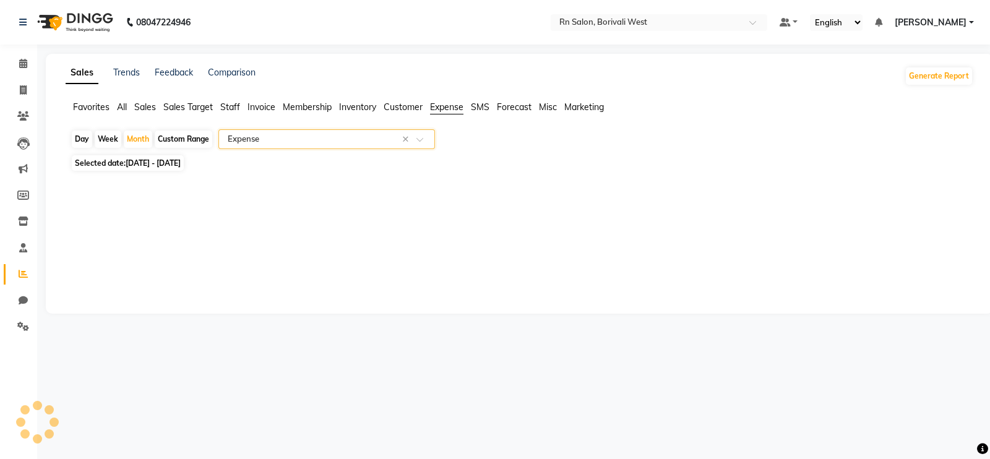
select select "full_report"
select select "csv"
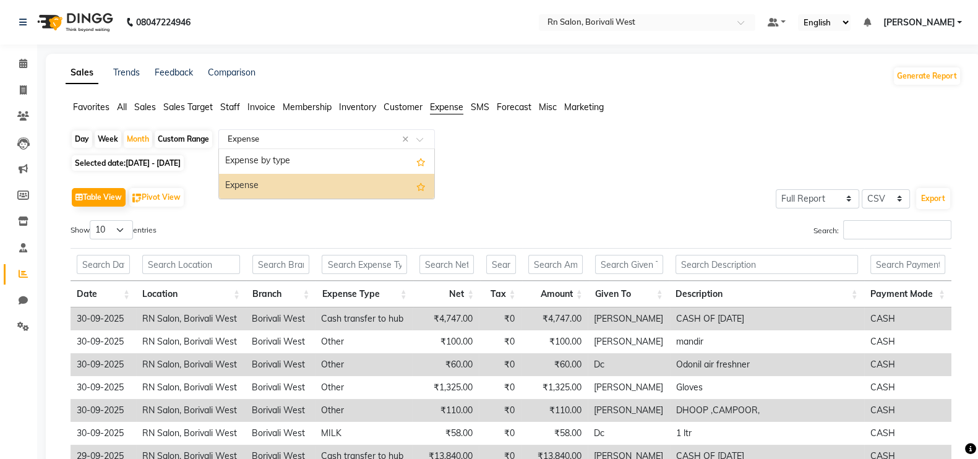
click at [359, 137] on input "text" at bounding box center [314, 139] width 178 height 12
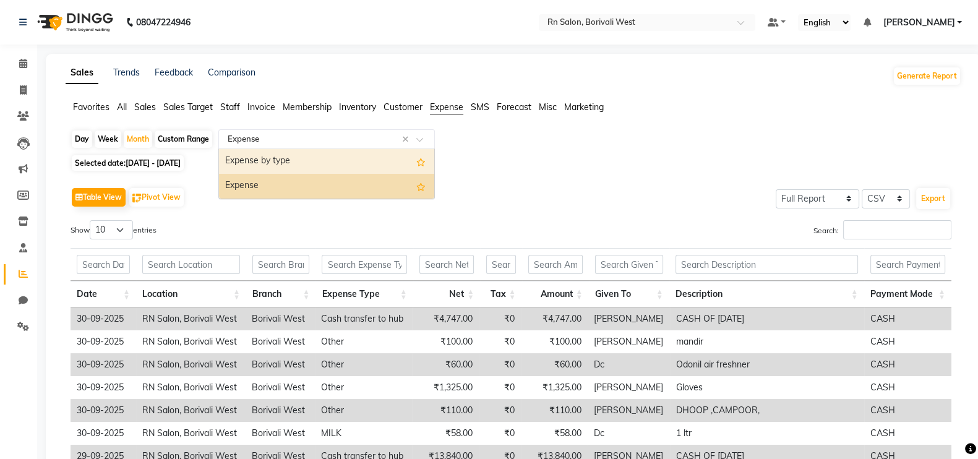
click at [353, 163] on div "Expense by type" at bounding box center [326, 161] width 215 height 25
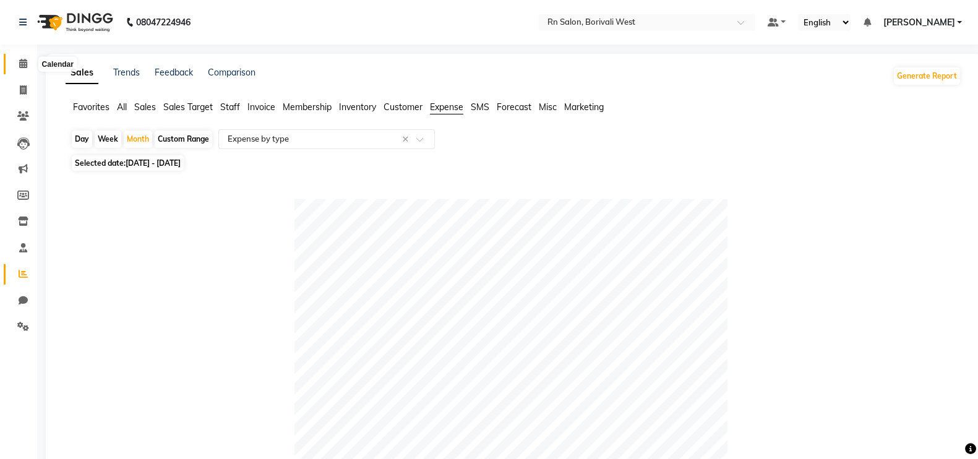
click at [17, 64] on span at bounding box center [23, 64] width 22 height 14
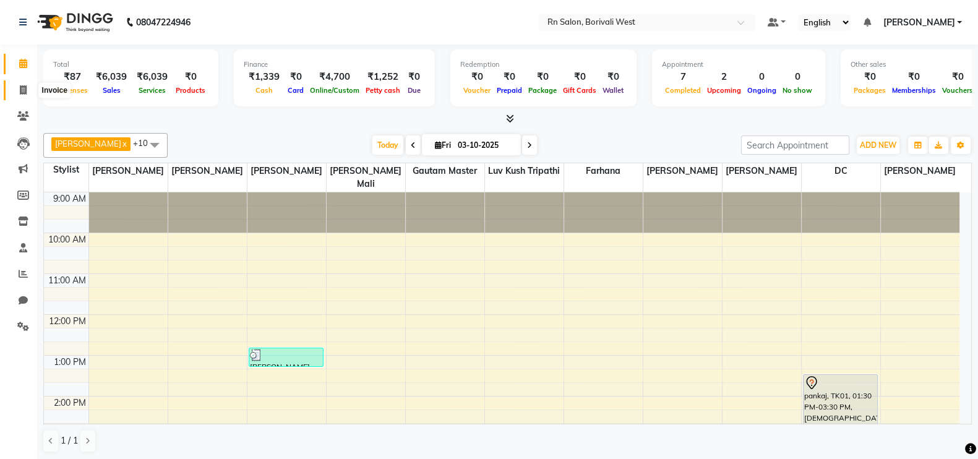
click at [21, 85] on icon at bounding box center [23, 89] width 7 height 9
select select "8515"
select select "service"
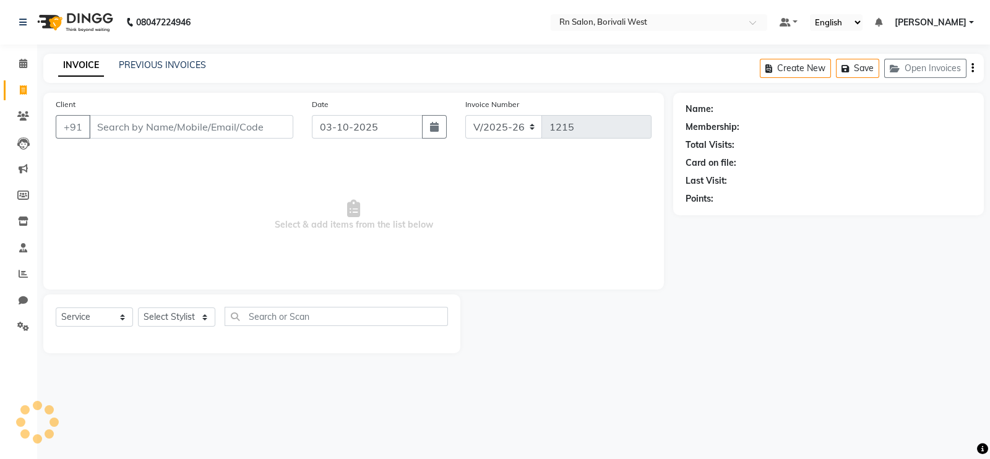
click at [148, 129] on input "Client" at bounding box center [191, 127] width 204 height 24
type input "8879562232"
click at [272, 124] on span "Add Client" at bounding box center [261, 127] width 49 height 12
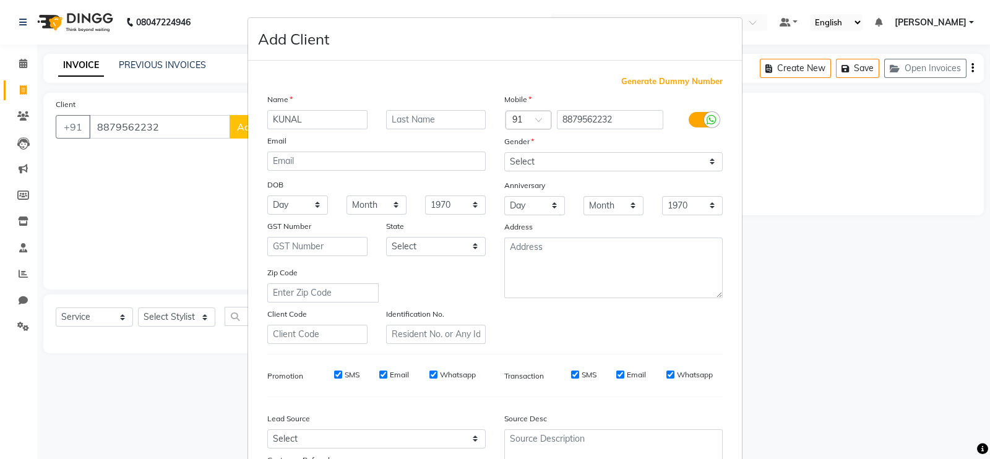
type input "KUNAL"
drag, startPoint x: 688, startPoint y: 164, endPoint x: 681, endPoint y: 170, distance: 8.8
click at [688, 164] on select "Select Male Female Other Prefer Not To Say" at bounding box center [613, 161] width 218 height 19
select select "male"
click at [504, 153] on select "Select Male Female Other Prefer Not To Say" at bounding box center [613, 161] width 218 height 19
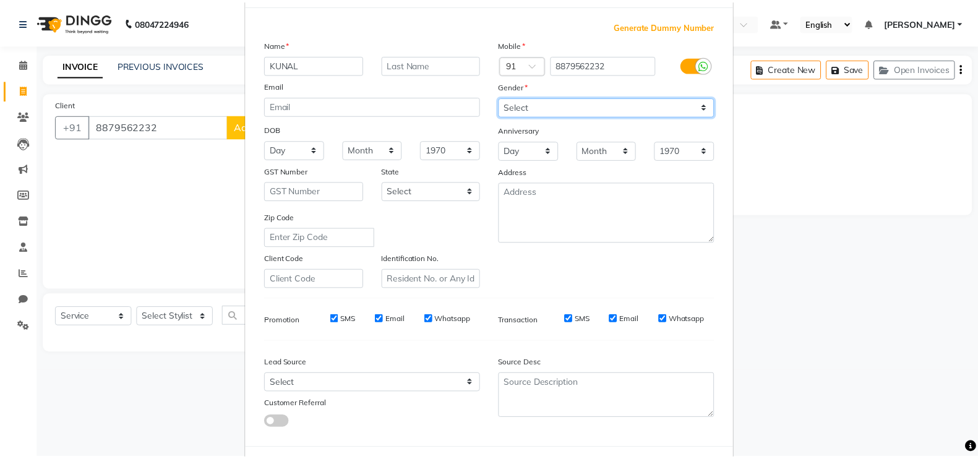
scroll to position [119, 0]
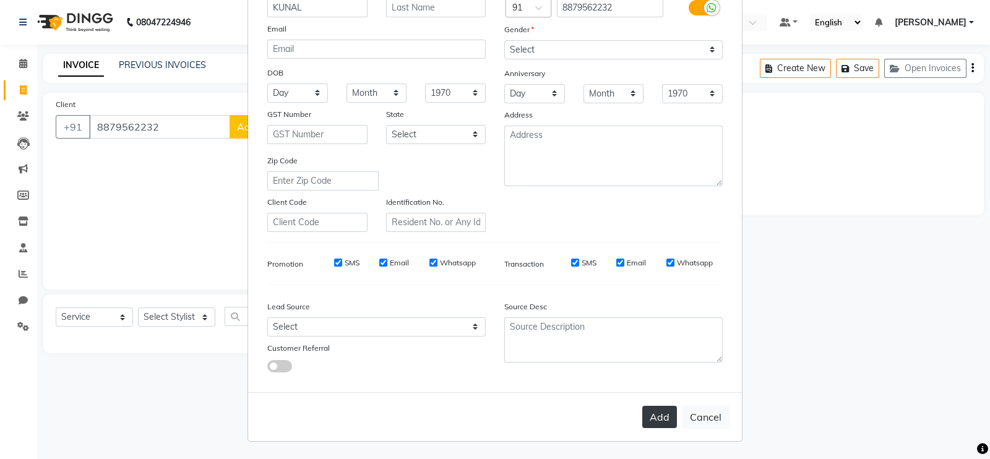
click at [643, 425] on button "Add" at bounding box center [659, 417] width 35 height 22
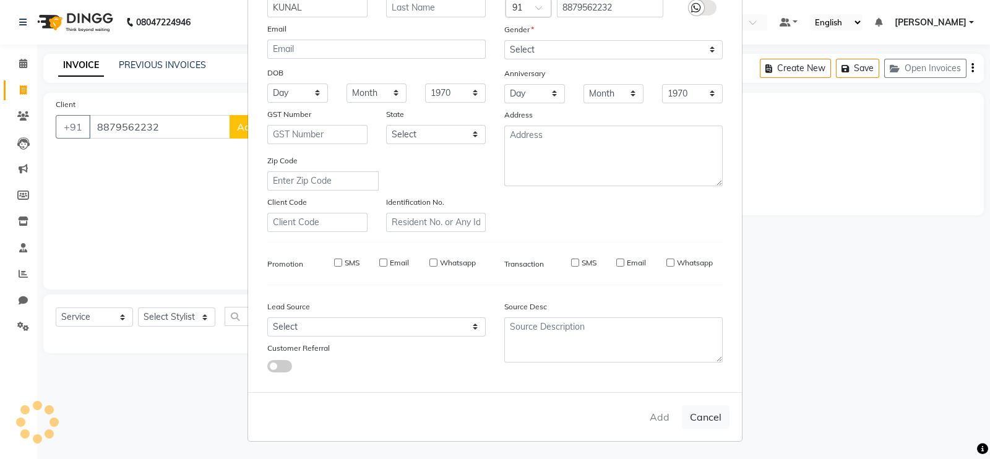
select select
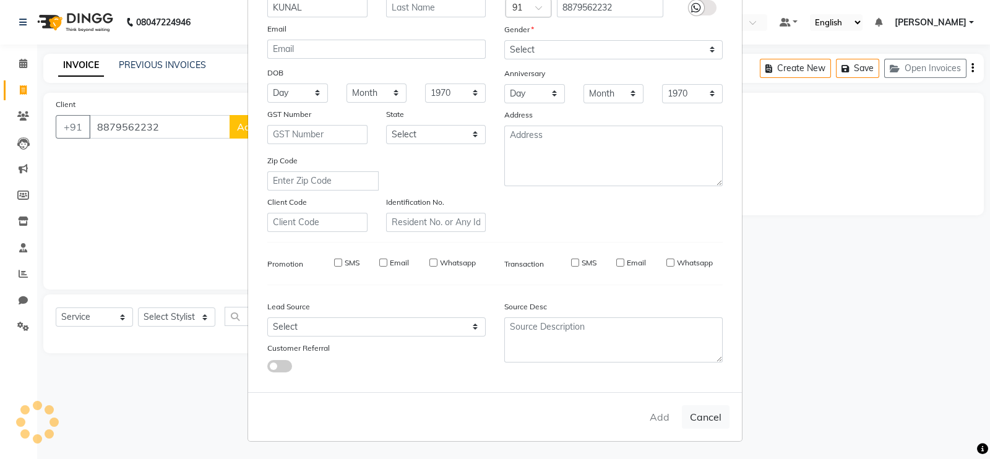
select select
checkbox input "false"
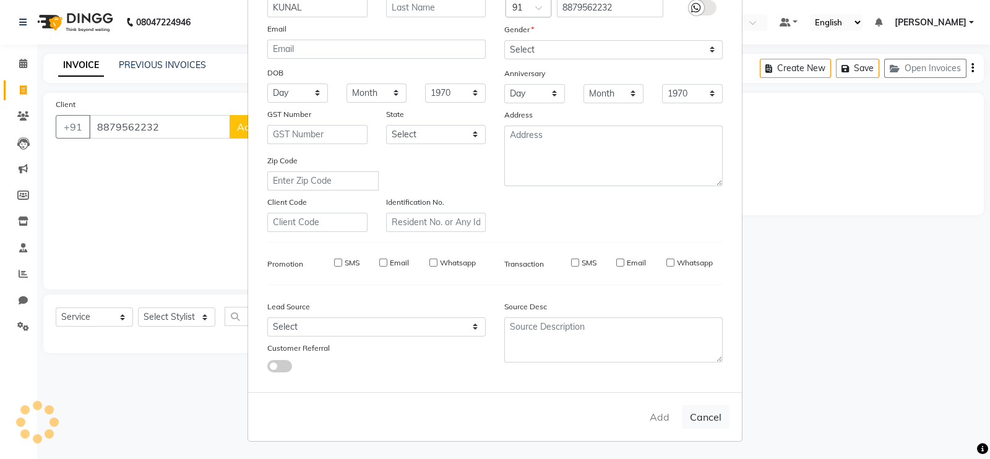
checkbox input "false"
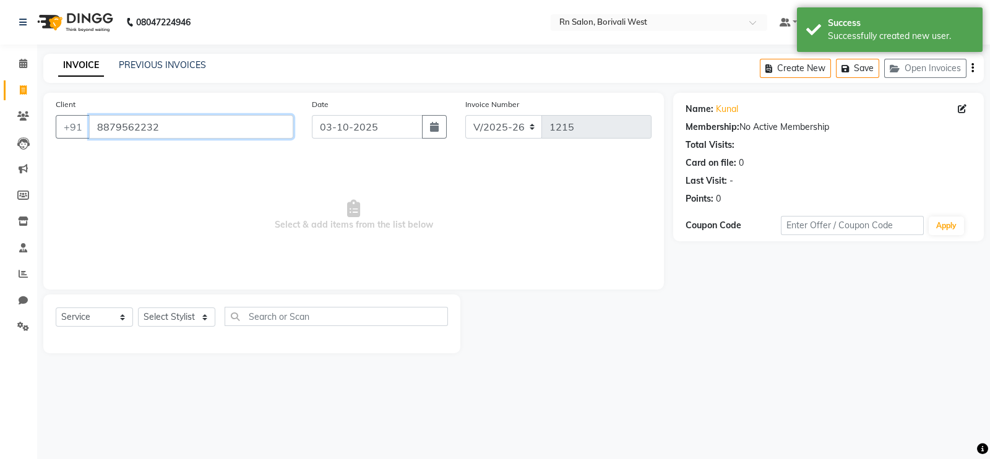
drag, startPoint x: 97, startPoint y: 127, endPoint x: 186, endPoint y: 128, distance: 89.7
click at [186, 128] on input "8879562232" at bounding box center [191, 127] width 204 height 24
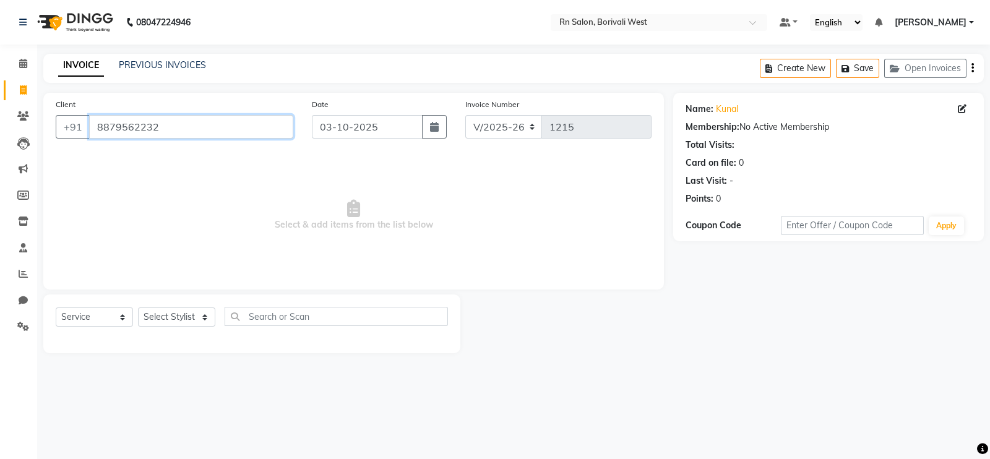
click at [177, 135] on input "8879562232" at bounding box center [191, 127] width 204 height 24
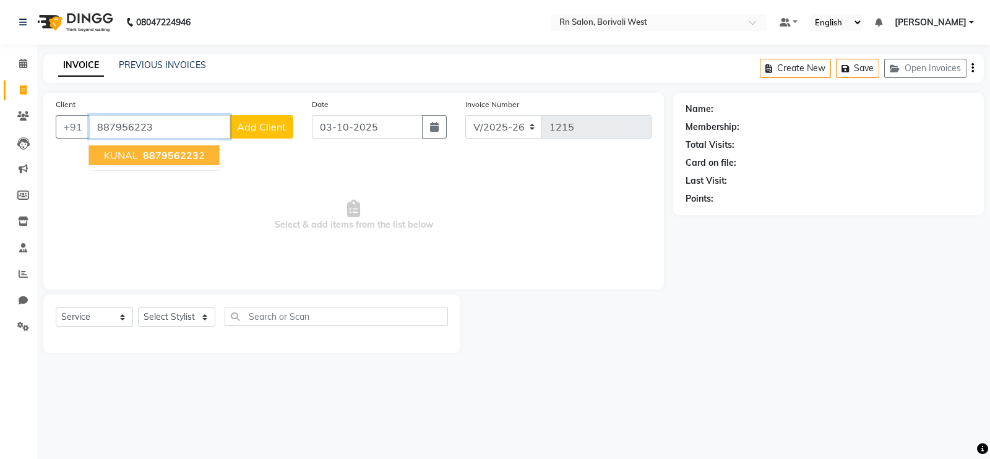
type input "887956223"
click at [183, 320] on select "Select Stylist Arpita Deshmukh Beena jaiswar DC Deepak Parbat Farhana Gautam ma…" at bounding box center [176, 316] width 77 height 19
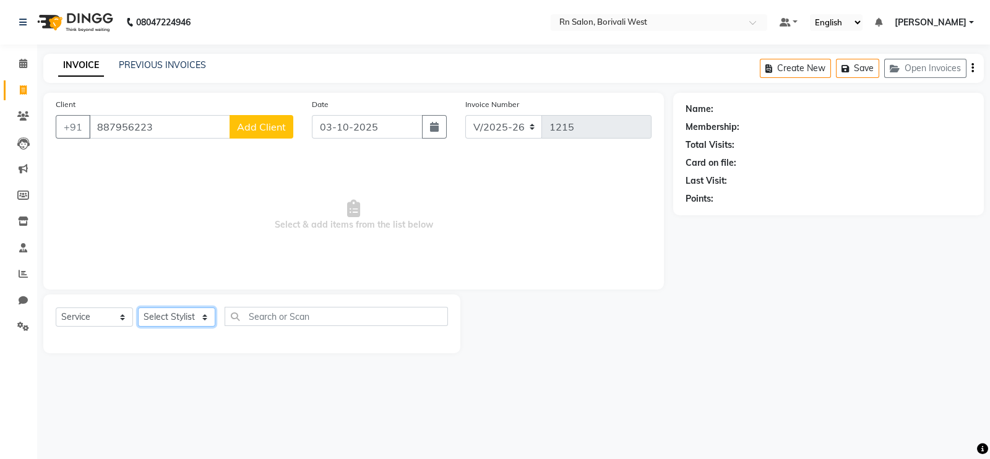
select select "83940"
click at [138, 308] on select "Select Stylist Arpita Deshmukh Beena jaiswar DC Deepak Parbat Farhana Gautam ma…" at bounding box center [176, 316] width 77 height 19
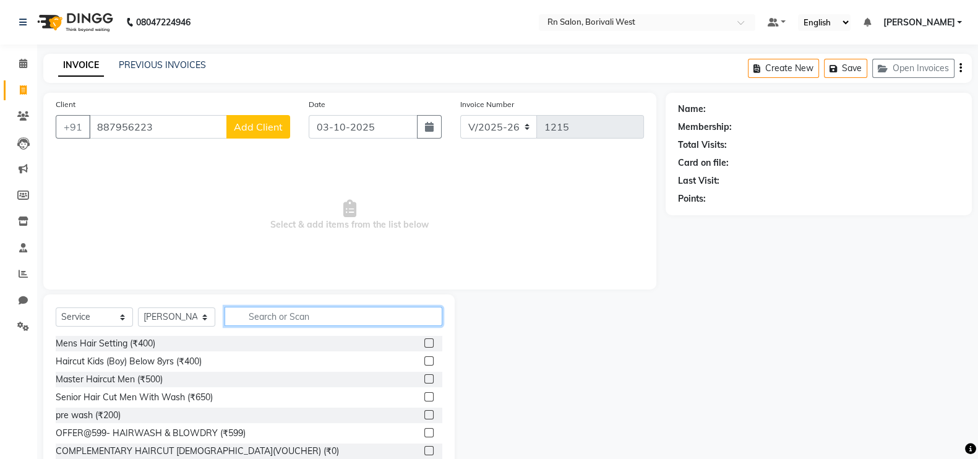
click at [253, 313] on input "text" at bounding box center [334, 316] width 218 height 19
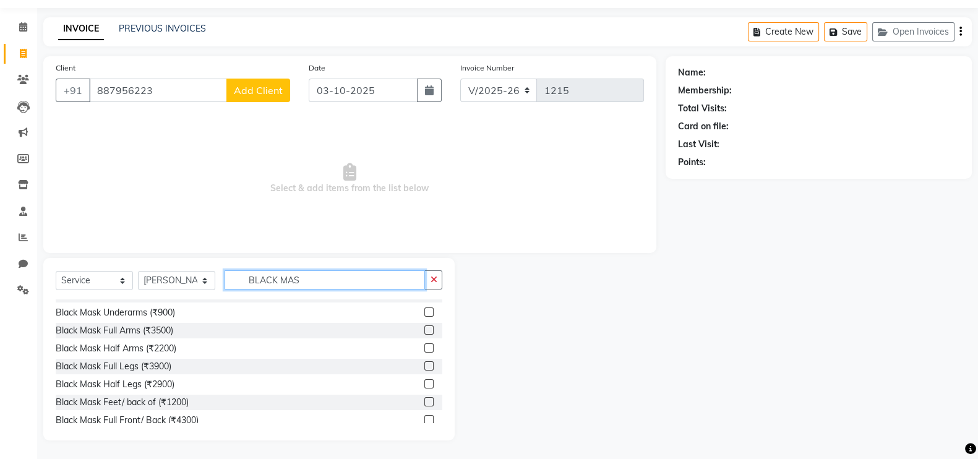
scroll to position [0, 0]
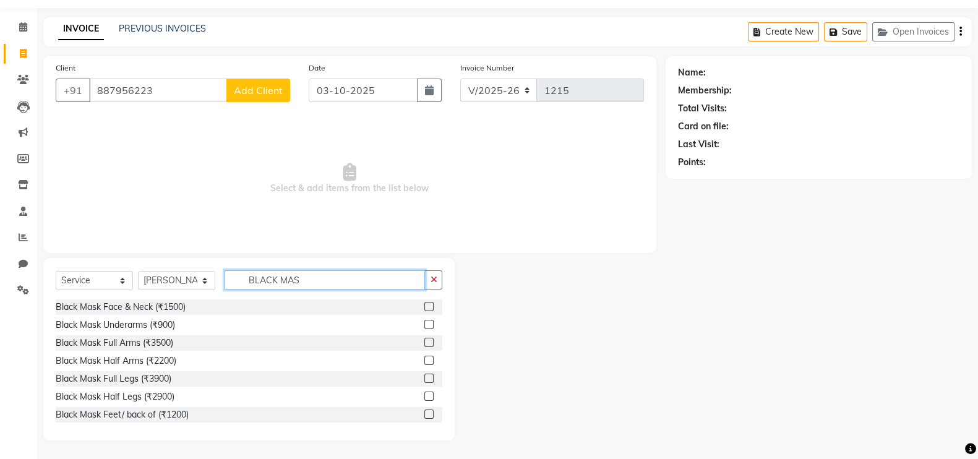
type input "BLACK MAS"
click at [424, 340] on label at bounding box center [428, 342] width 9 height 9
click at [424, 340] on input "checkbox" at bounding box center [428, 343] width 8 height 8
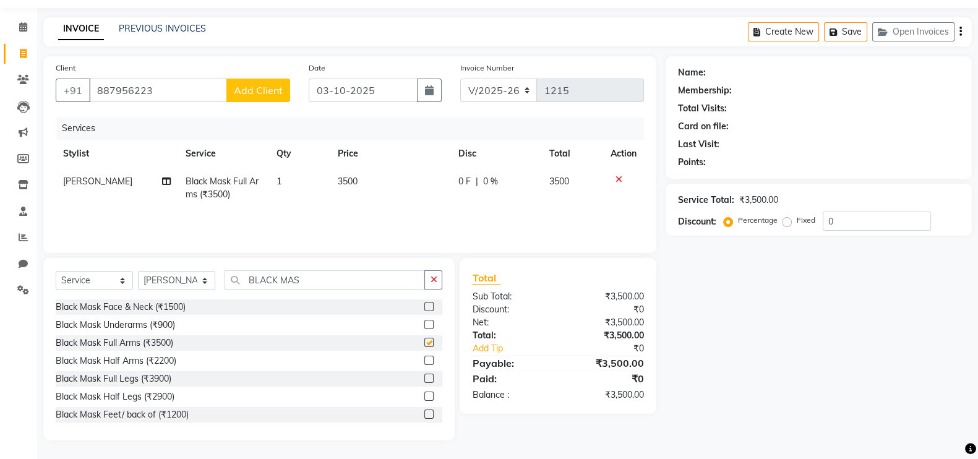
checkbox input "false"
click at [486, 181] on span "0 %" at bounding box center [490, 181] width 15 height 13
select select "83940"
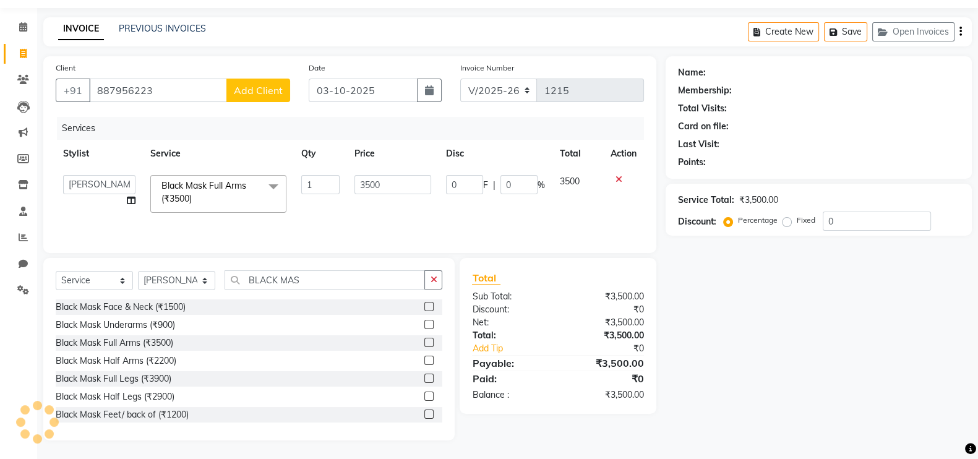
click at [771, 262] on div "Name: Membership: Total Visits: Card on file: Last Visit: Points: Service Total…" at bounding box center [824, 248] width 316 height 384
click at [412, 184] on input "3500" at bounding box center [393, 184] width 77 height 19
click at [751, 307] on div "Name: Membership: Total Visits: Card on file: Last Visit: Points: Service Total…" at bounding box center [824, 248] width 316 height 384
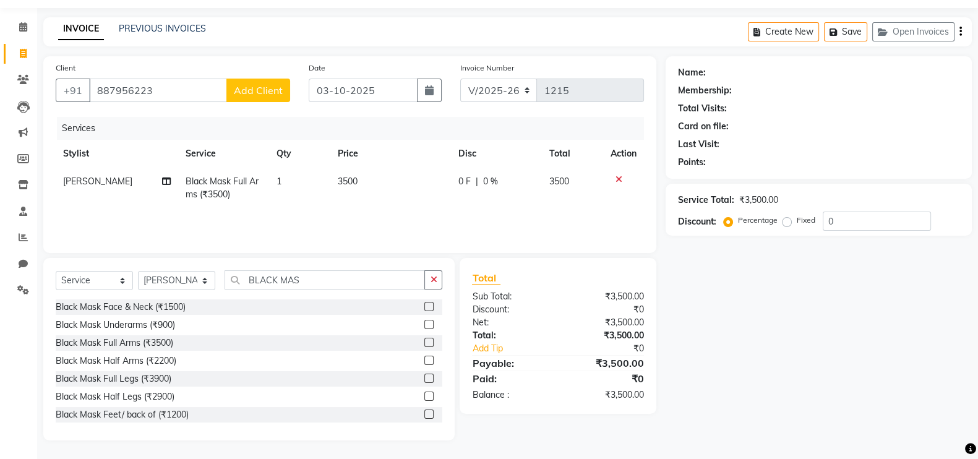
click at [817, 369] on div "Name: Membership: Total Visits: Card on file: Last Visit: Points: Service Total…" at bounding box center [824, 248] width 316 height 384
click at [788, 306] on div "Name: Membership: Total Visits: Card on file: Last Visit: Points: Service Total…" at bounding box center [824, 248] width 316 height 384
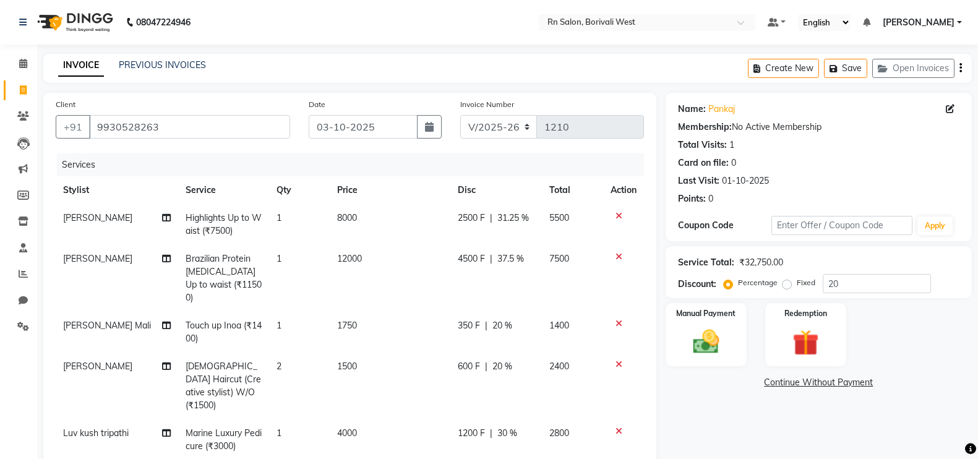
select select "8515"
select select "service"
select select "85153"
click at [217, 119] on input "9930528263" at bounding box center [189, 127] width 201 height 24
type input "993052826"
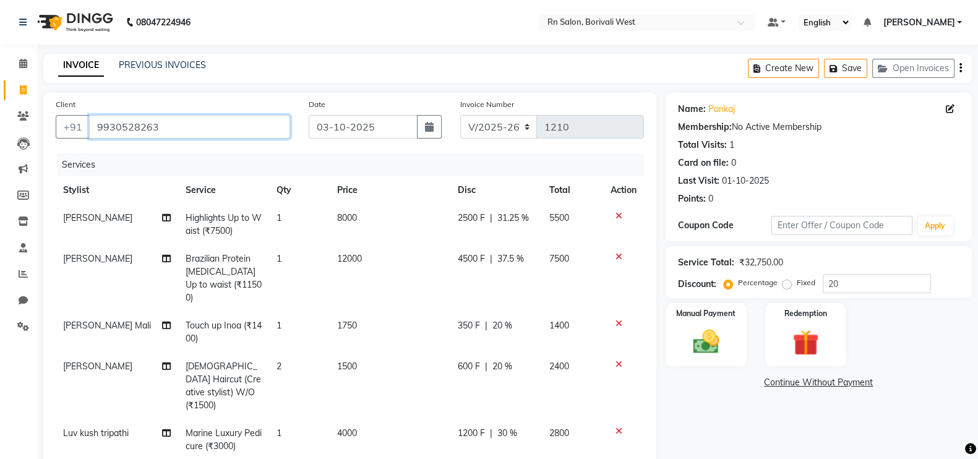
type input "0"
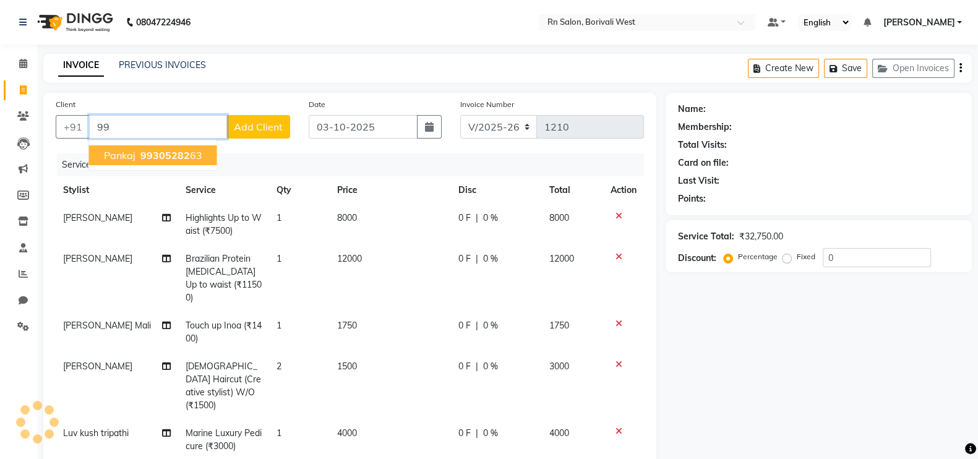
type input "9"
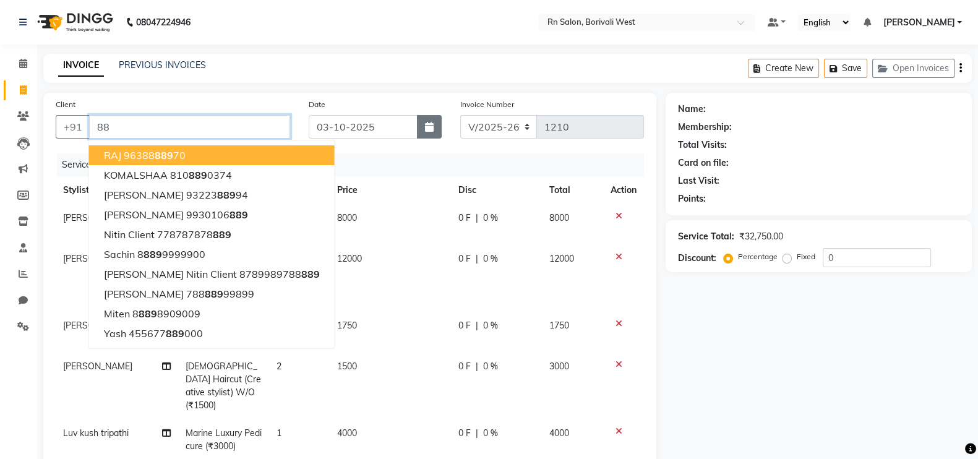
type input "8"
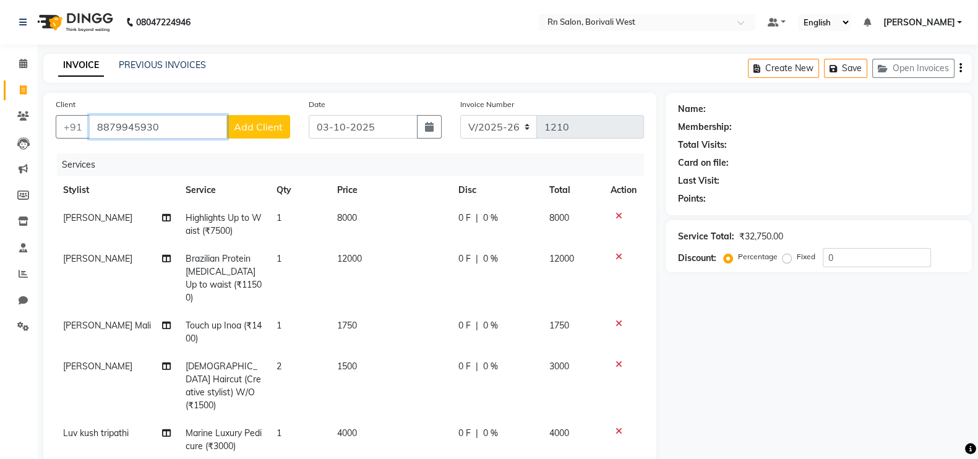
type input "8879945930"
click at [249, 130] on span "Add Client" at bounding box center [258, 127] width 49 height 12
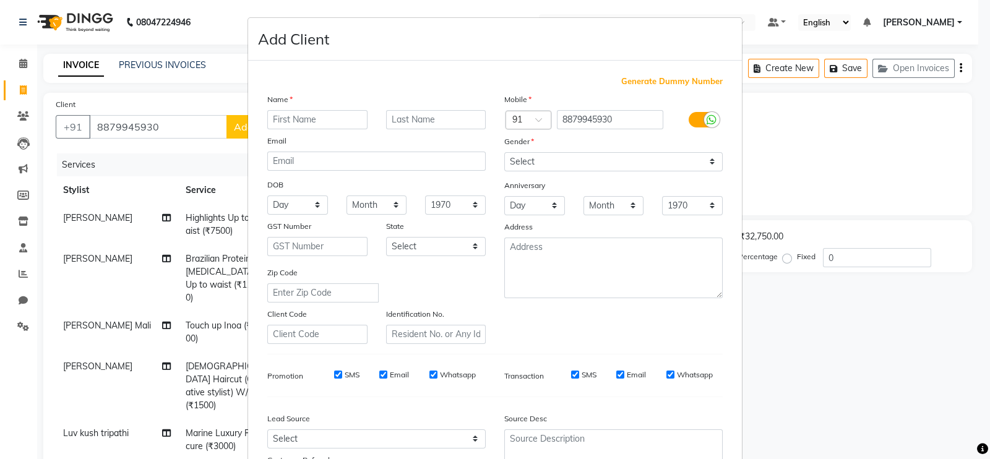
click at [280, 125] on input "text" at bounding box center [317, 119] width 100 height 19
type input "YOGITA"
click at [671, 159] on select "Select [DEMOGRAPHIC_DATA] [DEMOGRAPHIC_DATA] Other Prefer Not To Say" at bounding box center [613, 161] width 218 height 19
select select "female"
click at [504, 153] on select "Select [DEMOGRAPHIC_DATA] [DEMOGRAPHIC_DATA] Other Prefer Not To Say" at bounding box center [613, 161] width 218 height 19
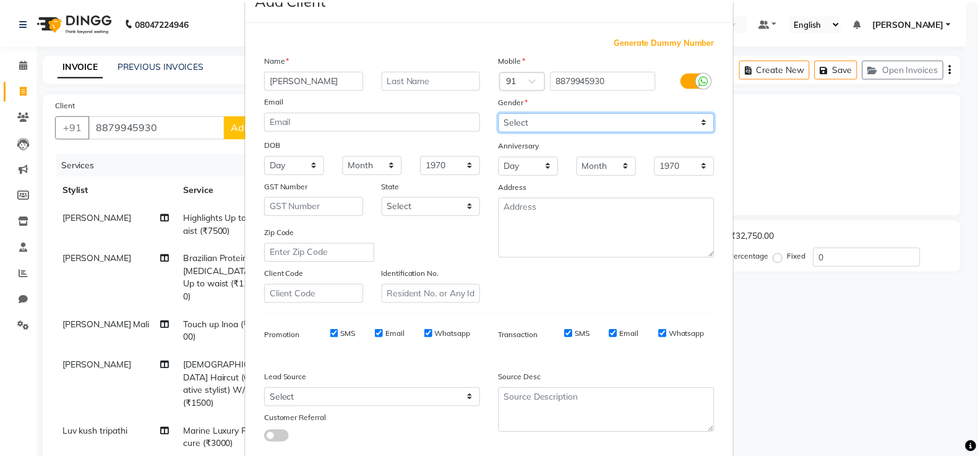
scroll to position [119, 0]
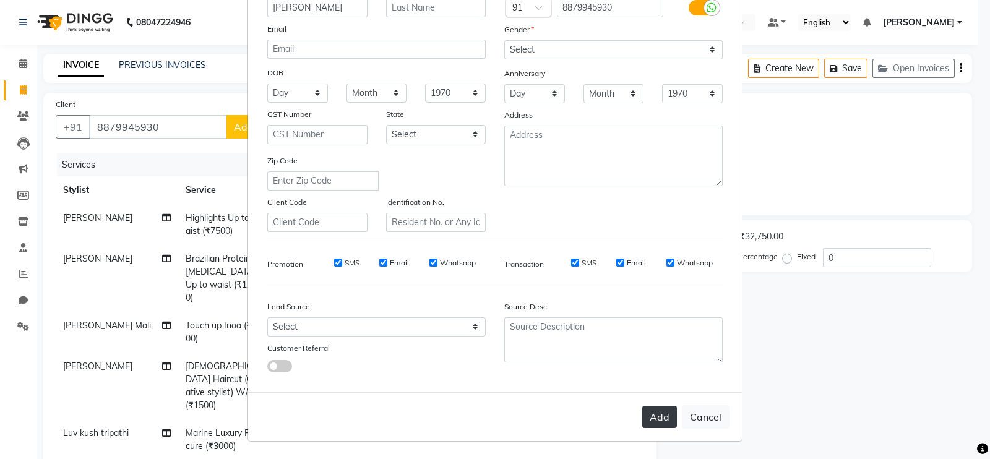
click at [647, 413] on button "Add" at bounding box center [659, 417] width 35 height 22
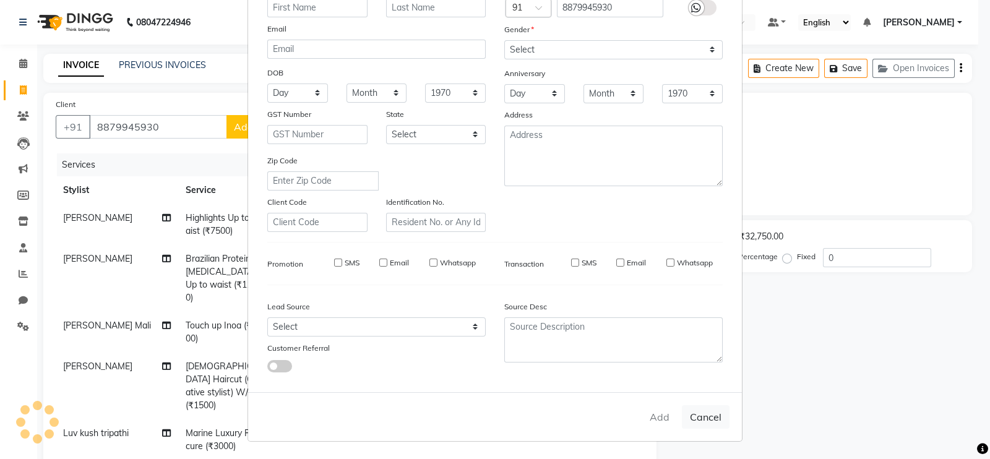
select select
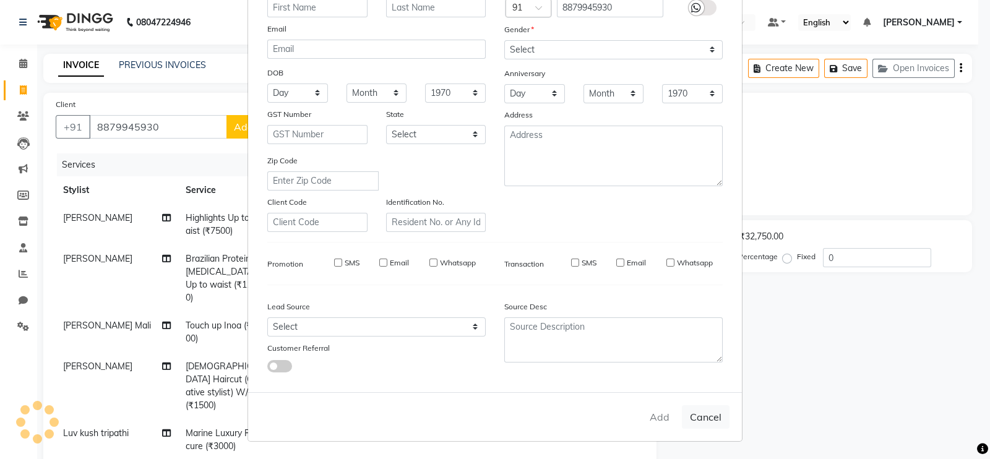
select select
checkbox input "false"
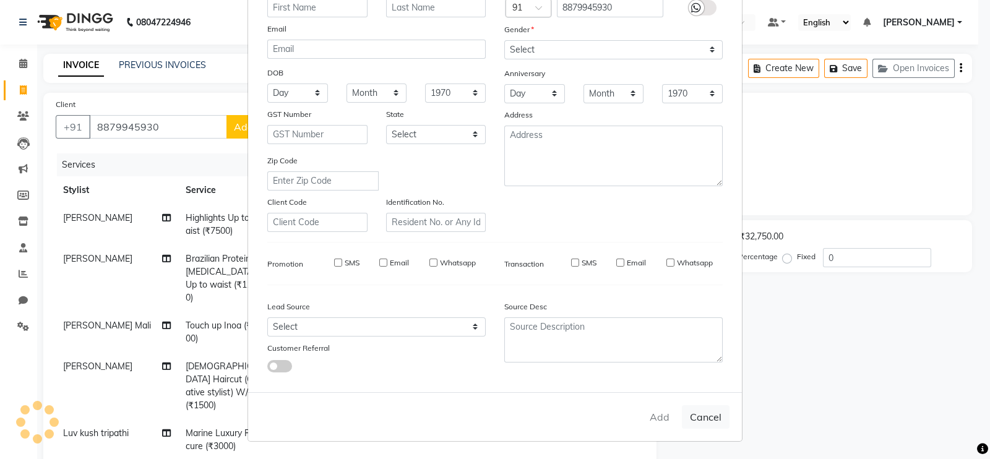
checkbox input "false"
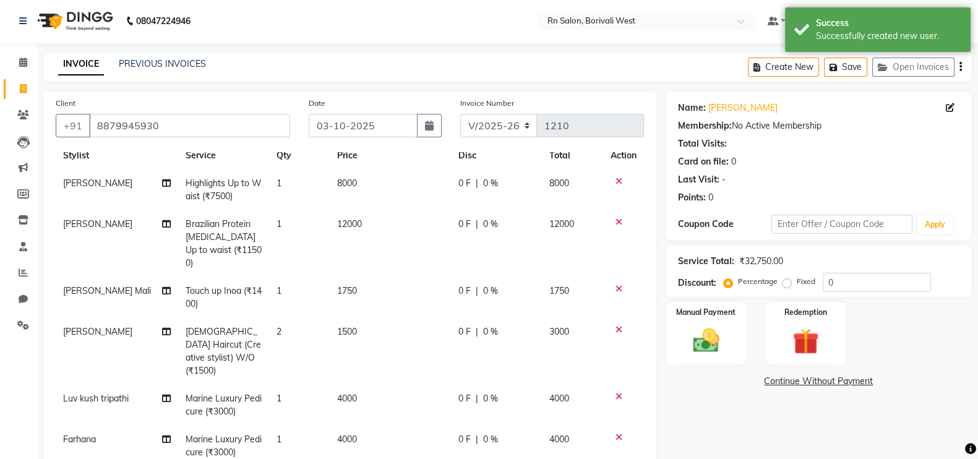
scroll to position [0, 0]
click at [459, 184] on span "0 F" at bounding box center [464, 184] width 12 height 13
select select "83940"
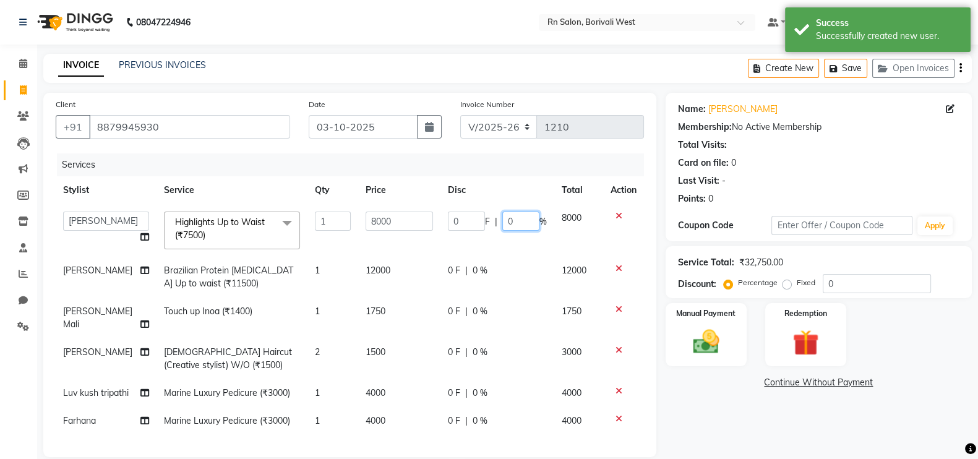
click at [517, 214] on input "0" at bounding box center [520, 221] width 37 height 19
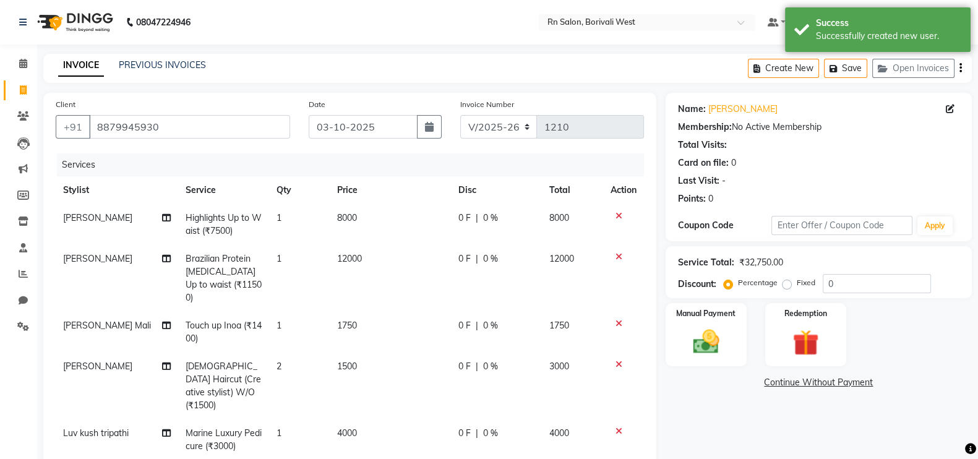
click at [458, 217] on span "0 F" at bounding box center [464, 218] width 12 height 13
select select "83940"
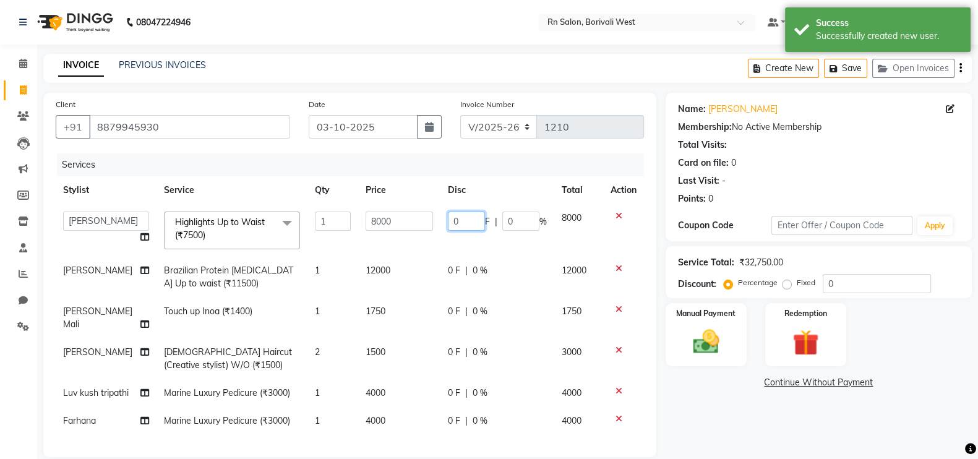
click at [473, 222] on input "0" at bounding box center [466, 221] width 37 height 19
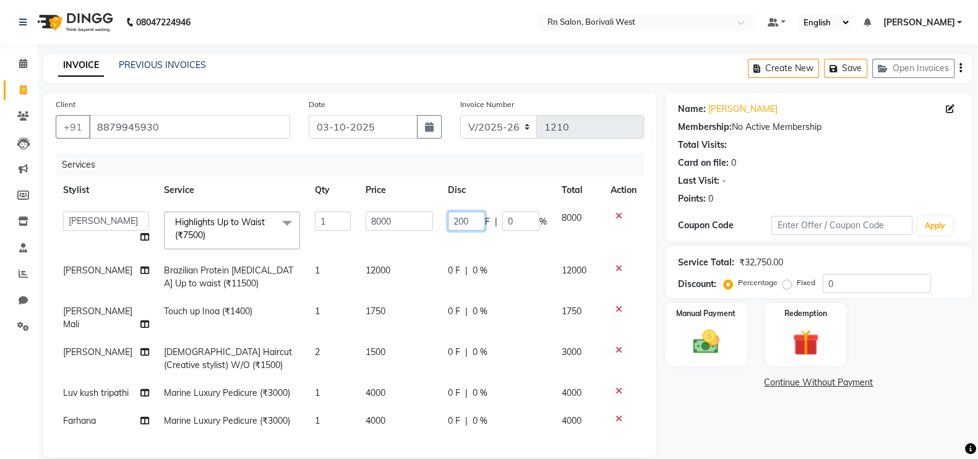
type input "2000"
click at [739, 403] on div "Name: Yogita Membership: No Active Membership Total Visits: Card on file: 0 Las…" at bounding box center [824, 355] width 316 height 525
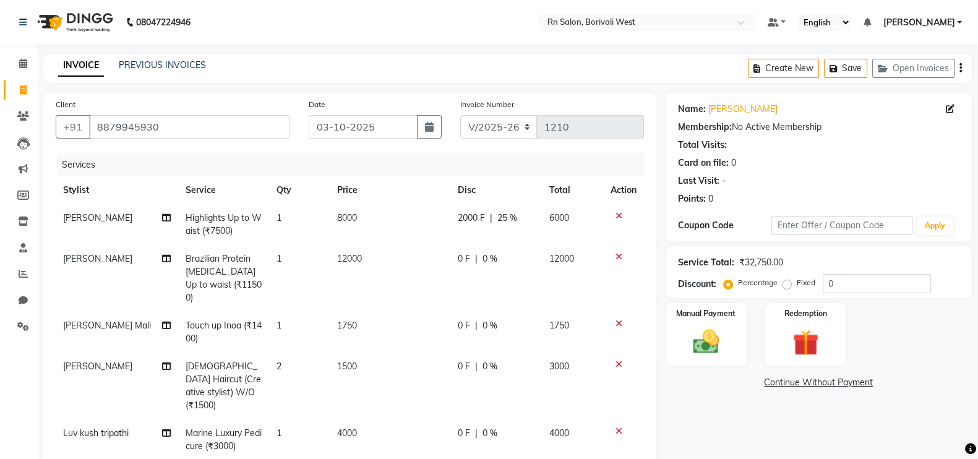
scroll to position [33, 0]
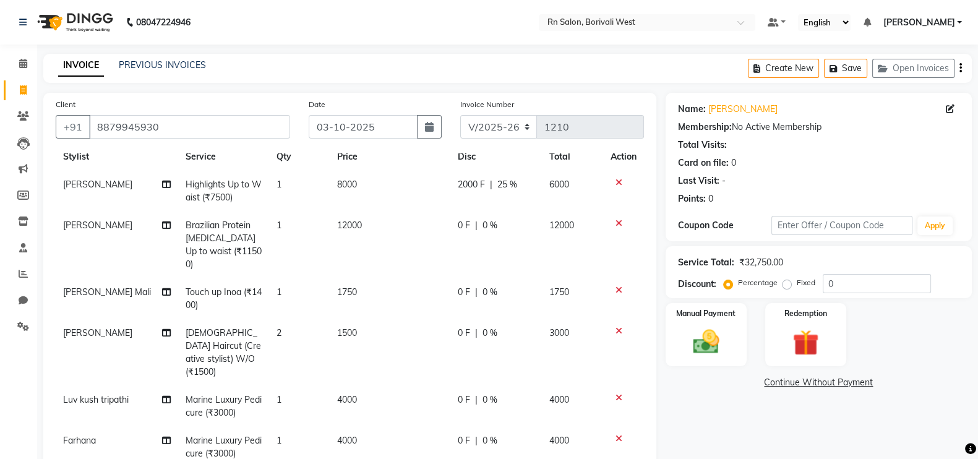
click at [458, 187] on span "2000 F" at bounding box center [471, 184] width 27 height 13
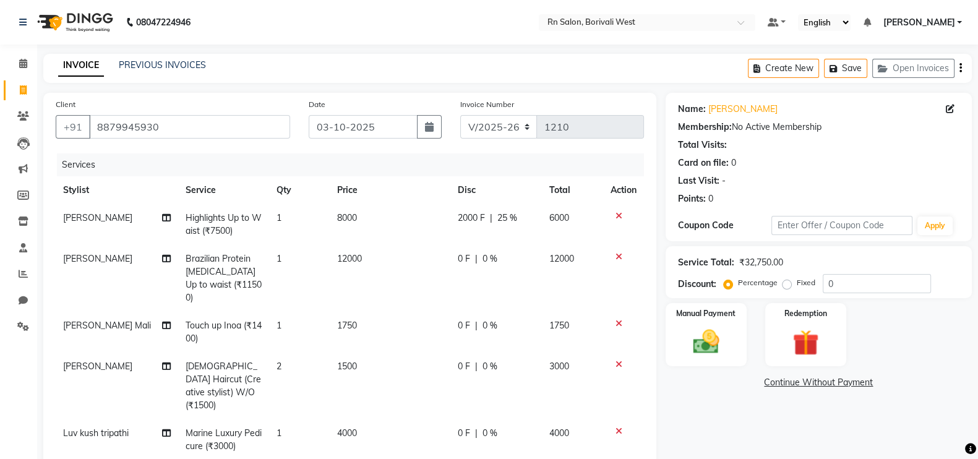
select select "83940"
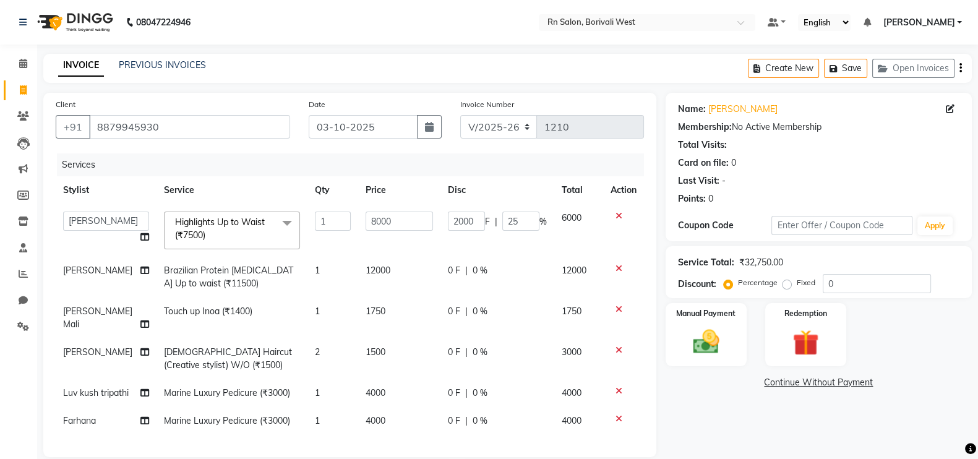
click at [485, 226] on span "F" at bounding box center [487, 221] width 5 height 13
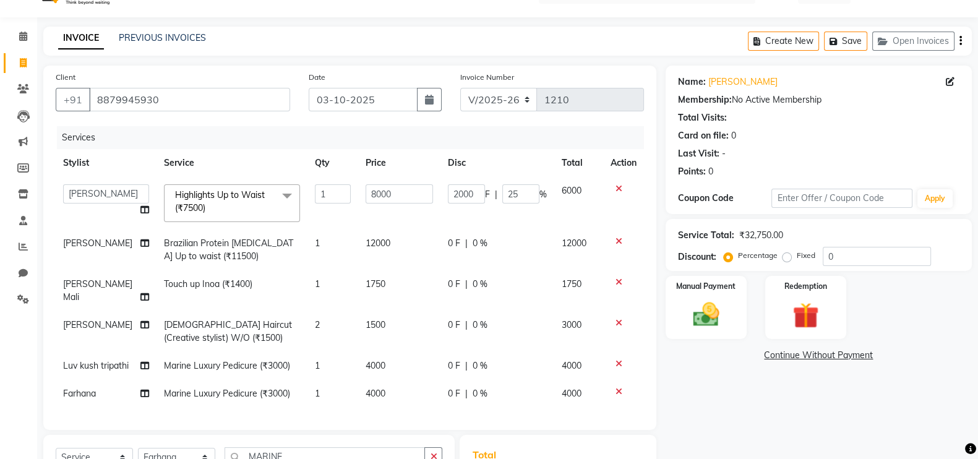
scroll to position [22, 0]
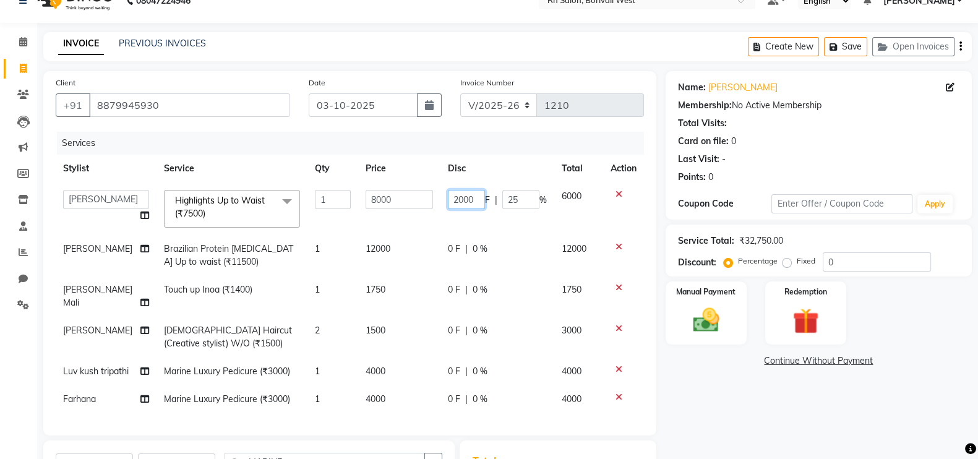
click at [472, 202] on input "2000" at bounding box center [466, 199] width 37 height 19
type input "2500"
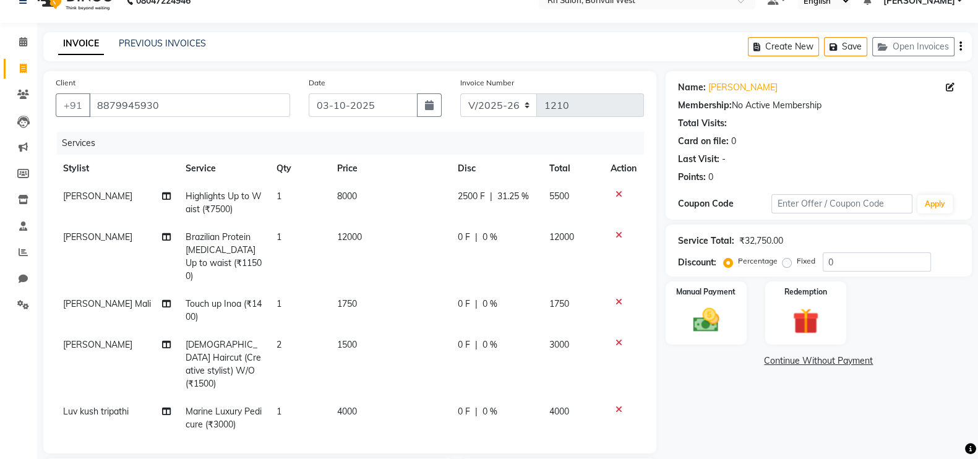
click at [724, 403] on div "Name: Yogita Membership: No Active Membership Total Visits: Card on file: 0 Las…" at bounding box center [824, 342] width 316 height 543
click at [458, 235] on span "0 F" at bounding box center [463, 237] width 12 height 13
select select "83940"
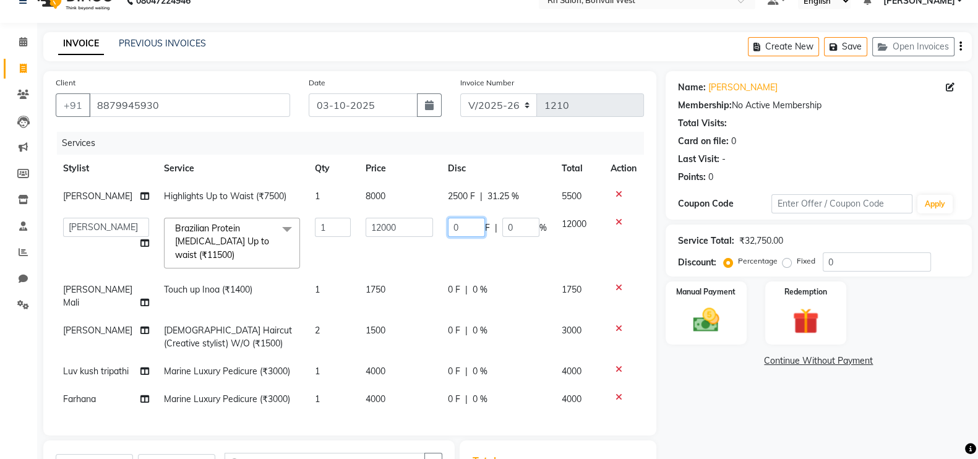
click at [463, 227] on input "0" at bounding box center [466, 227] width 37 height 19
type input "4500"
click at [698, 366] on link "Continue Without Payment" at bounding box center [818, 361] width 301 height 13
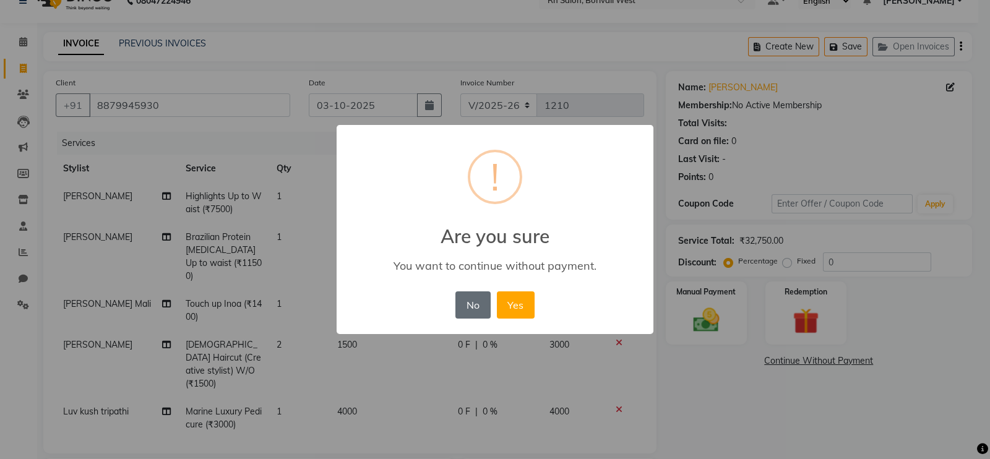
click at [473, 304] on button "No" at bounding box center [472, 304] width 35 height 27
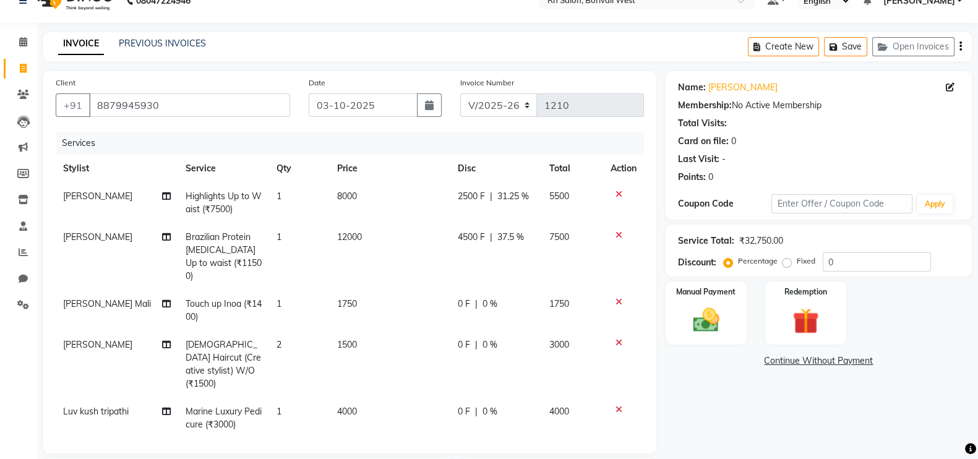
scroll to position [33, 0]
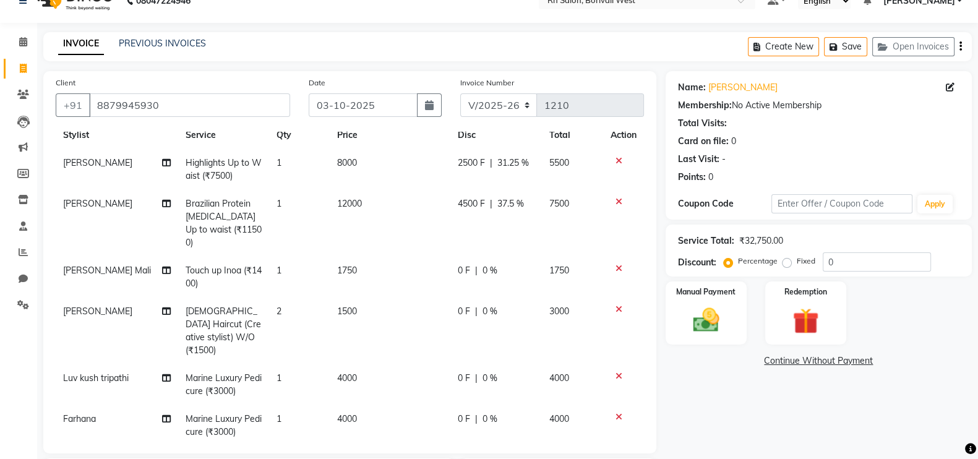
click at [483, 264] on span "0 %" at bounding box center [490, 270] width 15 height 13
select select "84270"
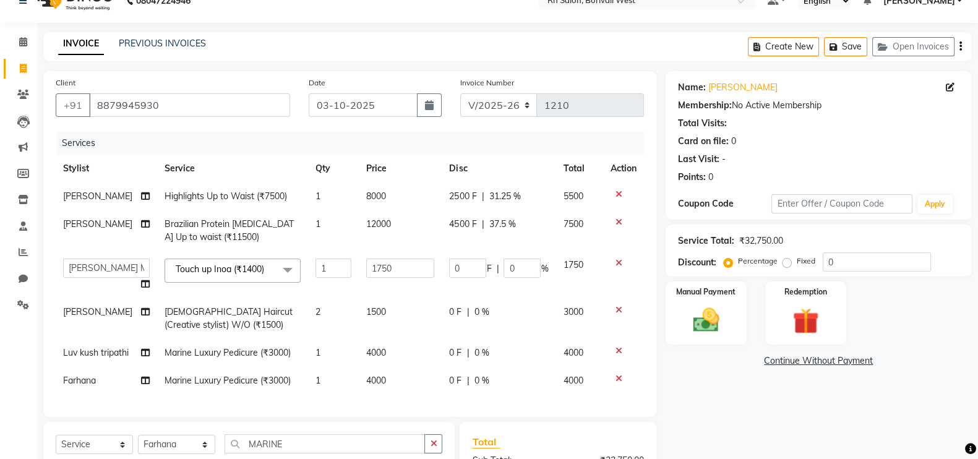
scroll to position [0, 0]
click at [525, 264] on input "0" at bounding box center [522, 268] width 37 height 19
type input "20"
click at [739, 415] on div "Name: Yogita Membership: No Active Membership Total Visits: Card on file: 0 Las…" at bounding box center [824, 324] width 316 height 507
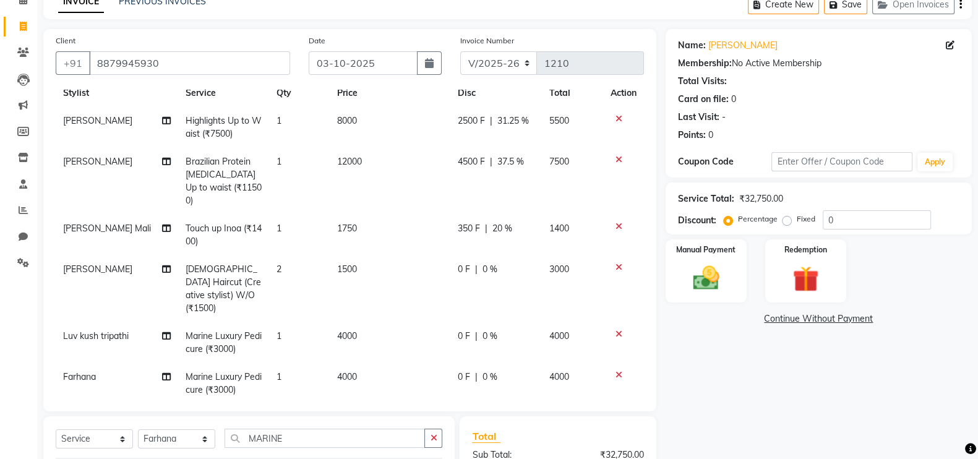
scroll to position [99, 0]
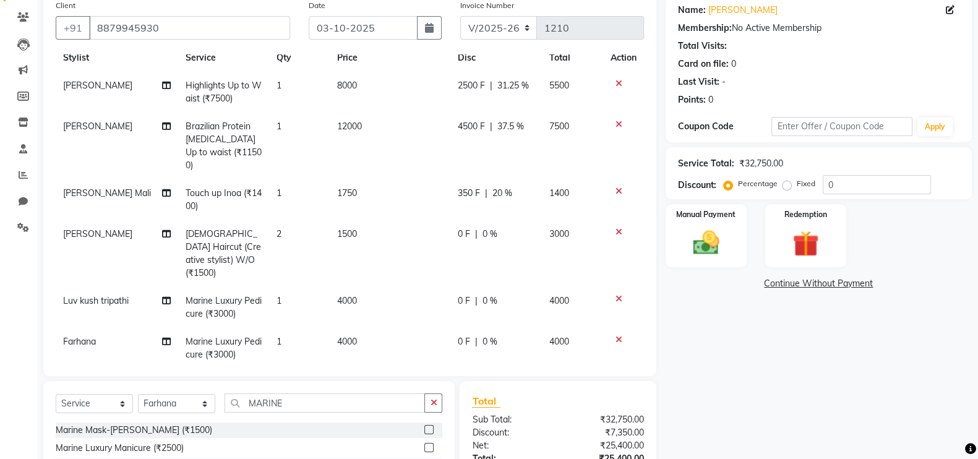
click at [483, 228] on span "0 %" at bounding box center [490, 234] width 15 height 13
select select "83940"
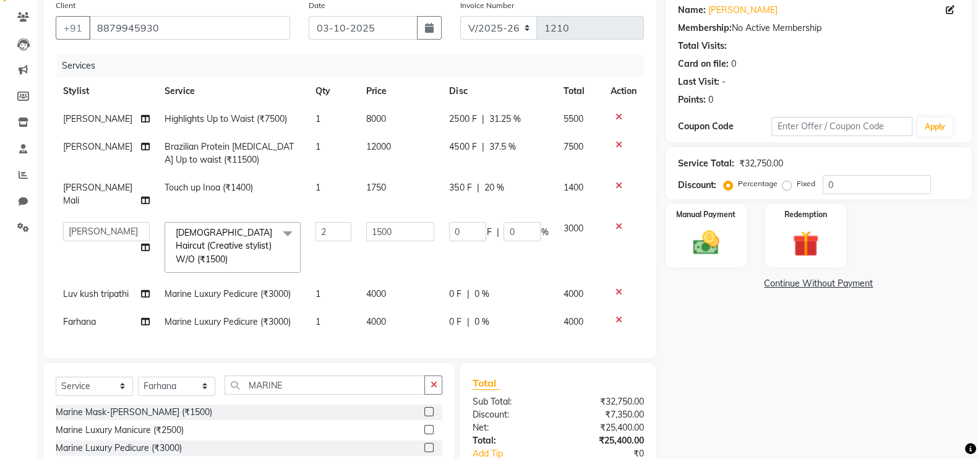
scroll to position [0, 0]
click at [515, 222] on input "0" at bounding box center [522, 231] width 37 height 19
type input "20"
click at [742, 388] on div "Name: Yogita Membership: No Active Membership Total Visits: Card on file: 0 Las…" at bounding box center [824, 256] width 316 height 525
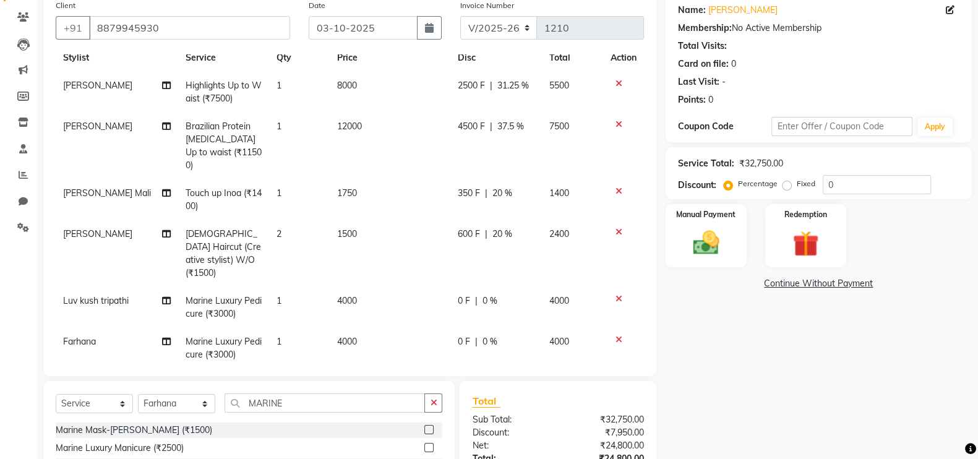
scroll to position [33, 0]
click at [483, 294] on span "0 %" at bounding box center [490, 300] width 15 height 13
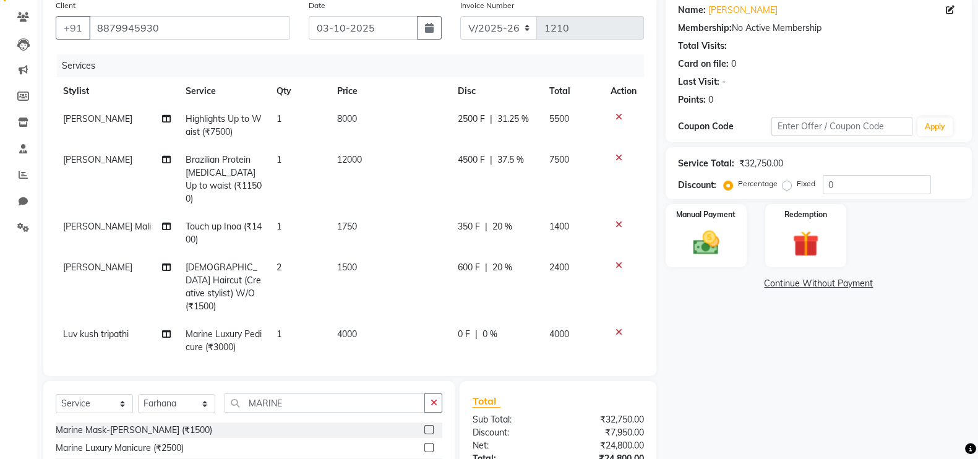
select select "84275"
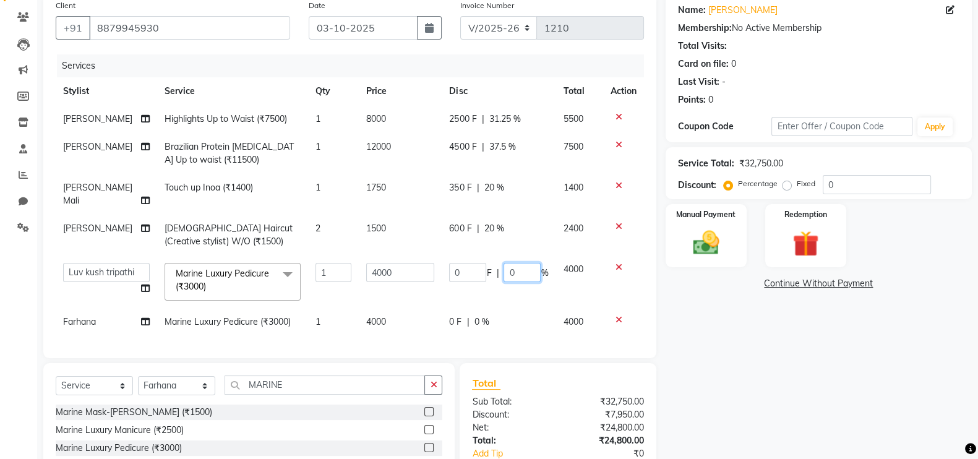
click at [525, 263] on input "0" at bounding box center [522, 272] width 37 height 19
type input "30"
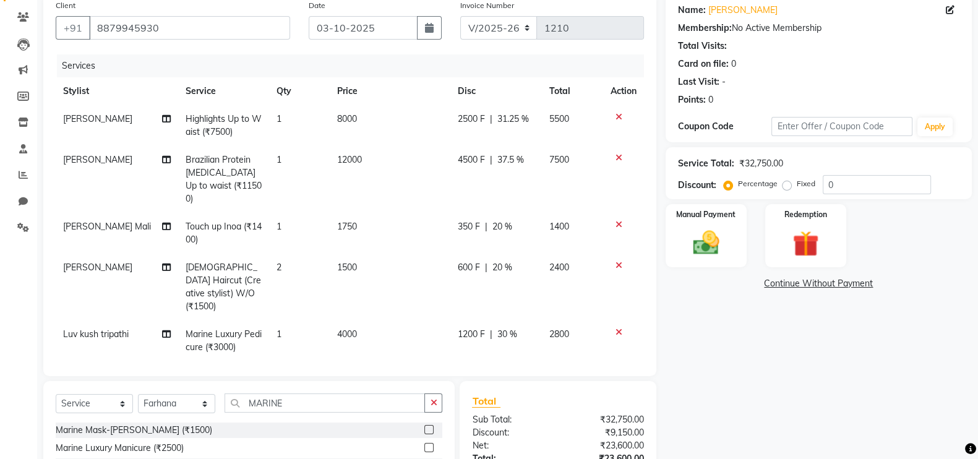
click at [708, 311] on div "Name: Yogita Membership: No Active Membership Total Visits: Card on file: 0 Las…" at bounding box center [824, 265] width 316 height 543
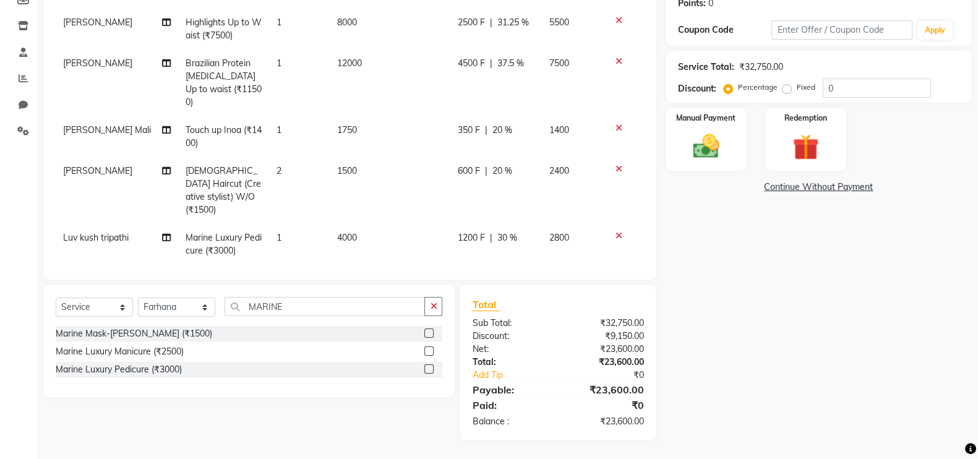
scroll to position [33, 0]
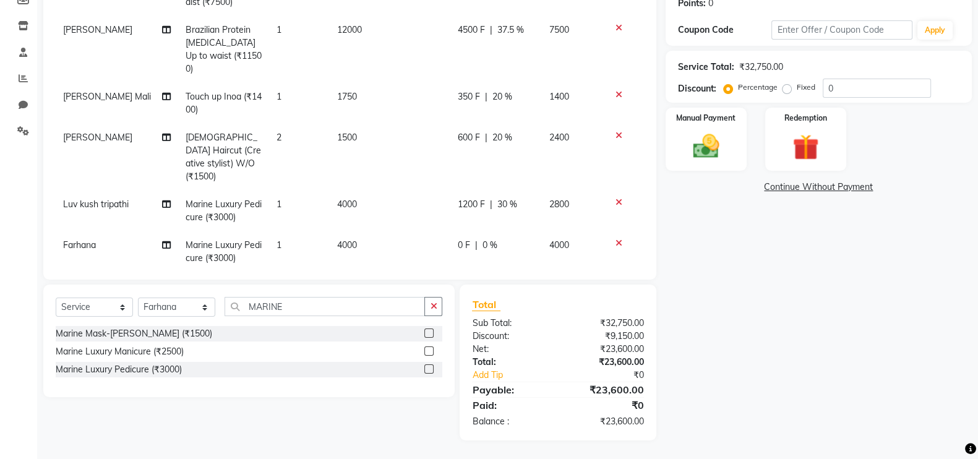
click at [483, 239] on span "0 %" at bounding box center [490, 245] width 15 height 13
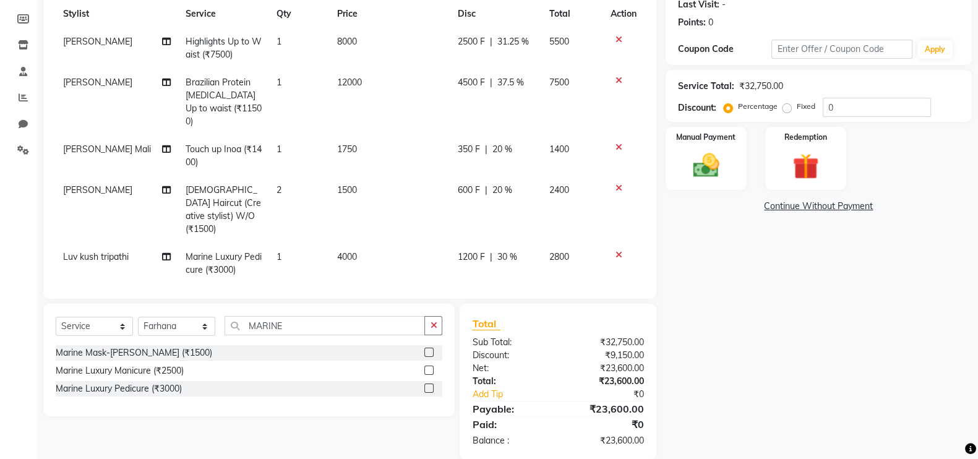
select select "85153"
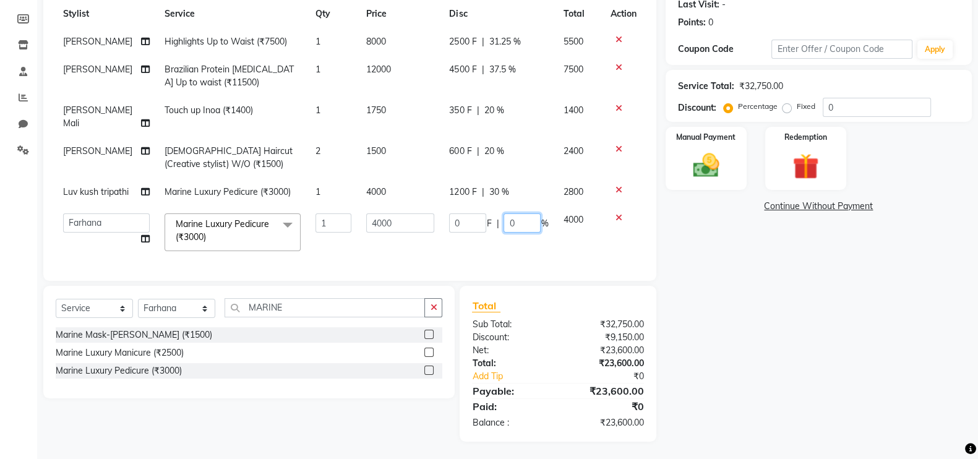
click at [518, 213] on input "0" at bounding box center [522, 222] width 37 height 19
type input "30"
click at [773, 309] on div "Name: Yogita Membership: No Active Membership Total Visits: Card on file: 0 Las…" at bounding box center [824, 178] width 316 height 525
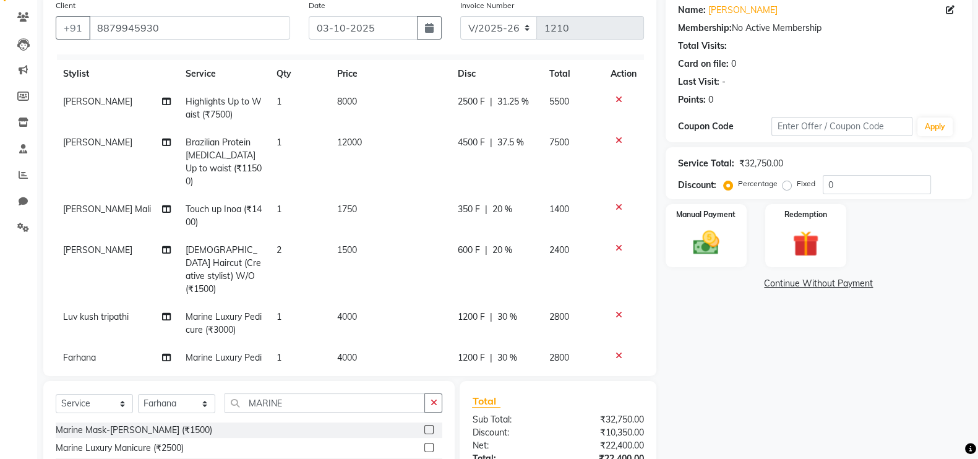
scroll to position [33, 0]
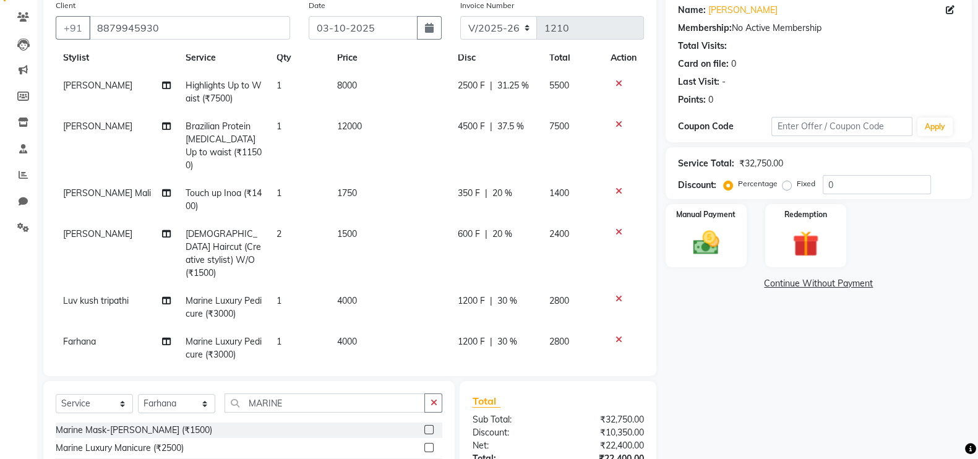
click at [331, 77] on td "8000" at bounding box center [390, 92] width 121 height 41
select select "83940"
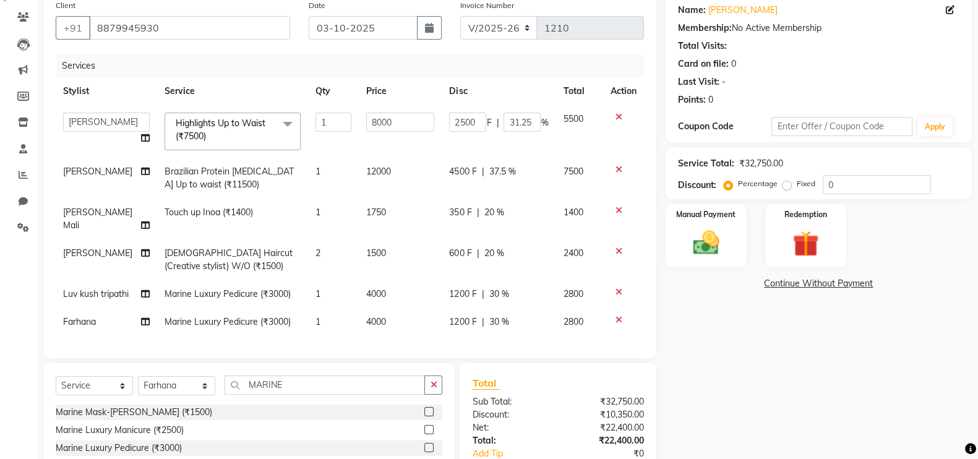
scroll to position [0, 0]
click at [411, 126] on input "8000" at bounding box center [400, 122] width 68 height 19
type input "8500"
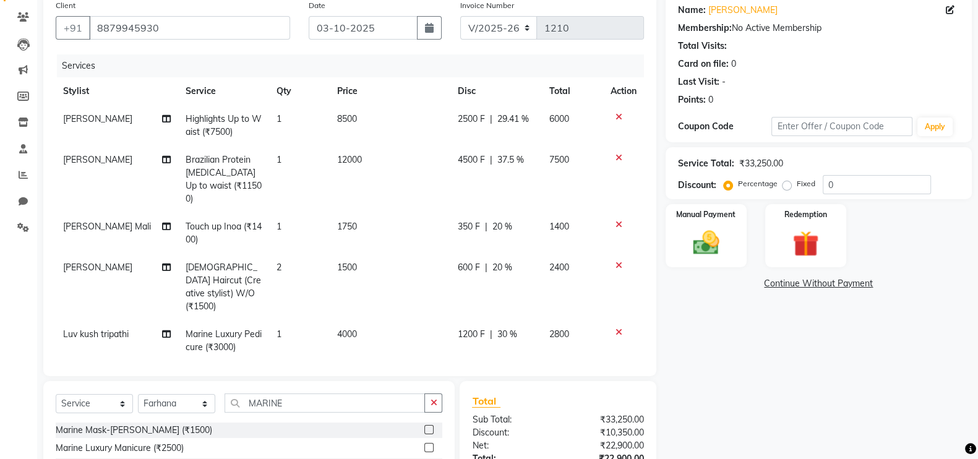
click at [732, 346] on div "Name: Yogita Membership: No Active Membership Total Visits: Card on file: 0 Las…" at bounding box center [824, 265] width 316 height 543
click at [458, 119] on span "2500 F" at bounding box center [471, 119] width 27 height 13
select select "83940"
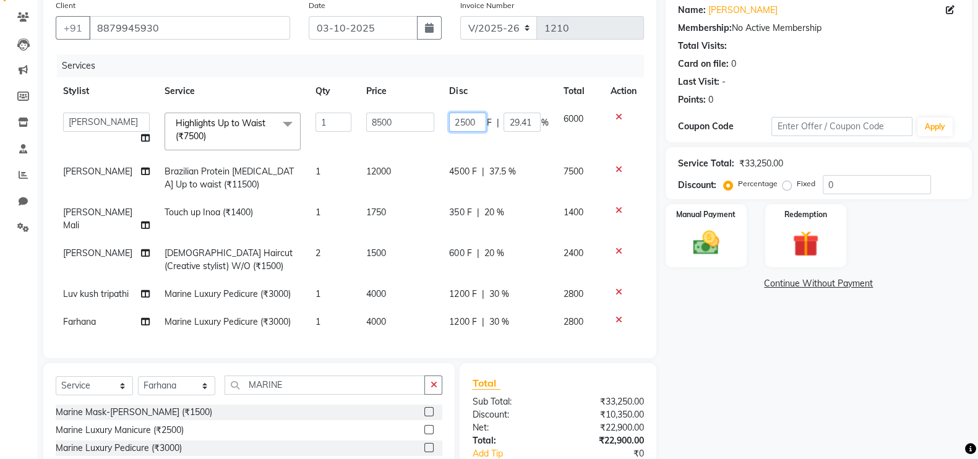
click at [481, 123] on input "2500" at bounding box center [467, 122] width 37 height 19
type input "2"
type input "3000"
click at [768, 371] on div "Name: Yogita Membership: No Active Membership Total Visits: Card on file: 0 Las…" at bounding box center [824, 256] width 316 height 525
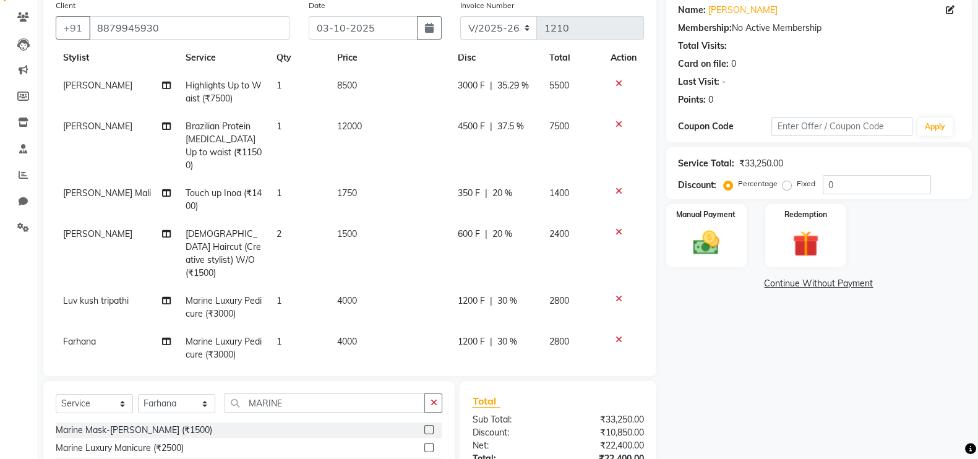
scroll to position [196, 0]
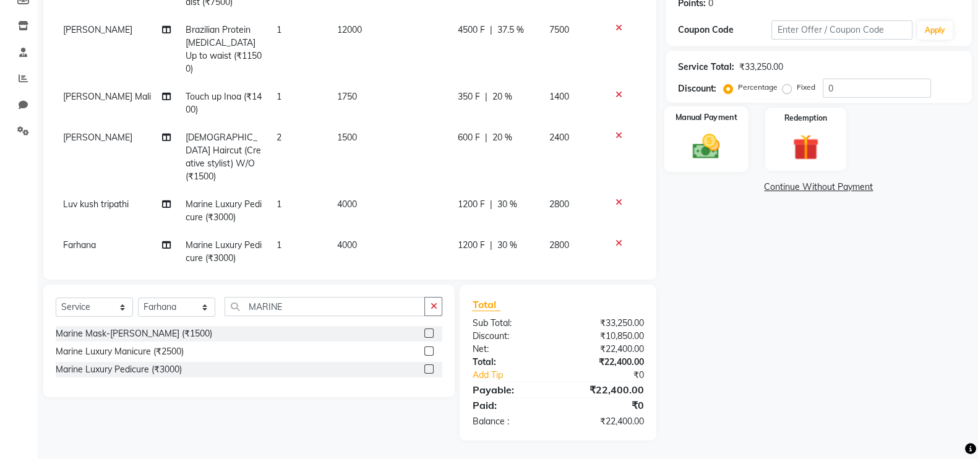
click at [713, 131] on img at bounding box center [706, 146] width 44 height 31
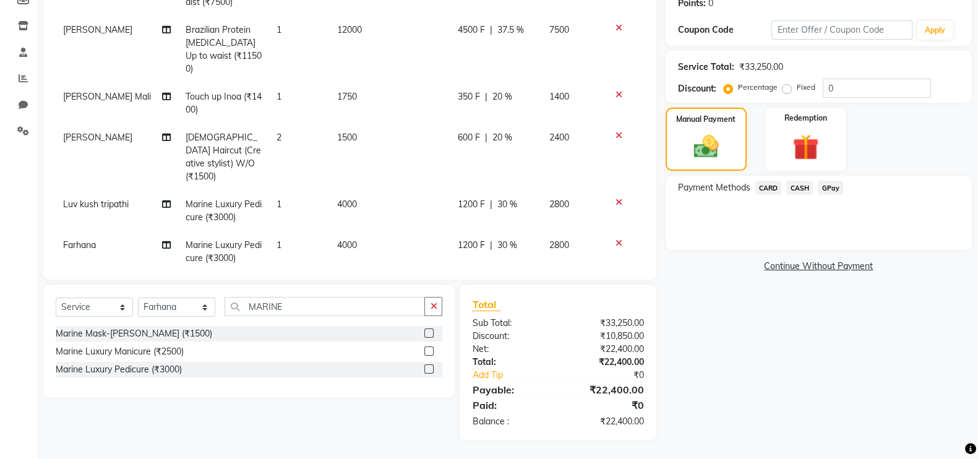
click at [767, 190] on span "CARD" at bounding box center [768, 188] width 27 height 14
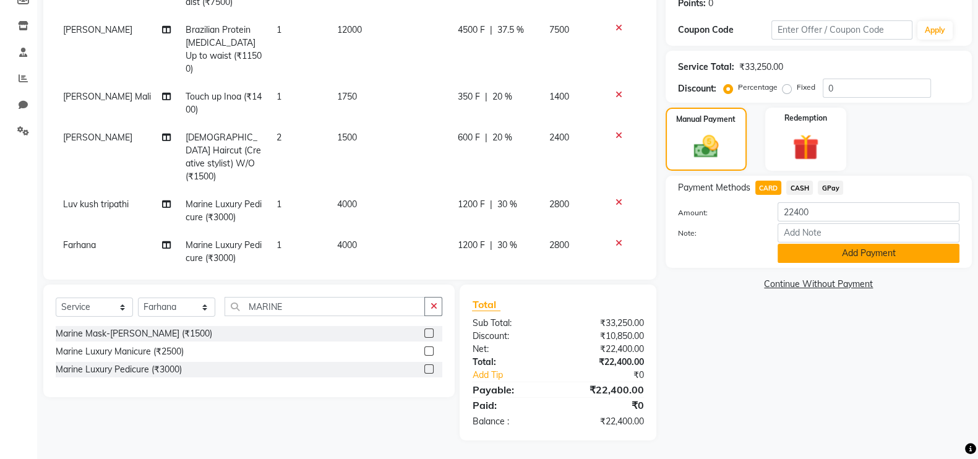
click at [823, 261] on button "Add Payment" at bounding box center [869, 253] width 182 height 19
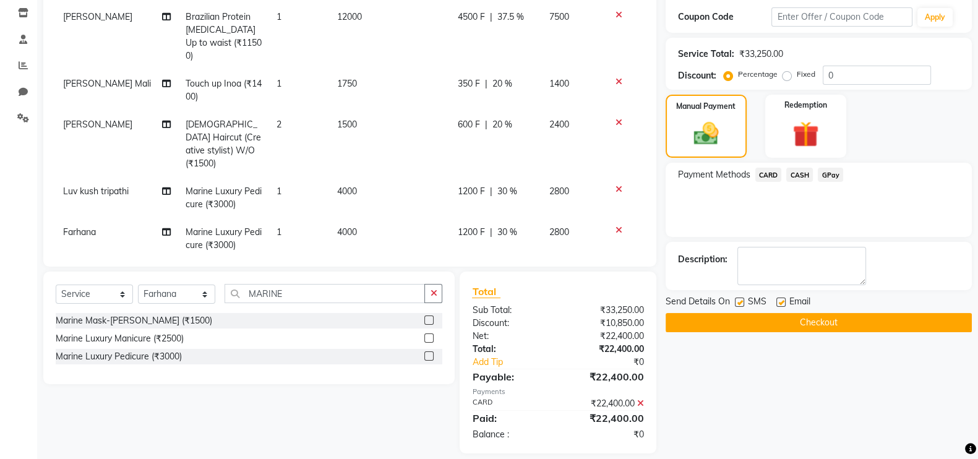
scroll to position [221, 0]
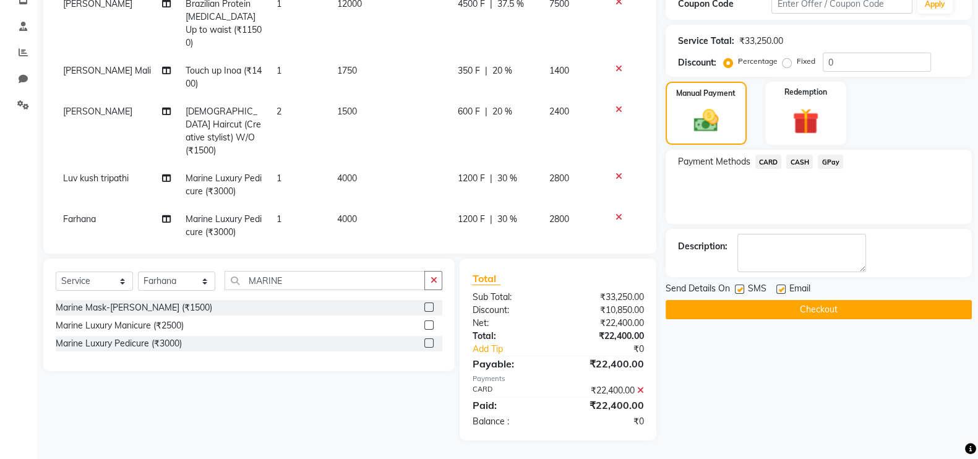
click at [780, 286] on label at bounding box center [780, 289] width 9 height 9
click at [780, 286] on input "checkbox" at bounding box center [780, 290] width 8 height 8
checkbox input "false"
click at [777, 311] on button "Checkout" at bounding box center [819, 309] width 306 height 19
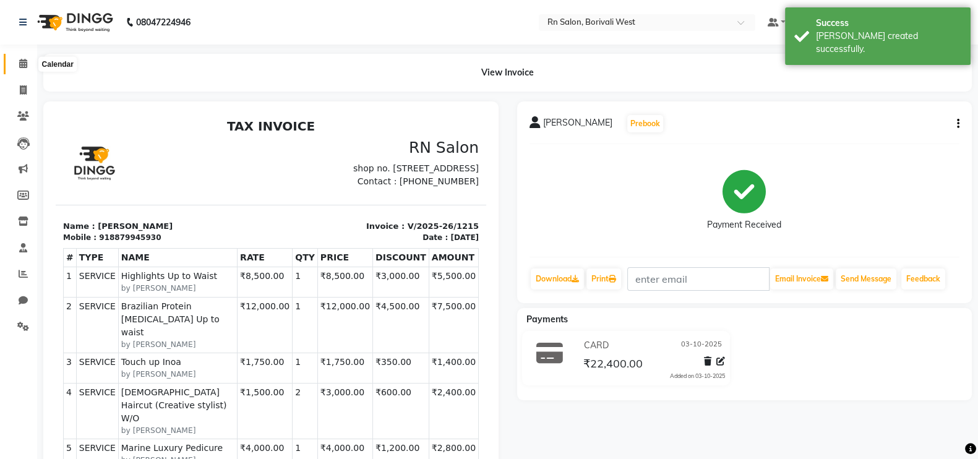
click at [15, 58] on span at bounding box center [23, 64] width 22 height 14
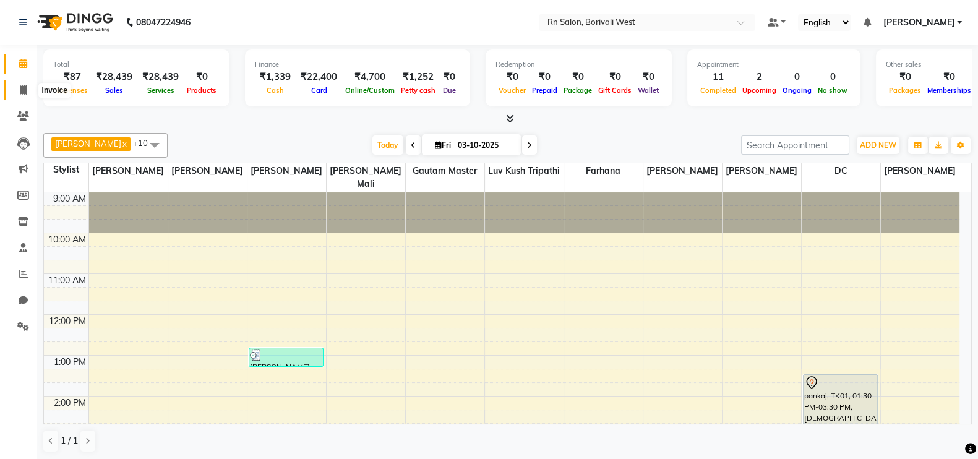
click at [15, 88] on span at bounding box center [23, 91] width 22 height 14
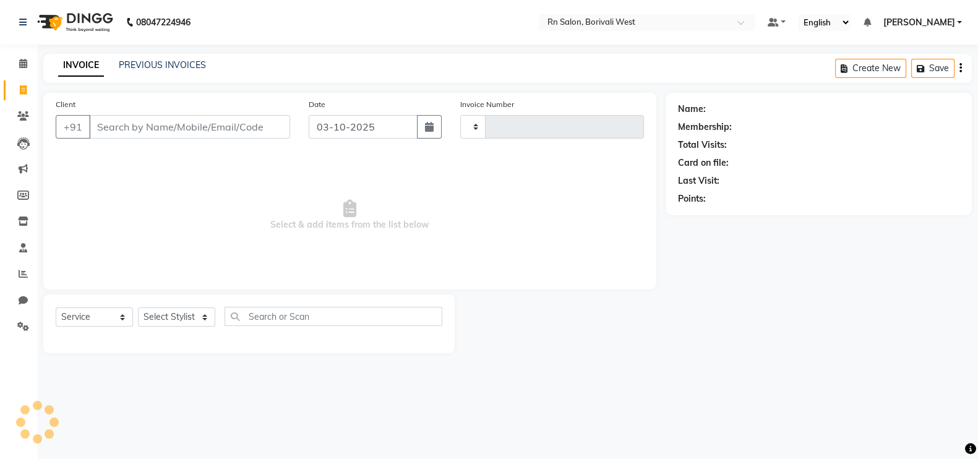
click at [25, 88] on icon at bounding box center [23, 89] width 7 height 9
select select "service"
select select "8515"
type input "1216"
click at [148, 61] on link "PREVIOUS INVOICES" at bounding box center [162, 64] width 87 height 11
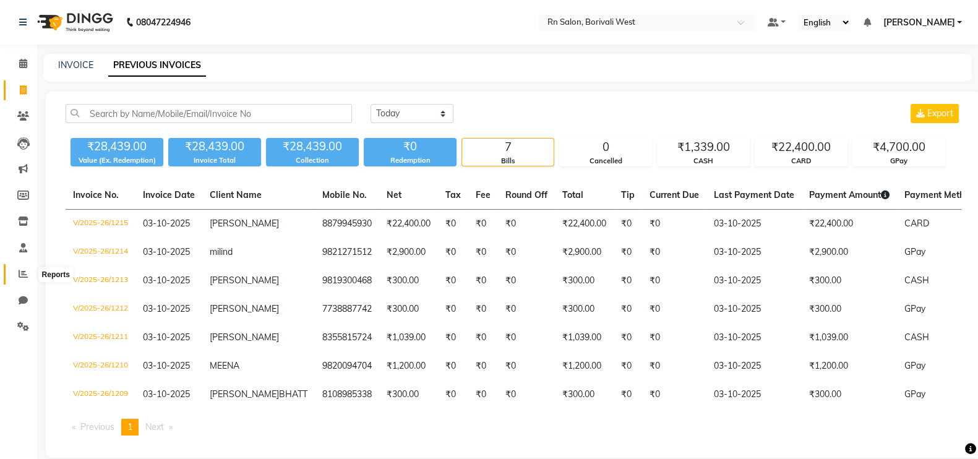
click at [20, 275] on icon at bounding box center [23, 273] width 9 height 9
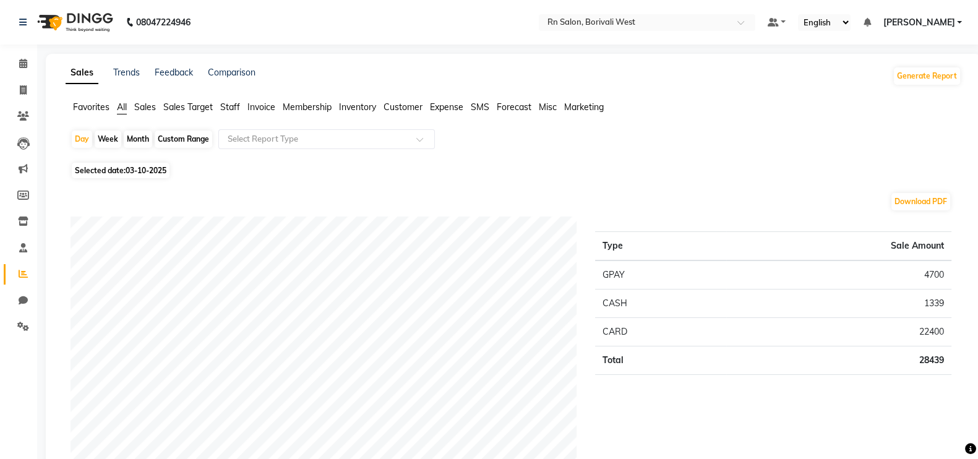
click at [200, 105] on span "Sales Target" at bounding box center [187, 106] width 49 height 11
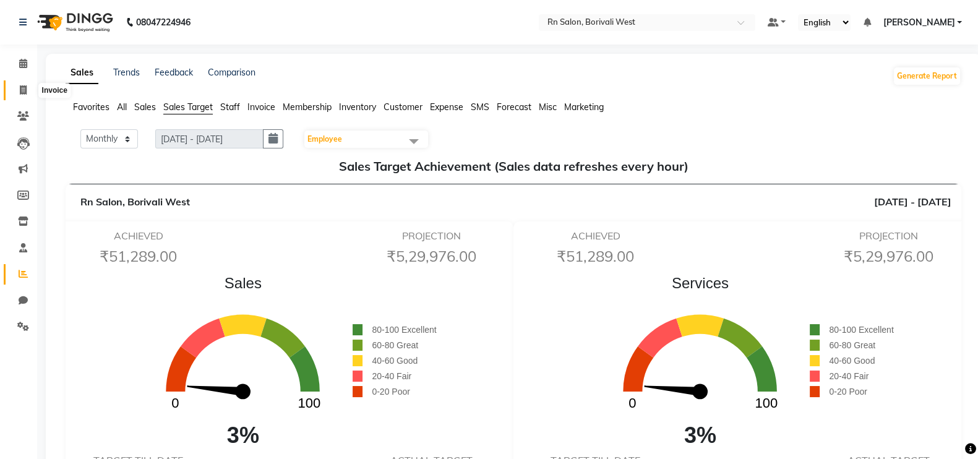
click at [25, 86] on icon at bounding box center [23, 89] width 7 height 9
select select "service"
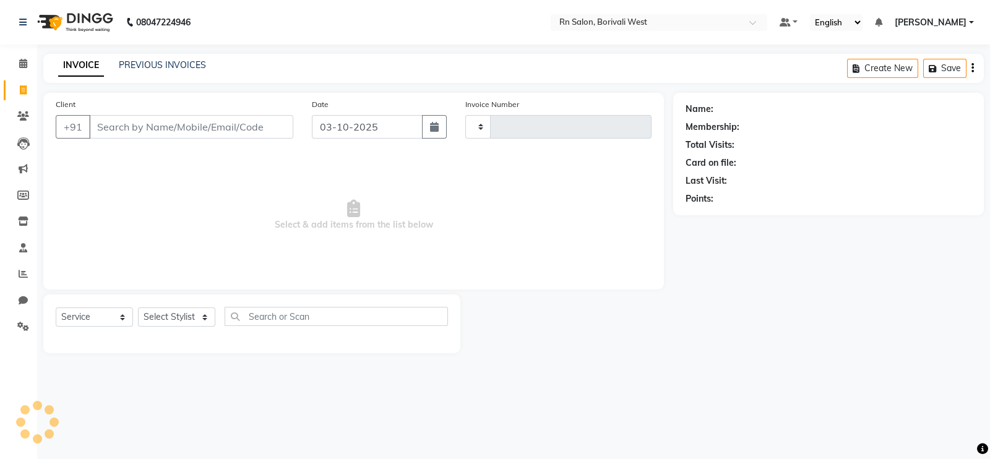
type input "1216"
select select "8515"
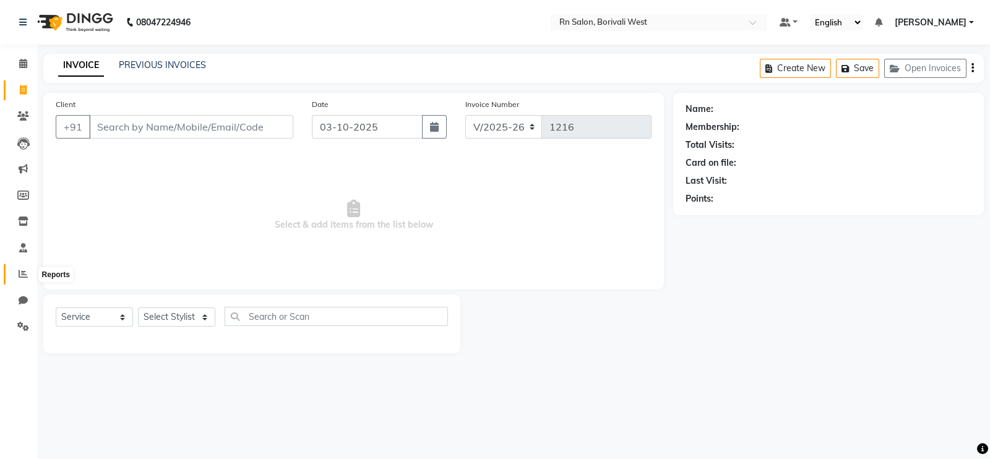
click at [22, 277] on icon at bounding box center [23, 273] width 9 height 9
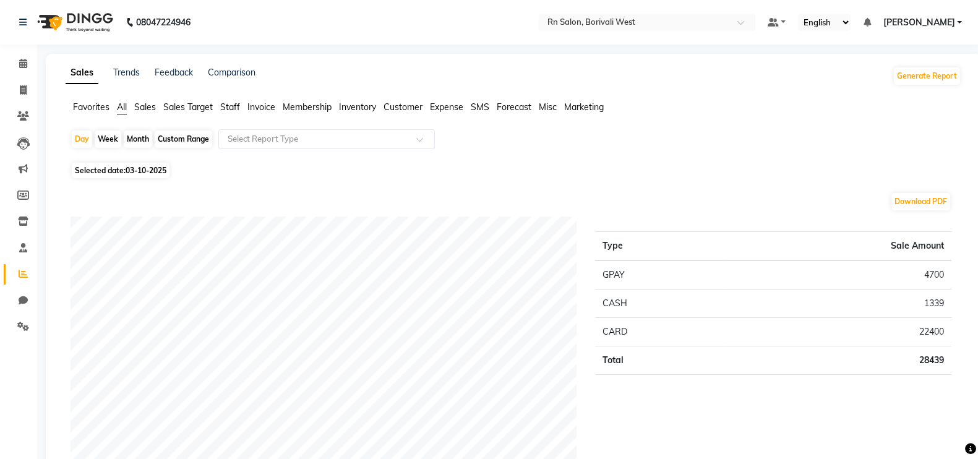
click at [132, 134] on div "Month" at bounding box center [138, 139] width 28 height 17
select select "10"
select select "2025"
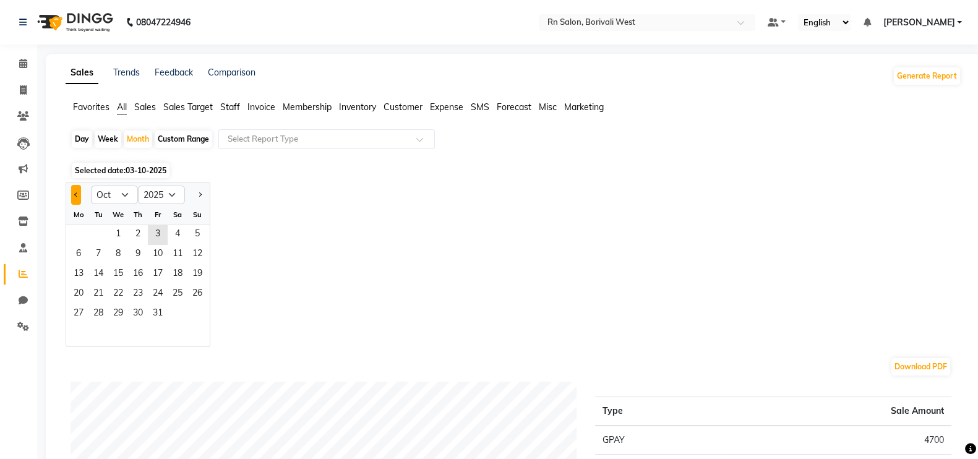
click at [79, 198] on button "Previous month" at bounding box center [76, 195] width 10 height 20
click at [204, 196] on button "Next month" at bounding box center [200, 195] width 10 height 20
select select "10"
click at [117, 235] on span "1" at bounding box center [118, 235] width 20 height 20
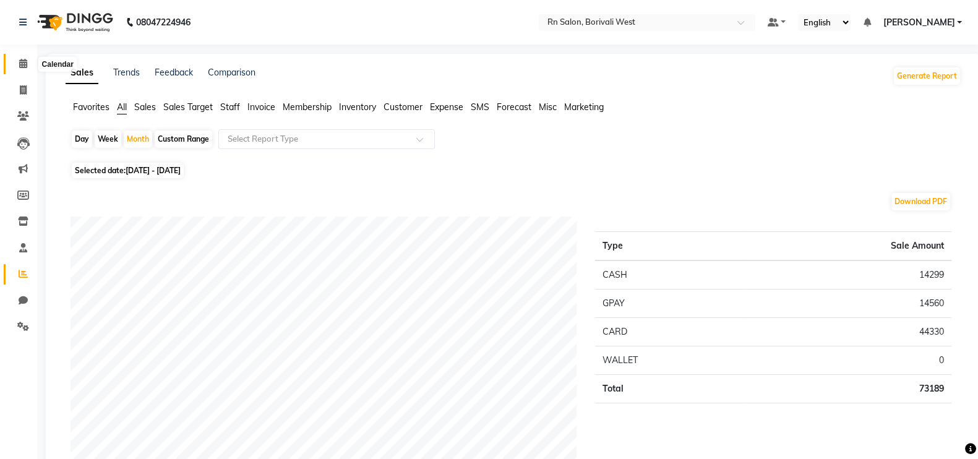
click at [25, 64] on icon at bounding box center [23, 63] width 8 height 9
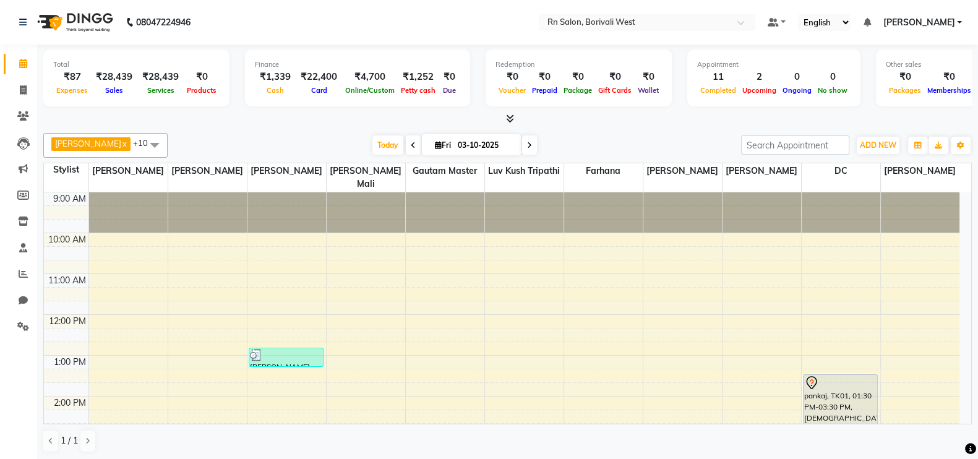
click at [907, 20] on span "[PERSON_NAME]" at bounding box center [919, 22] width 72 height 13
click at [900, 89] on link "Sign out" at bounding box center [898, 84] width 113 height 19
